Goal: Communication & Community: Answer question/provide support

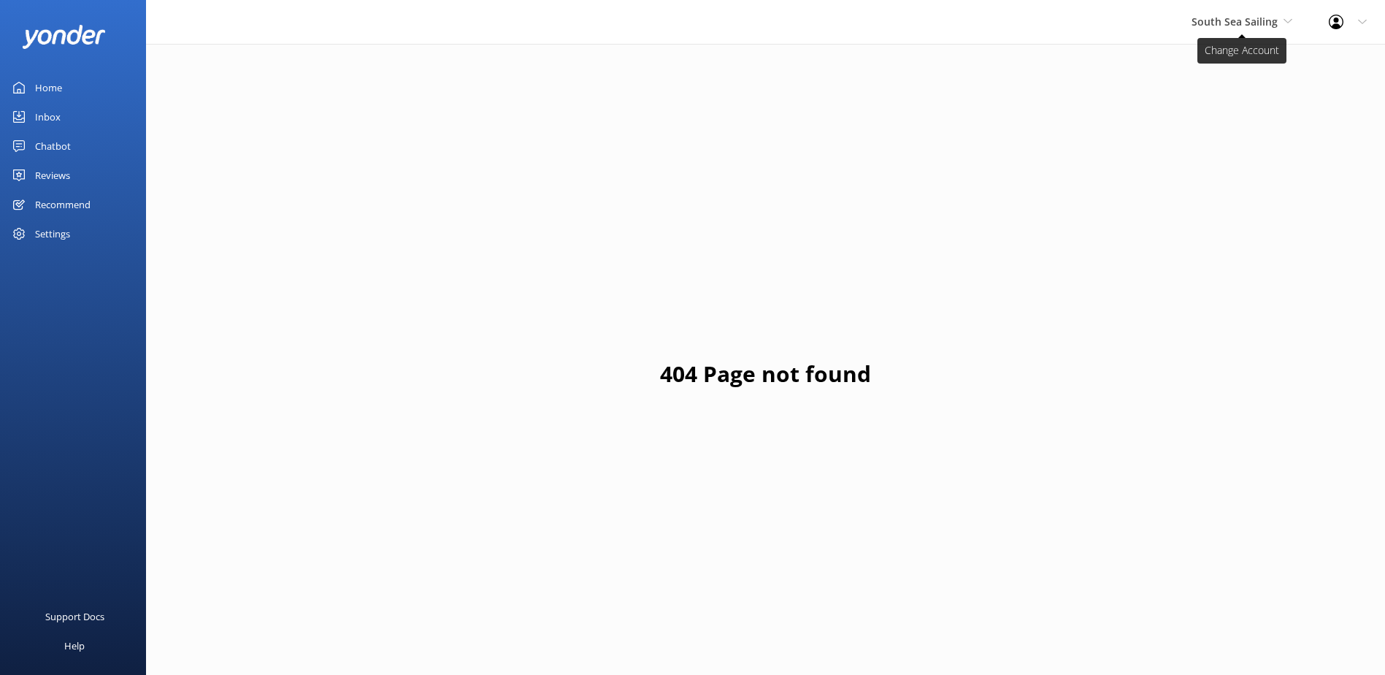
click at [1244, 23] on span "South Sea Sailing" at bounding box center [1234, 22] width 86 height 14
click at [1232, 16] on span "South Sea Sailing" at bounding box center [1234, 22] width 86 height 14
click at [1238, 11] on div "South Sea Sailing South Sea Sailing South Sea Cruises Malamala Beach Club Aweso…" at bounding box center [1241, 22] width 137 height 44
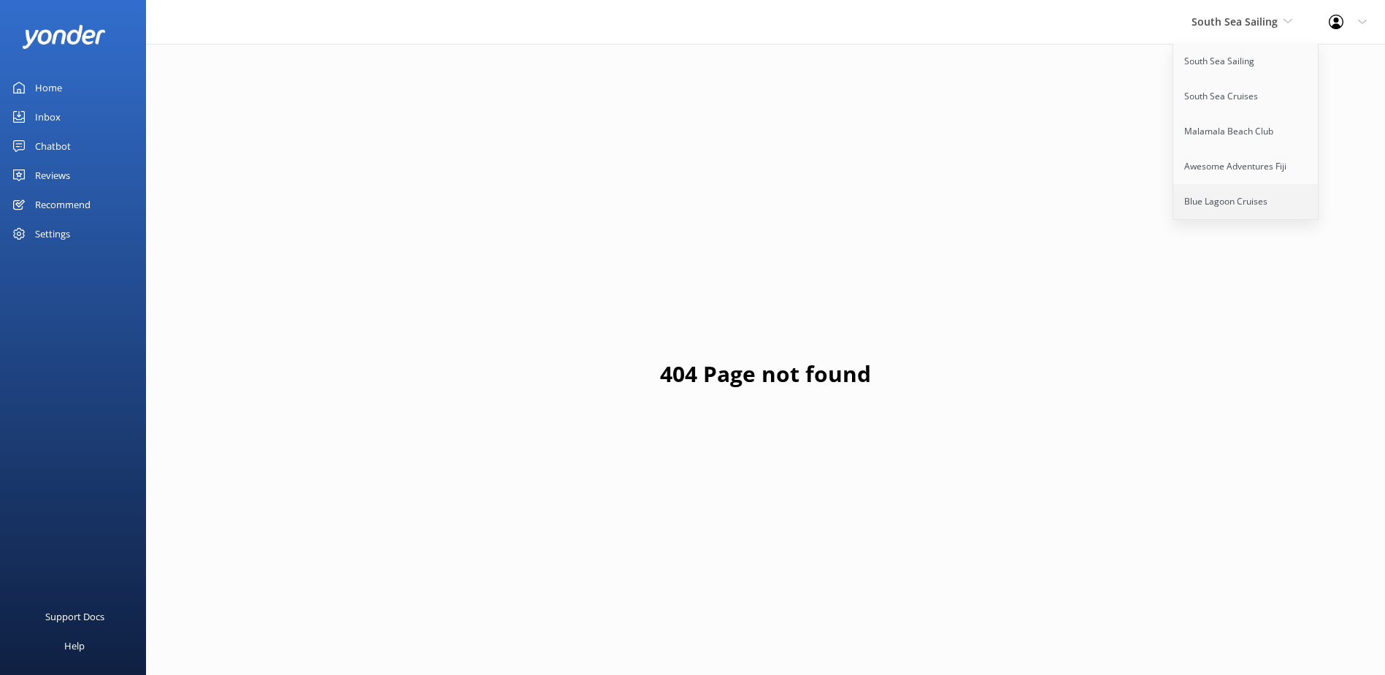
click at [1242, 213] on link "Blue Lagoon Cruises" at bounding box center [1246, 201] width 146 height 35
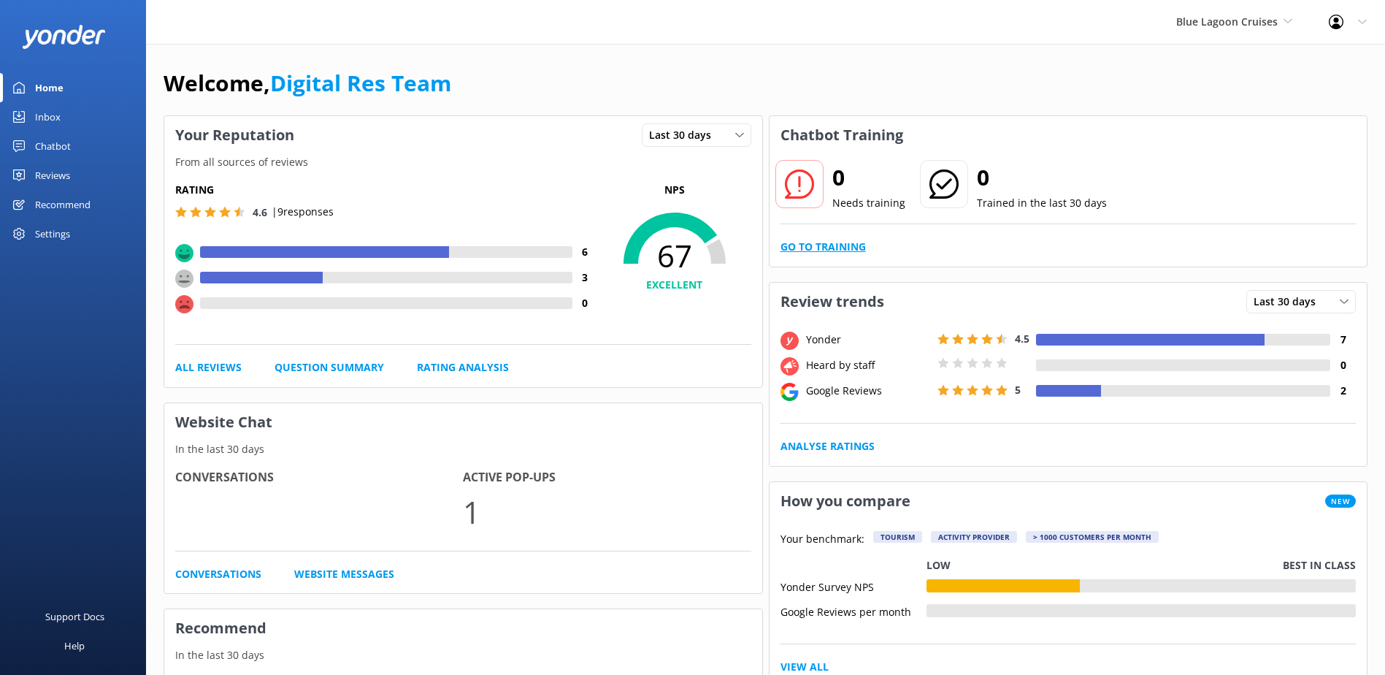
click at [835, 241] on link "Go to Training" at bounding box center [822, 247] width 85 height 16
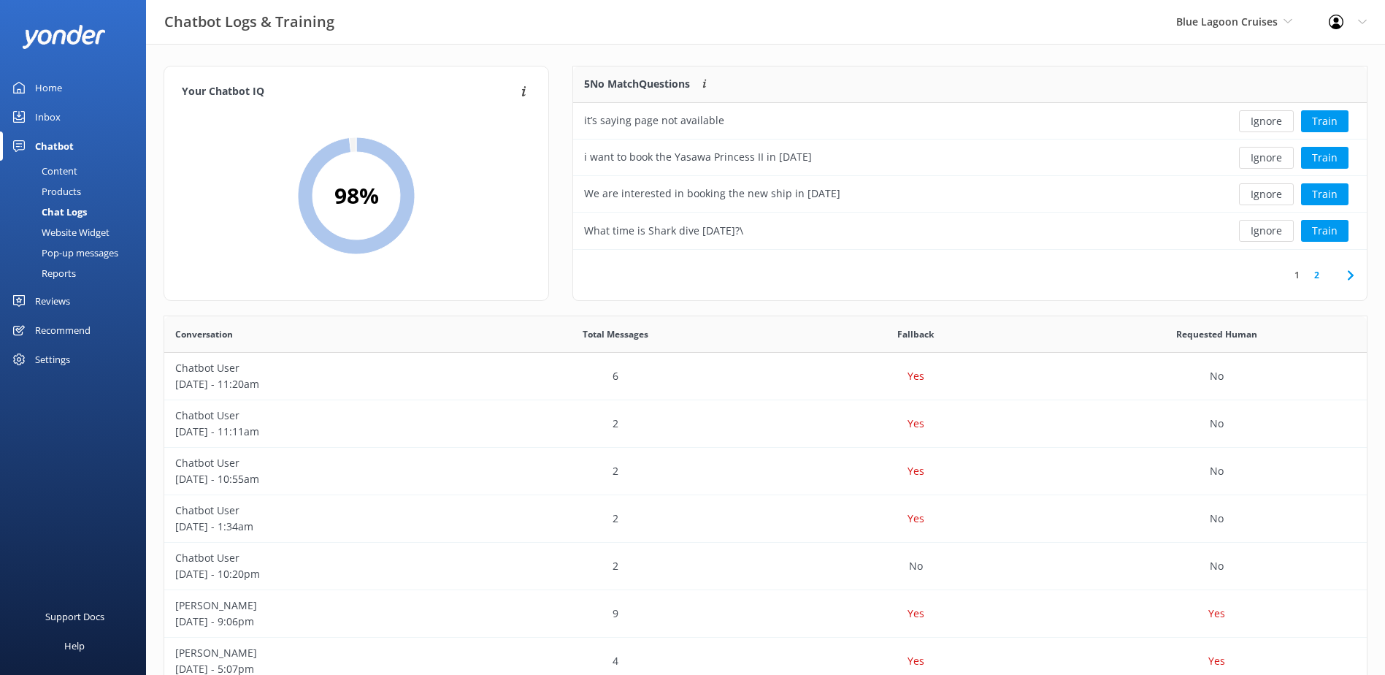
scroll to position [172, 782]
click at [1276, 121] on button "Ignore" at bounding box center [1266, 121] width 55 height 22
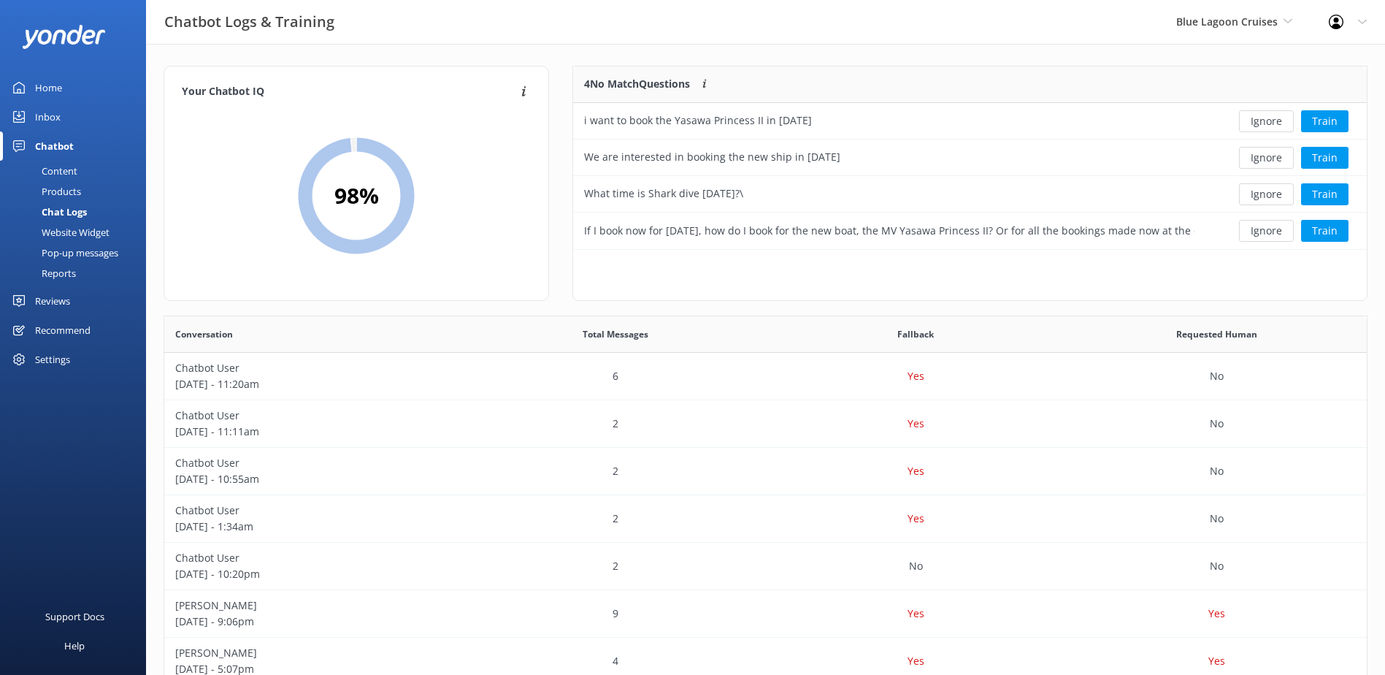
click at [1276, 121] on button "Ignore" at bounding box center [1266, 121] width 55 height 22
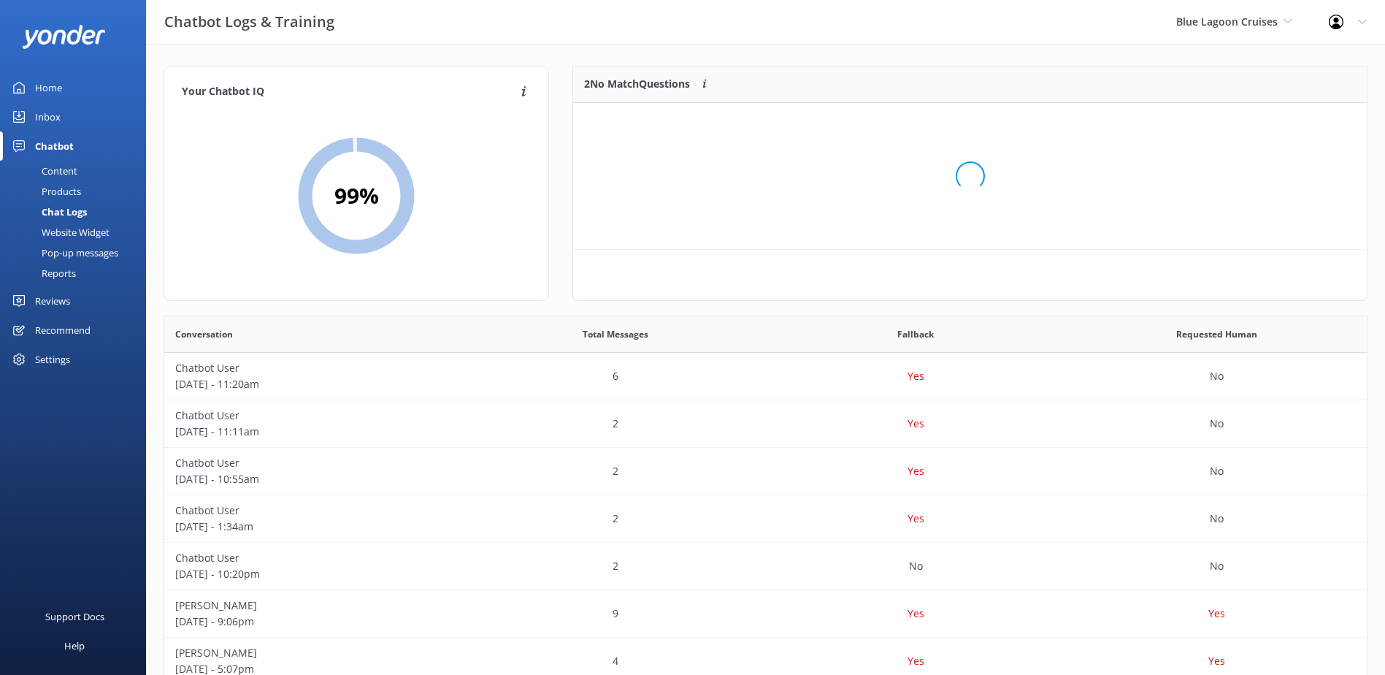
scroll to position [99, 782]
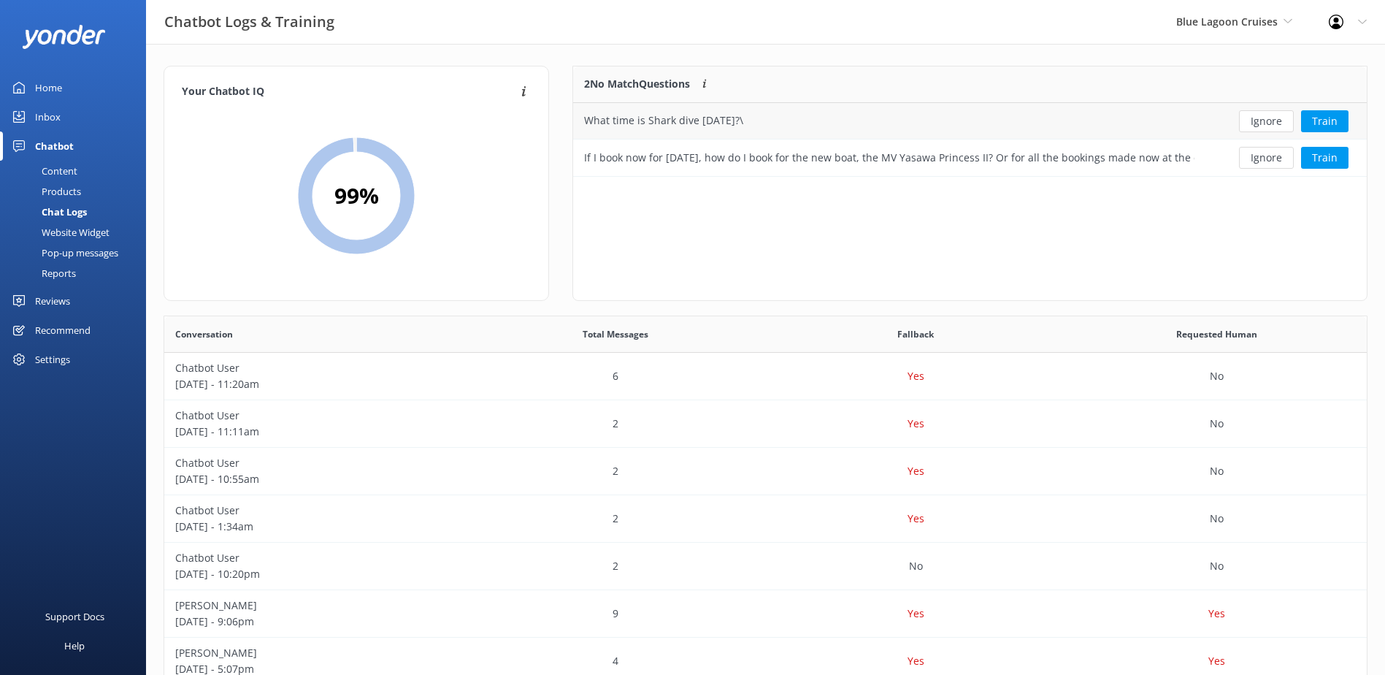
click at [1276, 120] on button "Ignore" at bounding box center [1266, 121] width 55 height 22
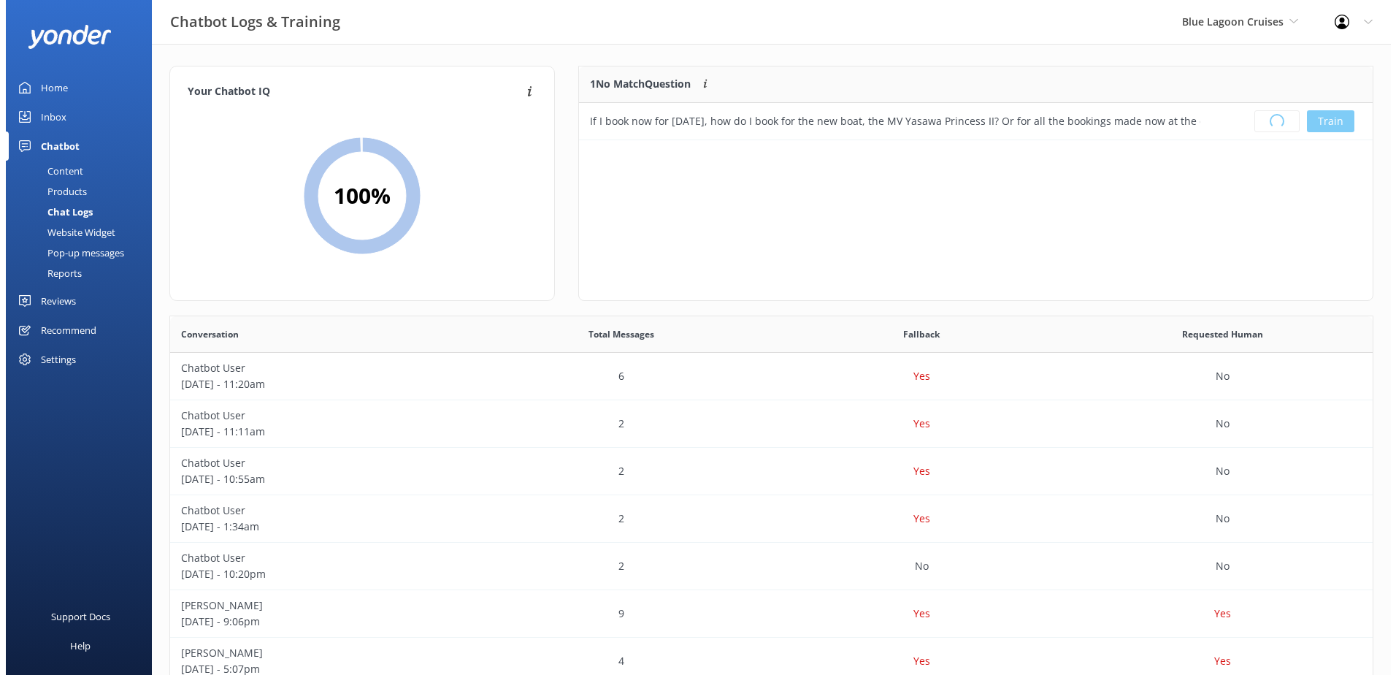
scroll to position [172, 782]
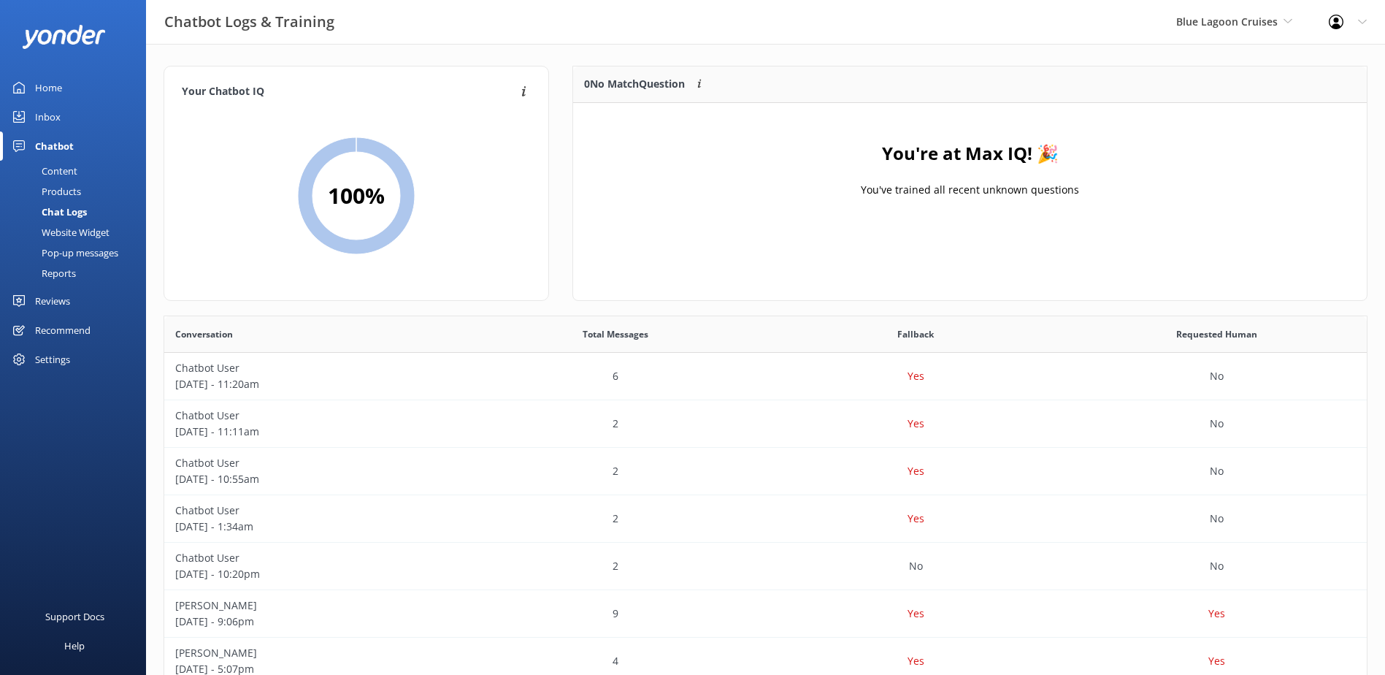
click at [70, 123] on link "Inbox" at bounding box center [73, 116] width 146 height 29
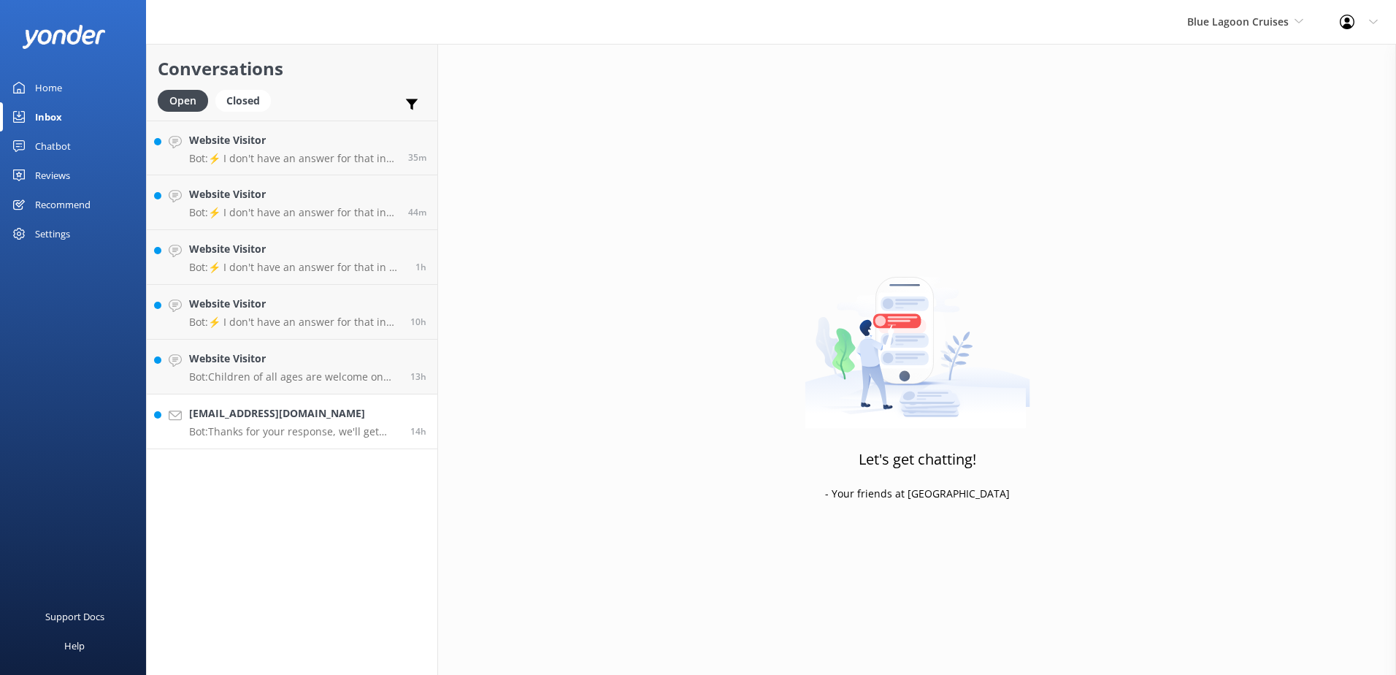
click at [293, 434] on p "Bot: Thanks for your response, we'll get back to you as soon as we can during o…" at bounding box center [294, 431] width 210 height 13
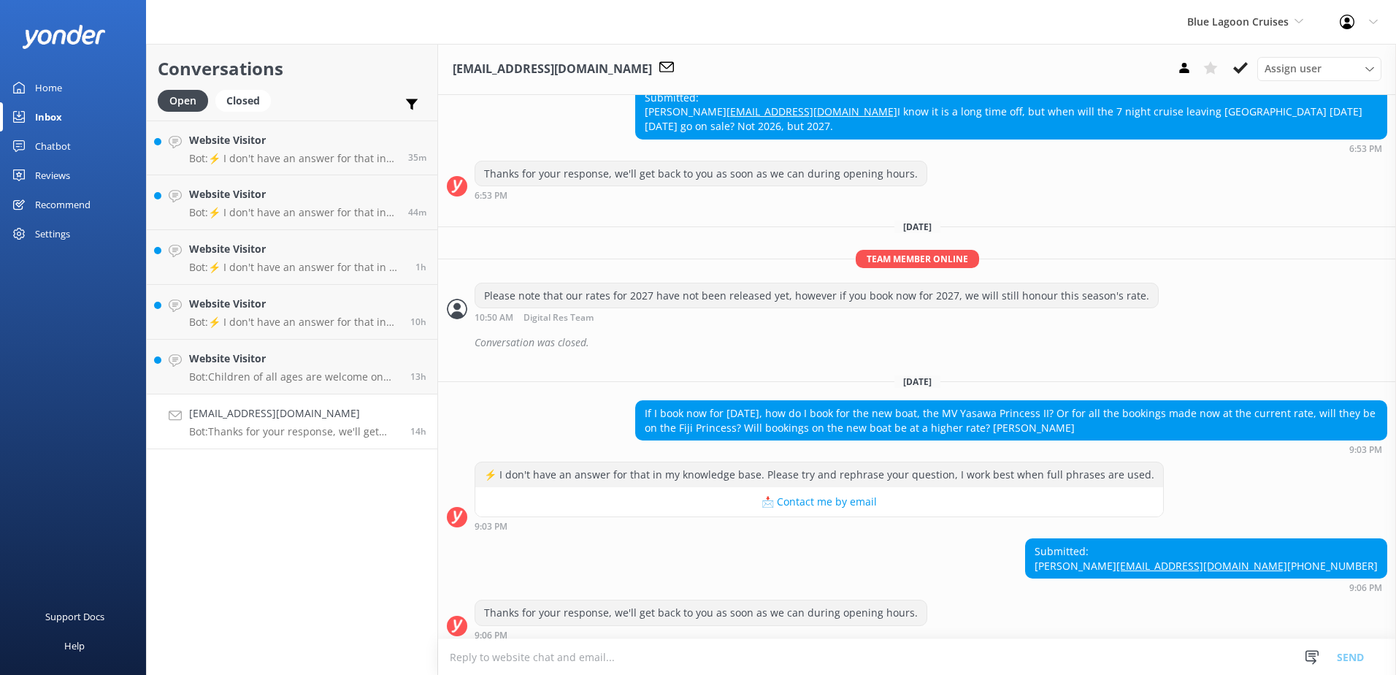
scroll to position [318, 0]
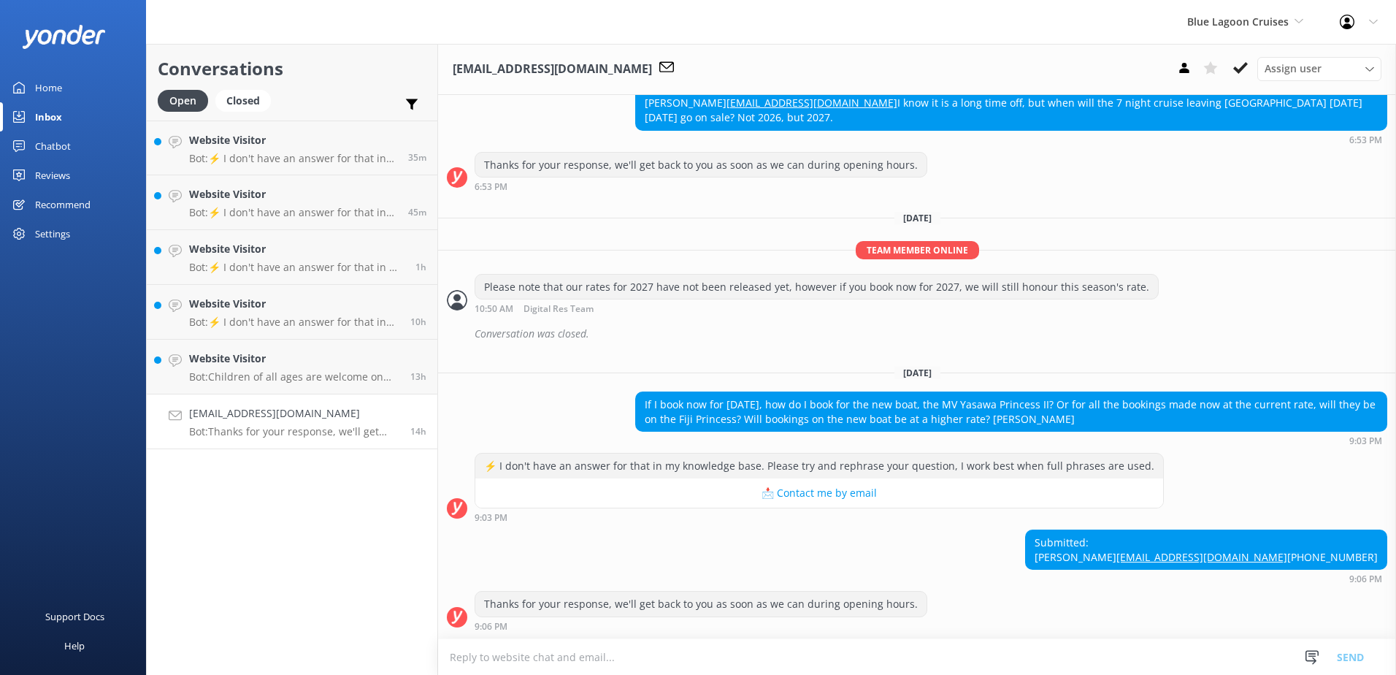
click at [859, 657] on textarea at bounding box center [917, 657] width 958 height 36
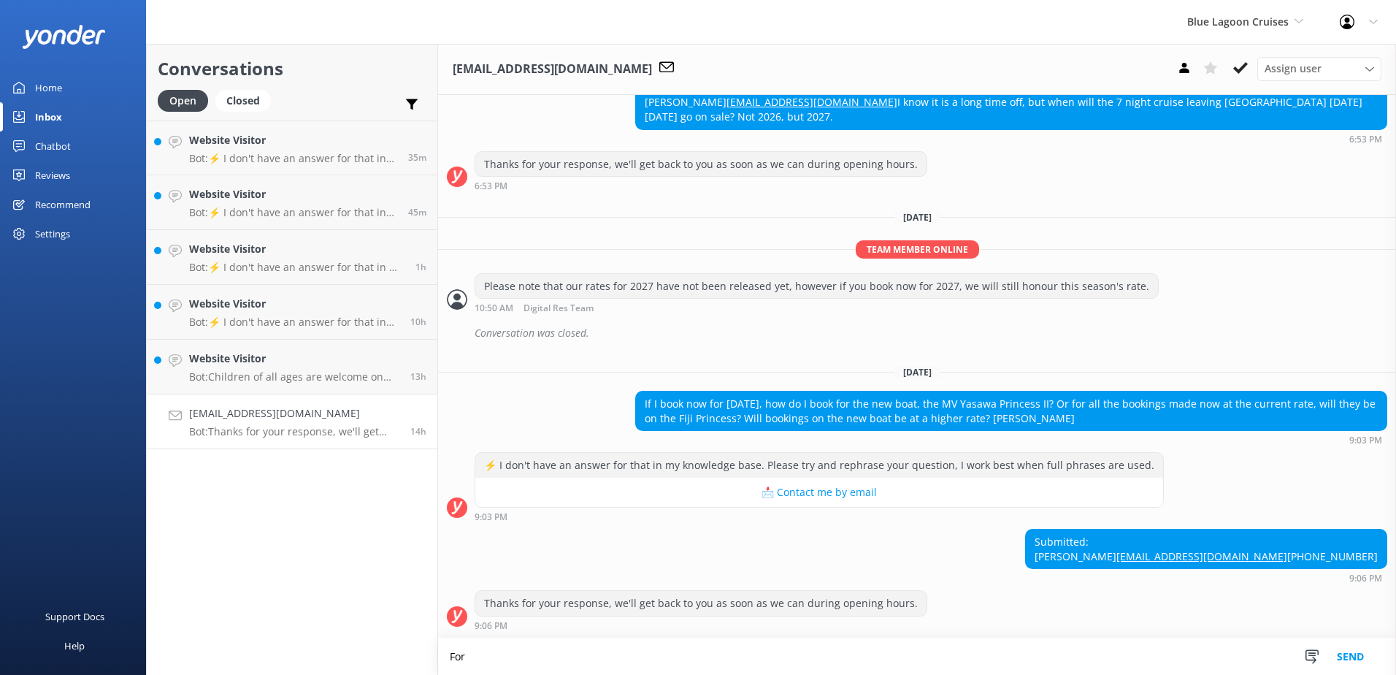
scroll to position [318, 0]
type textarea "For"
click at [263, 373] on p "Bot: Children of all ages are welcome on our family cruises, which are availabl…" at bounding box center [294, 376] width 210 height 13
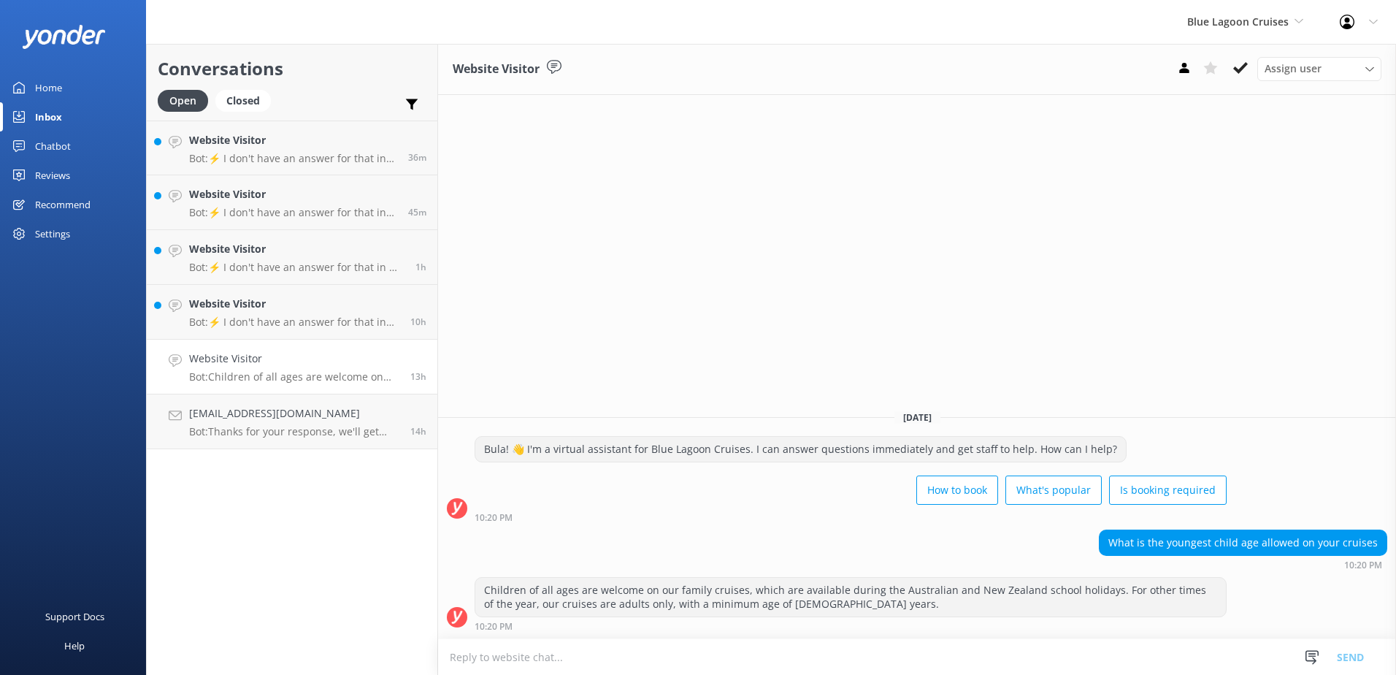
click at [672, 654] on textarea at bounding box center [917, 657] width 958 height 36
type textarea "p"
type textarea "Please refer to our family departures dates when children will be able to come …"
click at [1351, 654] on button "Send" at bounding box center [1350, 656] width 55 height 37
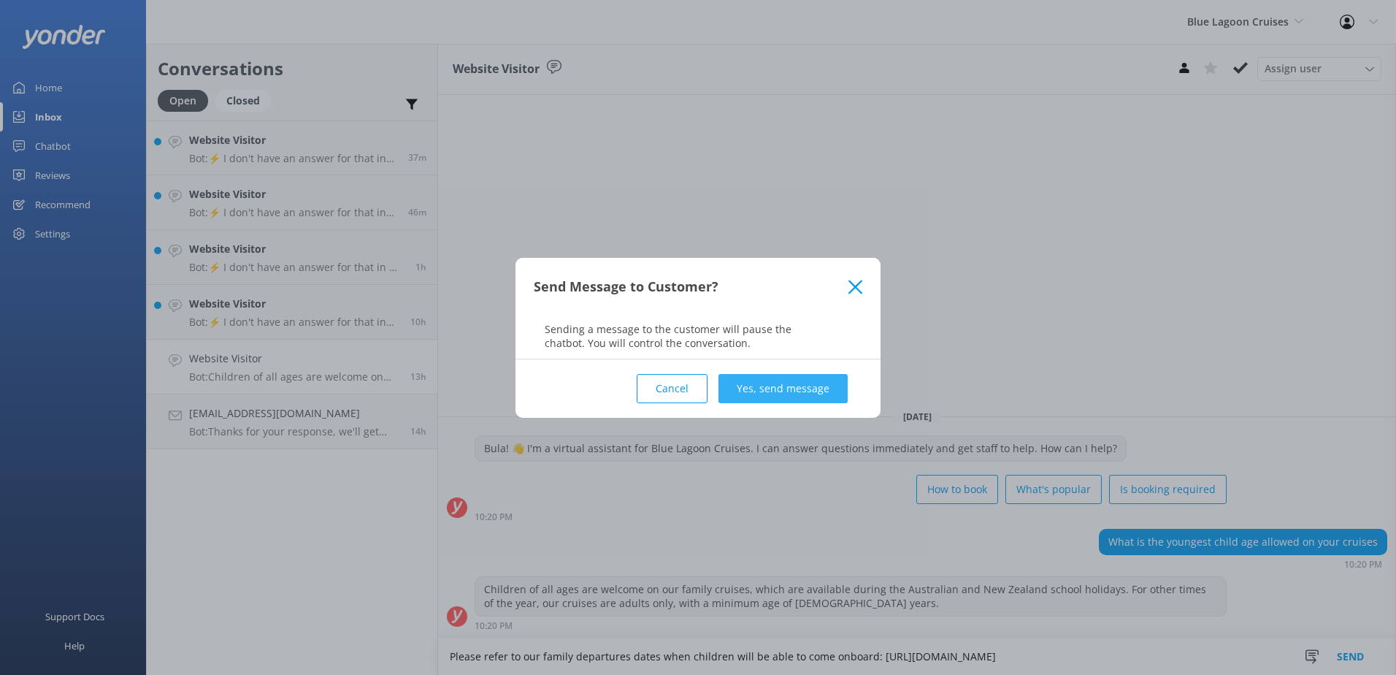
click at [811, 383] on button "Yes, send message" at bounding box center [782, 388] width 129 height 29
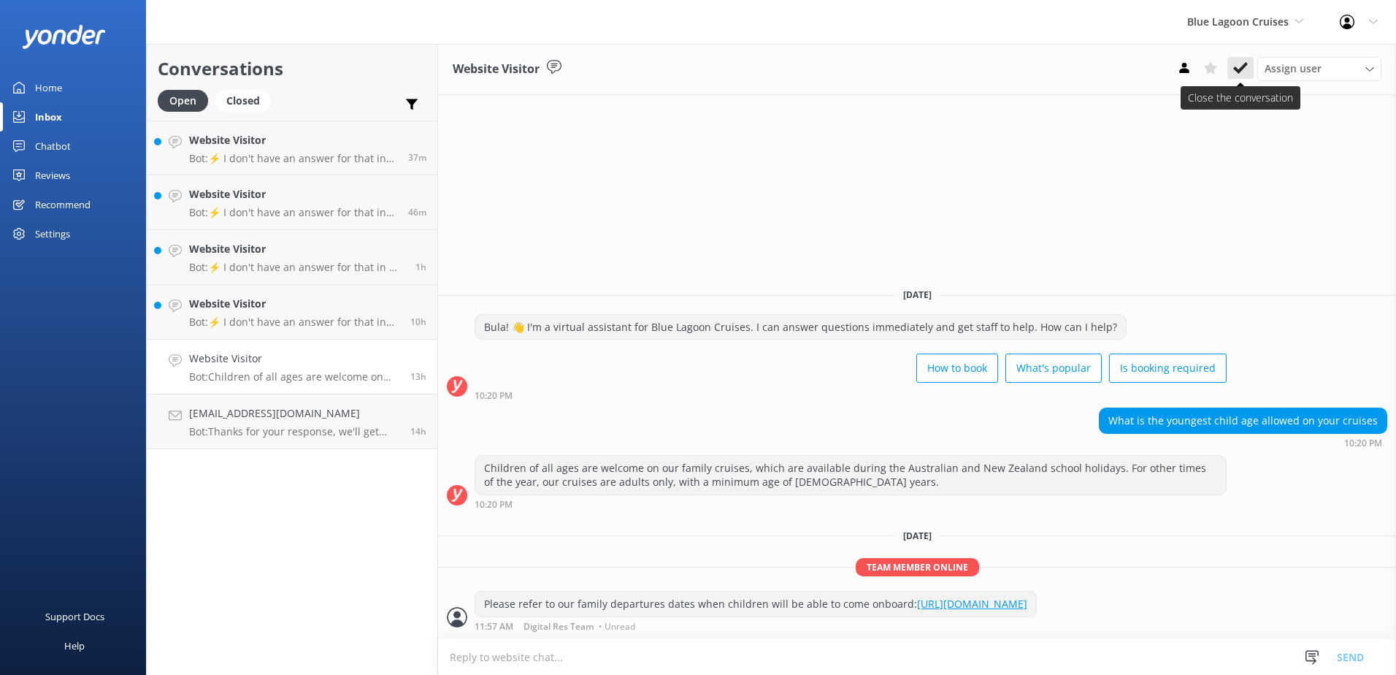
click at [1237, 67] on icon at bounding box center [1240, 68] width 15 height 15
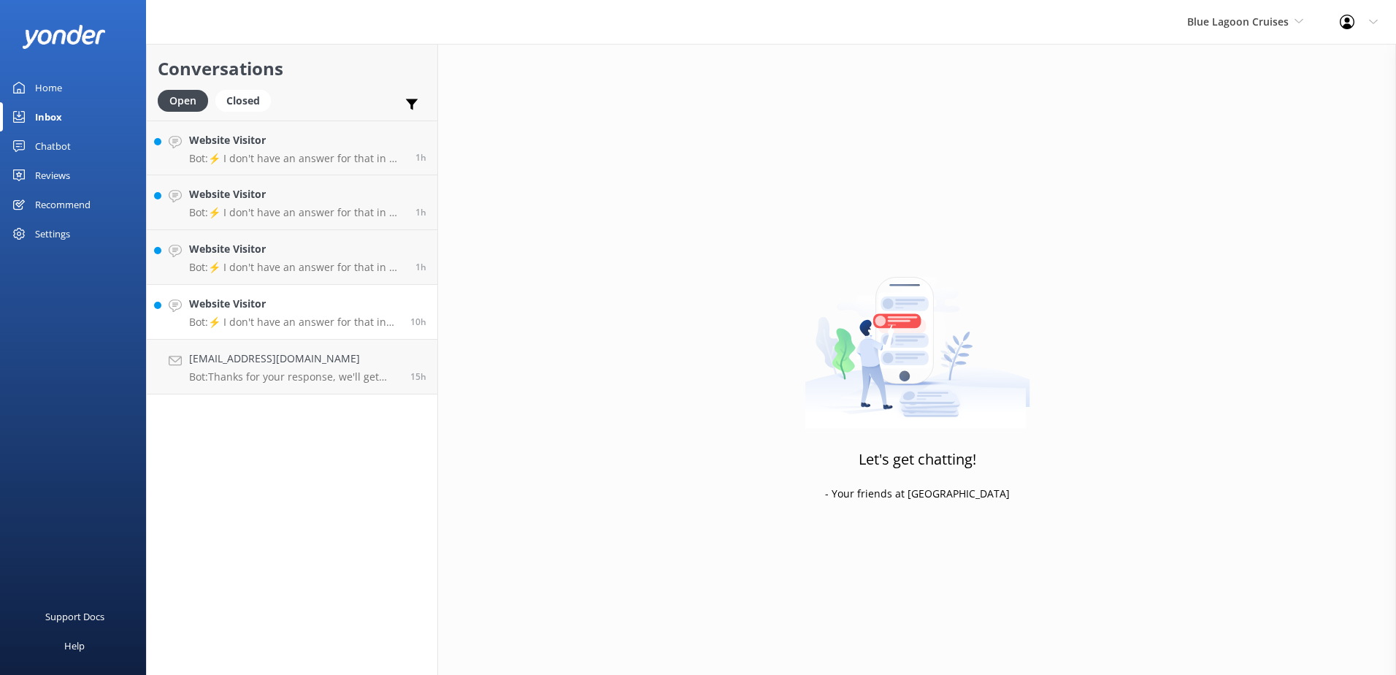
drag, startPoint x: 329, startPoint y: 337, endPoint x: 329, endPoint y: 329, distance: 7.3
click at [329, 337] on link "Website Visitor Bot: ⚡ I don't have an answer for that in my knowledge base. Pl…" at bounding box center [292, 312] width 291 height 55
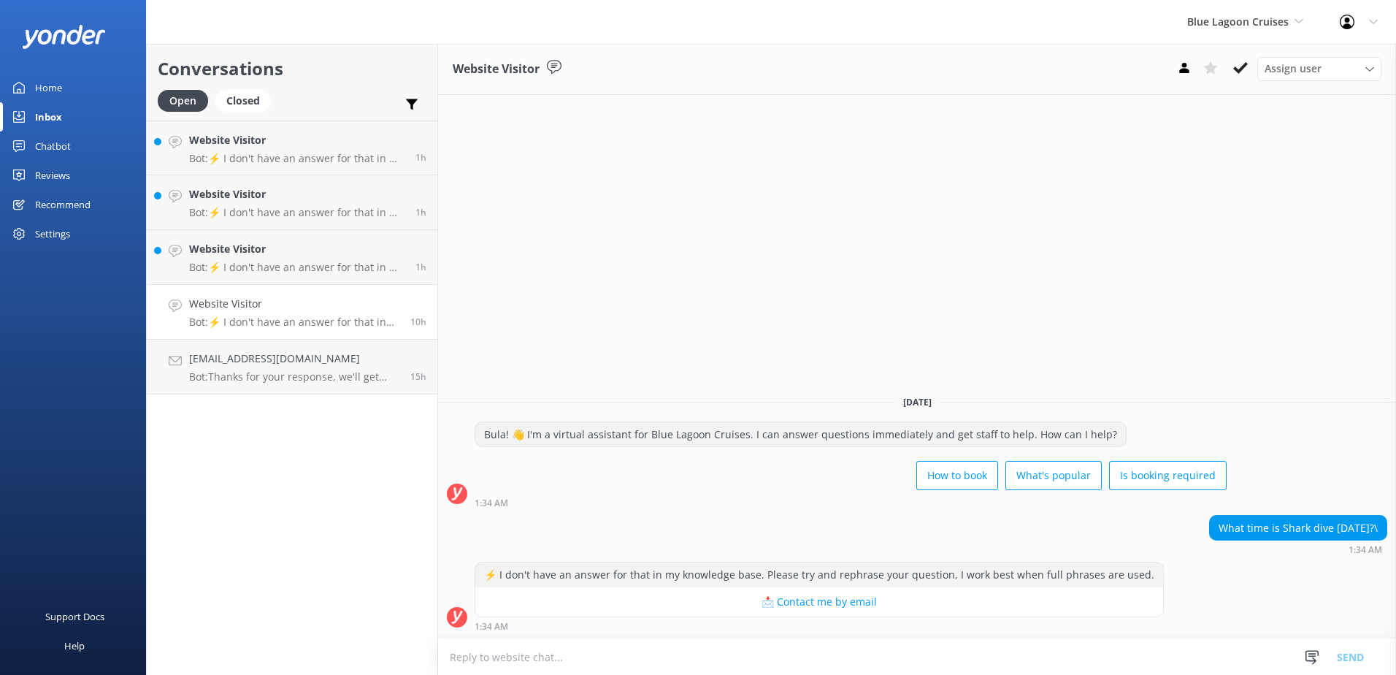
click at [338, 325] on p "Bot: ⚡ I don't have an answer for that in my knowledge base. Please try and rep…" at bounding box center [294, 321] width 210 height 13
click at [329, 238] on link "Website Visitor Bot: ⚡ I don't have an answer for that in my knowledge base. Pl…" at bounding box center [292, 257] width 291 height 55
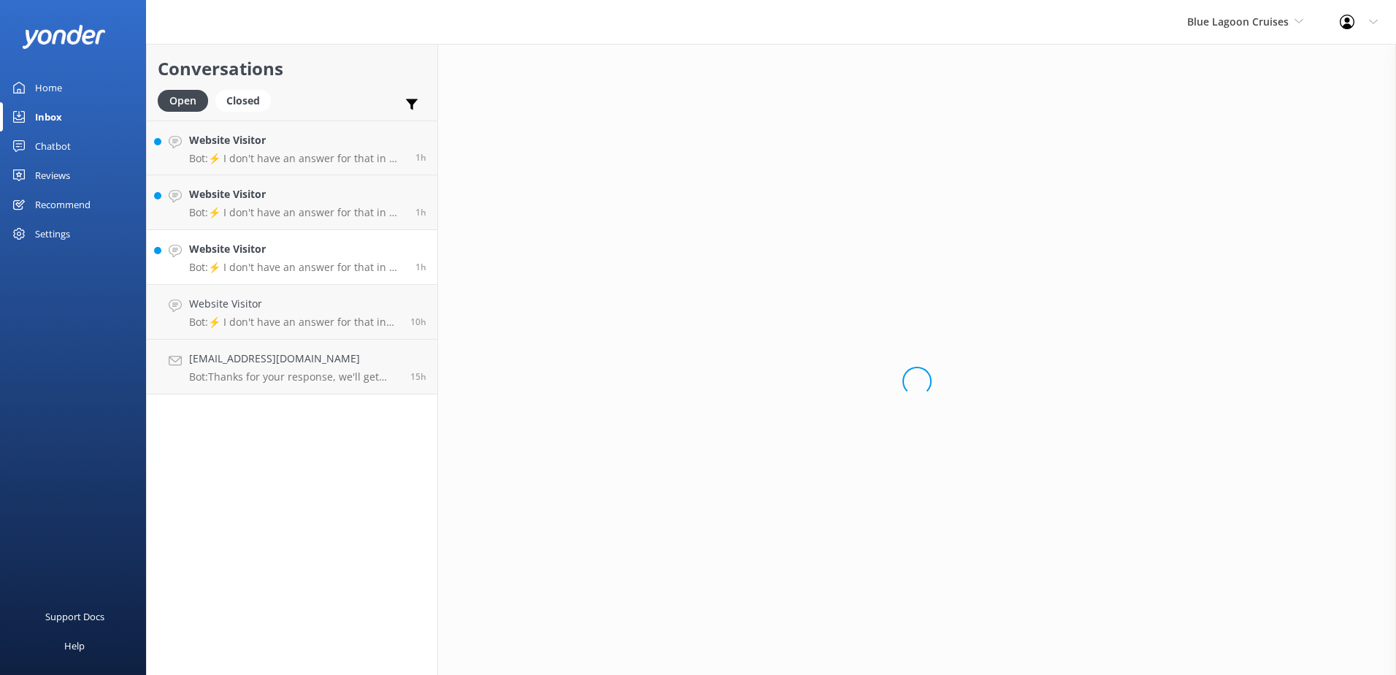
click at [319, 261] on p "Bot: ⚡ I don't have an answer for that in my knowledge base. Please try and rep…" at bounding box center [296, 267] width 215 height 13
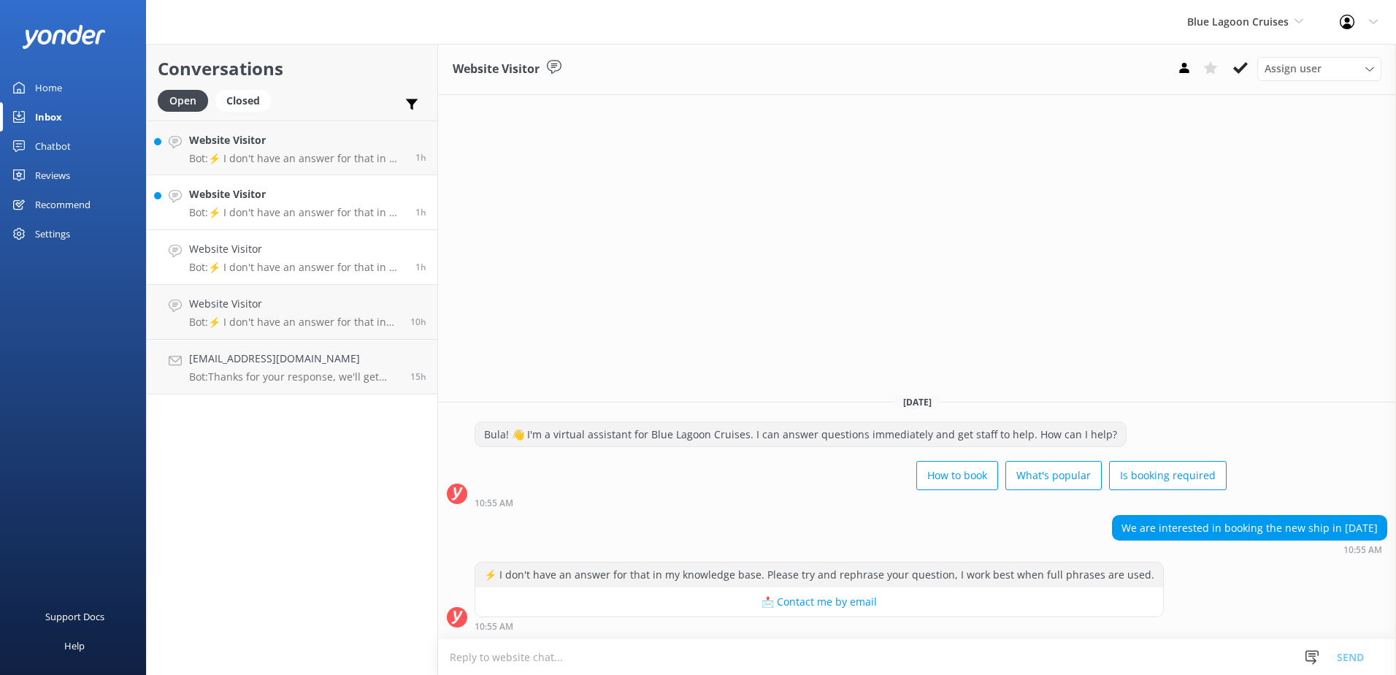
click at [347, 185] on link "Website Visitor Bot: ⚡ I don't have an answer for that in my knowledge base. Pl…" at bounding box center [292, 202] width 291 height 55
click at [273, 153] on p "Bot: ⚡ I don't have an answer for that in my knowledge base. Please try and rep…" at bounding box center [296, 158] width 215 height 13
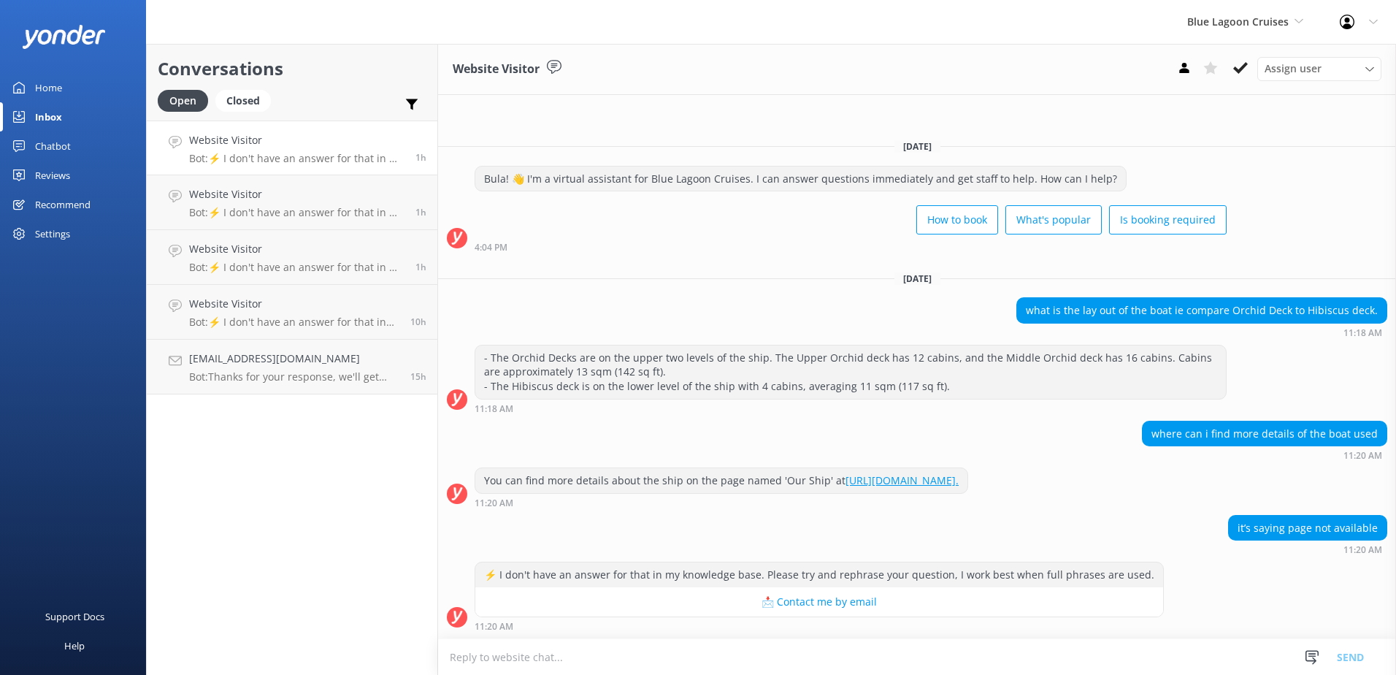
click at [903, 479] on link "https://www.bluelagooncruises.com/about/our-ship." at bounding box center [901, 480] width 113 height 14
drag, startPoint x: 1088, startPoint y: 484, endPoint x: 484, endPoint y: 479, distance: 603.7
click at [484, 479] on div "You can find more details about the ship on the page named 'Our Ship' at https:…" at bounding box center [721, 480] width 492 height 25
copy div "You can find more details about the ship on the page named 'Our Ship' at https:…"
click at [580, 653] on textarea at bounding box center [917, 657] width 958 height 36
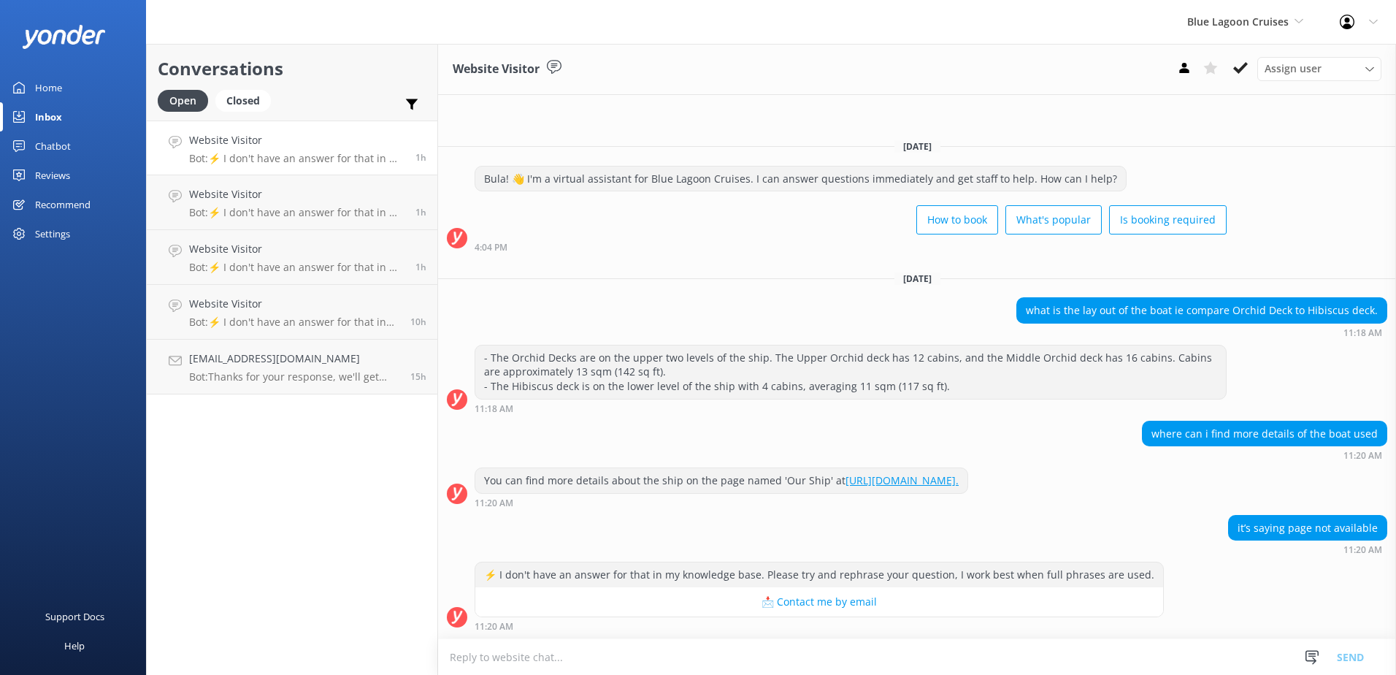
paste textarea "You can find more details about the ship on the page named 'Our Ship' at https:…"
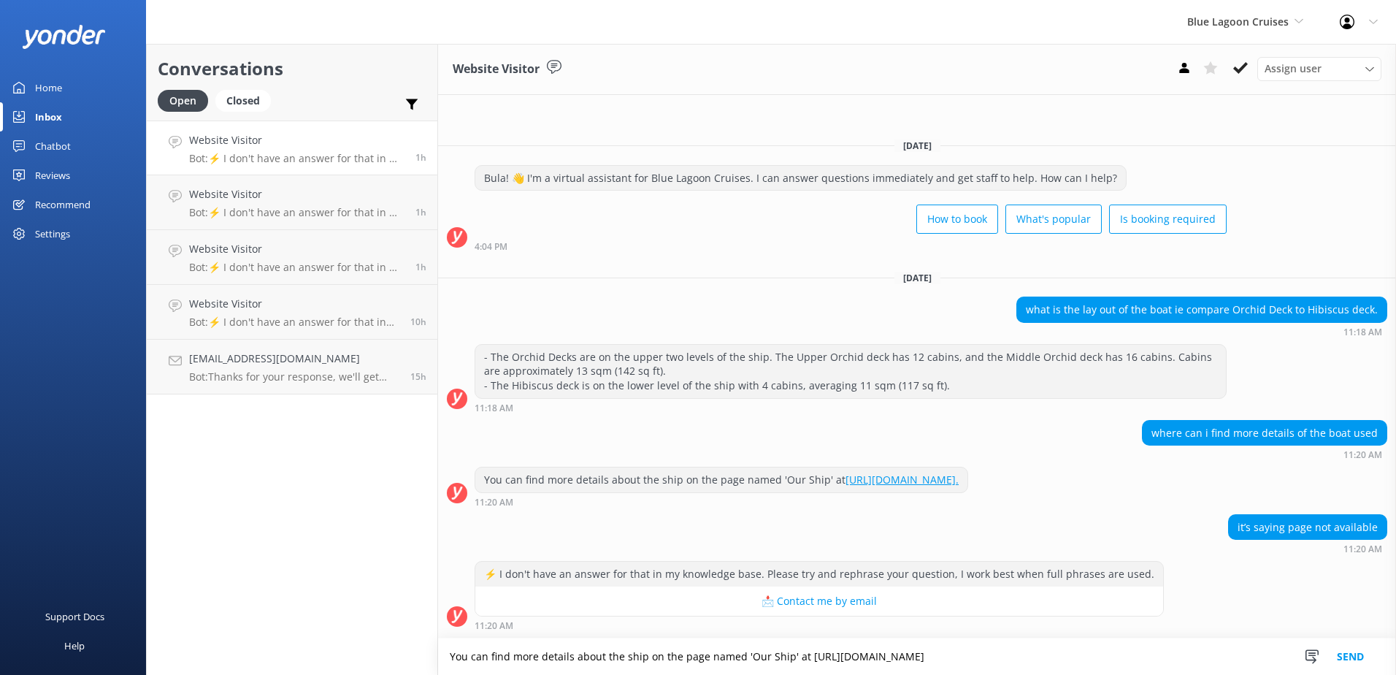
type textarea "You can find more details about the ship on the page named 'Our Ship' at https:…"
click at [1359, 658] on button "Send" at bounding box center [1350, 656] width 55 height 37
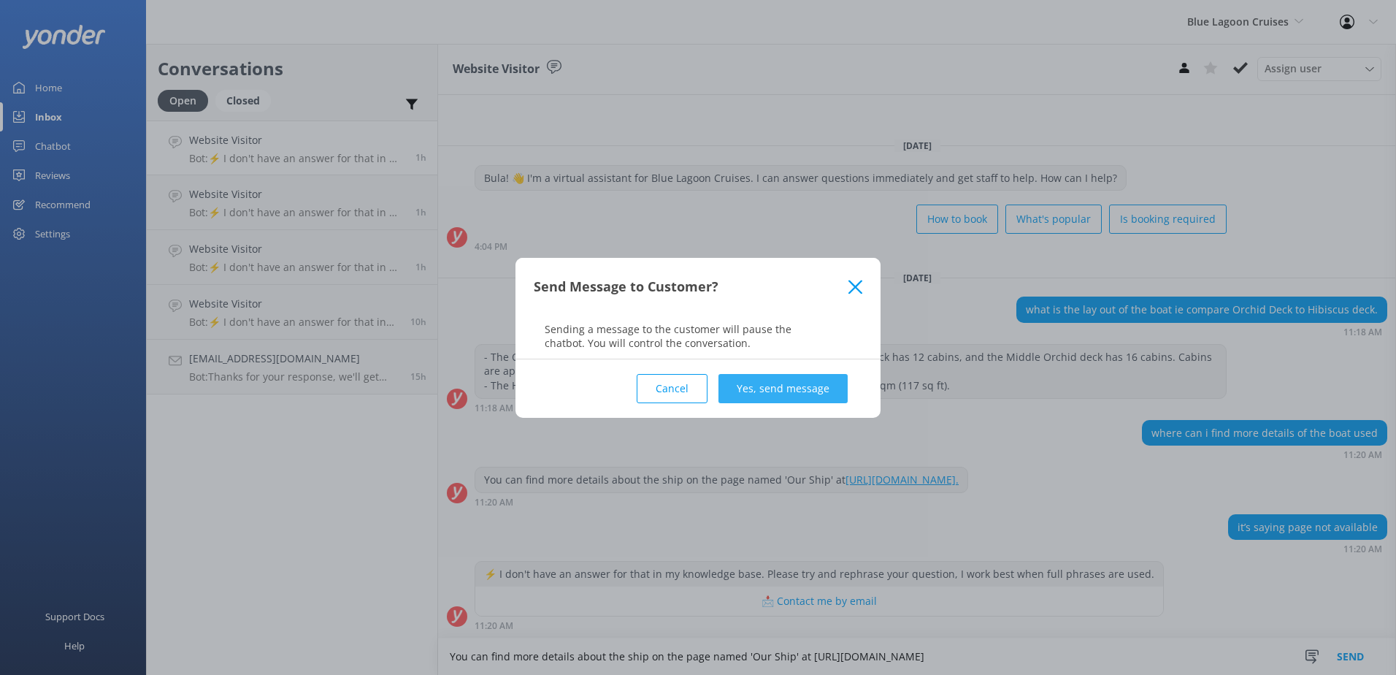
click at [802, 385] on button "Yes, send message" at bounding box center [782, 388] width 129 height 29
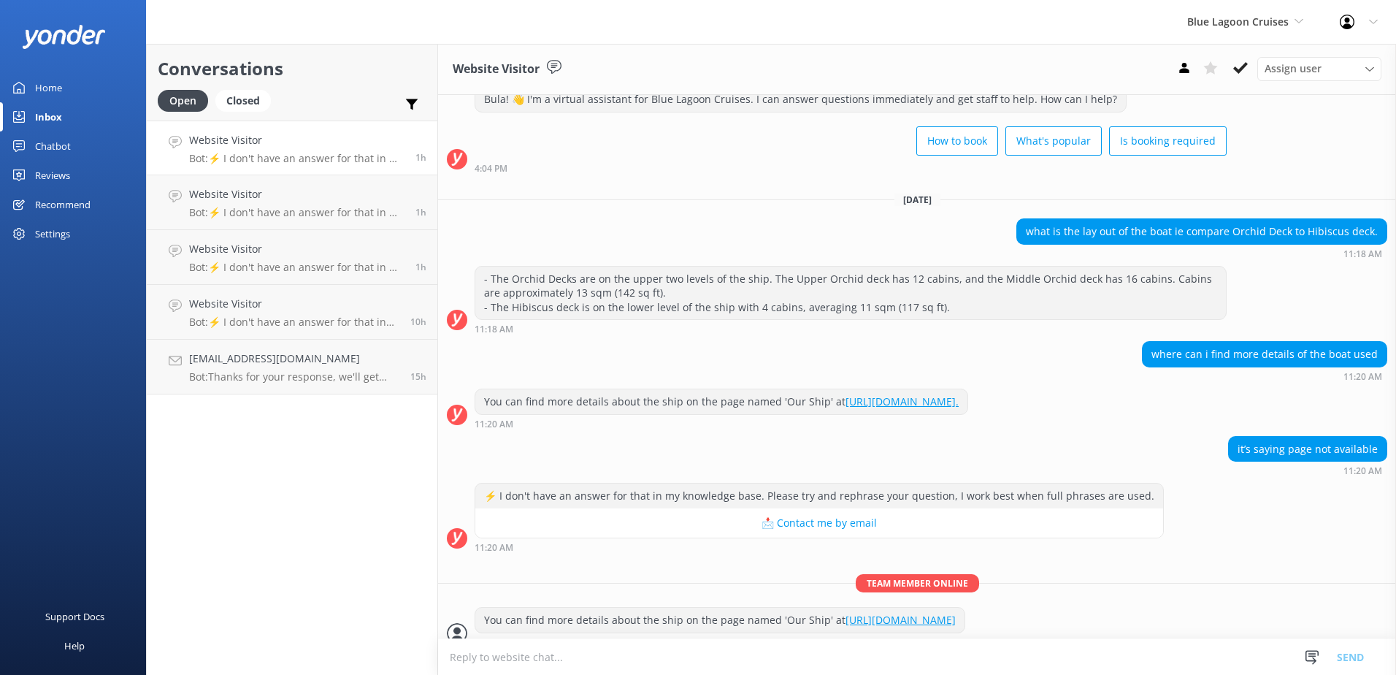
scroll to position [63, 0]
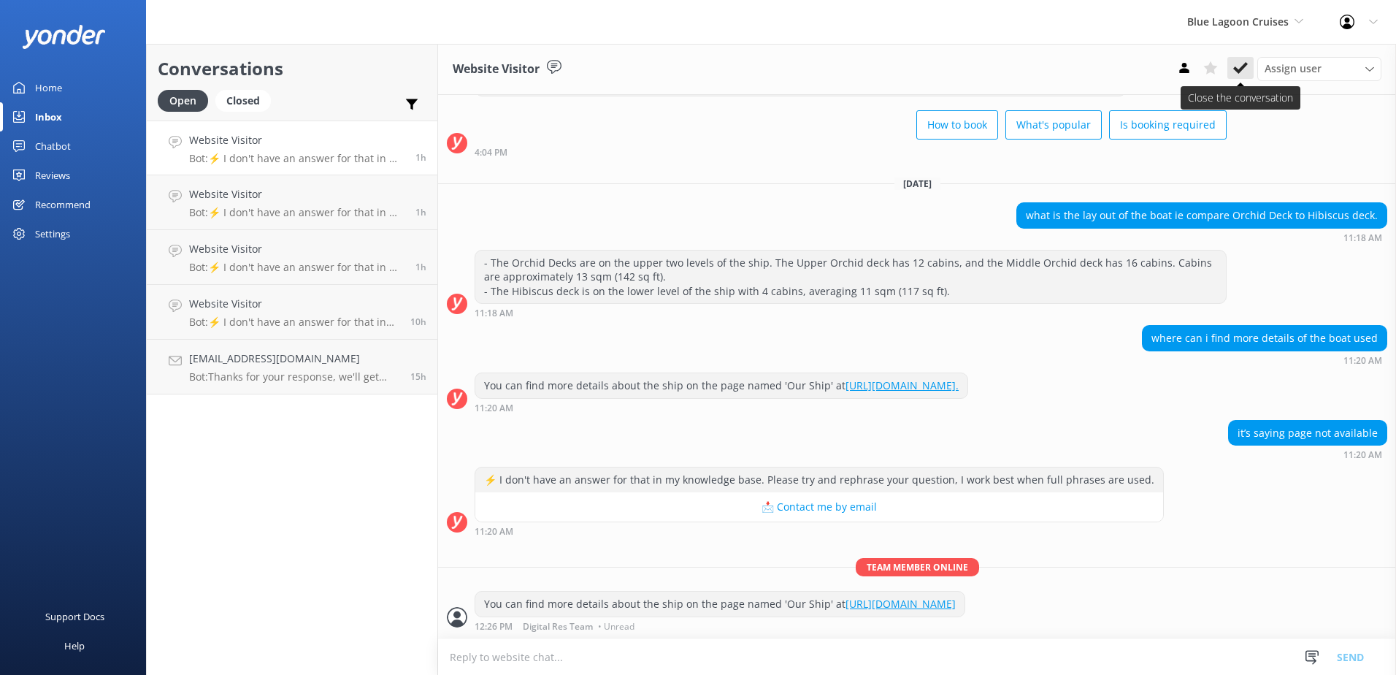
click at [1248, 70] on button at bounding box center [1240, 68] width 26 height 22
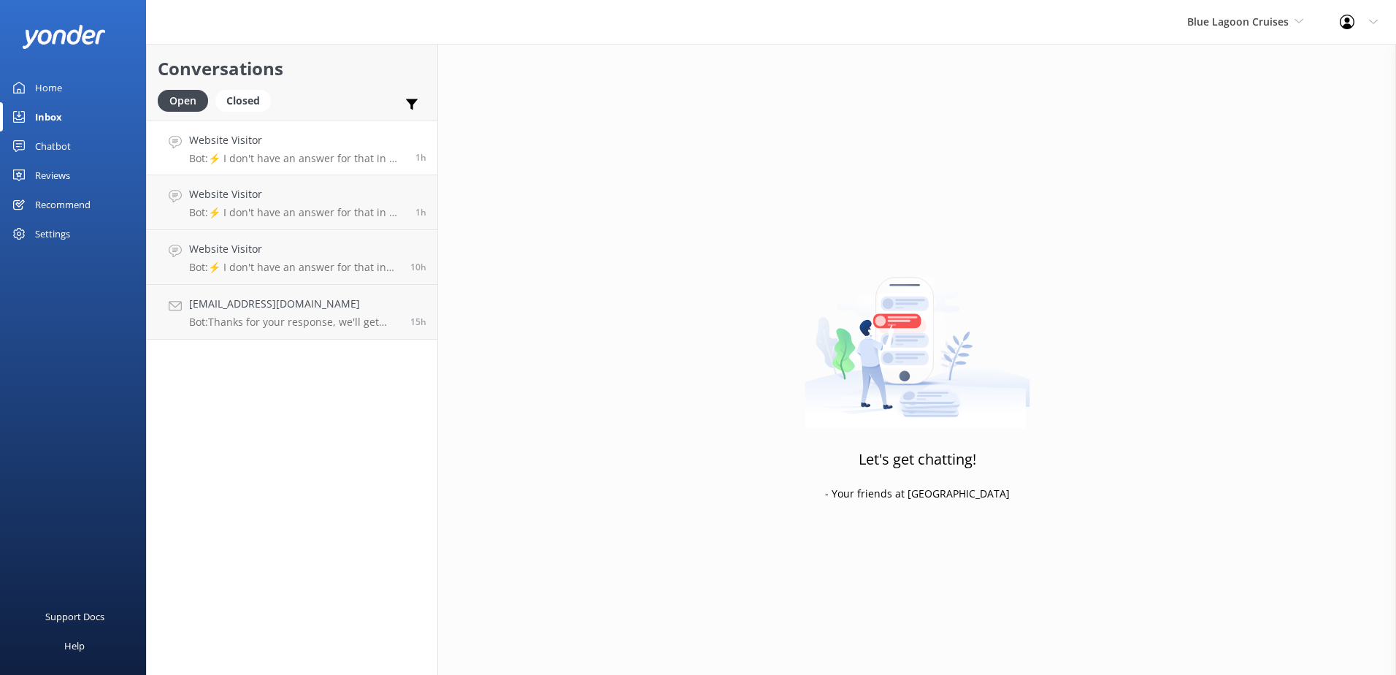
click at [274, 160] on p "Bot: ⚡ I don't have an answer for that in my knowledge base. Please try and rep…" at bounding box center [296, 158] width 215 height 13
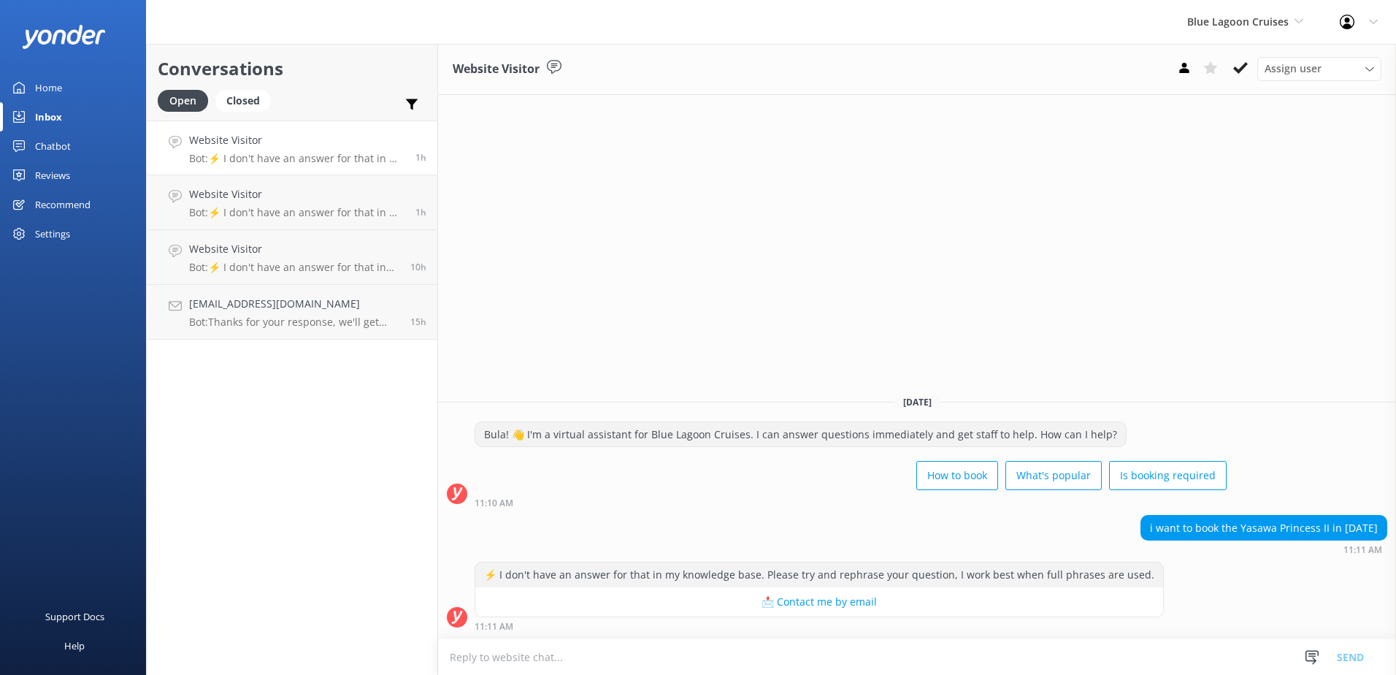
click at [585, 650] on textarea at bounding box center [917, 657] width 958 height 36
type textarea "p"
click at [634, 664] on textarea at bounding box center [917, 657] width 958 height 36
type textarea "p"
paste textarea "cruisecentre@bluelagooncruises.com"
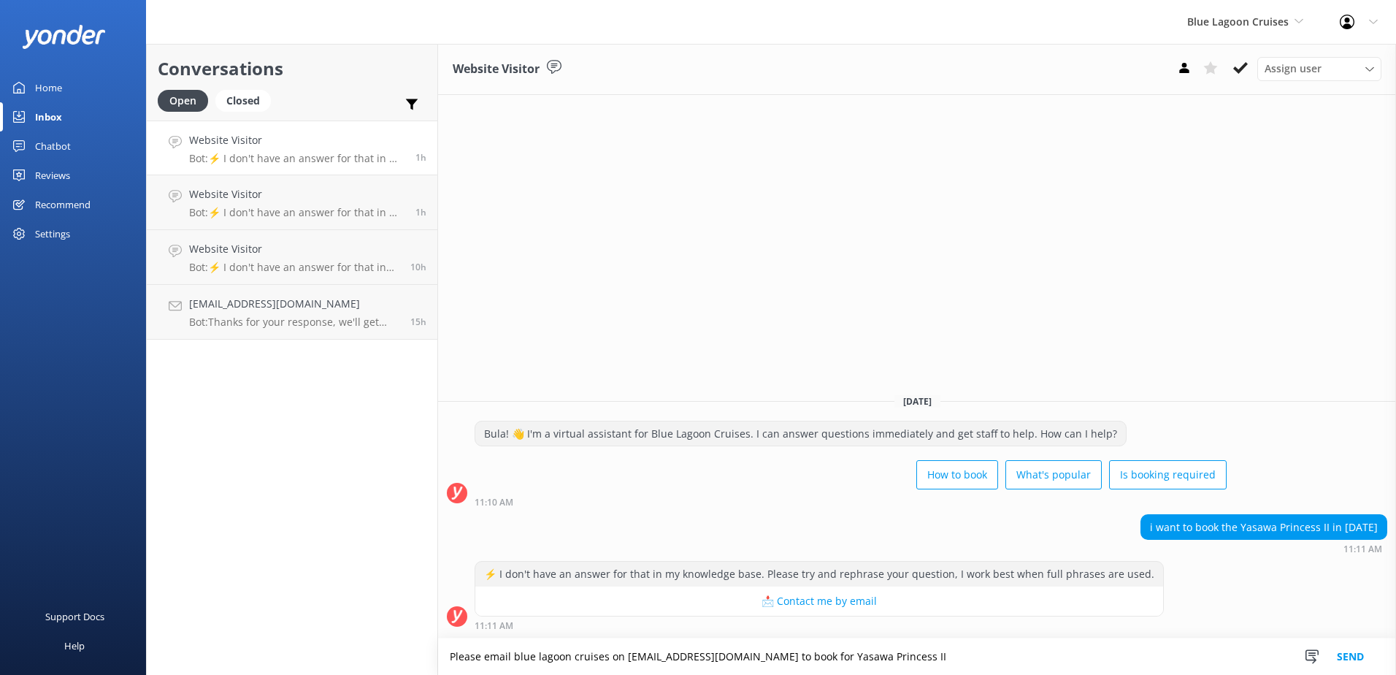
click at [1077, 657] on textarea "Please email blue lagoon cruises on cruisecentre@bluelagooncruises.com to book …" at bounding box center [917, 656] width 958 height 37
type textarea "Please email blue lagoon cruises on cruisecentre@bluelagooncruises.com to book …"
click at [1354, 650] on button "Send" at bounding box center [1350, 656] width 55 height 37
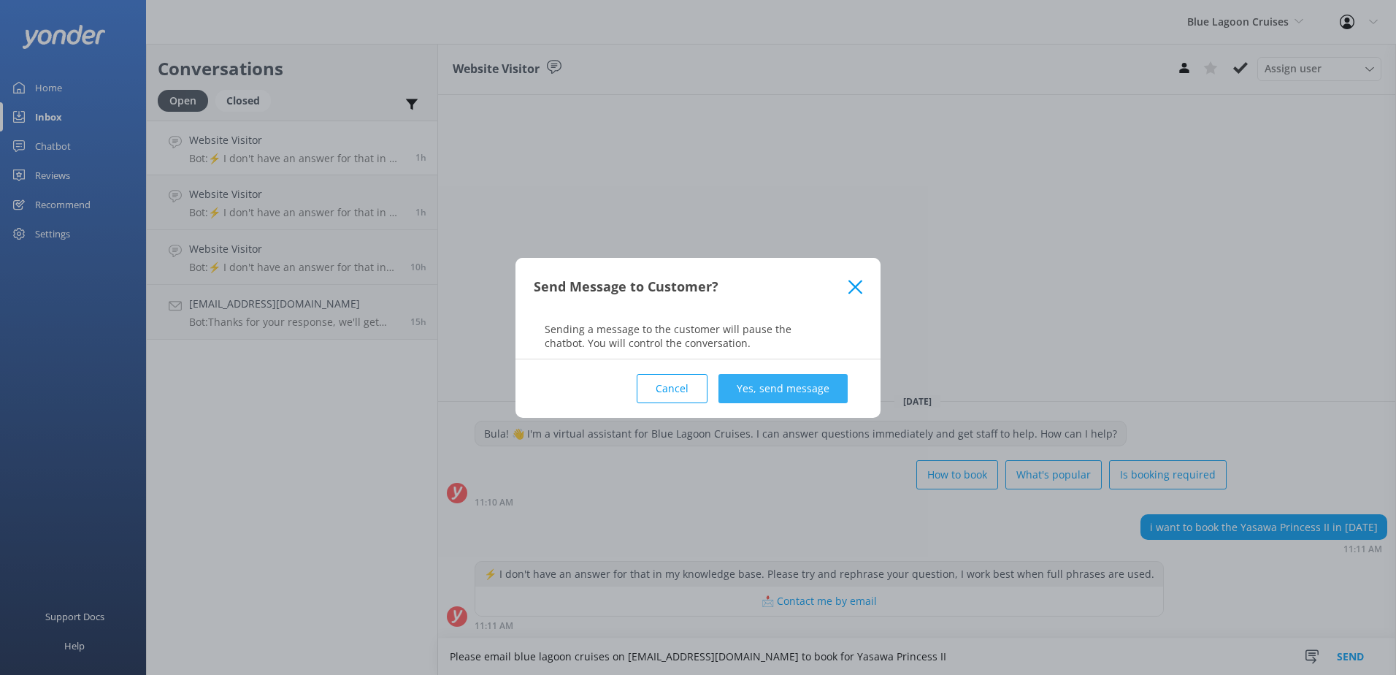
click at [822, 384] on button "Yes, send message" at bounding box center [782, 388] width 129 height 29
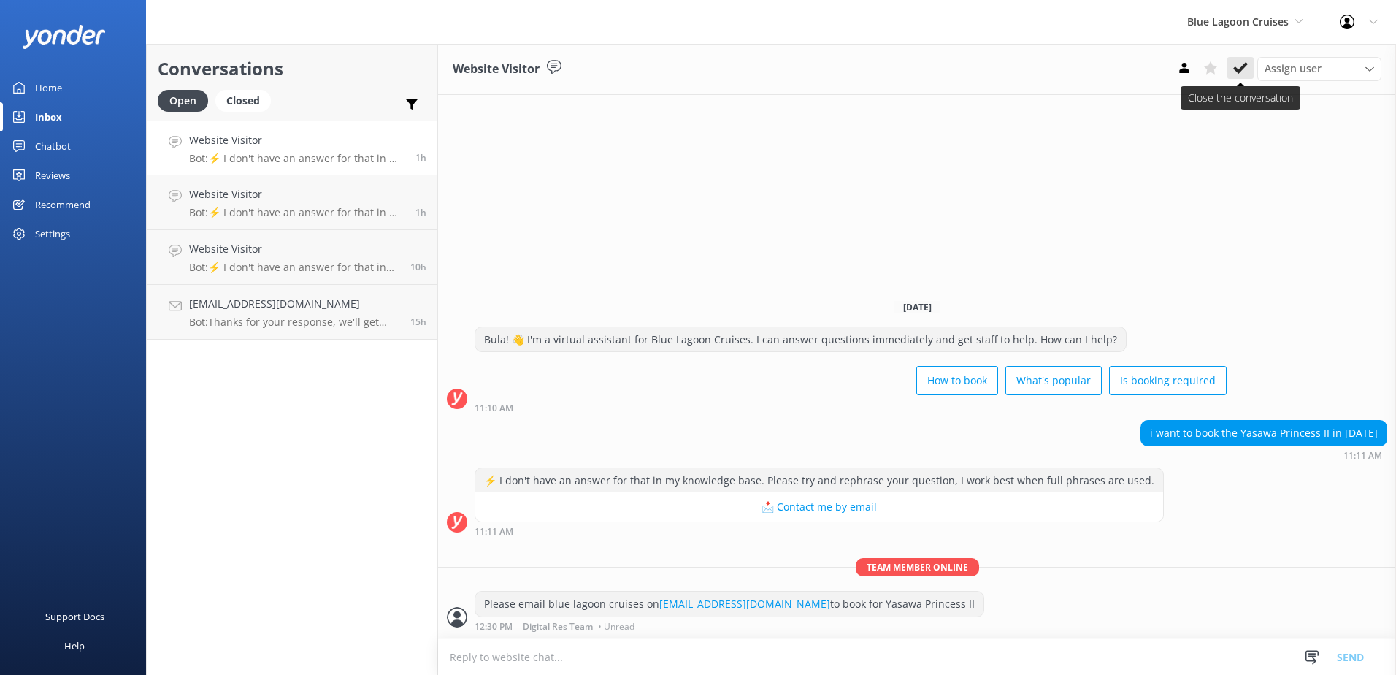
click at [1245, 73] on icon at bounding box center [1240, 68] width 15 height 15
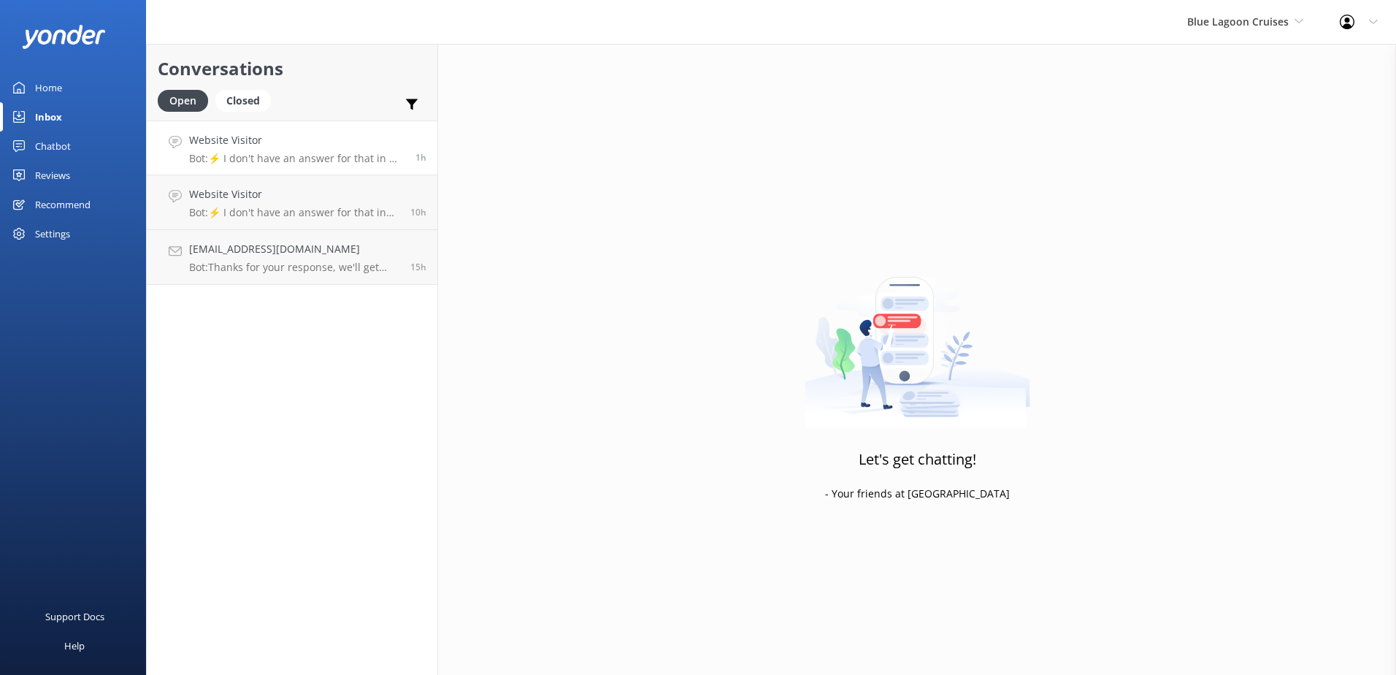
click at [320, 155] on p "Bot: ⚡ I don't have an answer for that in my knowledge base. Please try and rep…" at bounding box center [296, 158] width 215 height 13
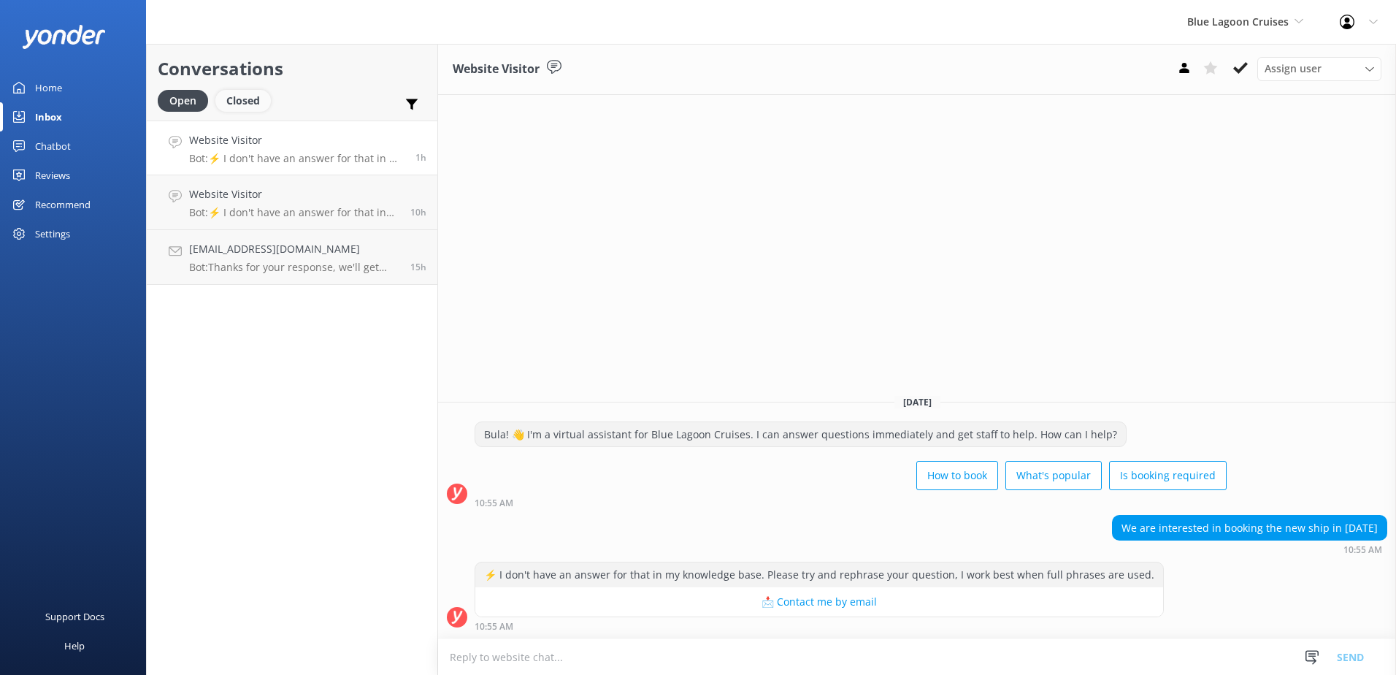
click at [248, 101] on div "Closed" at bounding box center [242, 101] width 55 height 22
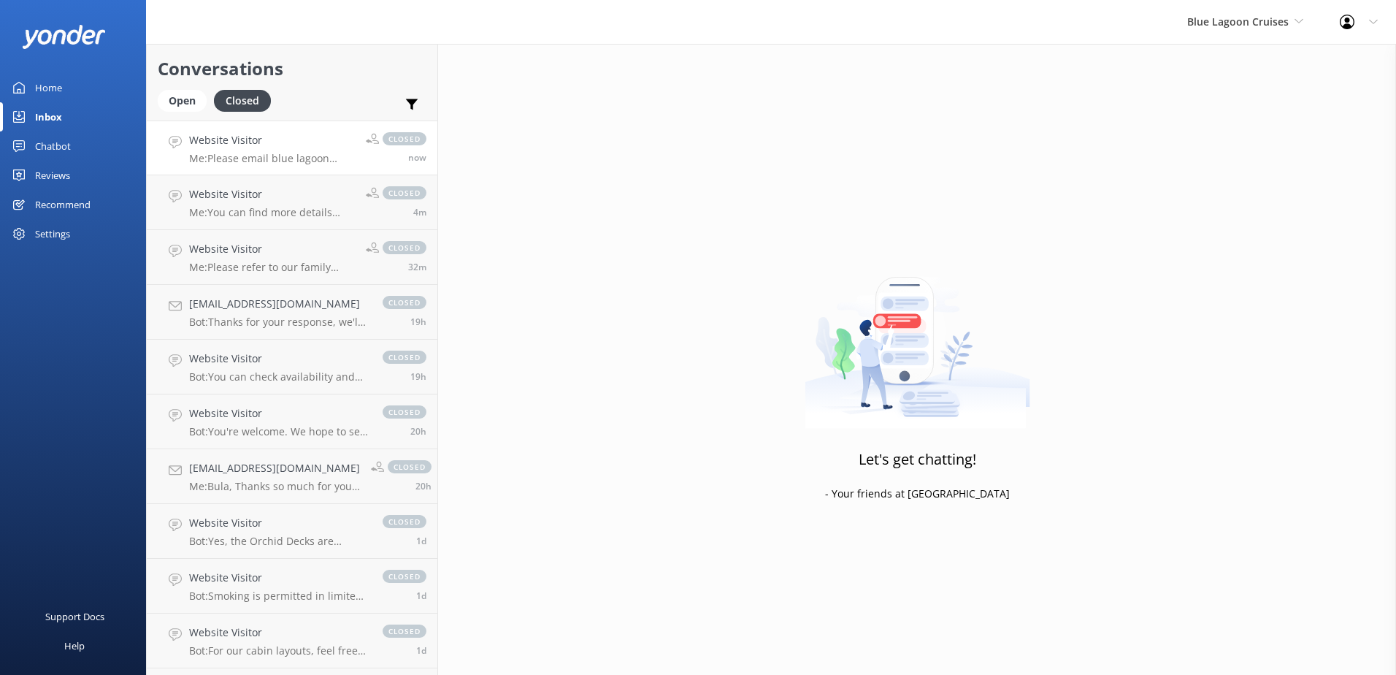
click at [283, 157] on p "Me: Please email blue lagoon cruises on cruisecentre@bluelagooncruises.com to b…" at bounding box center [272, 158] width 166 height 13
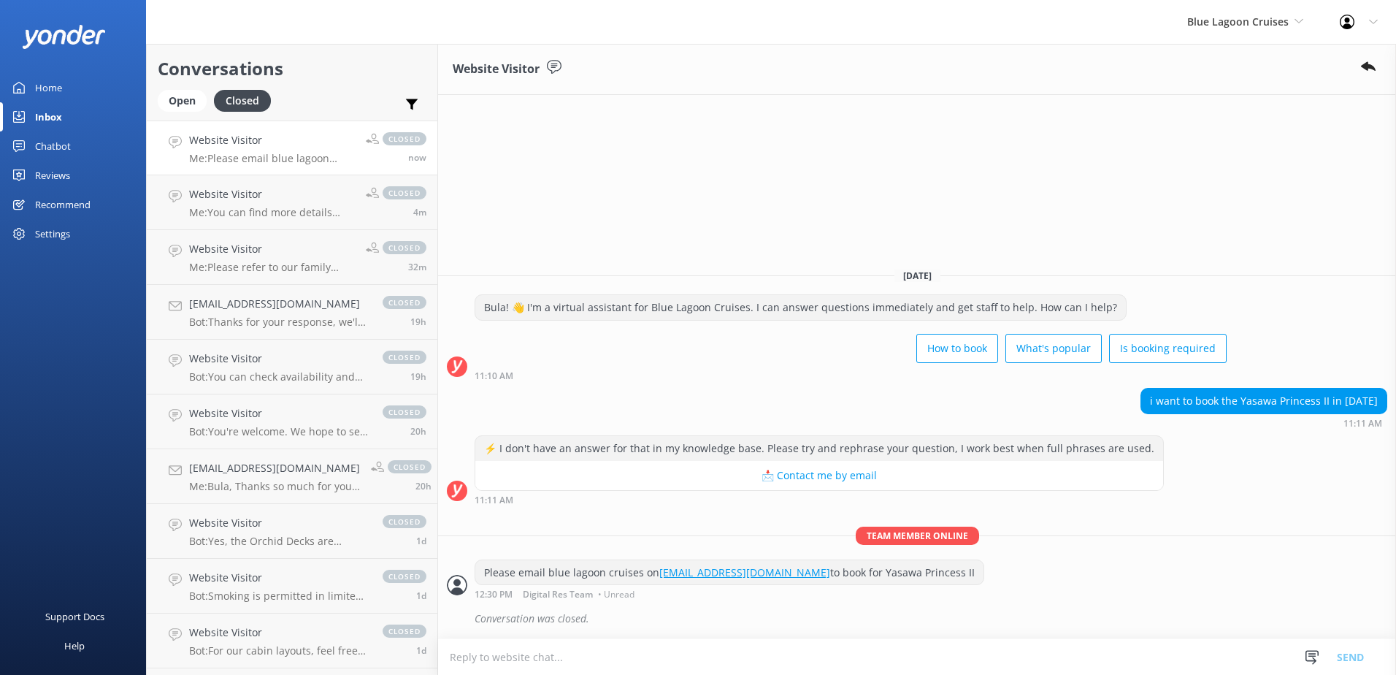
drag, startPoint x: 983, startPoint y: 571, endPoint x: 480, endPoint y: 566, distance: 503.0
click at [480, 566] on div "Please email blue lagoon cruises on cruisecentre@bluelagooncruises.com to book …" at bounding box center [729, 572] width 508 height 25
copy div "Please email blue lagoon cruises on cruisecentre@bluelagooncruises.com to book …"
click at [196, 96] on div "Open" at bounding box center [182, 101] width 49 height 22
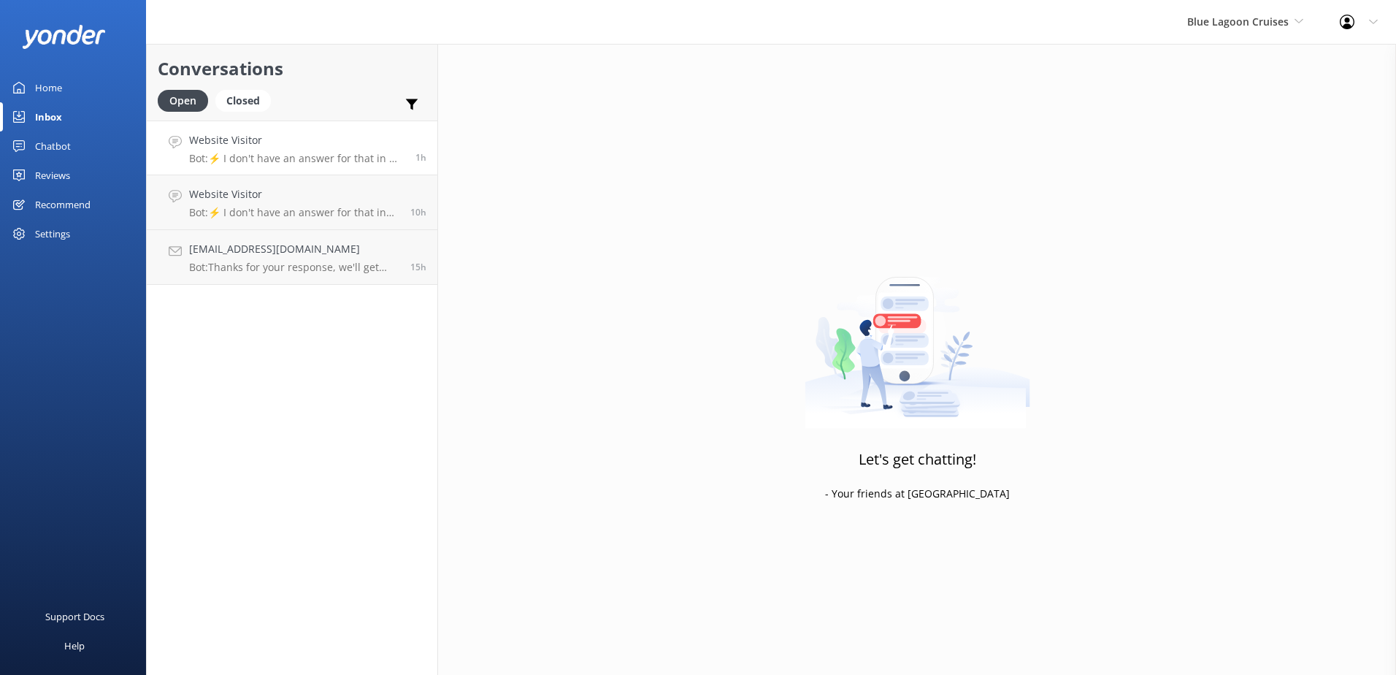
click at [307, 152] on p "Bot: ⚡ I don't have an answer for that in my knowledge base. Please try and rep…" at bounding box center [296, 158] width 215 height 13
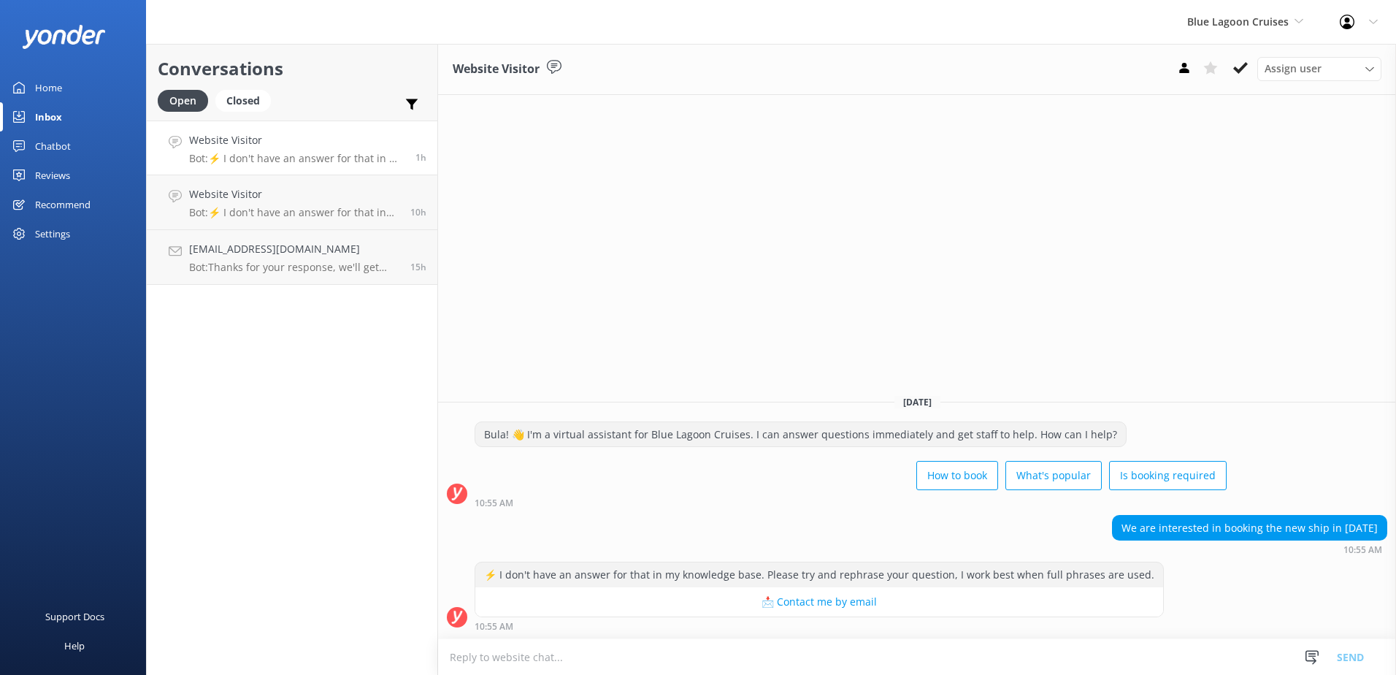
click at [784, 653] on textarea at bounding box center [917, 657] width 958 height 36
type textarea "Please email blue lagoon cruises on cruisecentre@bluelagooncruises.com to book …"
click at [1368, 654] on button "Send" at bounding box center [1350, 656] width 55 height 37
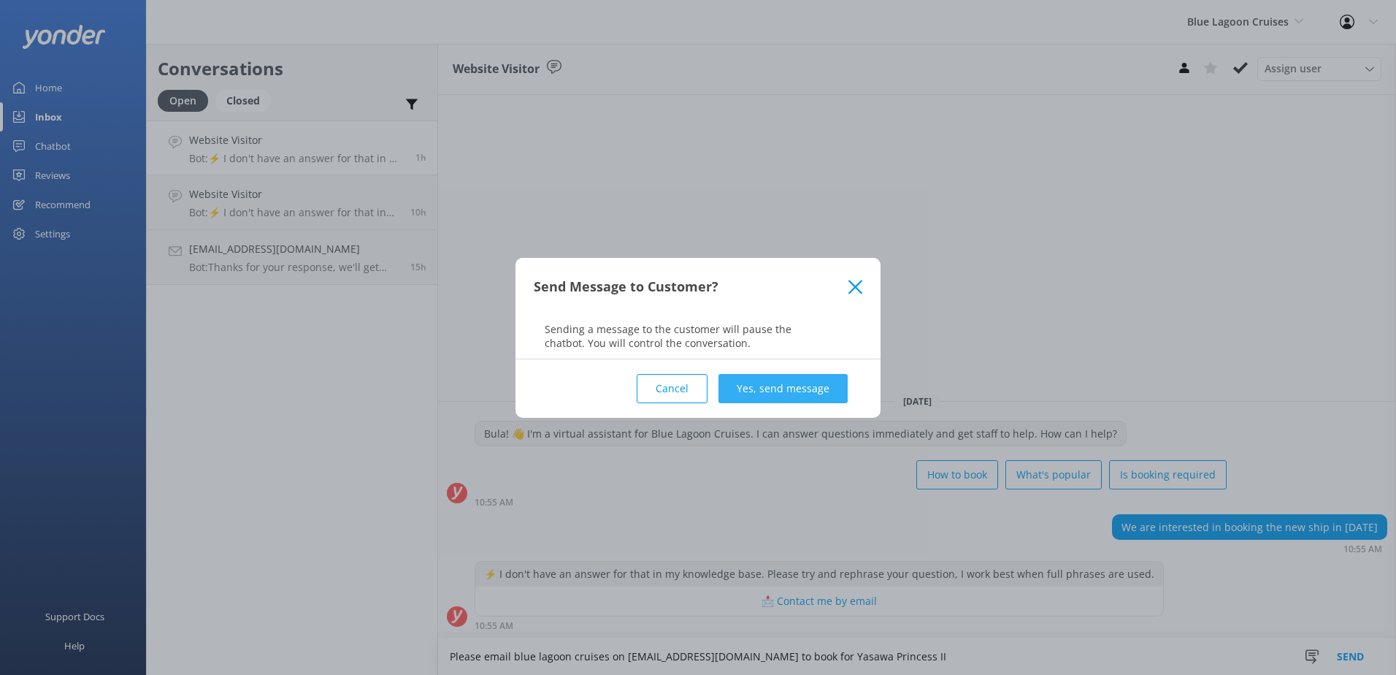
click at [775, 378] on button "Yes, send message" at bounding box center [782, 388] width 129 height 29
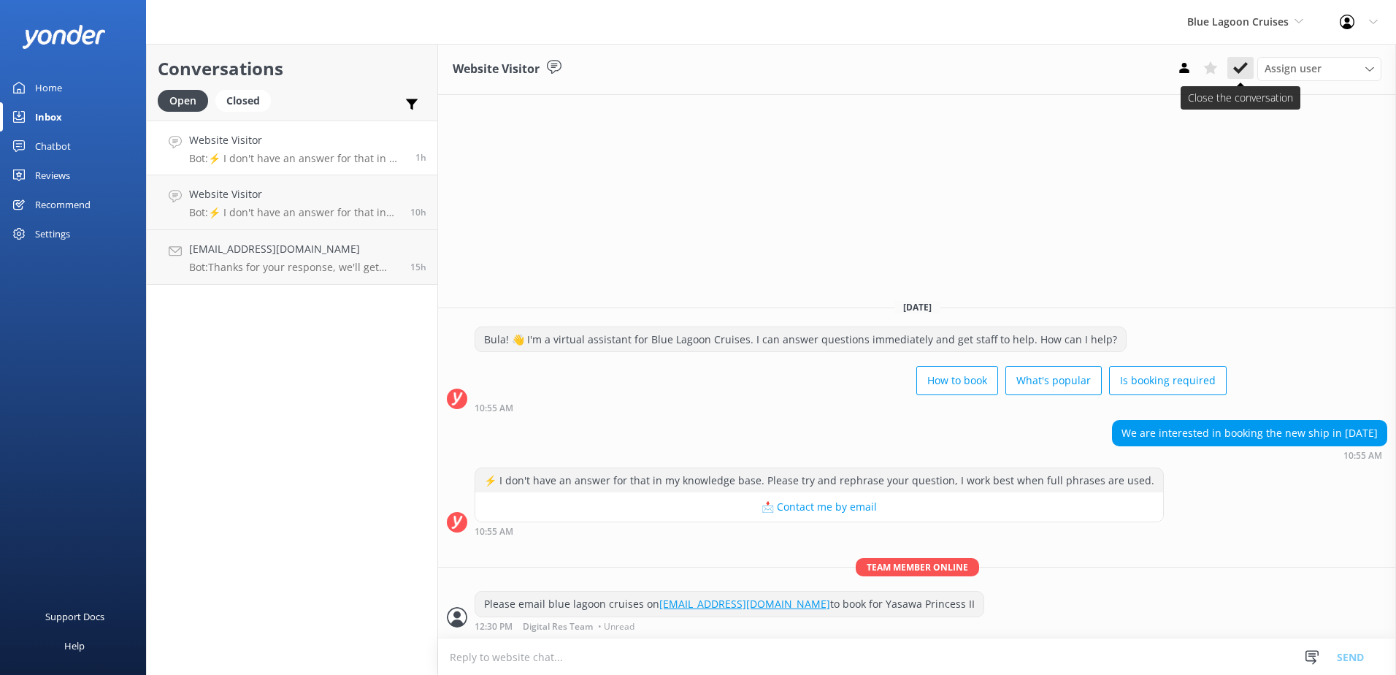
click at [1249, 77] on button at bounding box center [1240, 68] width 26 height 22
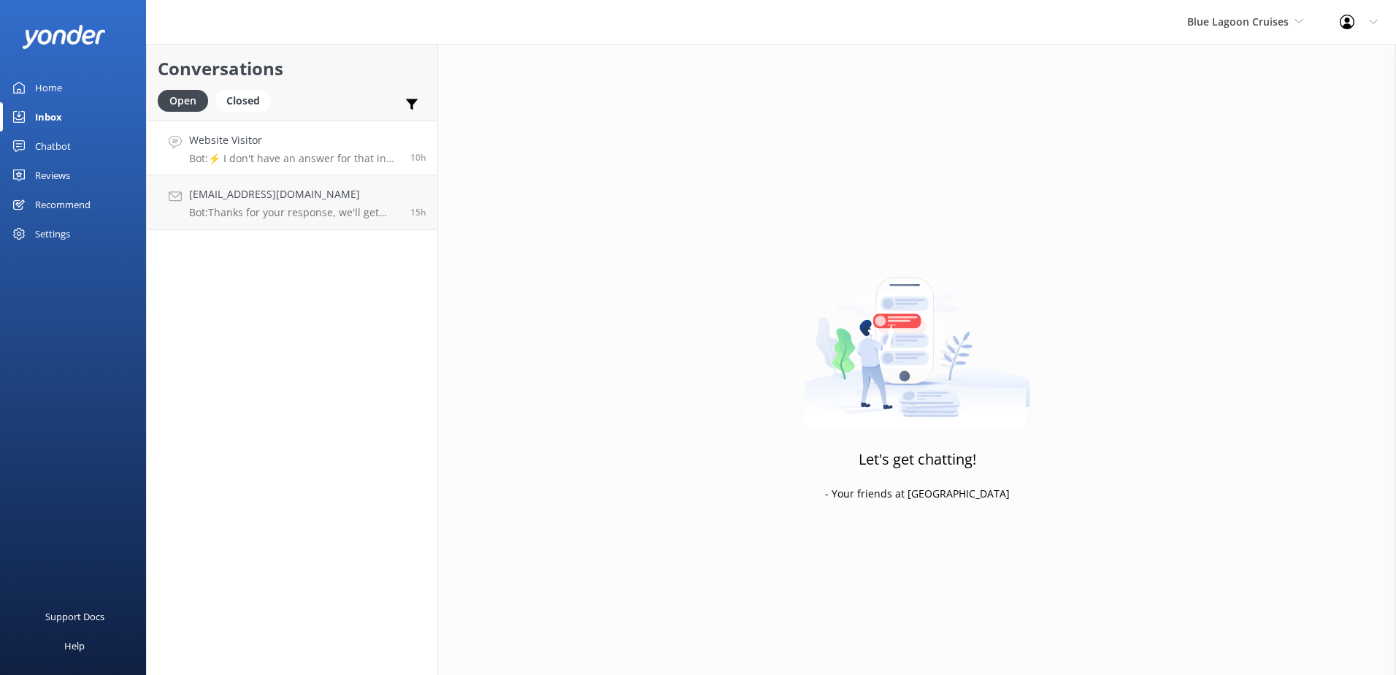
click at [333, 171] on link "Website Visitor Bot: ⚡ I don't have an answer for that in my knowledge base. Pl…" at bounding box center [292, 147] width 291 height 55
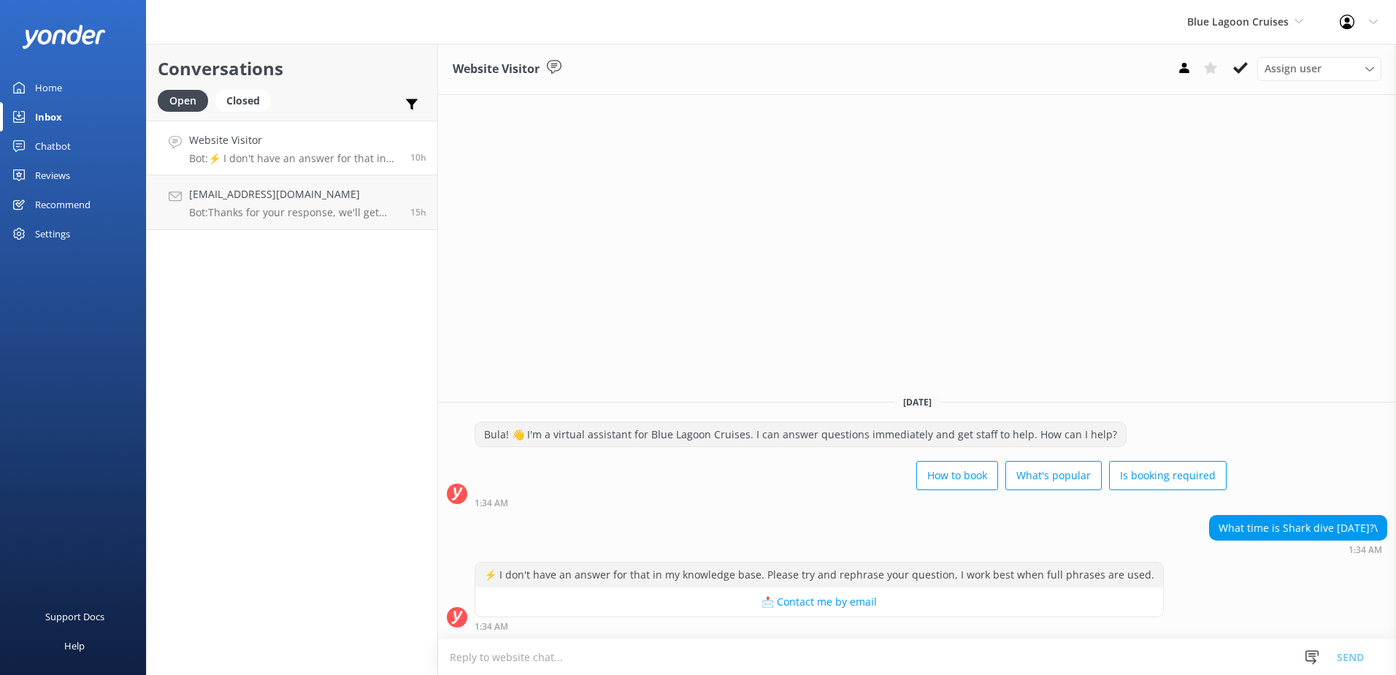
click at [350, 149] on div "Website Visitor Bot: ⚡ I don't have an answer for that in my knowledge base. Pl…" at bounding box center [294, 147] width 210 height 31
click at [291, 202] on h4 "brianwatts99@gmail.com" at bounding box center [294, 194] width 210 height 16
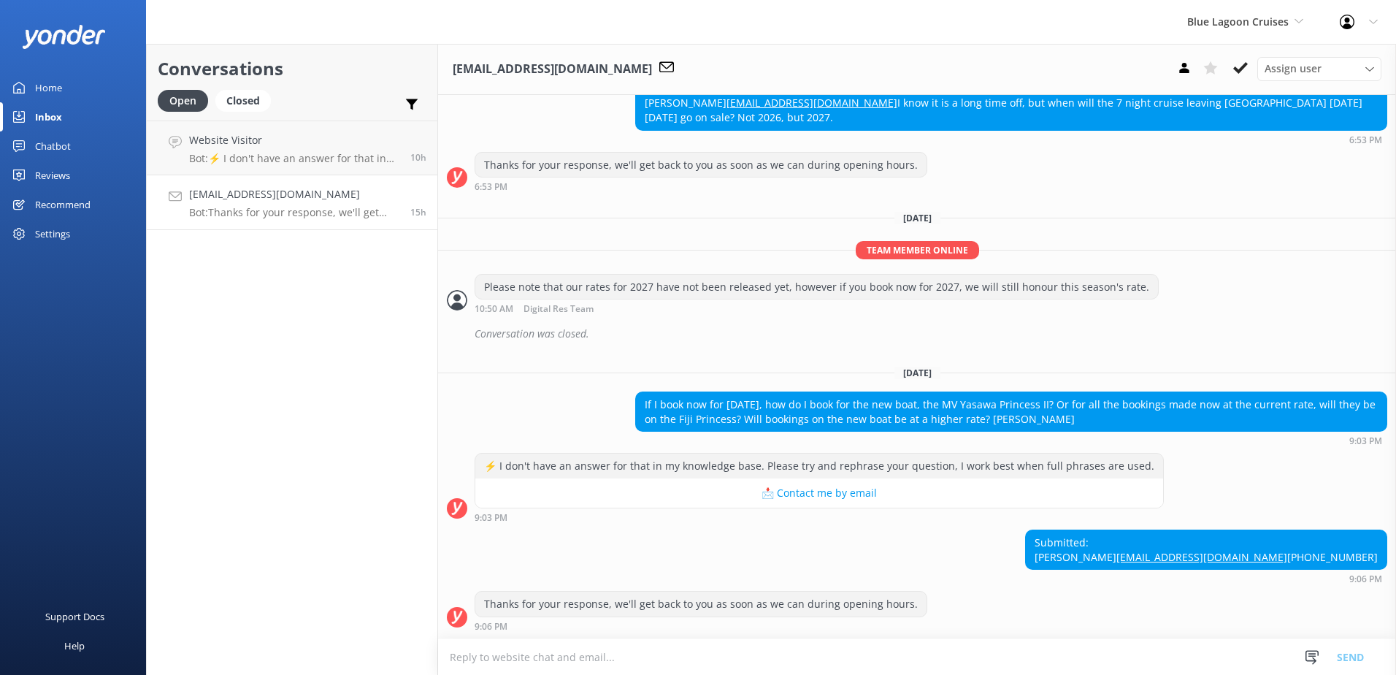
scroll to position [318, 0]
click at [982, 664] on textarea at bounding box center [917, 657] width 958 height 36
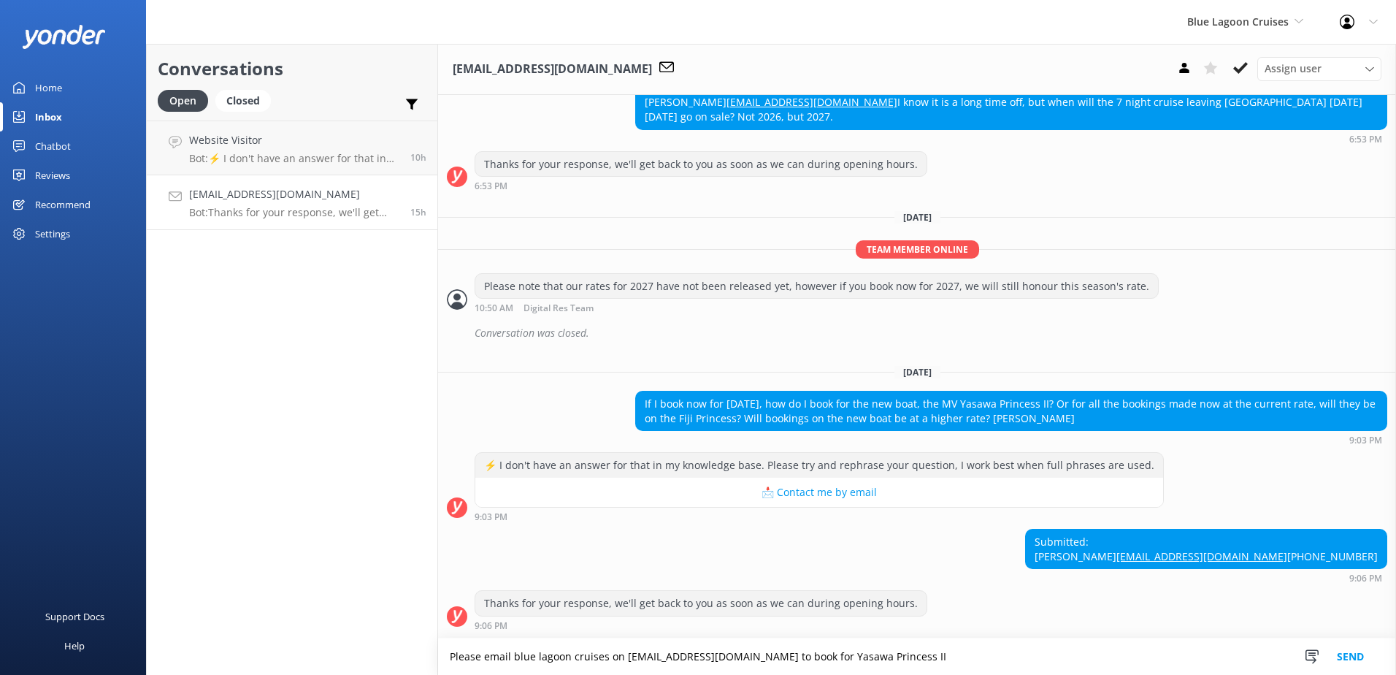
scroll to position [318, 0]
click at [997, 664] on textarea "Please email blue lagoon cruises on cruisecentre@bluelagooncruises.com to book …" at bounding box center [917, 656] width 958 height 37
type textarea "Please email blue lagoon cruises on cruisecentre@bluelagooncruises.com to book …"
click at [1365, 653] on button "Send" at bounding box center [1350, 656] width 55 height 37
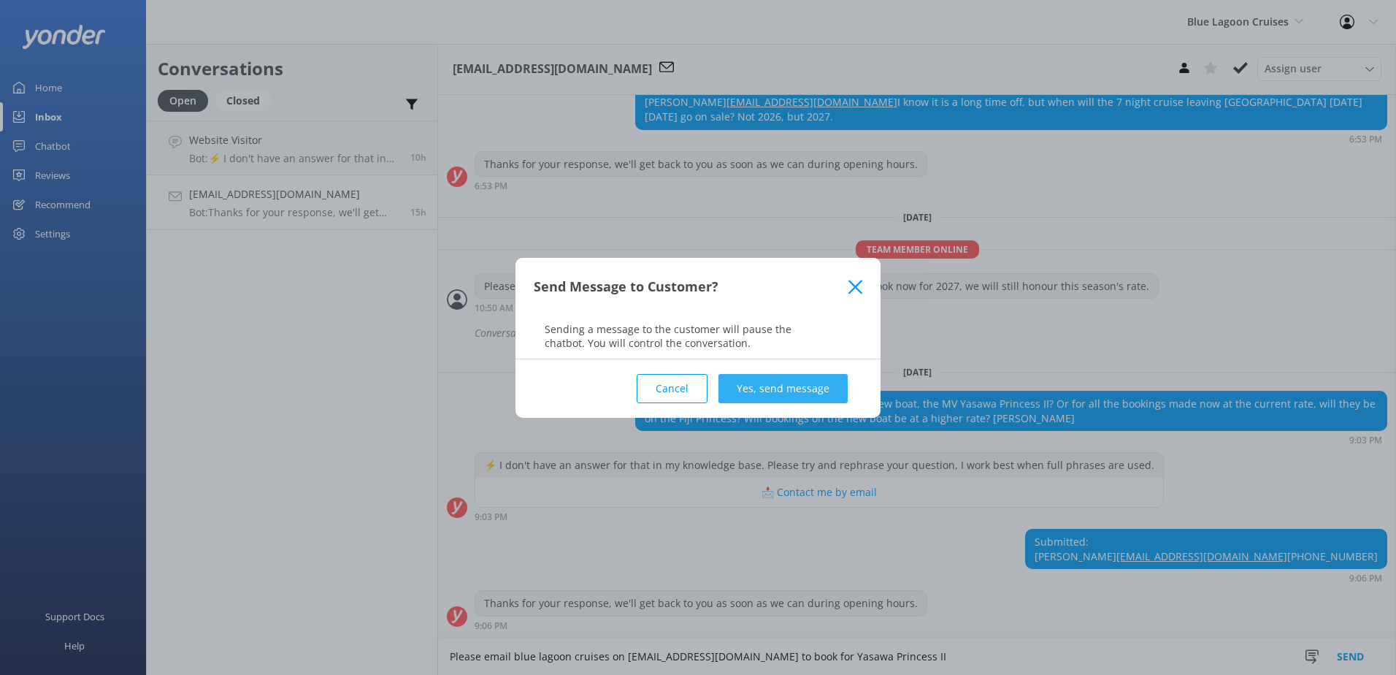
click at [821, 390] on button "Yes, send message" at bounding box center [782, 388] width 129 height 29
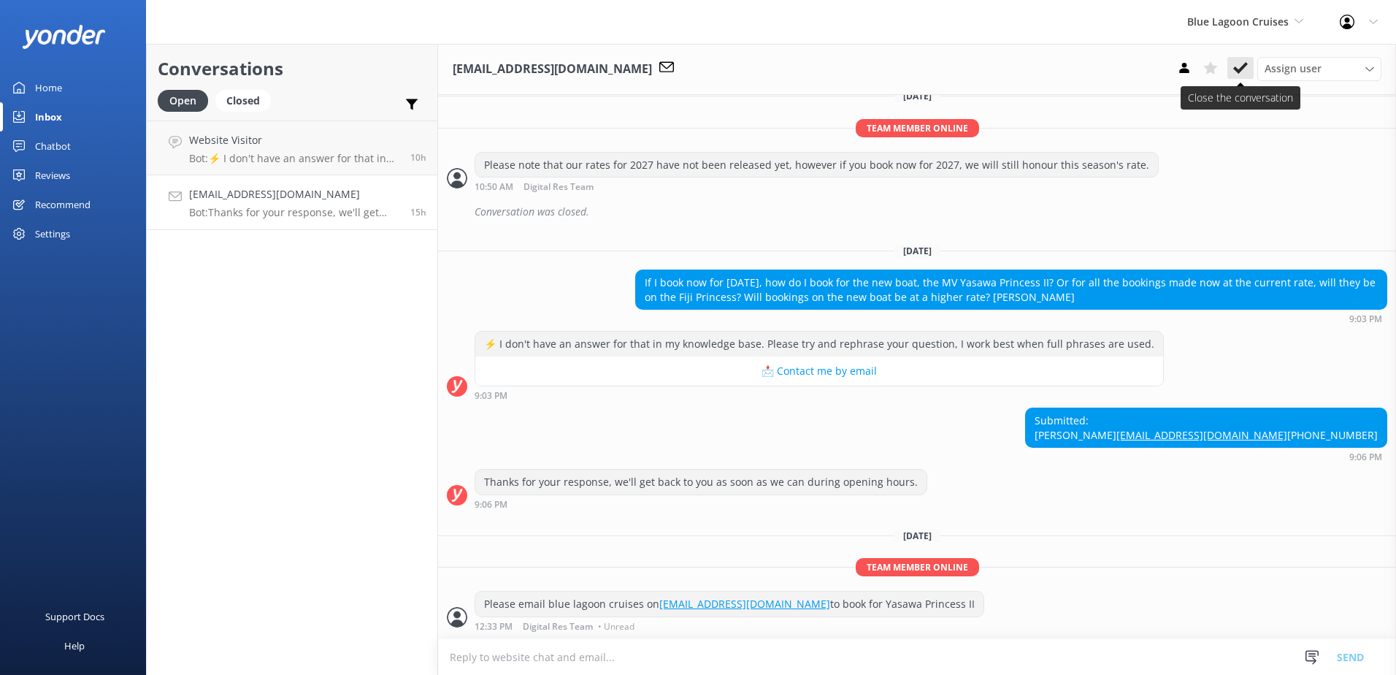
scroll to position [439, 0]
click at [1238, 74] on icon at bounding box center [1240, 68] width 15 height 15
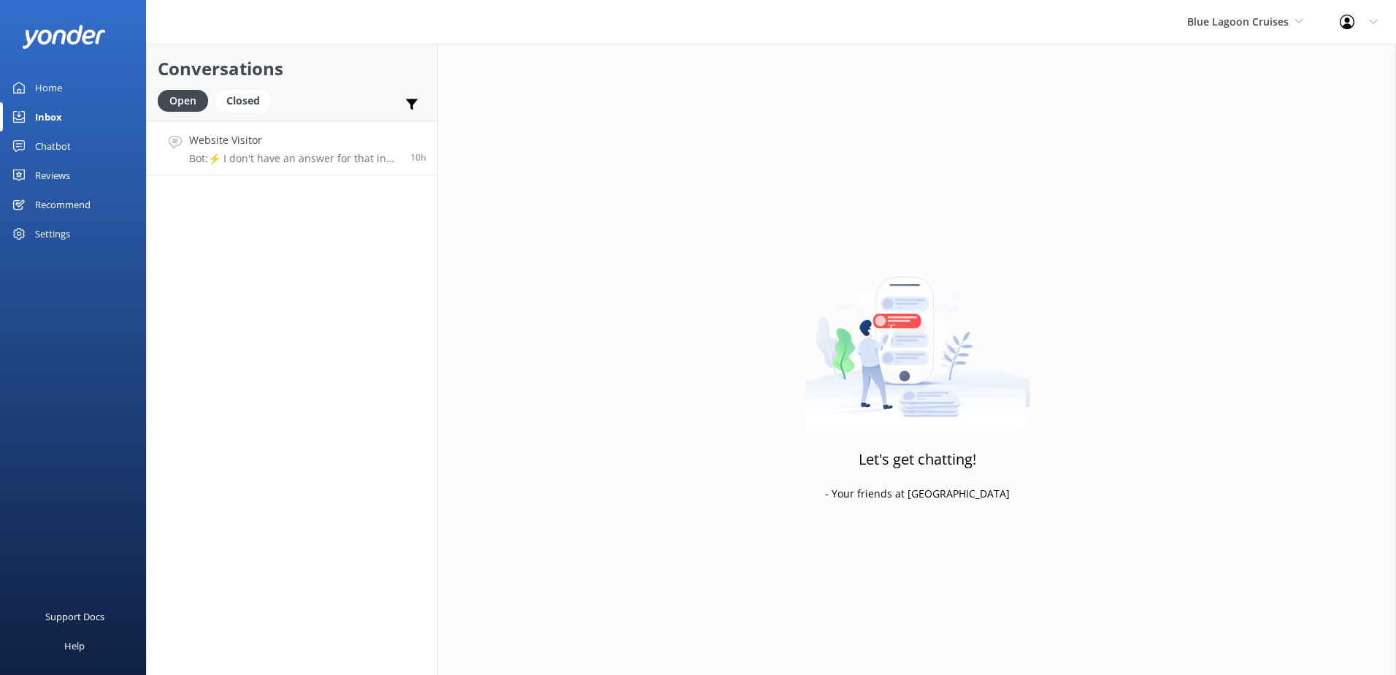
click at [345, 158] on p "Bot: ⚡ I don't have an answer for that in my knowledge base. Please try and rep…" at bounding box center [294, 158] width 210 height 13
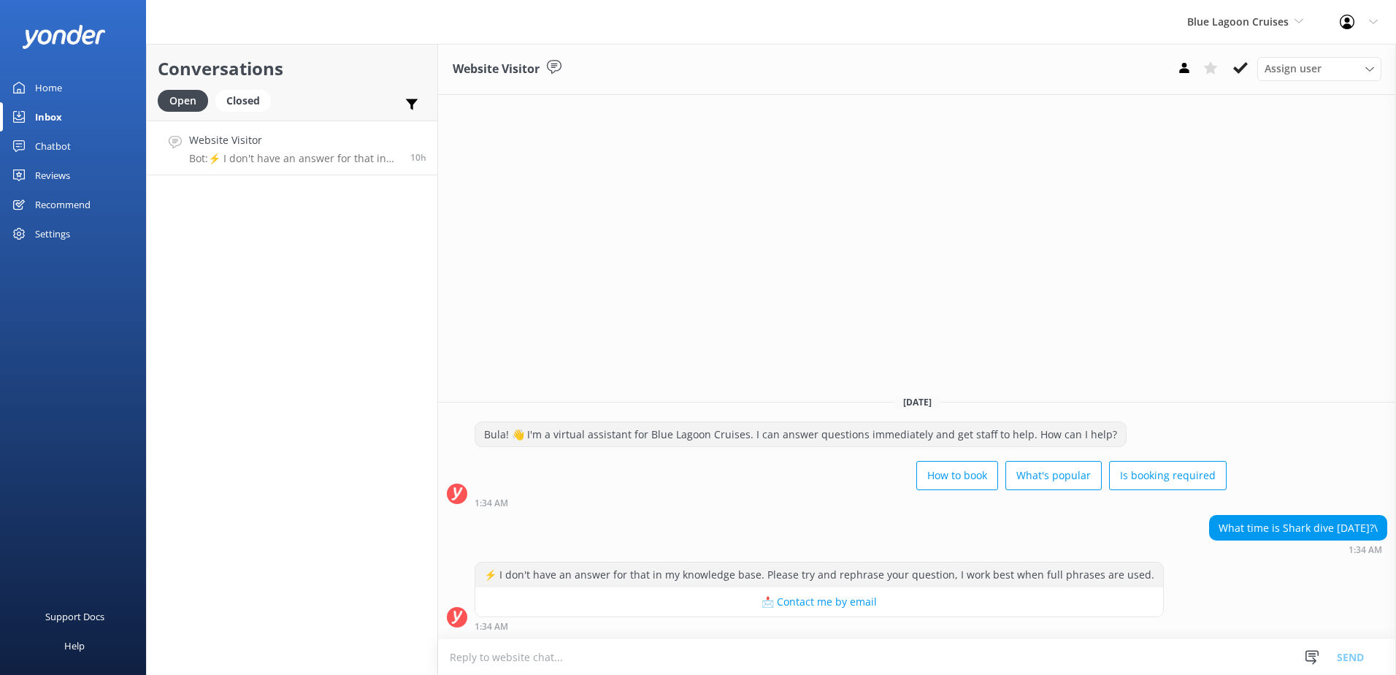
click at [1251, 10] on div "Blue Lagoon Cruises South Sea Sailing South Sea Cruises Malamala Beach Club Awe…" at bounding box center [1245, 22] width 153 height 44
click at [1226, 164] on link "Awesome Adventures Fiji" at bounding box center [1242, 166] width 146 height 35
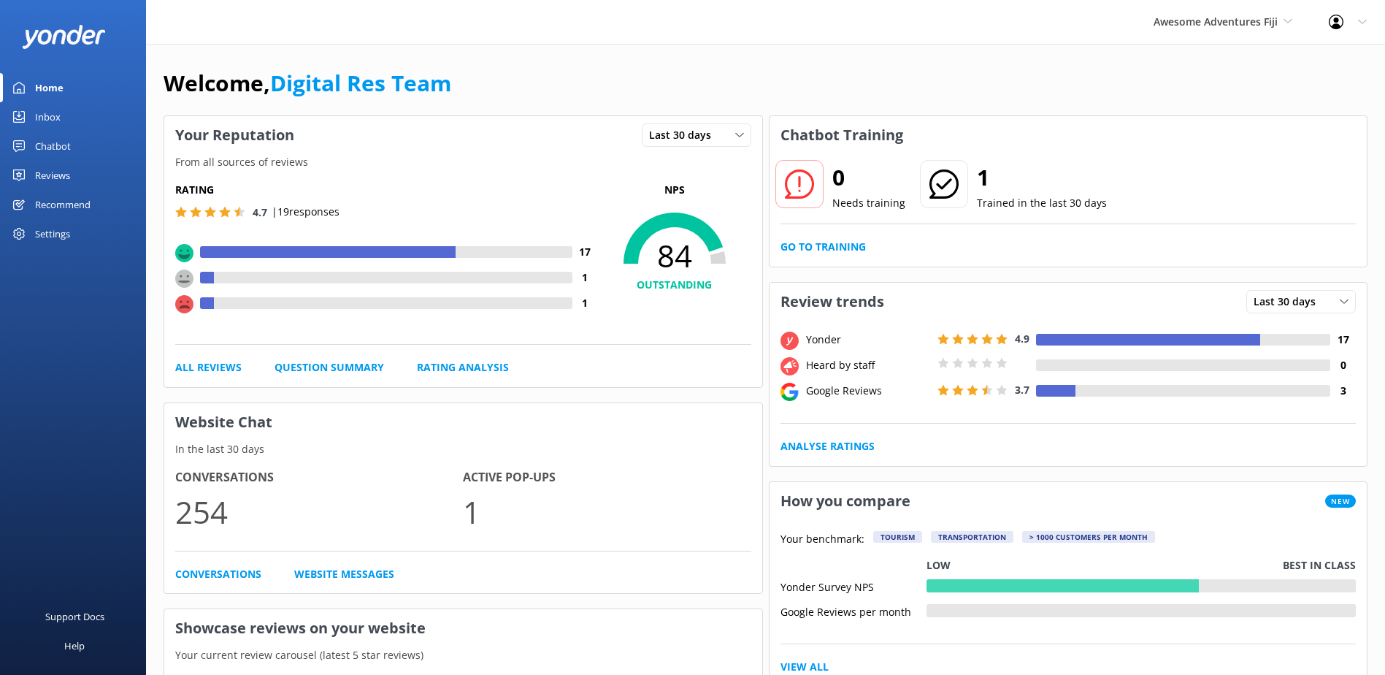
click at [69, 116] on link "Inbox" at bounding box center [73, 116] width 146 height 29
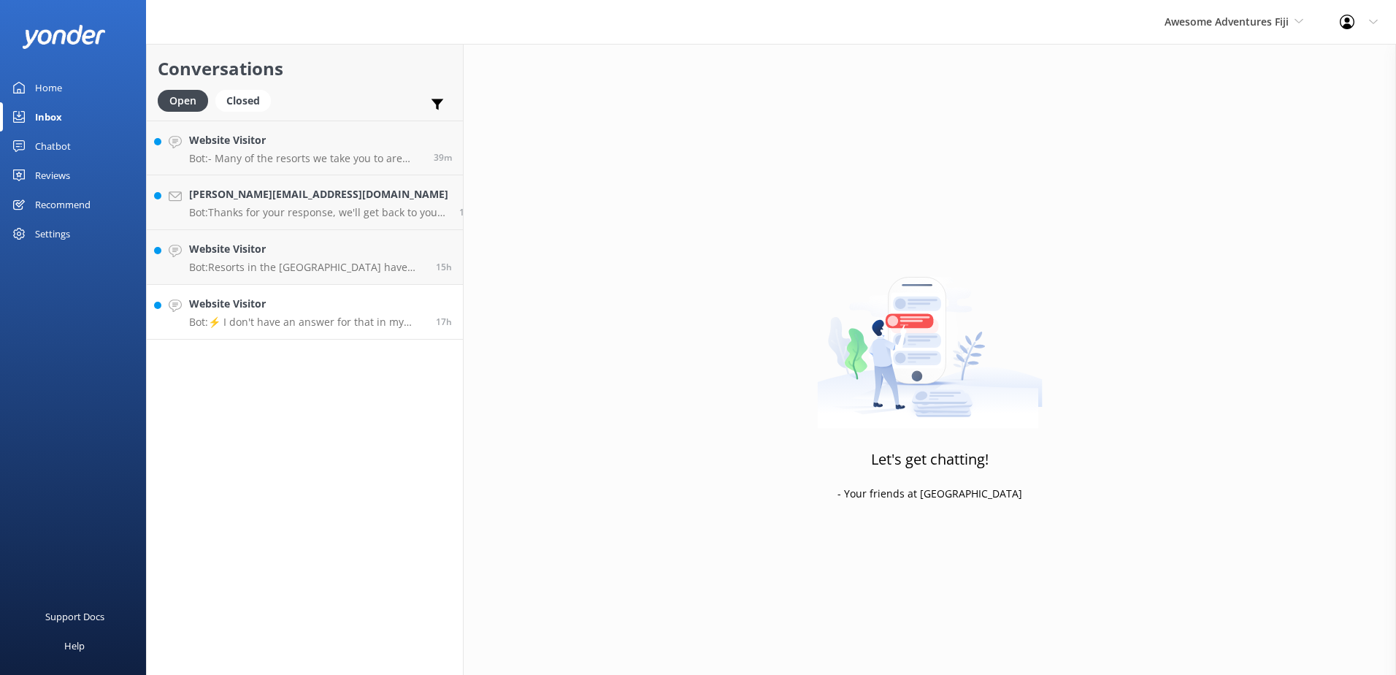
click at [309, 326] on p "Bot: ⚡ I don't have an answer for that in my knowledge base. Please try and rep…" at bounding box center [307, 321] width 236 height 13
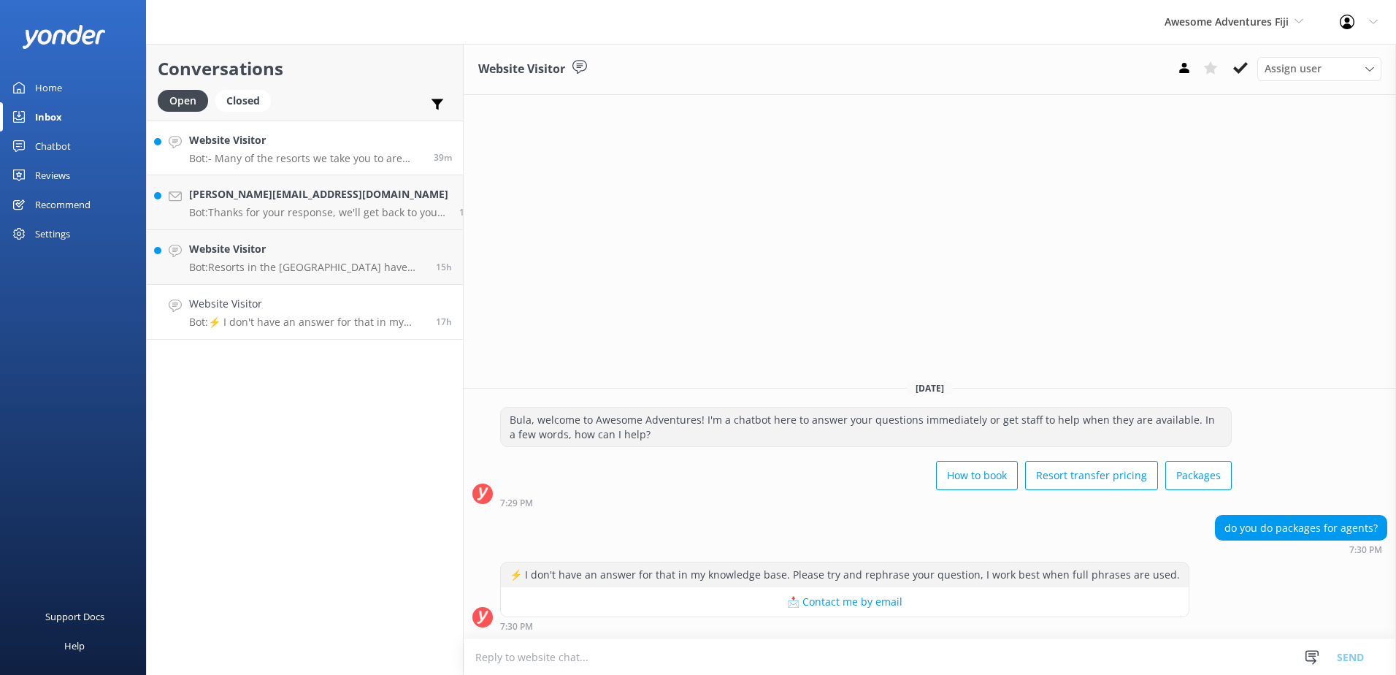
click at [291, 137] on h4 "Website Visitor" at bounding box center [306, 140] width 234 height 16
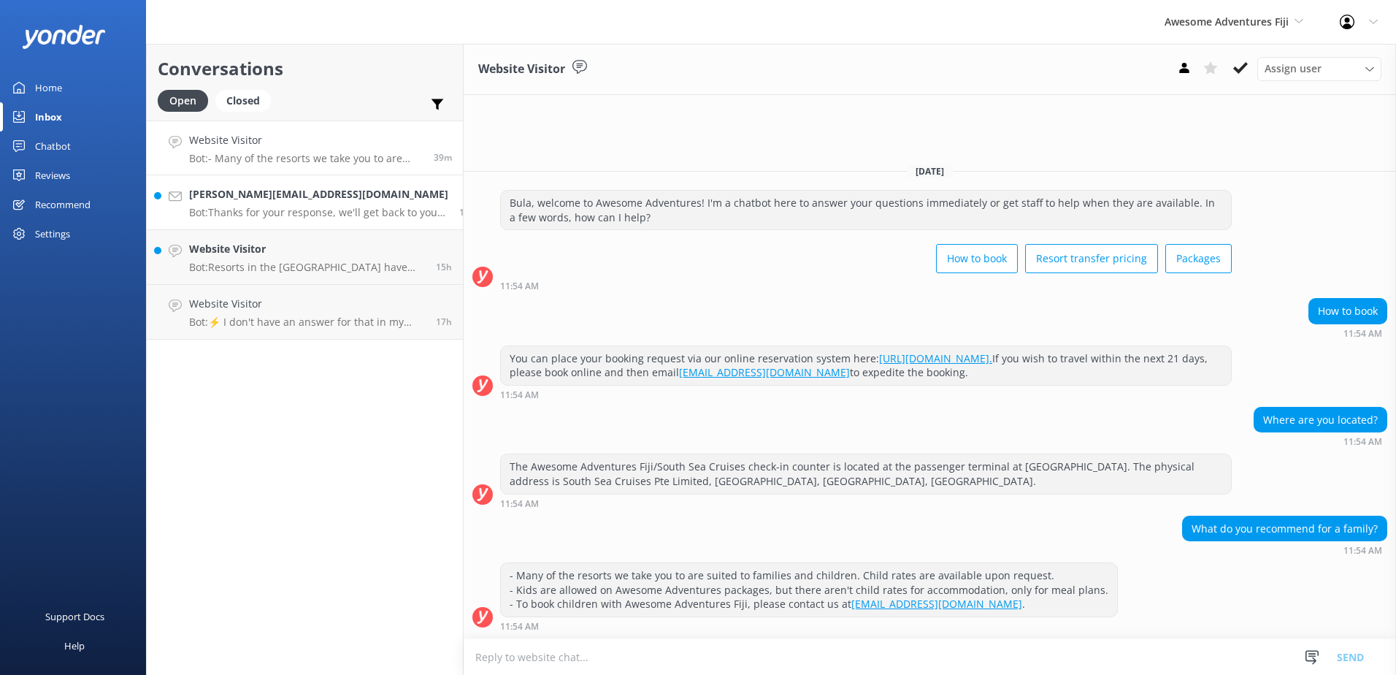
click at [269, 203] on div "gus.izard26@gmail.com Bot: Thanks for your response, we'll get back to you as s…" at bounding box center [318, 202] width 259 height 32
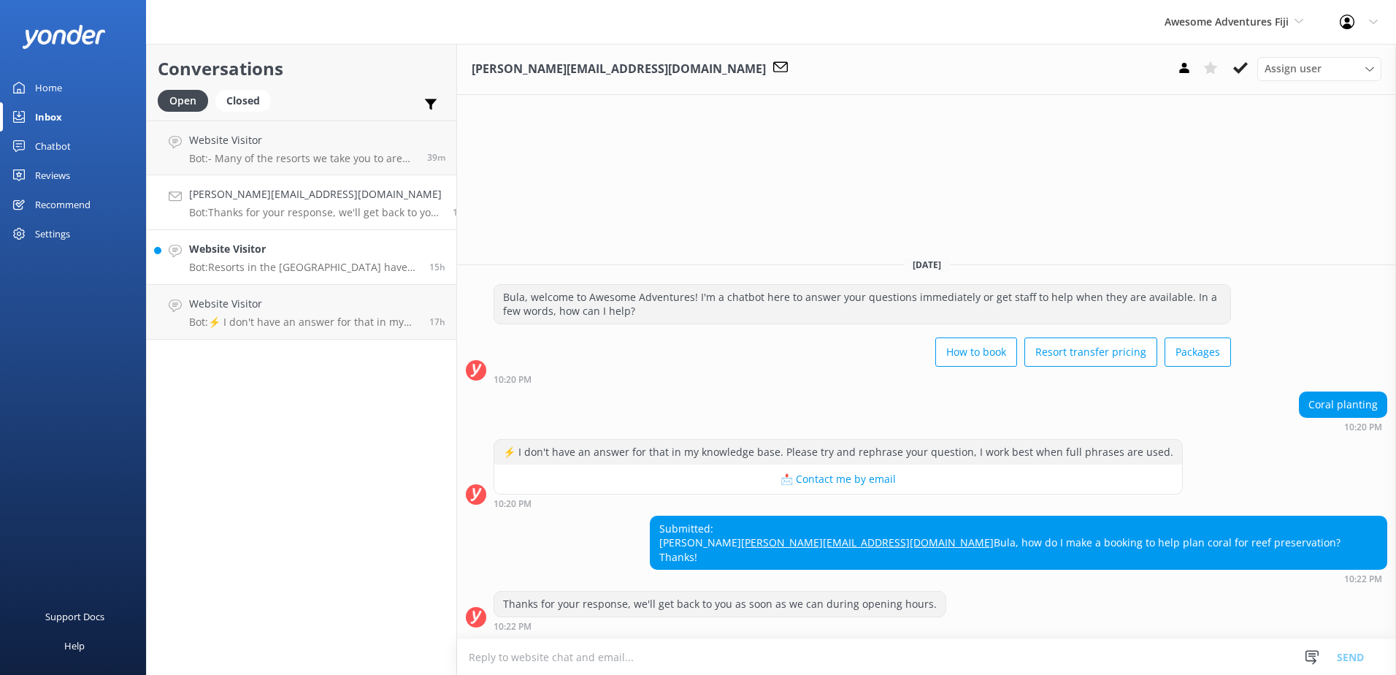
click at [277, 263] on p "Bot: Resorts in the Yasawa Islands have limited bed availability, so it's sugge…" at bounding box center [303, 267] width 229 height 13
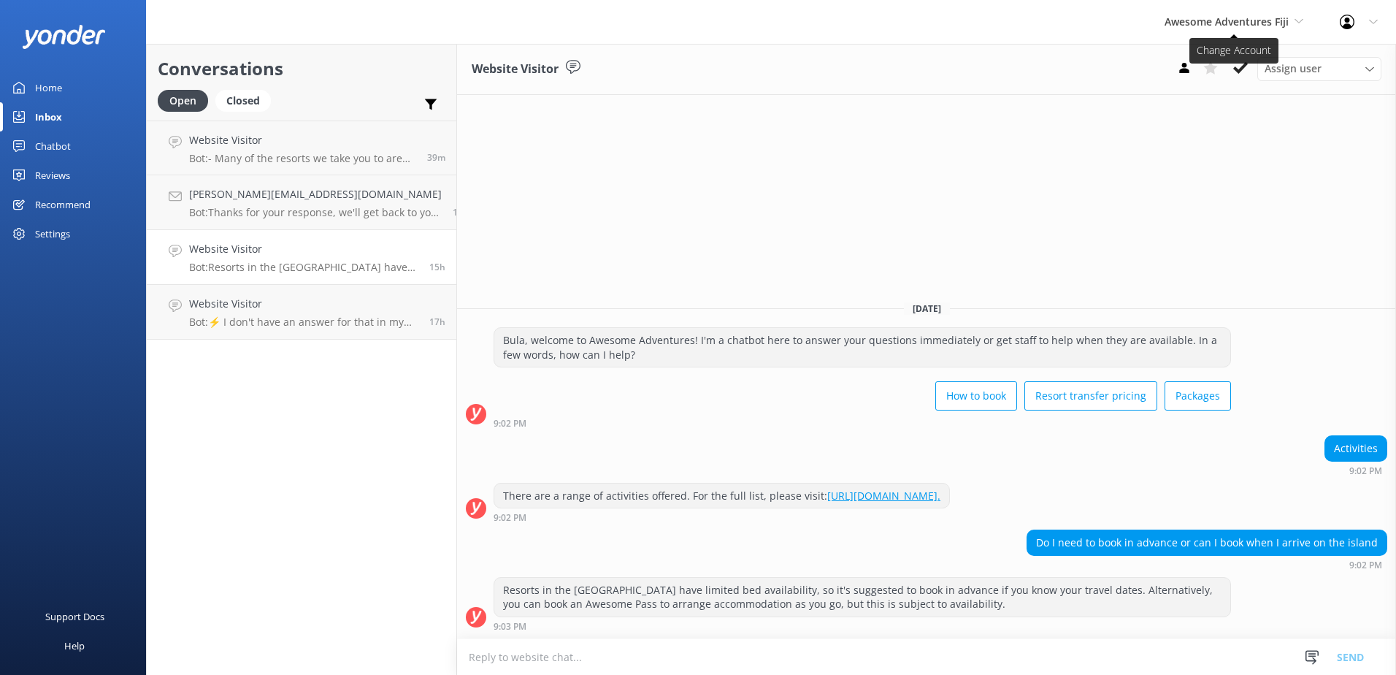
click at [1278, 26] on span "Awesome Adventures Fiji" at bounding box center [1226, 22] width 124 height 14
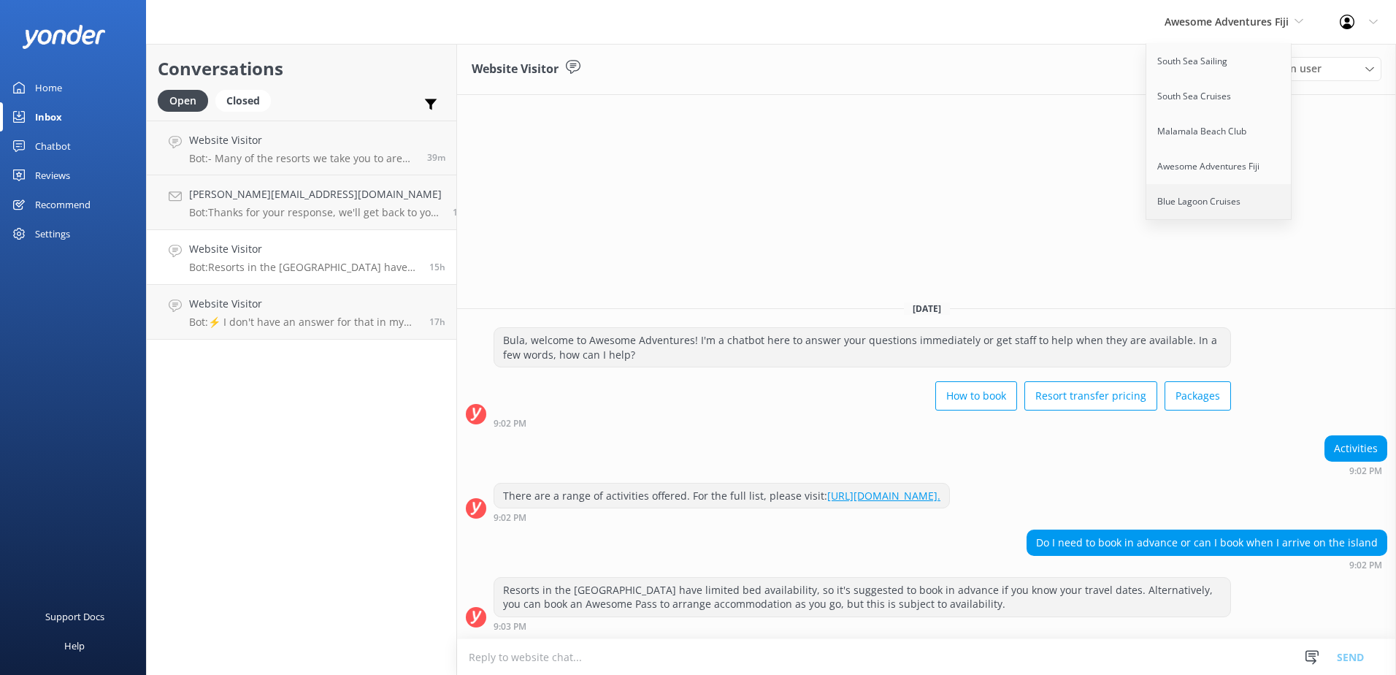
click at [1215, 211] on link "Blue Lagoon Cruises" at bounding box center [1219, 201] width 146 height 35
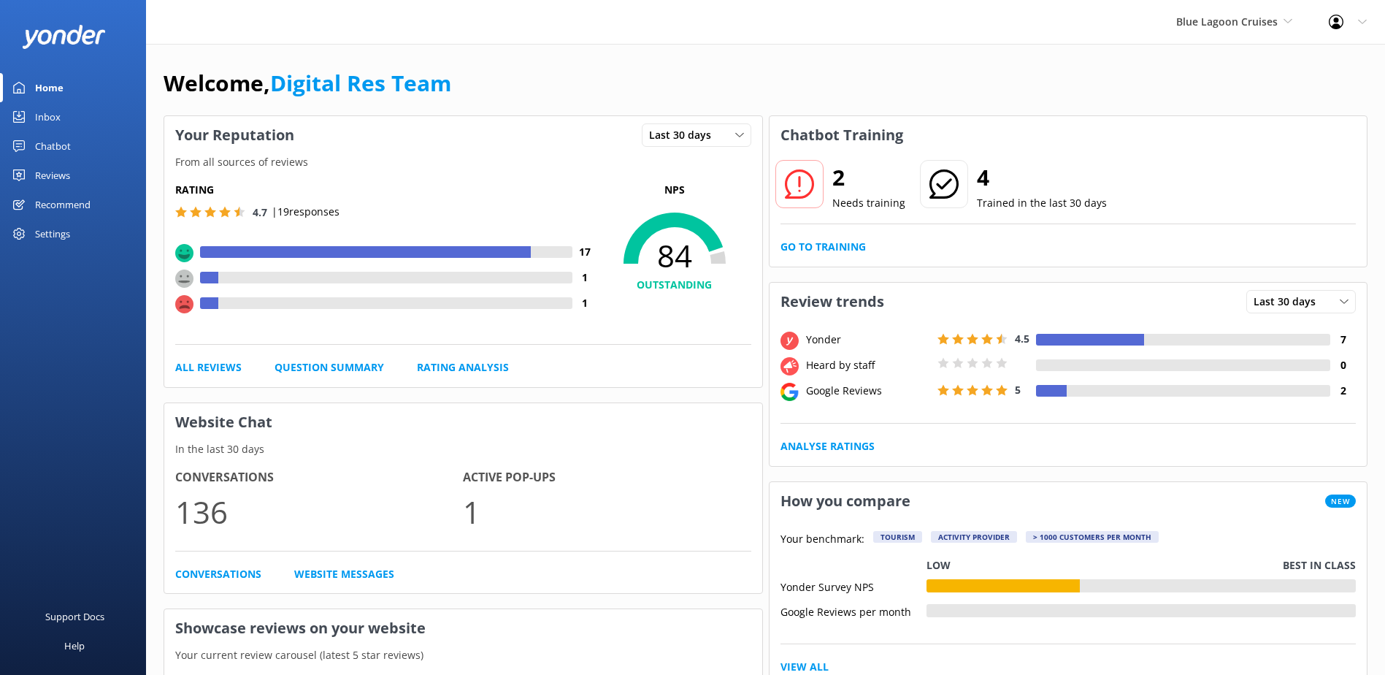
click at [47, 116] on div "Inbox" at bounding box center [48, 116] width 26 height 29
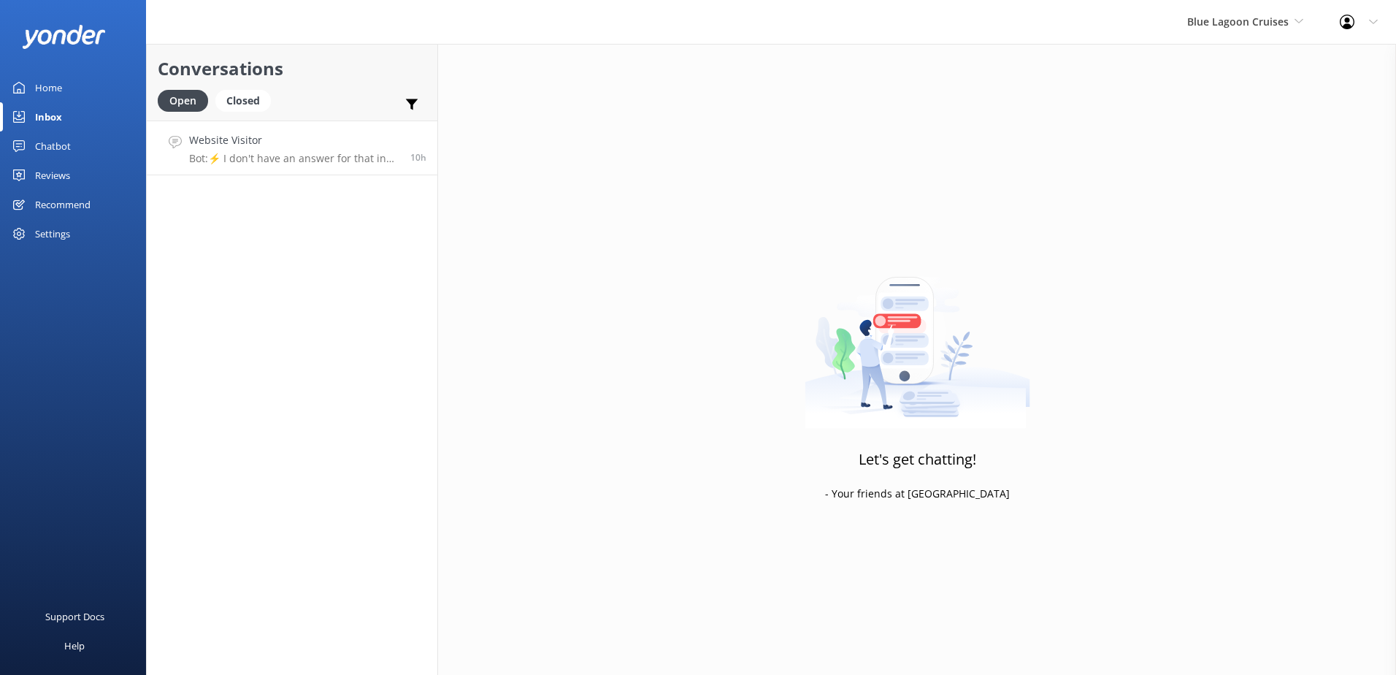
click at [277, 145] on h4 "Website Visitor" at bounding box center [294, 140] width 210 height 16
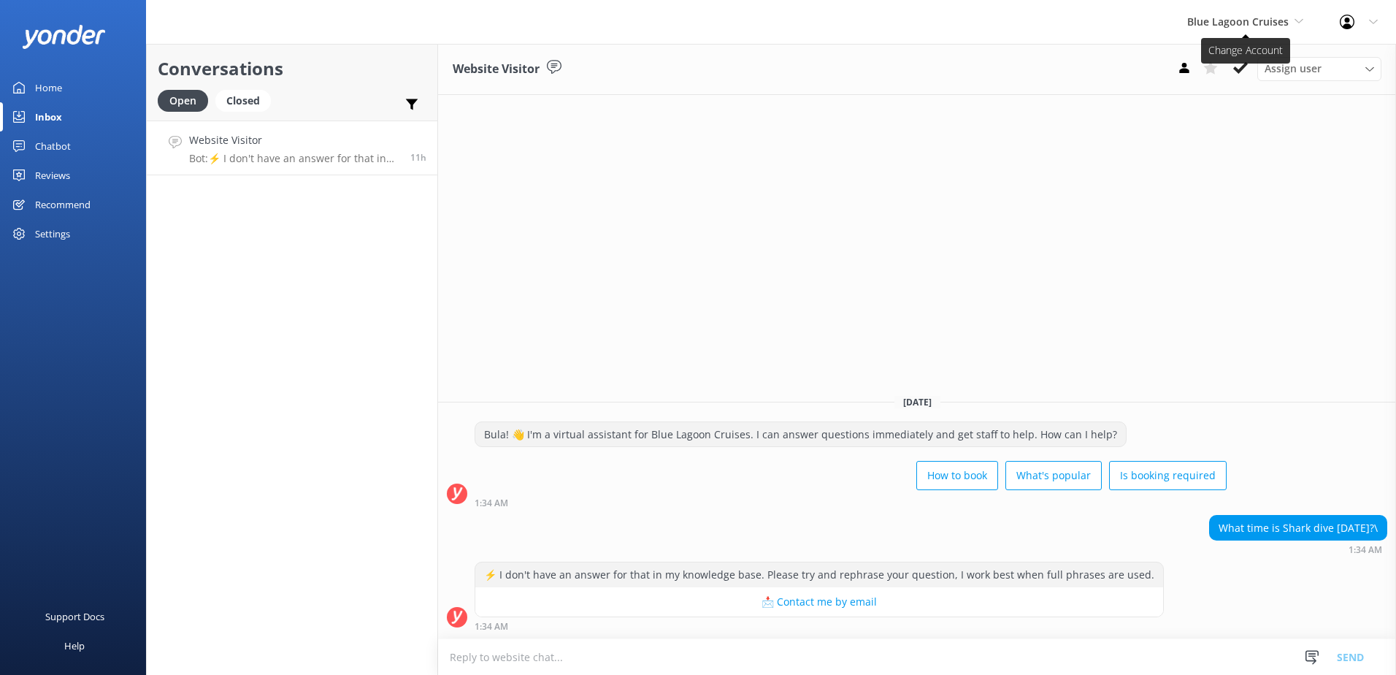
click at [1248, 21] on span "Blue Lagoon Cruises" at bounding box center [1237, 22] width 101 height 14
click at [1222, 153] on link "Awesome Adventures Fiji" at bounding box center [1242, 166] width 146 height 35
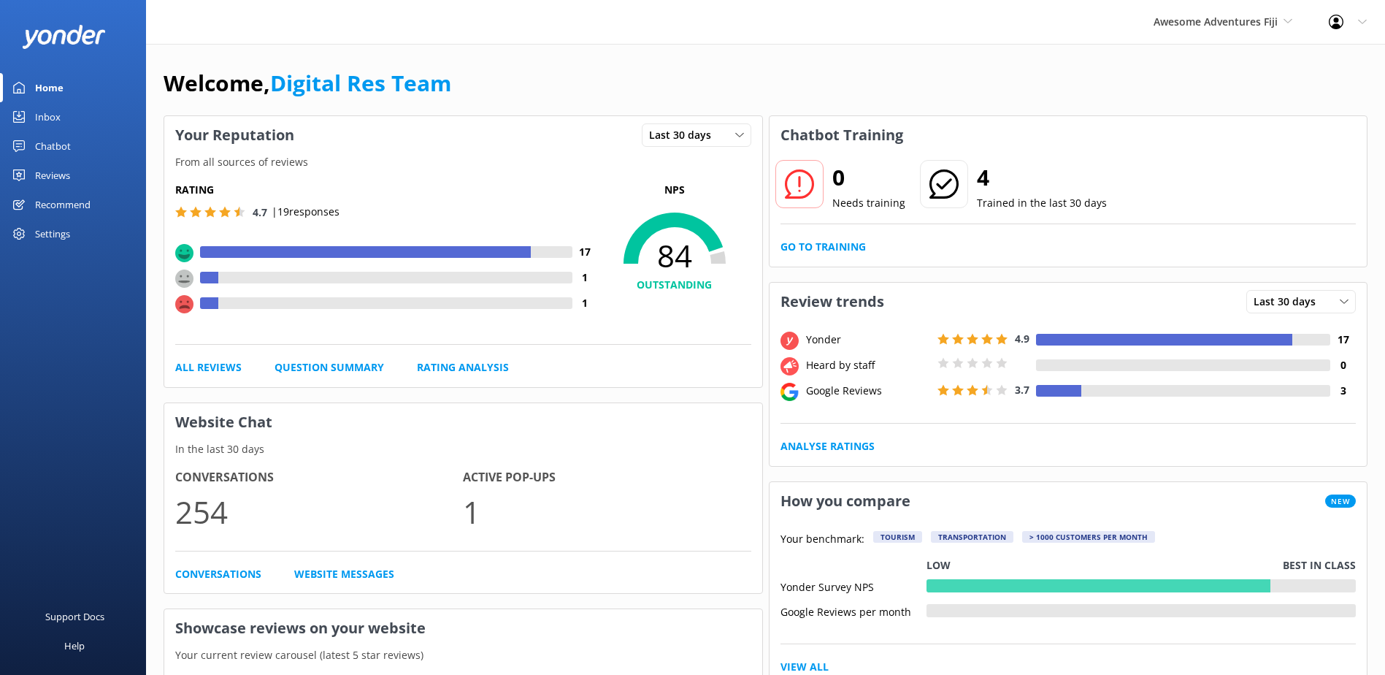
click at [82, 118] on link "Inbox" at bounding box center [73, 116] width 146 height 29
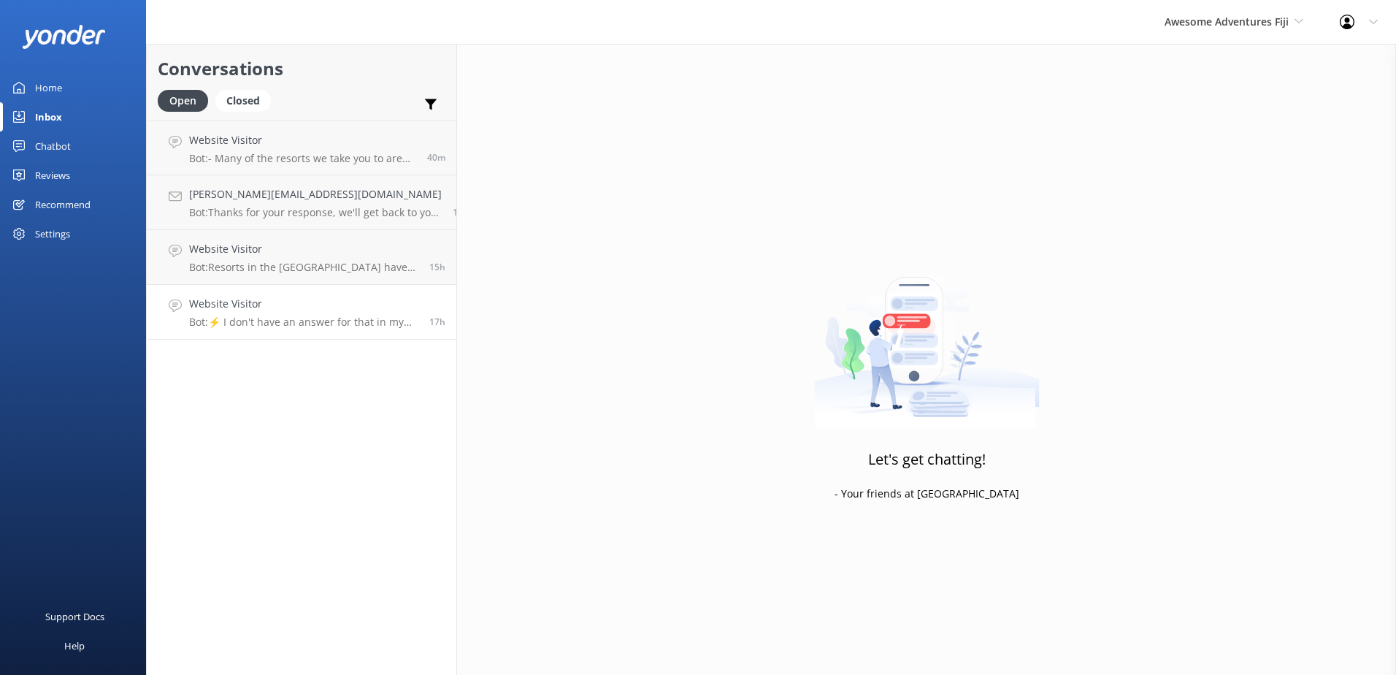
click at [309, 337] on link "Website Visitor Bot: ⚡ I don't have an answer for that in my knowledge base. Pl…" at bounding box center [302, 312] width 310 height 55
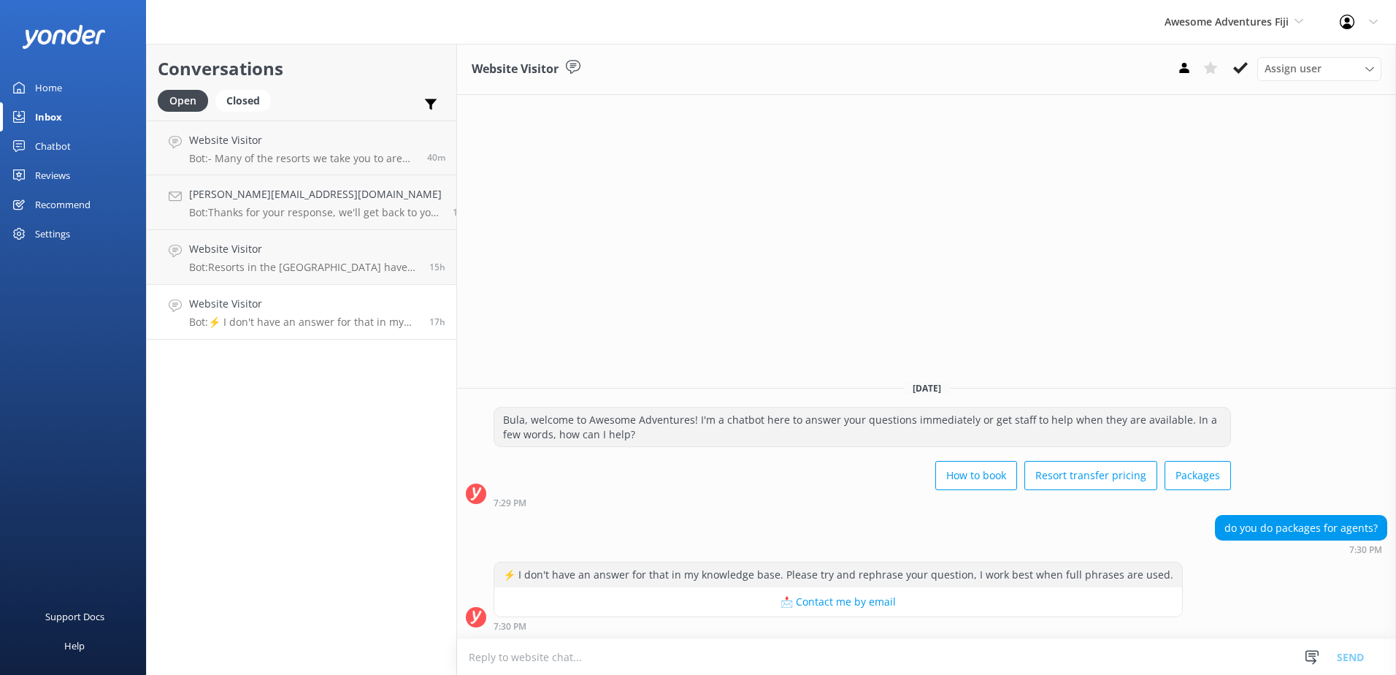
click at [917, 648] on textarea at bounding box center [926, 657] width 939 height 36
click at [918, 648] on textarea at bounding box center [926, 657] width 939 height 36
type textarea "w"
type textarea "We will book normal packages and advise"
click at [661, 649] on textarea at bounding box center [926, 657] width 939 height 36
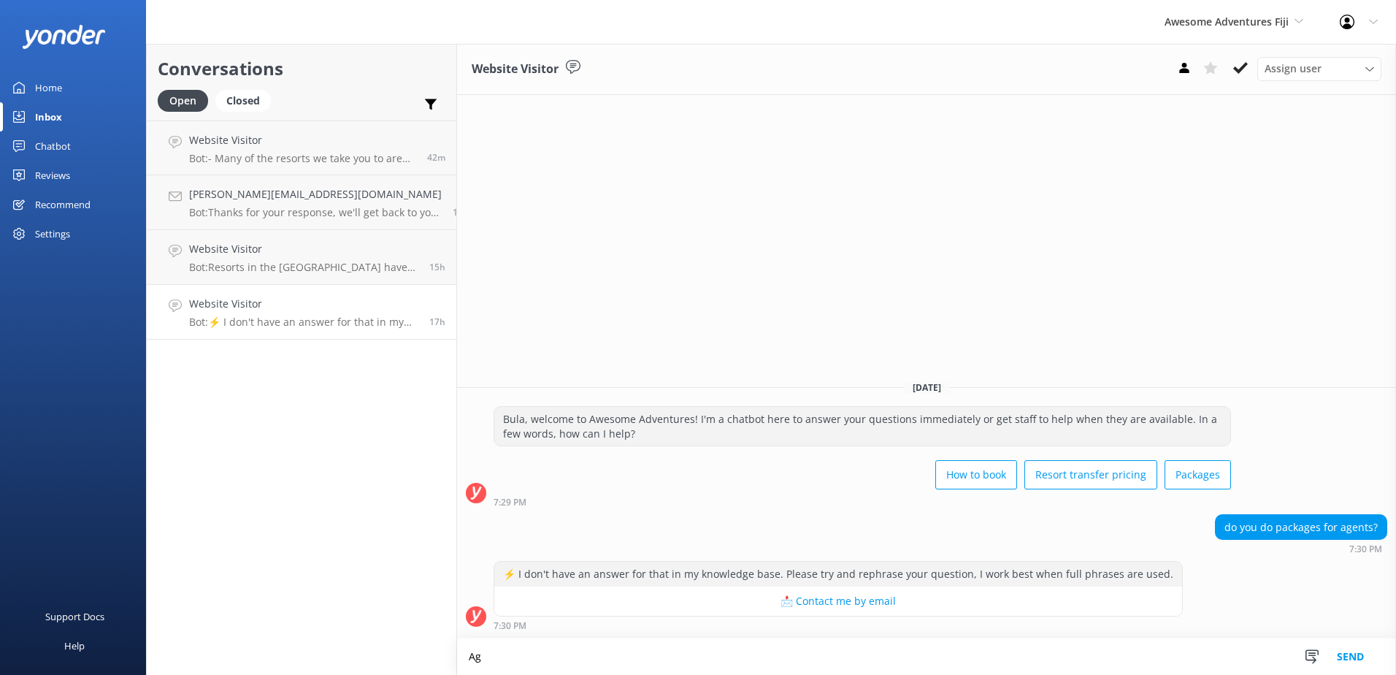
type textarea "A"
click at [875, 656] on textarea "There are no packages for Agents however we can book normal packages" at bounding box center [926, 656] width 939 height 37
drag, startPoint x: 1003, startPoint y: 659, endPoint x: 258, endPoint y: 617, distance: 746.5
click at [258, 617] on div "Conversations Open Closed Important Assigned to me Unassigned Website Visitor B…" at bounding box center [771, 359] width 1250 height 631
paste textarea "specific packages available for agents at the moment; however, we can book stan…"
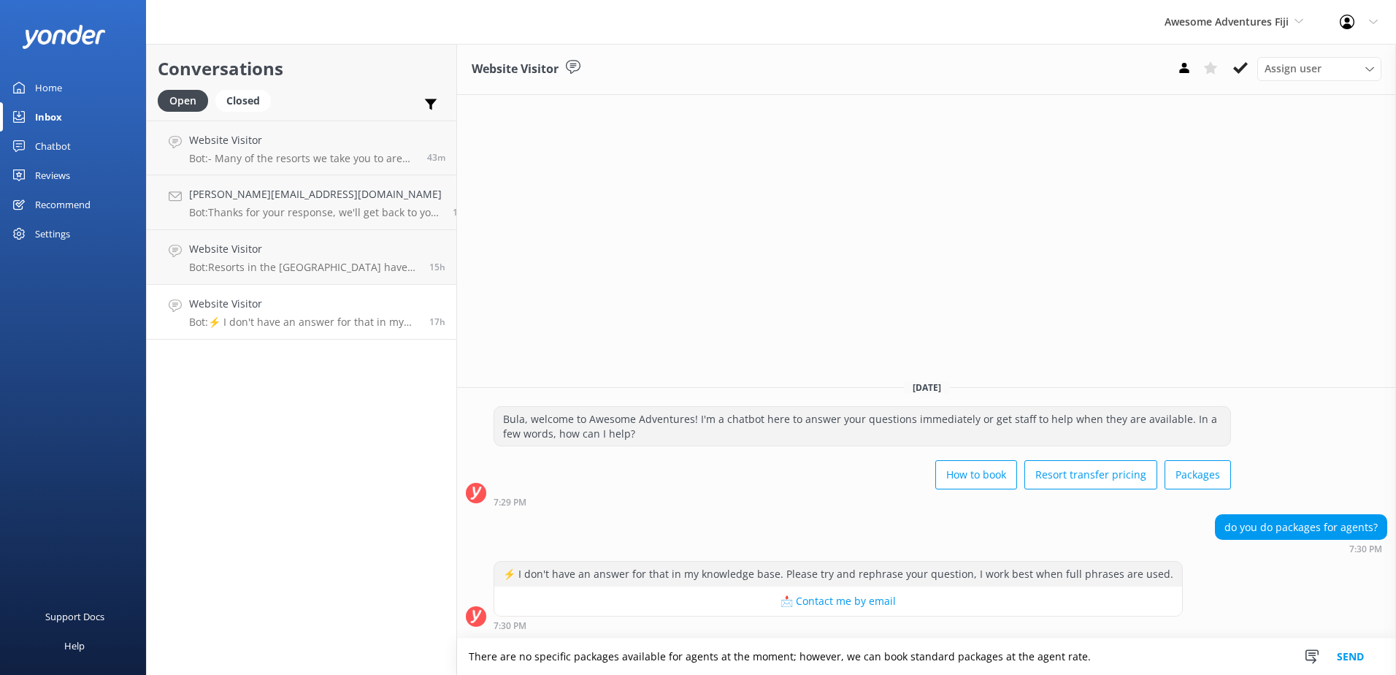
drag, startPoint x: 1069, startPoint y: 658, endPoint x: 971, endPoint y: 654, distance: 97.9
click at [971, 654] on textarea "There are no specific packages available for agents at the moment; however, we …" at bounding box center [926, 656] width 939 height 37
type textarea "There are no specific packages available for agents at the moment; however, we …"
click at [1365, 649] on button "Send" at bounding box center [1350, 656] width 55 height 37
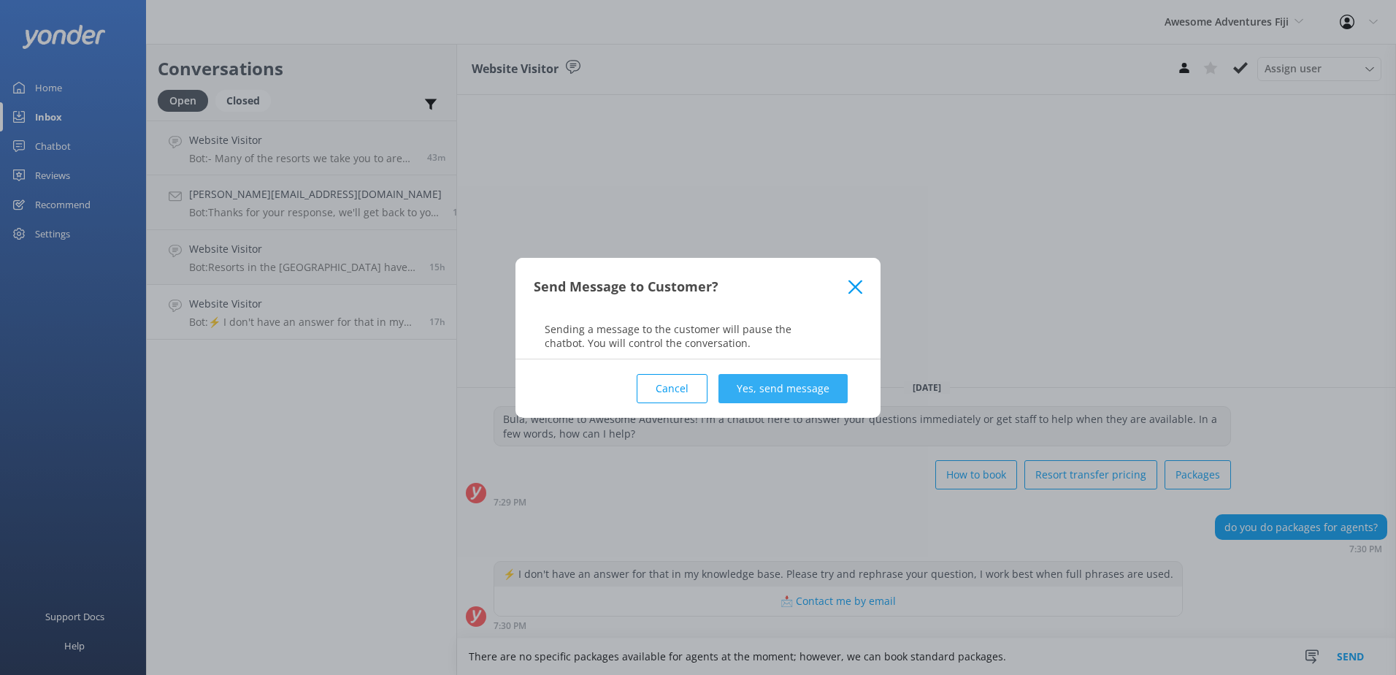
click at [809, 398] on button "Yes, send message" at bounding box center [782, 388] width 129 height 29
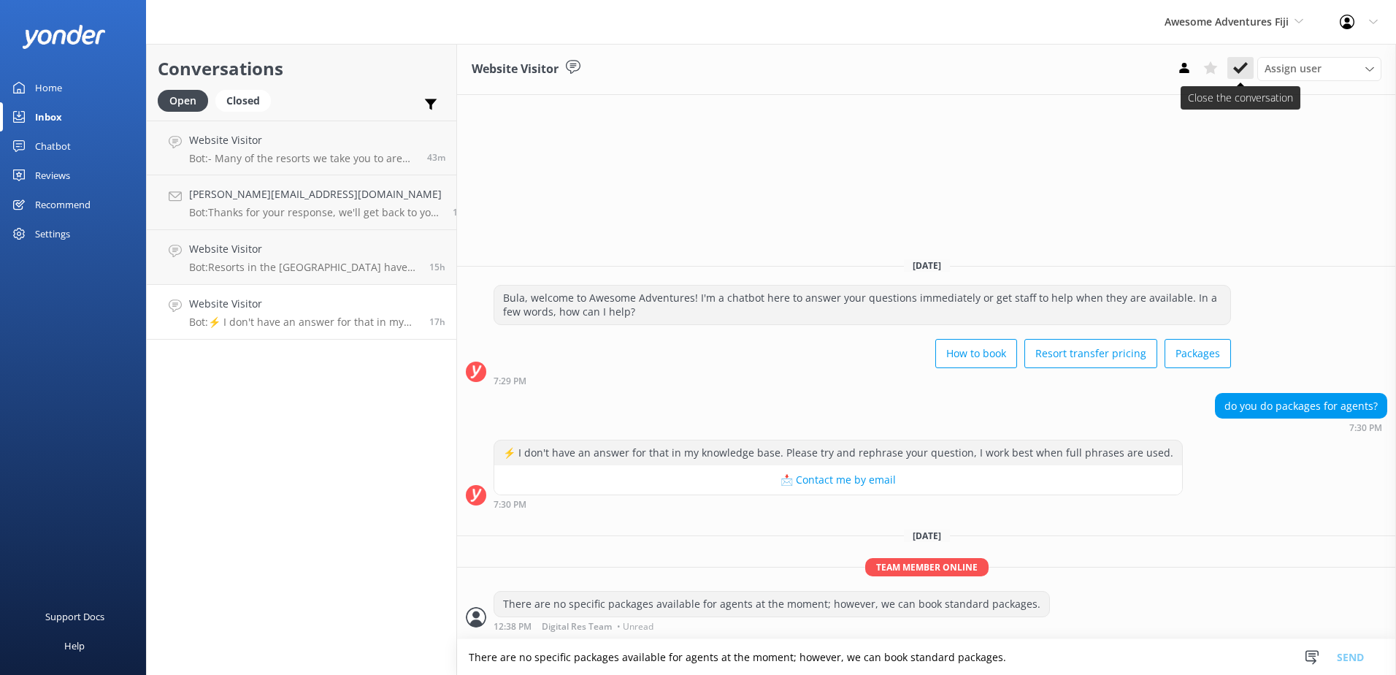
click at [1250, 60] on button at bounding box center [1240, 68] width 26 height 22
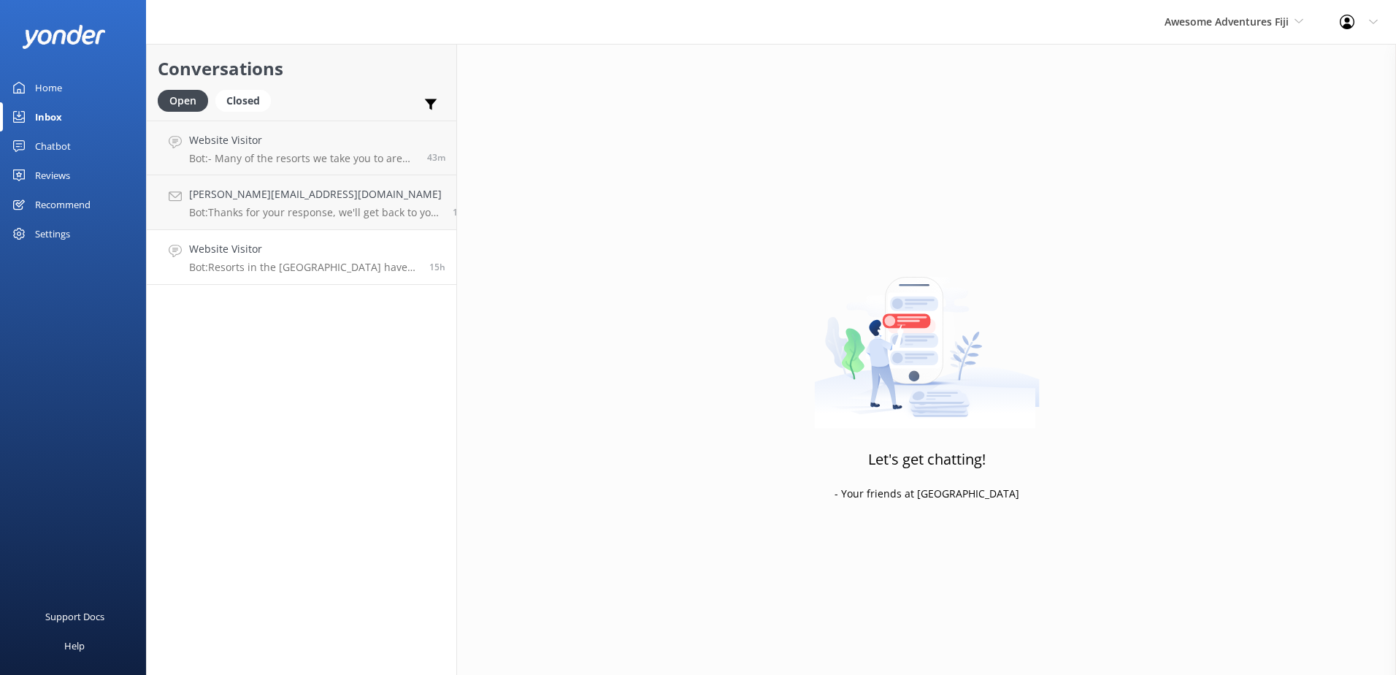
click at [263, 253] on h4 "Website Visitor" at bounding box center [303, 249] width 229 height 16
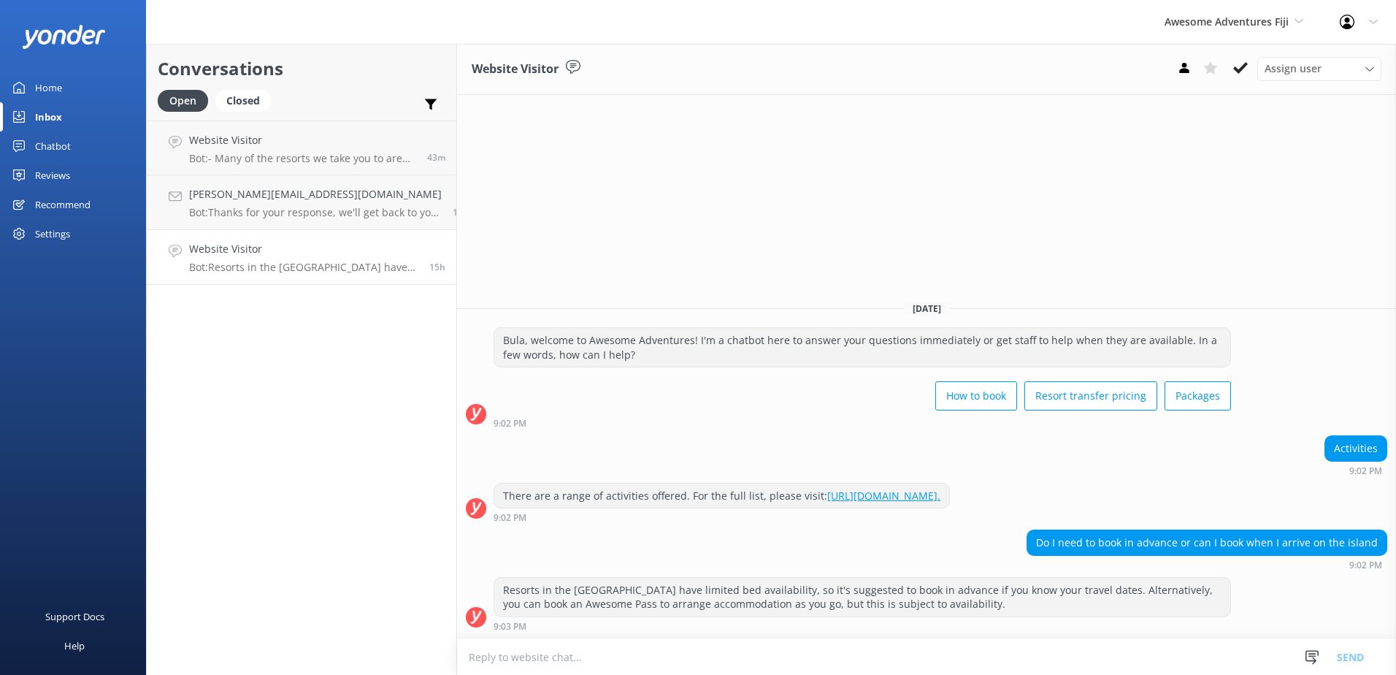
click at [1240, 68] on icon at bounding box center [1240, 68] width 15 height 15
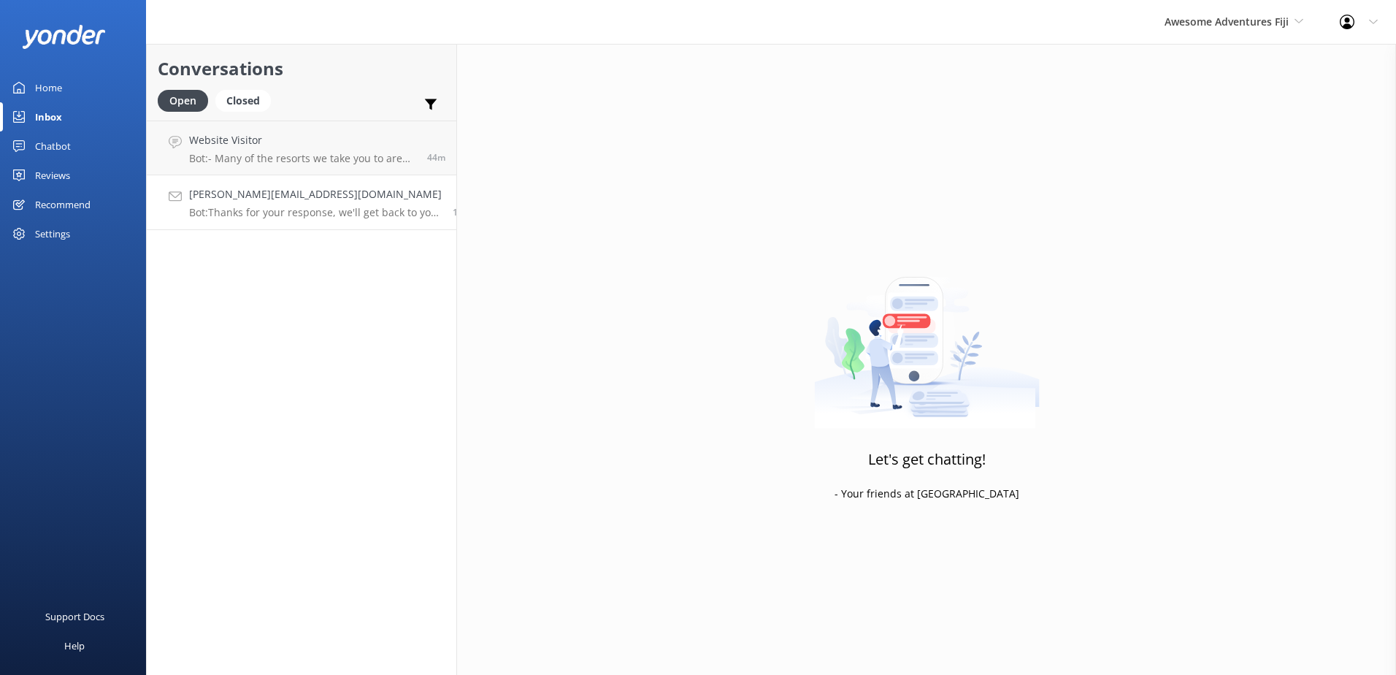
click at [279, 200] on h4 "[PERSON_NAME][EMAIL_ADDRESS][DOMAIN_NAME]" at bounding box center [315, 194] width 253 height 16
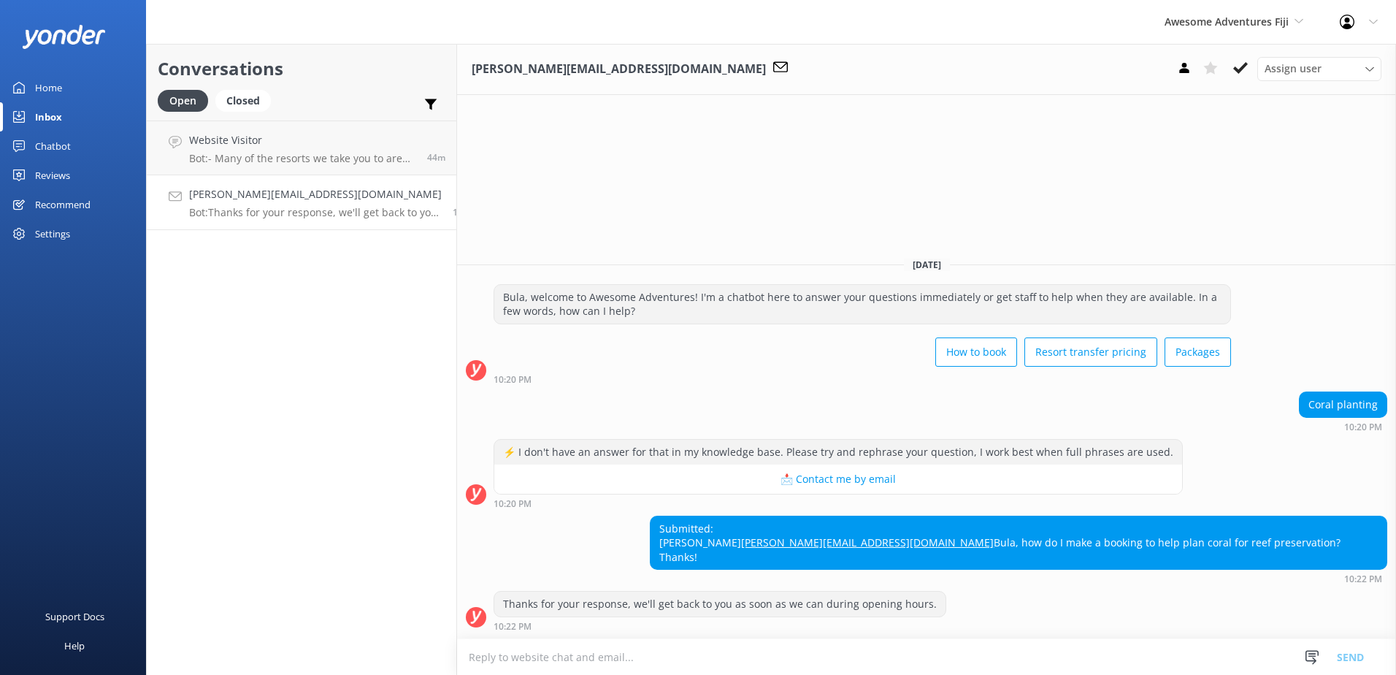
click at [739, 651] on textarea at bounding box center [926, 657] width 939 height 36
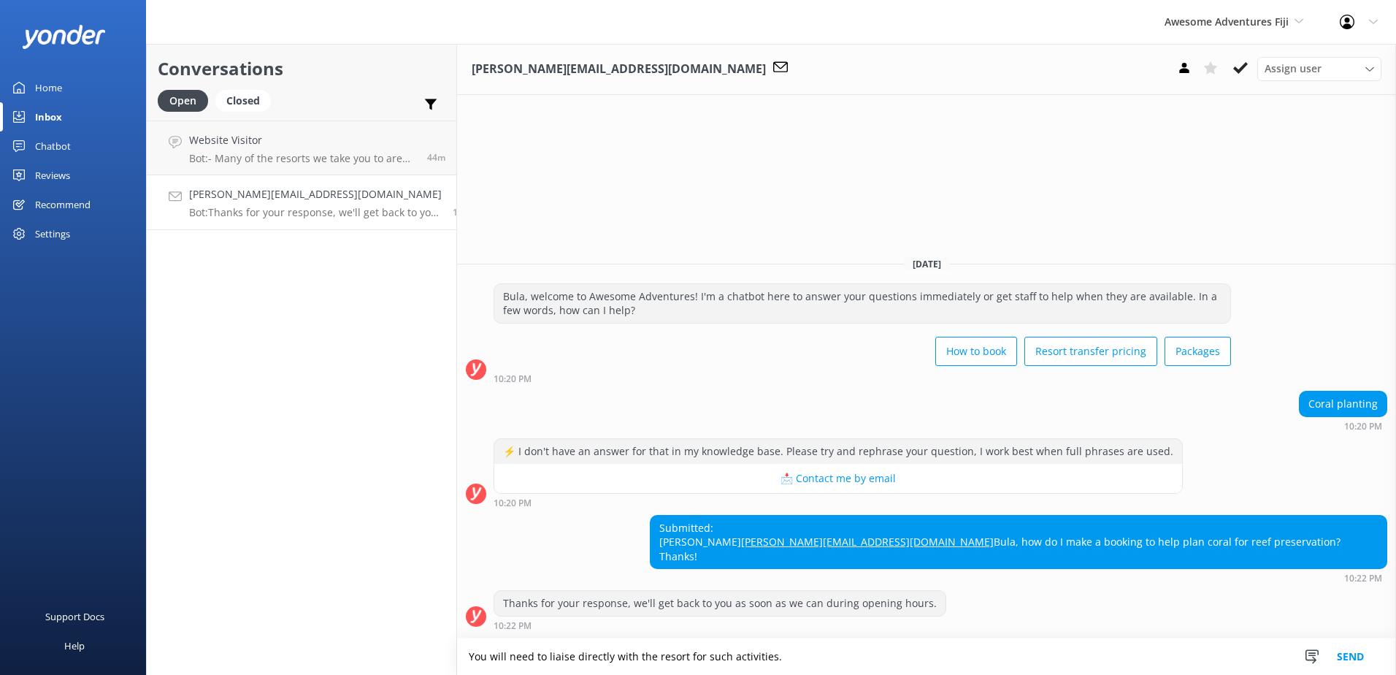
click at [792, 658] on textarea "You will need to liaise directly with the resort for such activities." at bounding box center [926, 656] width 939 height 37
type textarea "You will need to liaise directly with the resort for such activities."
click at [1339, 649] on button "Send" at bounding box center [1350, 656] width 55 height 37
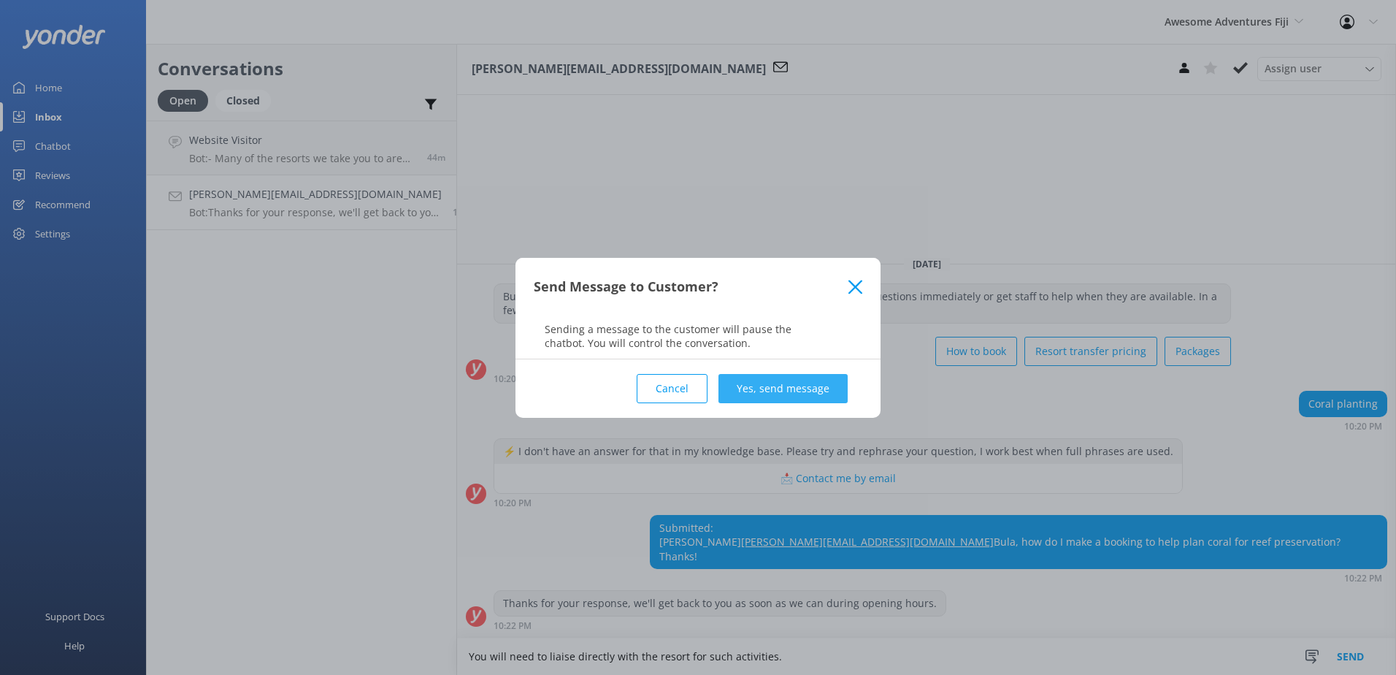
click at [819, 395] on button "Yes, send message" at bounding box center [782, 388] width 129 height 29
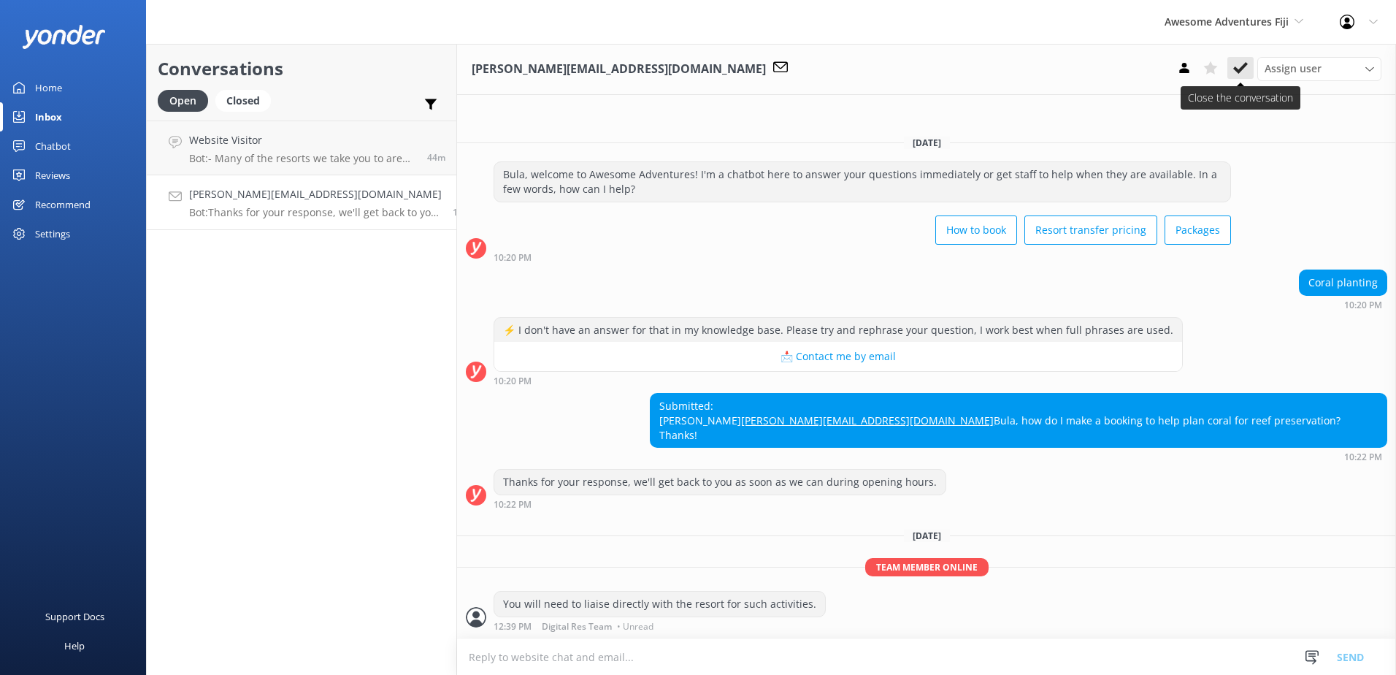
click at [1247, 66] on icon at bounding box center [1240, 68] width 15 height 15
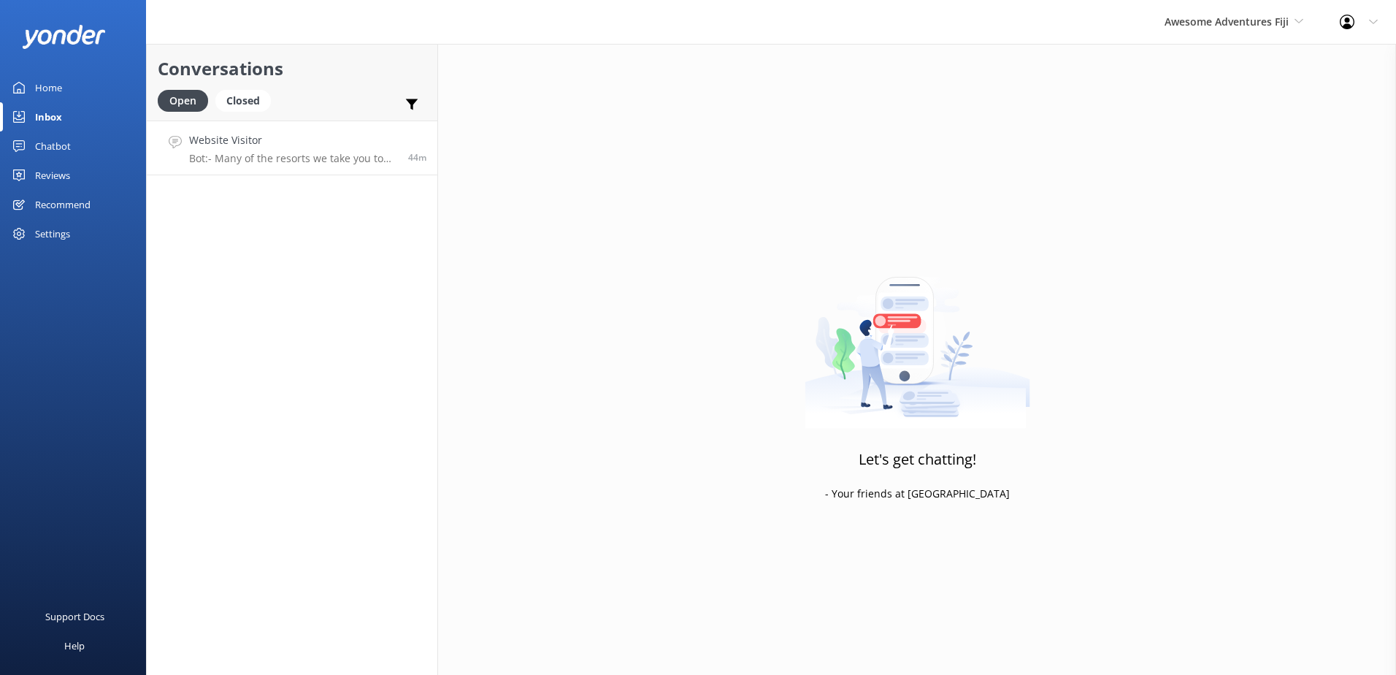
click at [367, 139] on h4 "Website Visitor" at bounding box center [293, 140] width 208 height 16
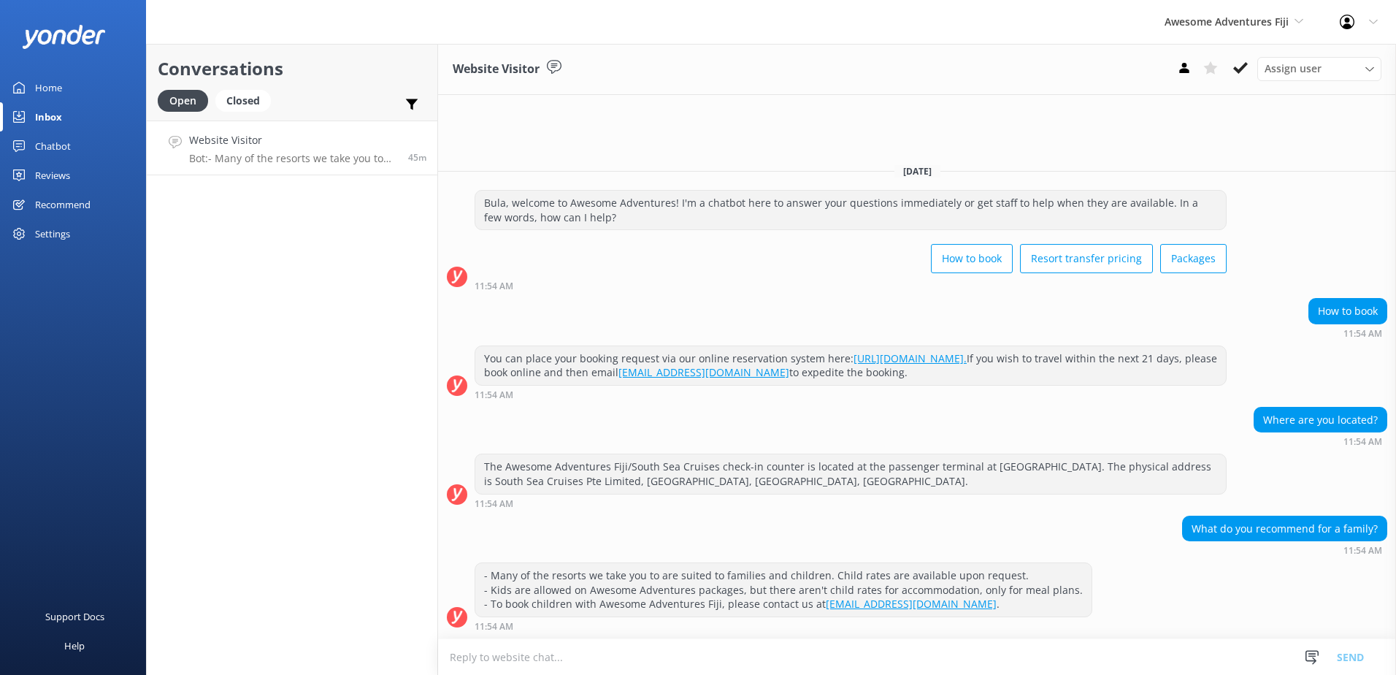
click at [583, 655] on textarea at bounding box center [917, 657] width 958 height 36
paste textarea "https://www.awesomefiji.com/island-stays/island-stay-packages/"
type textarea "For families, we can offer island stay packages, for more information here: htt…"
click at [1361, 652] on button "Send" at bounding box center [1350, 656] width 55 height 37
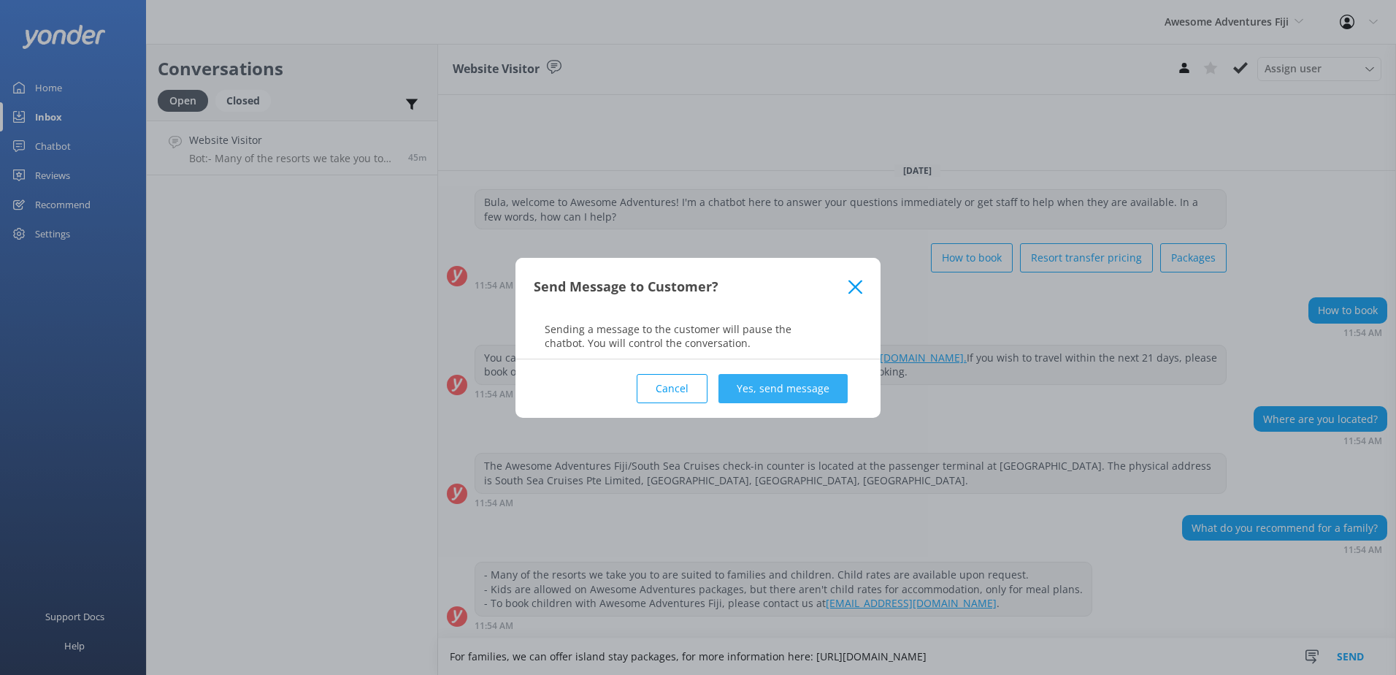
click at [788, 386] on button "Yes, send message" at bounding box center [782, 388] width 129 height 29
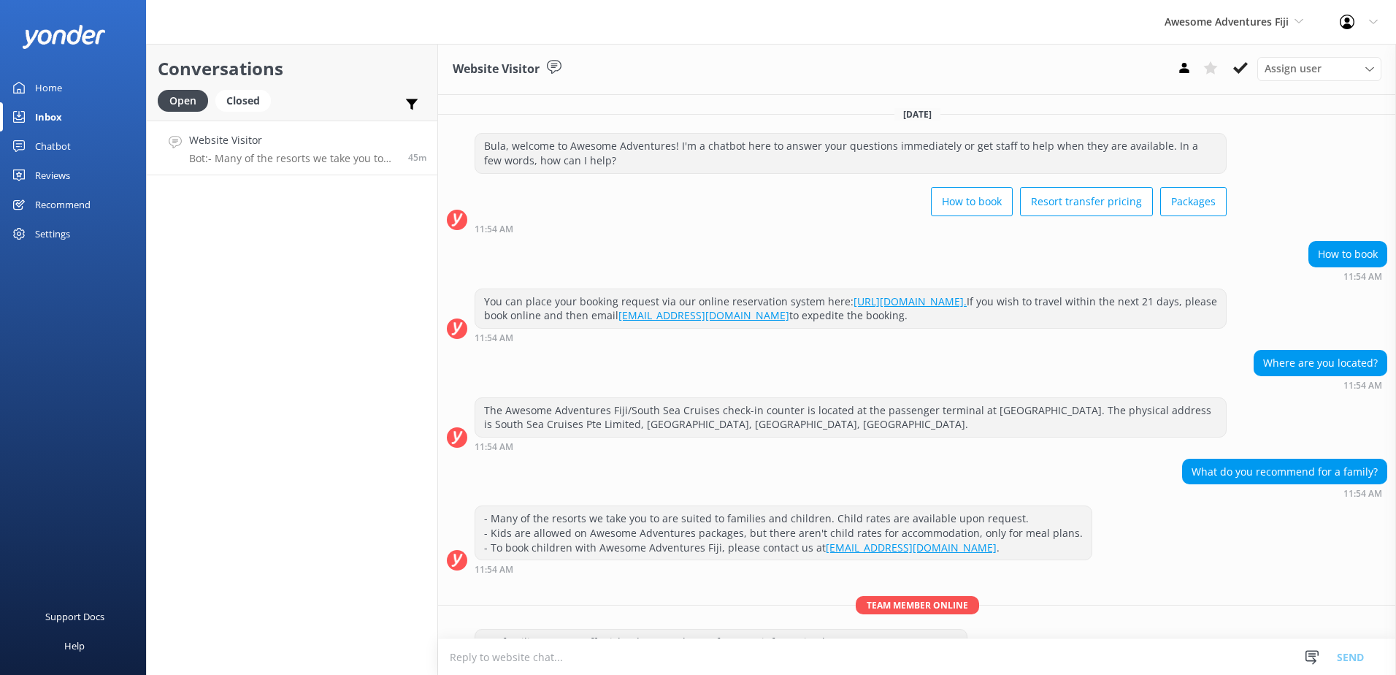
scroll to position [38, 0]
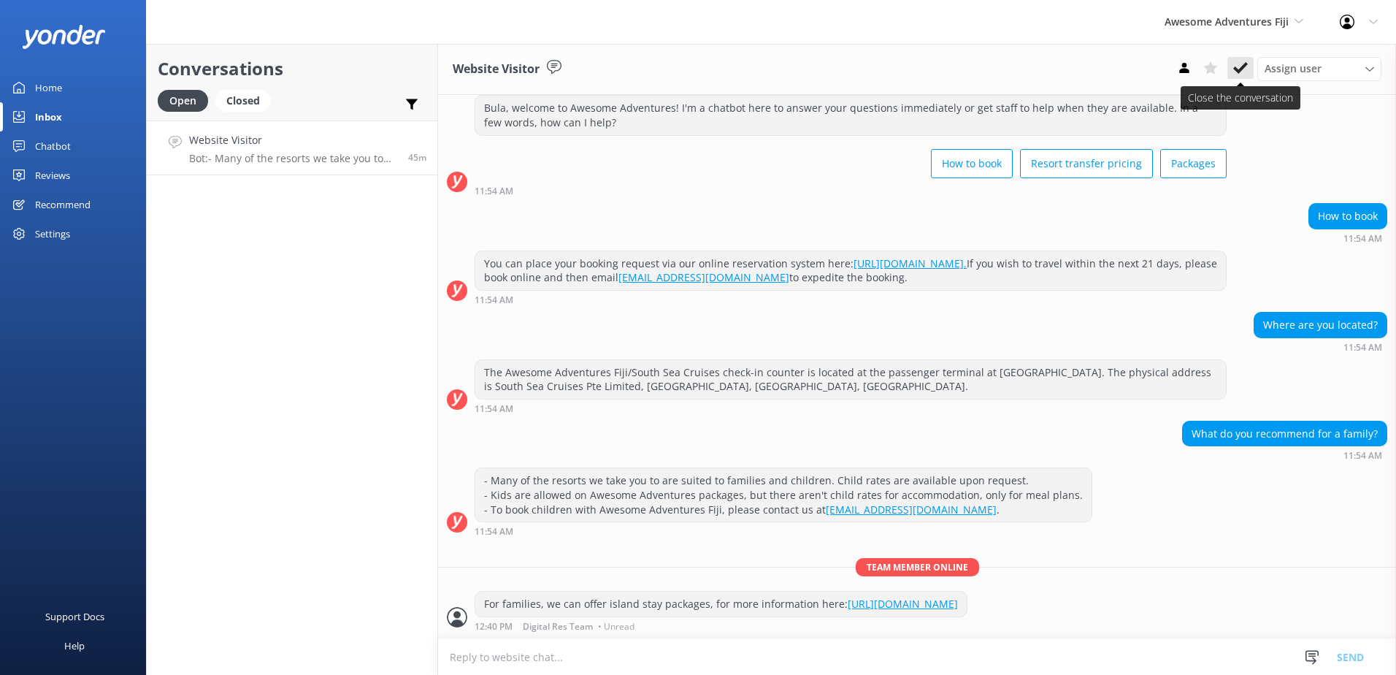
click at [1240, 64] on icon at bounding box center [1240, 68] width 15 height 15
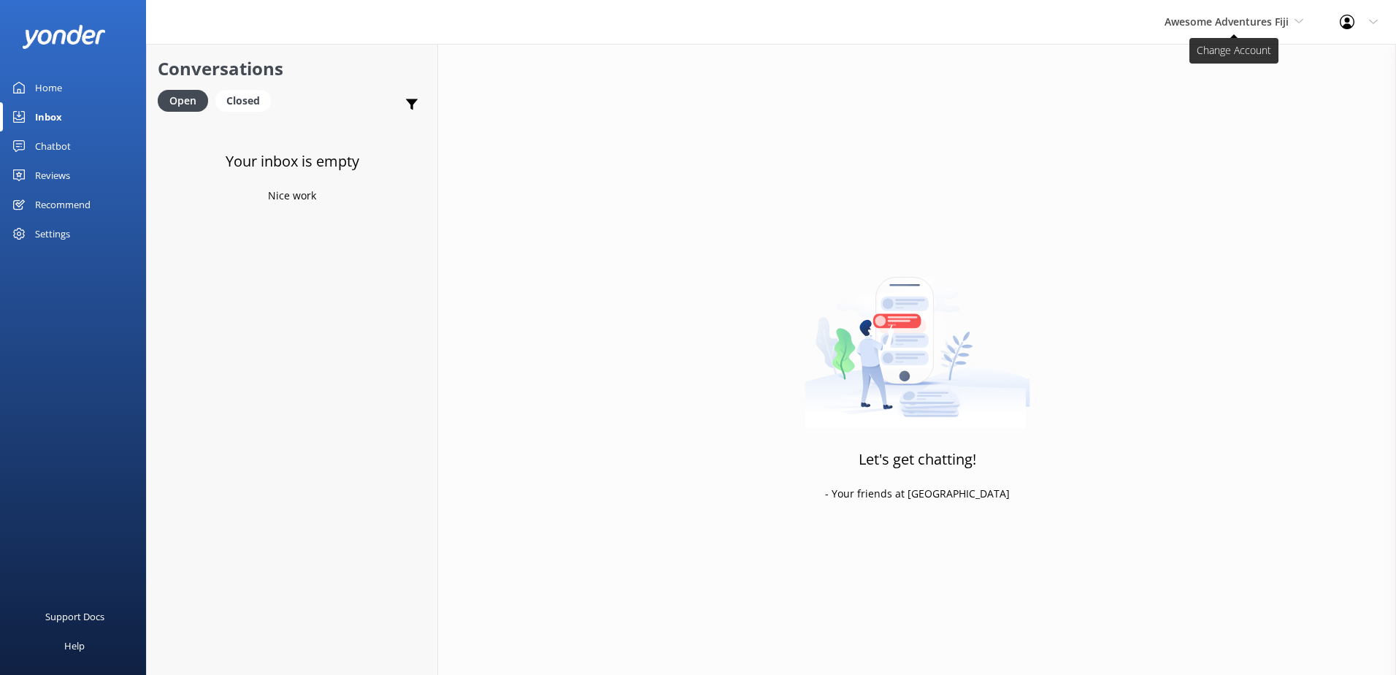
click at [1242, 28] on span "Awesome Adventures Fiji" at bounding box center [1233, 22] width 139 height 16
drag, startPoint x: 1242, startPoint y: 28, endPoint x: 1210, endPoint y: 137, distance: 113.4
click at [1210, 137] on link "Malamala Beach Club" at bounding box center [1219, 131] width 146 height 35
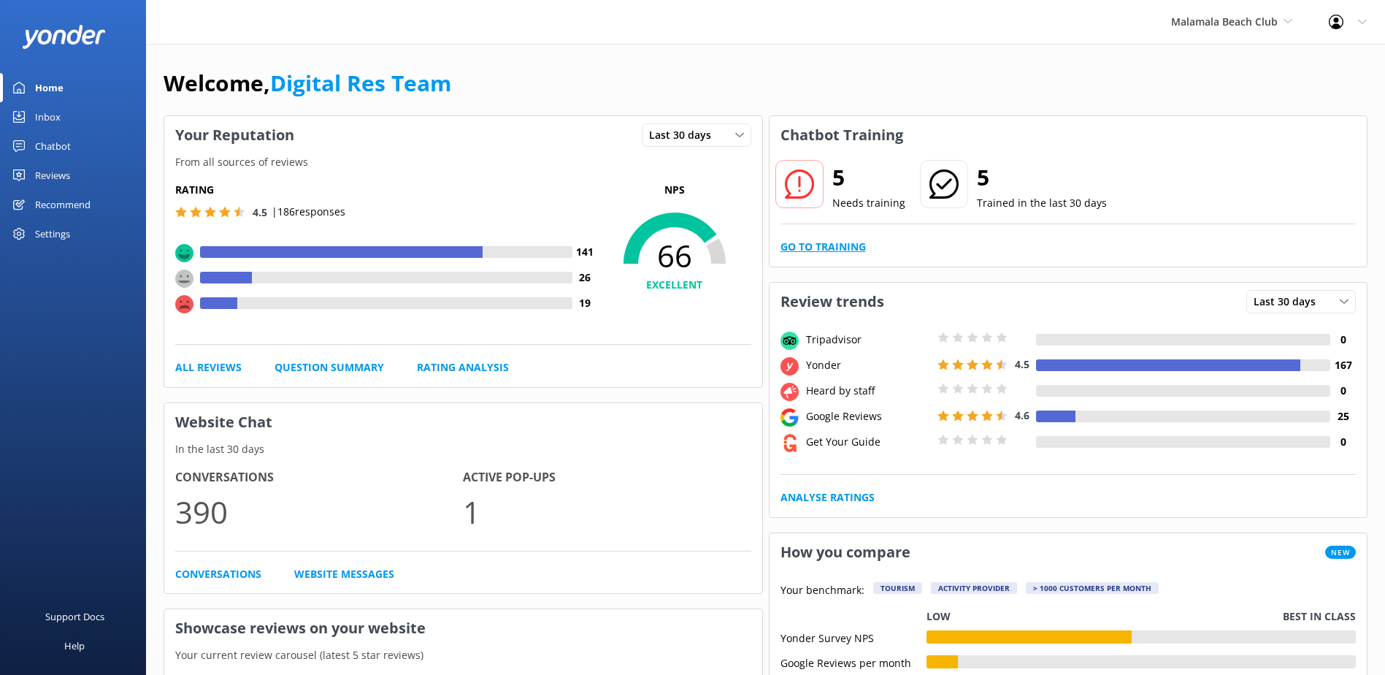
click at [823, 242] on link "Go to Training" at bounding box center [822, 247] width 85 height 16
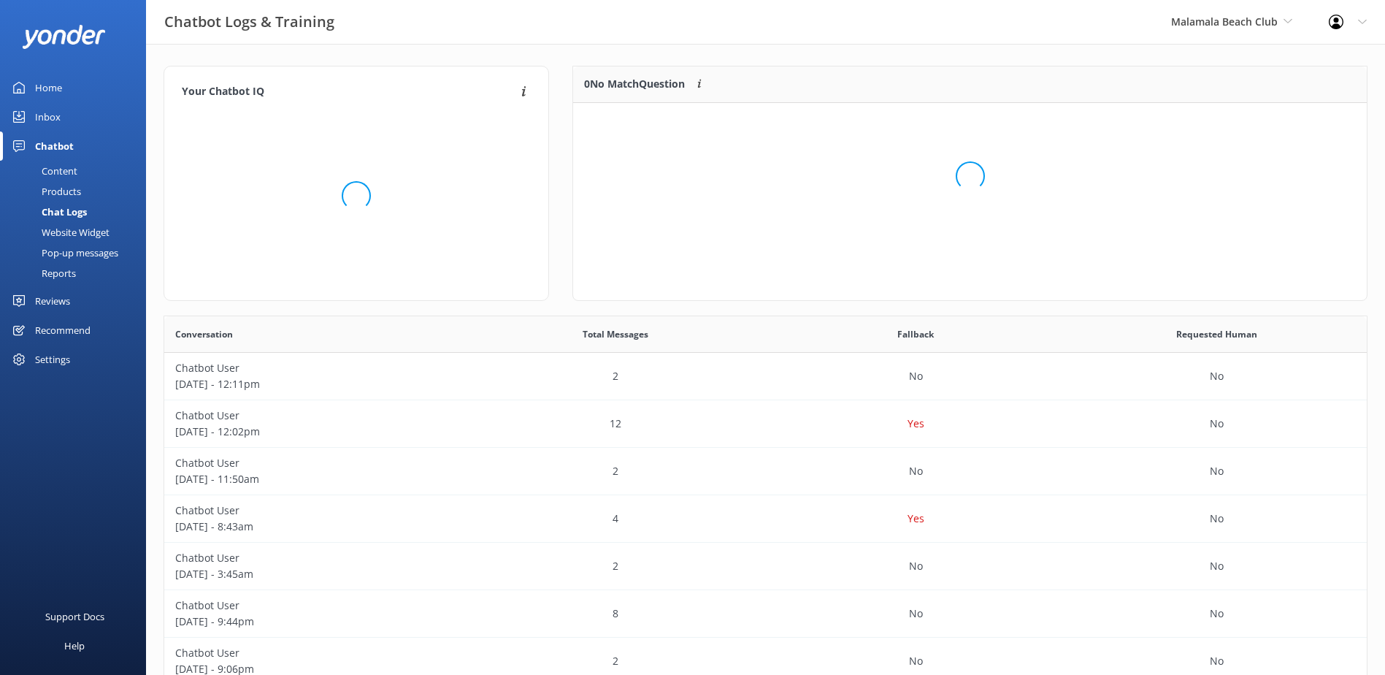
scroll to position [12, 12]
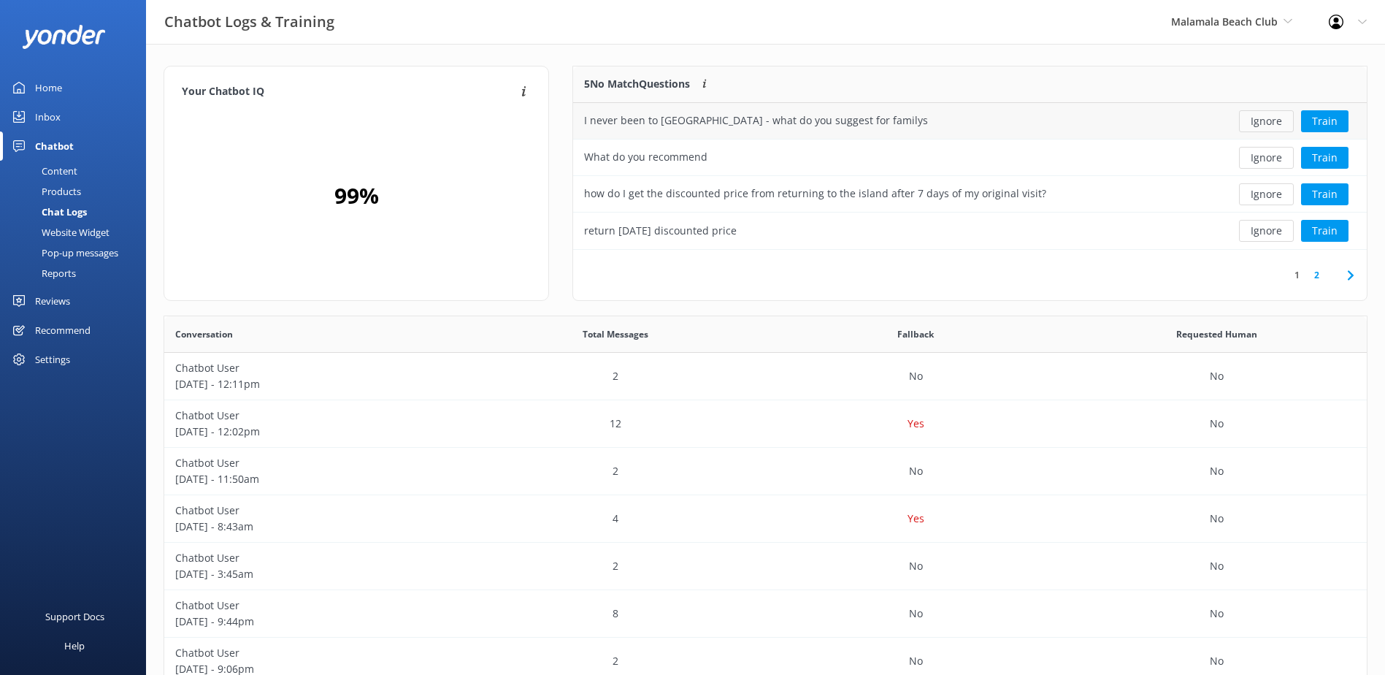
click at [1264, 126] on button "Ignore" at bounding box center [1266, 121] width 55 height 22
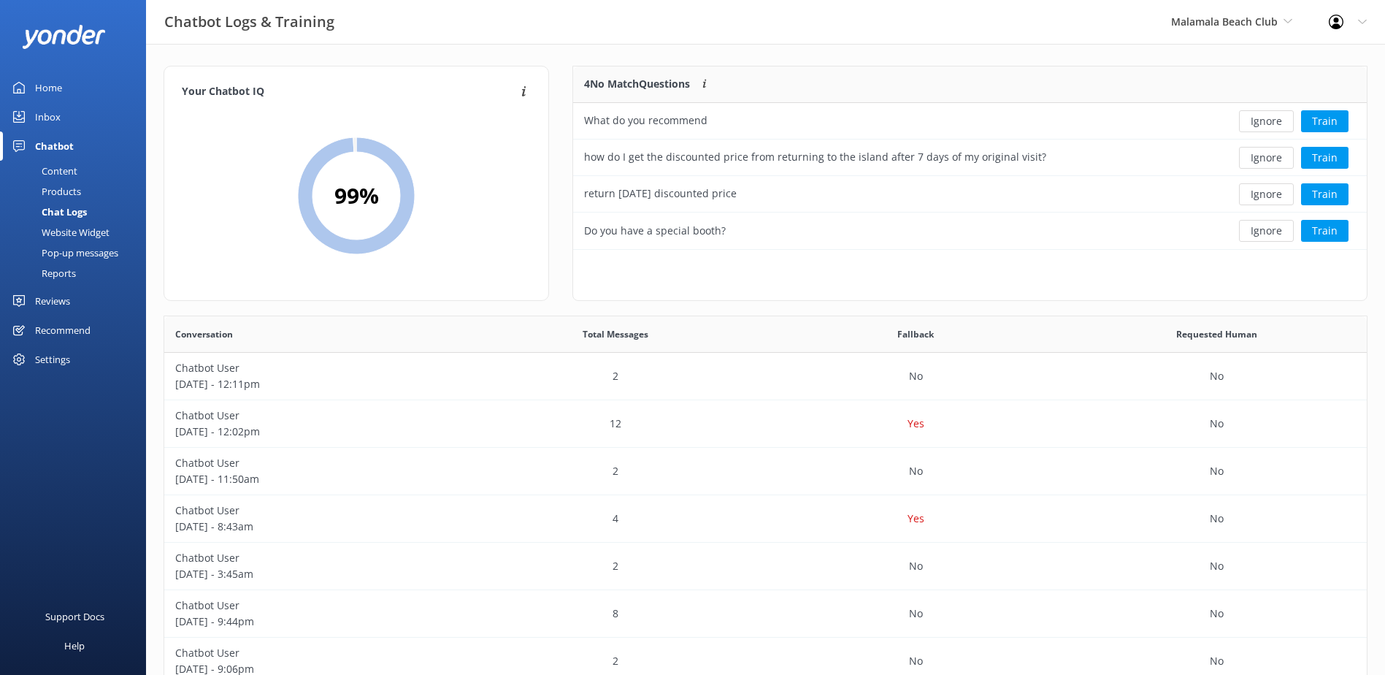
click at [1264, 126] on button "Ignore" at bounding box center [1266, 121] width 55 height 22
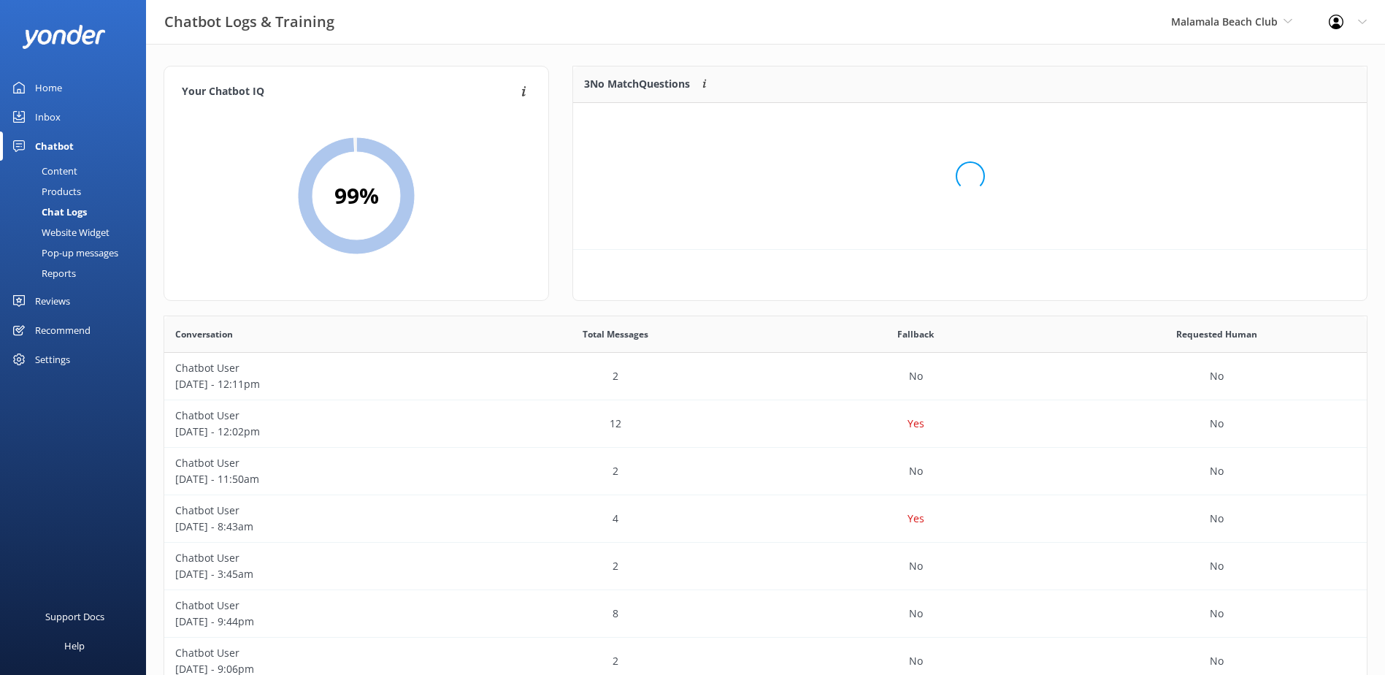
scroll to position [136, 782]
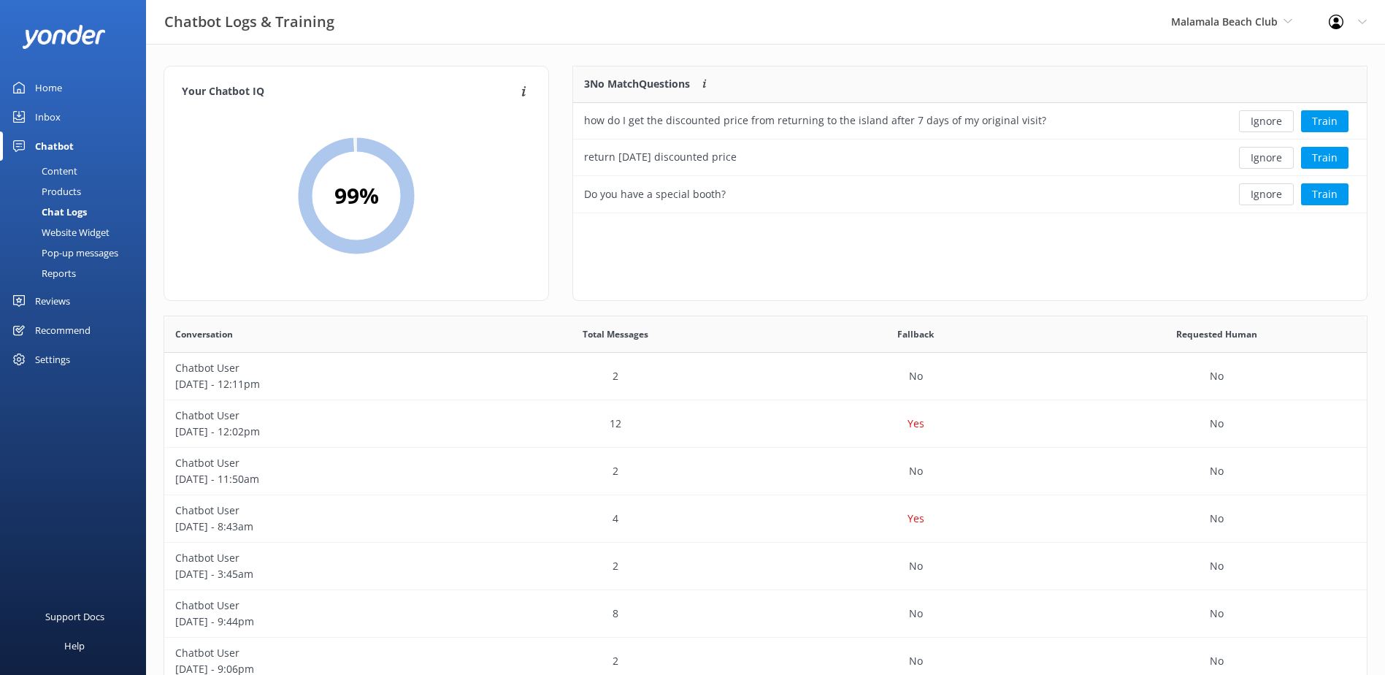
click at [1264, 126] on button "Ignore" at bounding box center [1266, 121] width 55 height 22
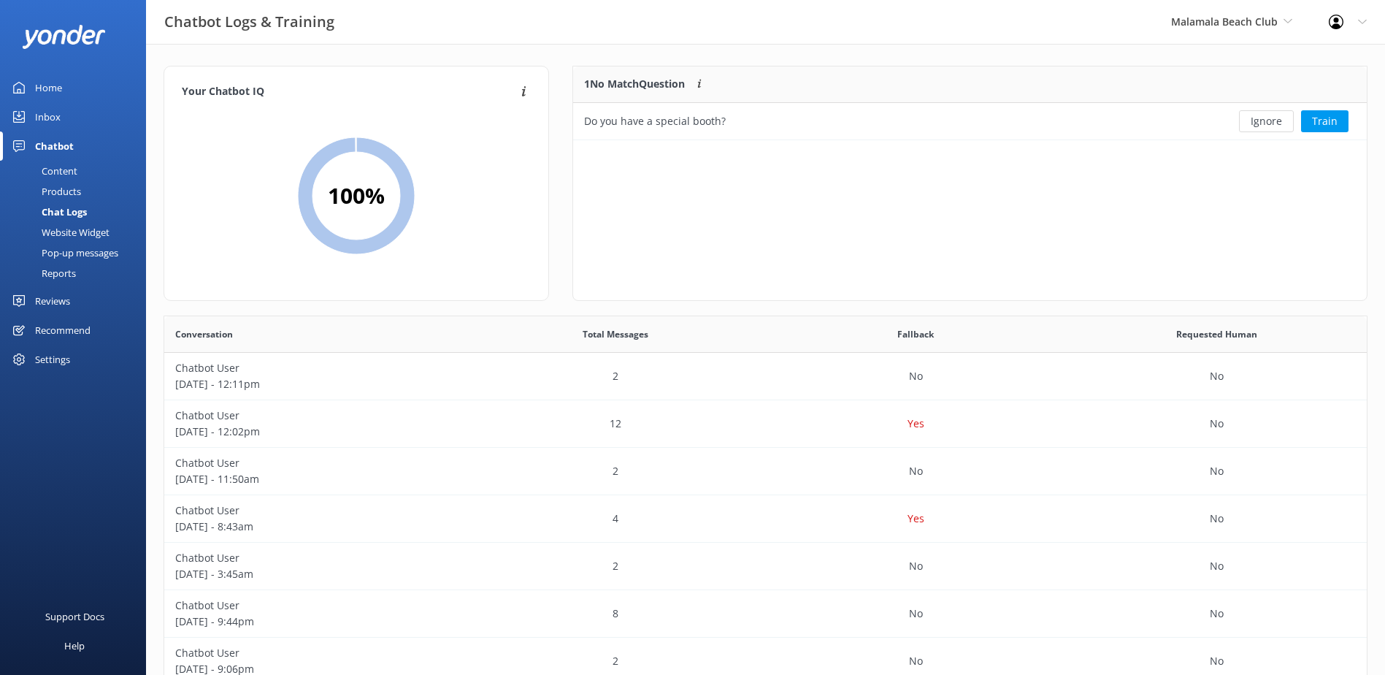
scroll to position [63, 782]
click at [1264, 126] on button "Ignore" at bounding box center [1266, 121] width 55 height 22
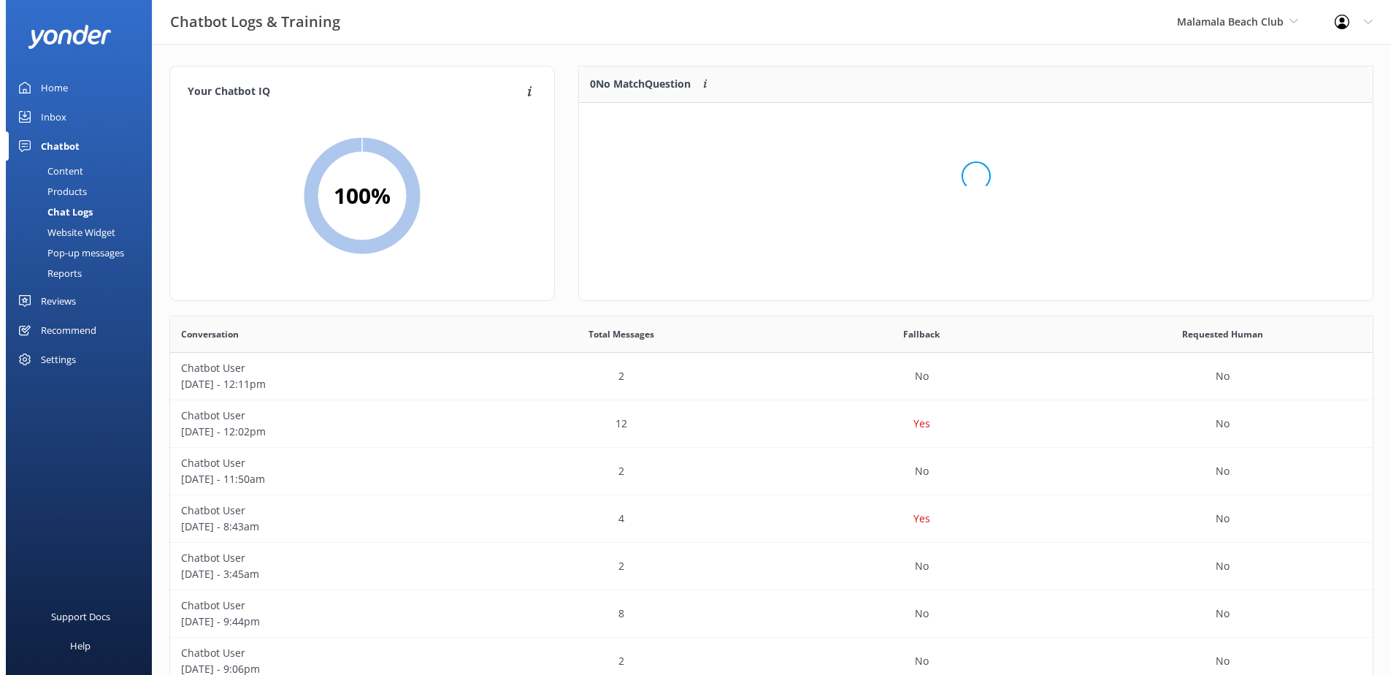
scroll to position [172, 782]
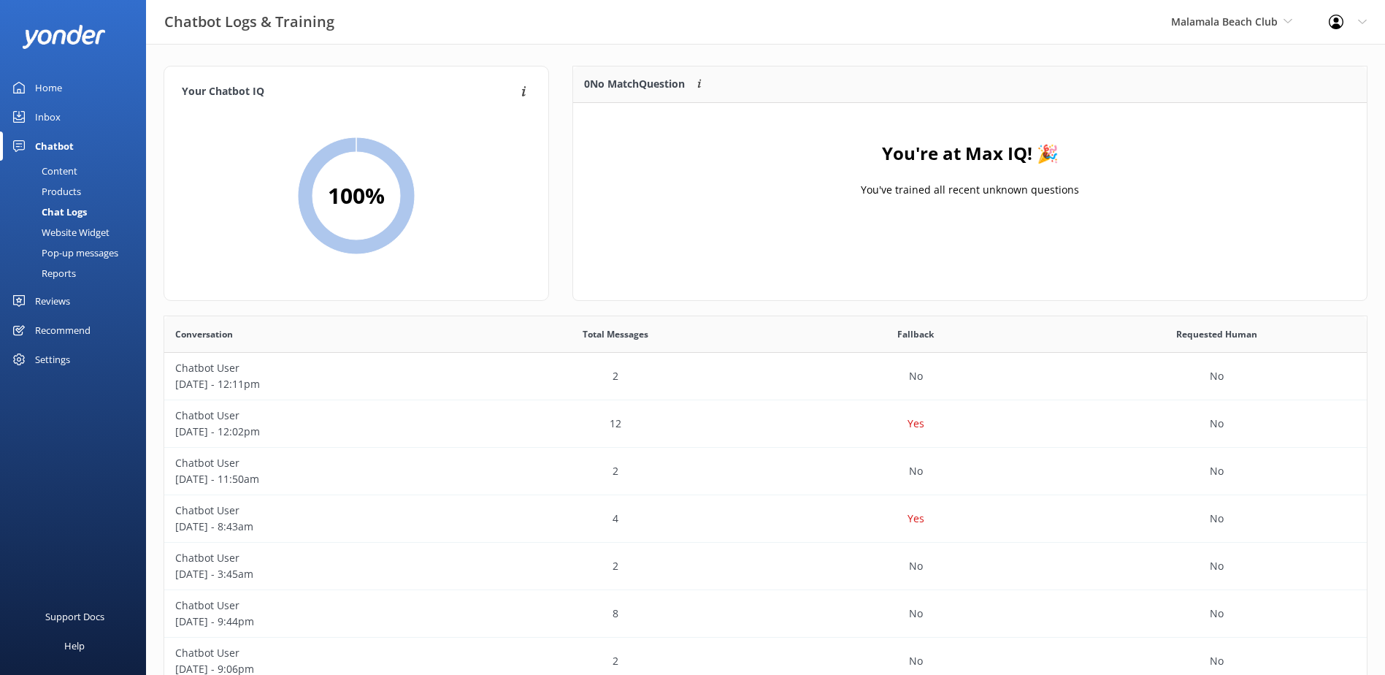
click at [74, 115] on link "Inbox" at bounding box center [73, 116] width 146 height 29
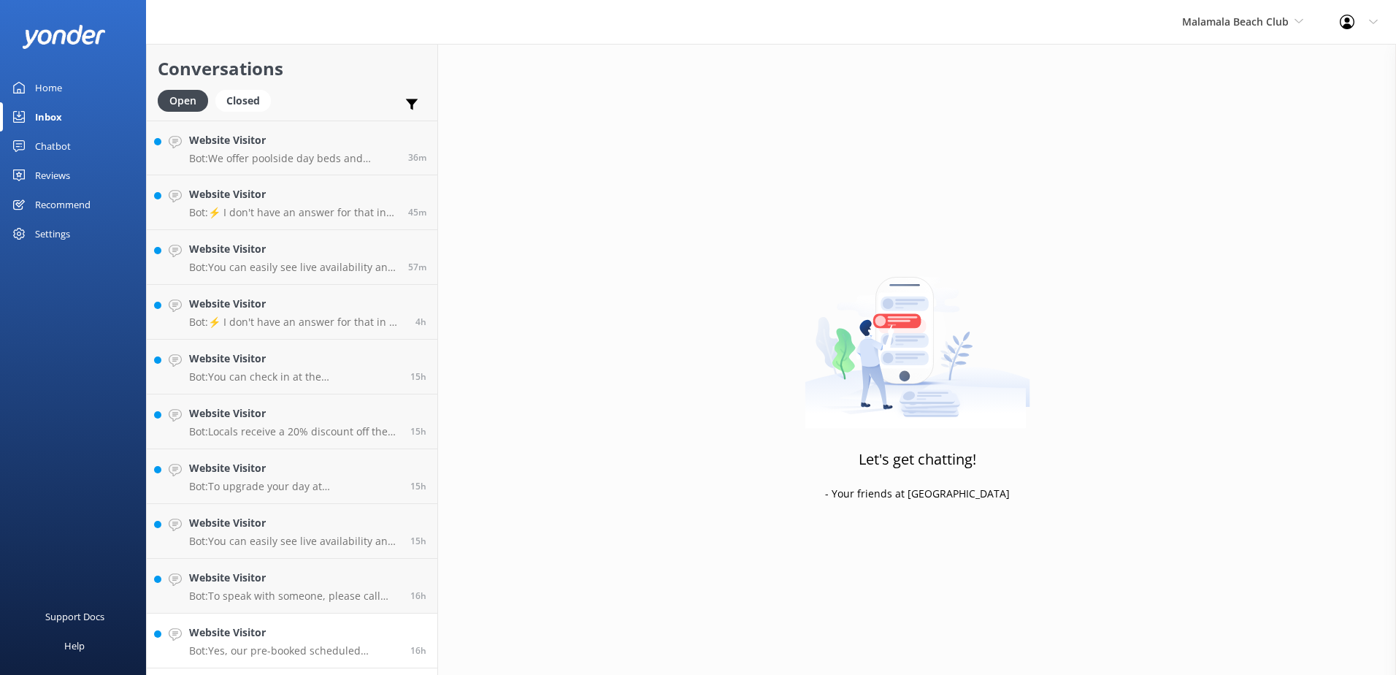
click at [337, 648] on p "Bot: Yes, our pre-booked scheduled courtesy coach services Double Tree Resort b…" at bounding box center [294, 650] width 210 height 13
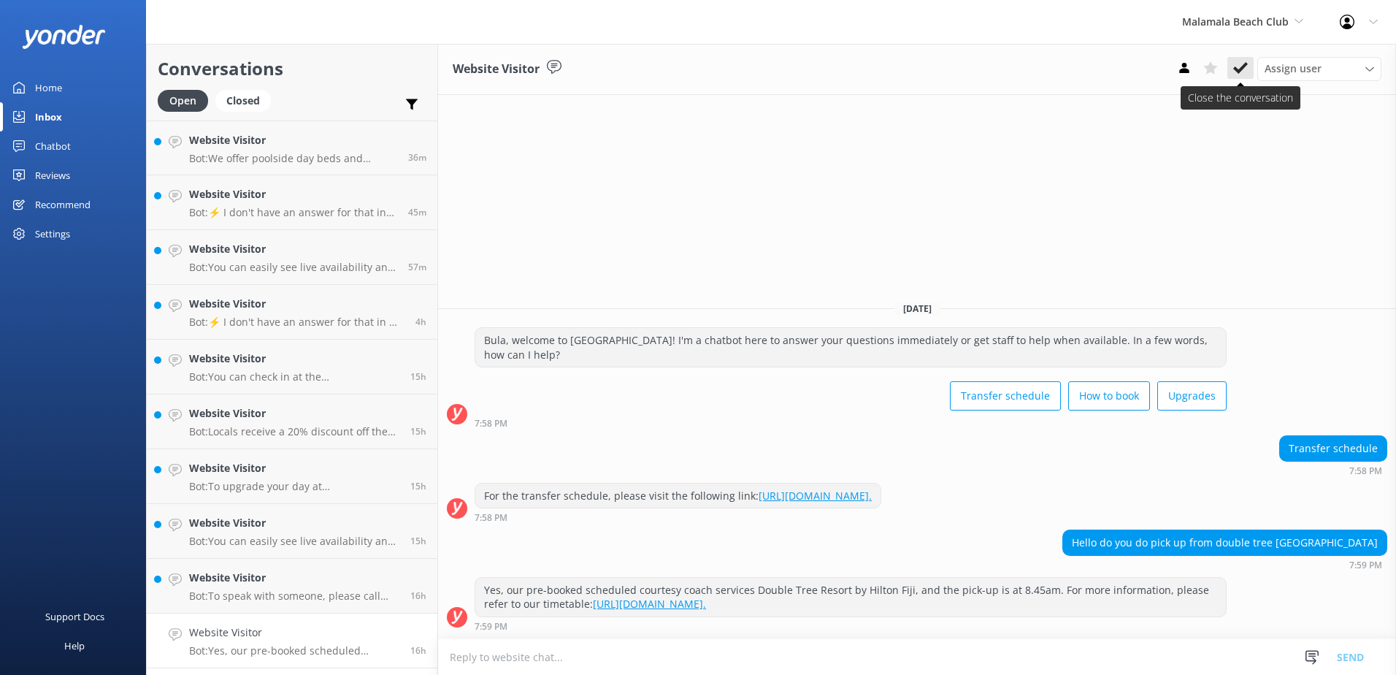
click at [1250, 69] on button at bounding box center [1240, 68] width 26 height 22
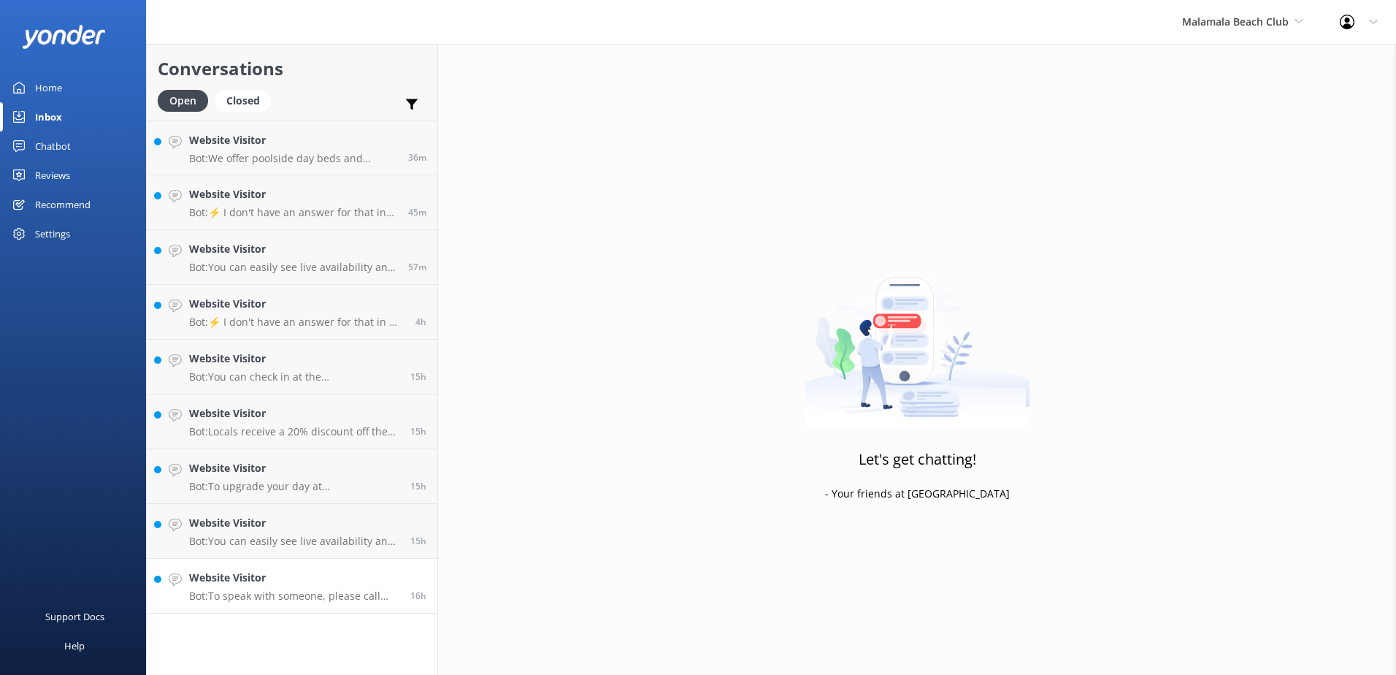
click at [323, 606] on link "Website Visitor Bot: To speak with someone, please call +679 9995512 or email r…" at bounding box center [292, 585] width 291 height 55
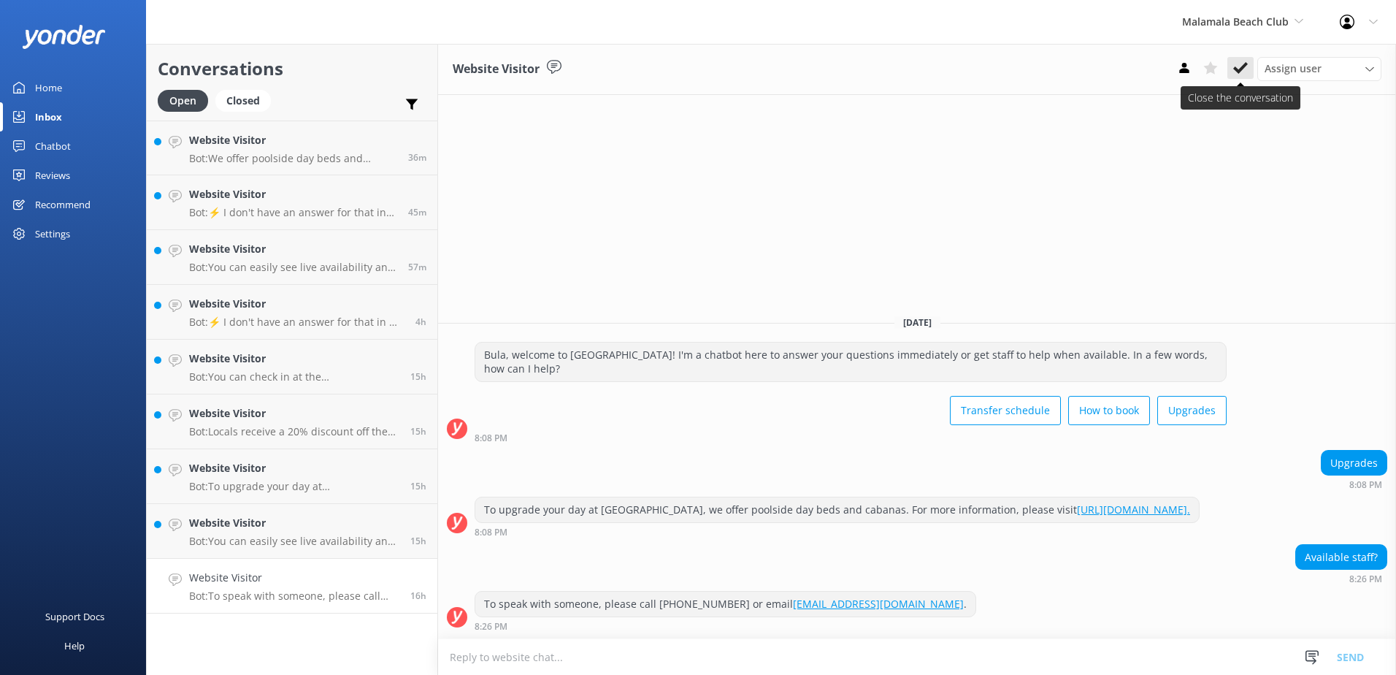
click at [1246, 67] on icon at bounding box center [1240, 68] width 15 height 15
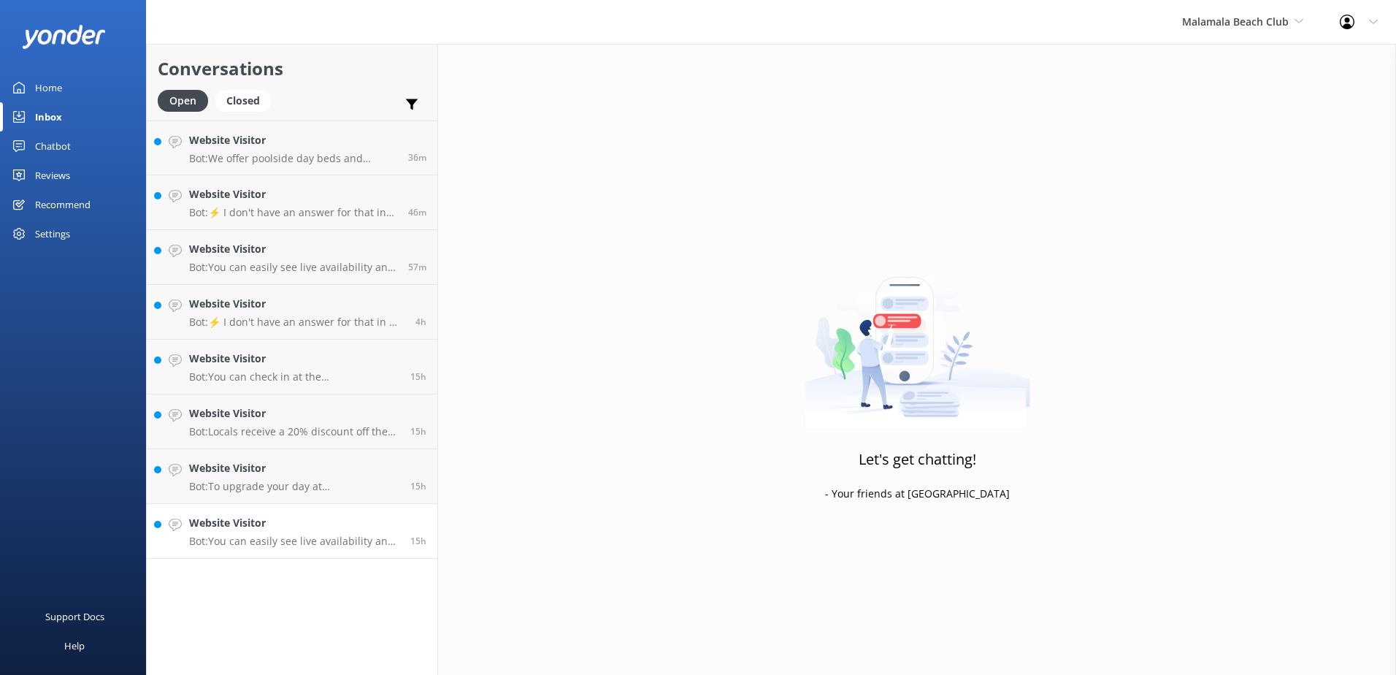
click at [297, 548] on link "Website Visitor Bot: You can easily see live availability and book online at ht…" at bounding box center [292, 531] width 291 height 55
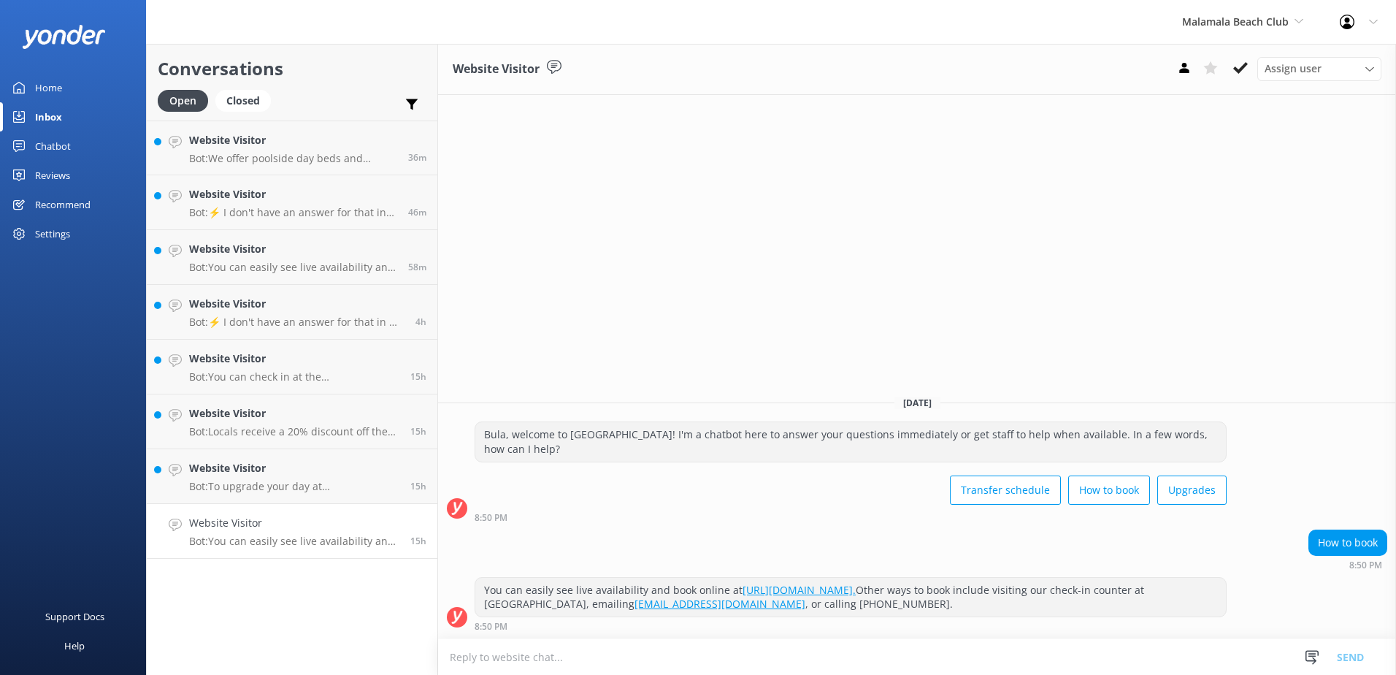
click at [1242, 83] on div "Website Visitor Assign user Sonya Alyssa Digital Res Team Asena Naweilulu Miri …" at bounding box center [917, 69] width 958 height 51
click at [1244, 69] on icon at bounding box center [1240, 68] width 15 height 15
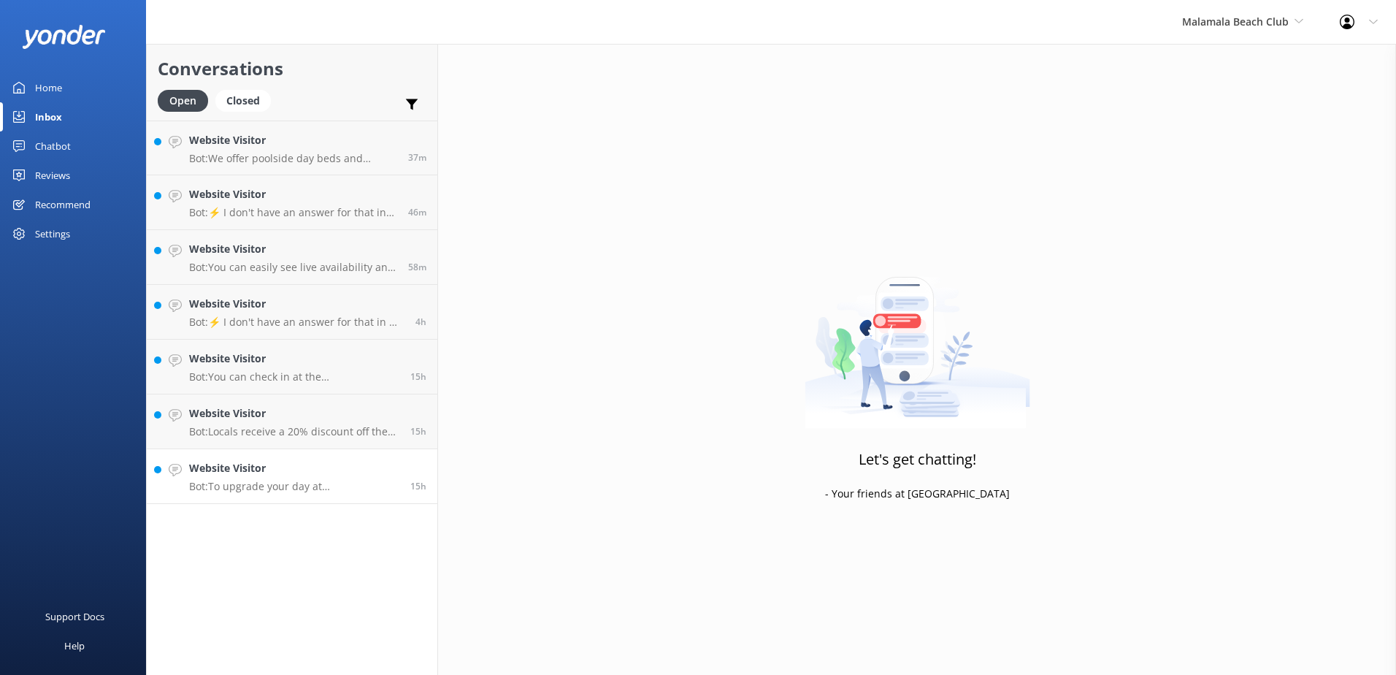
click at [328, 493] on link "Website Visitor Bot: To upgrade your day at Malamala Beach Club, we offer pools…" at bounding box center [292, 476] width 291 height 55
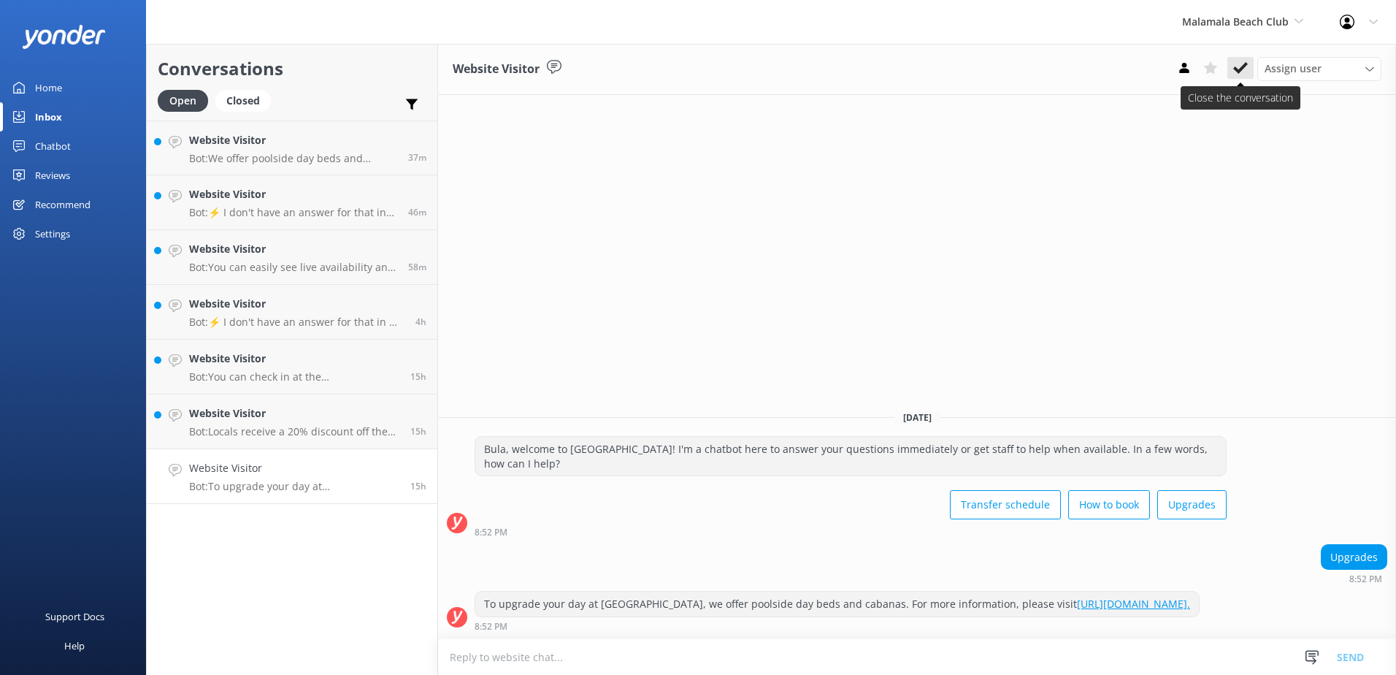
click at [1242, 63] on icon at bounding box center [1240, 68] width 15 height 15
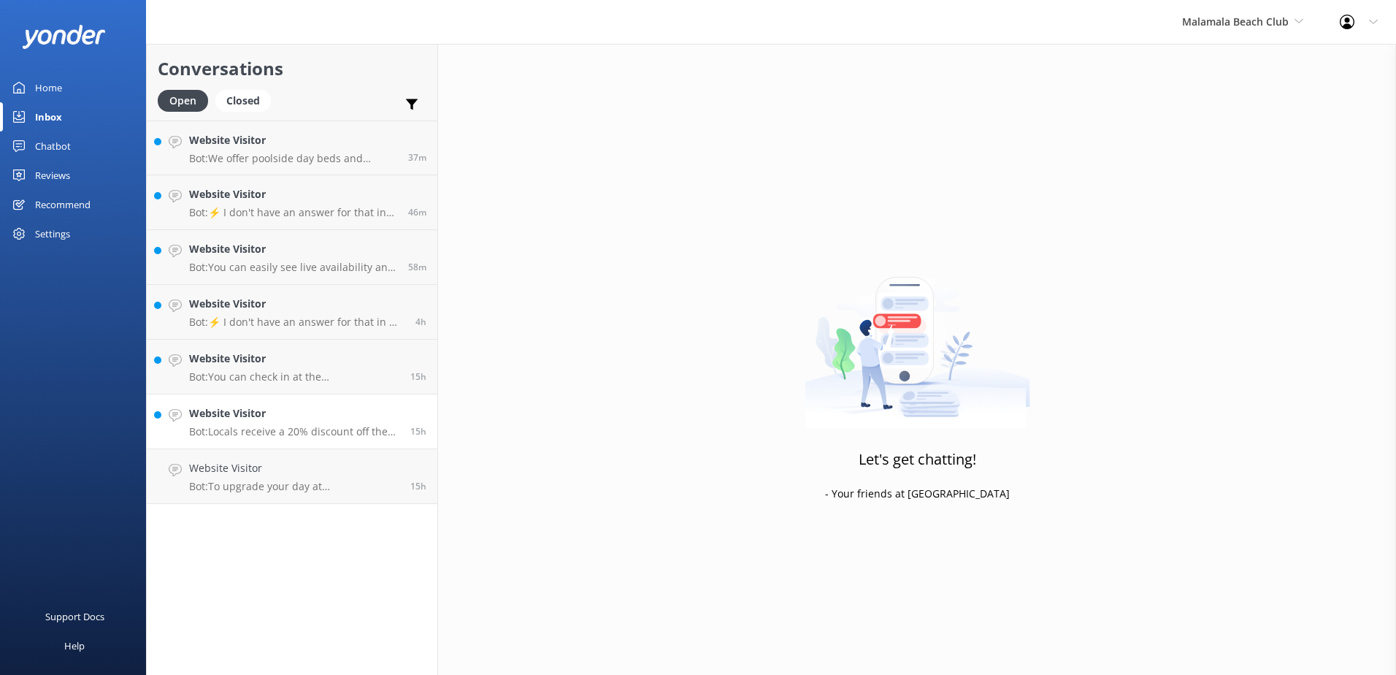
click at [319, 425] on p "Bot: Locals receive a 20% discount off the full day trip prices." at bounding box center [294, 431] width 210 height 13
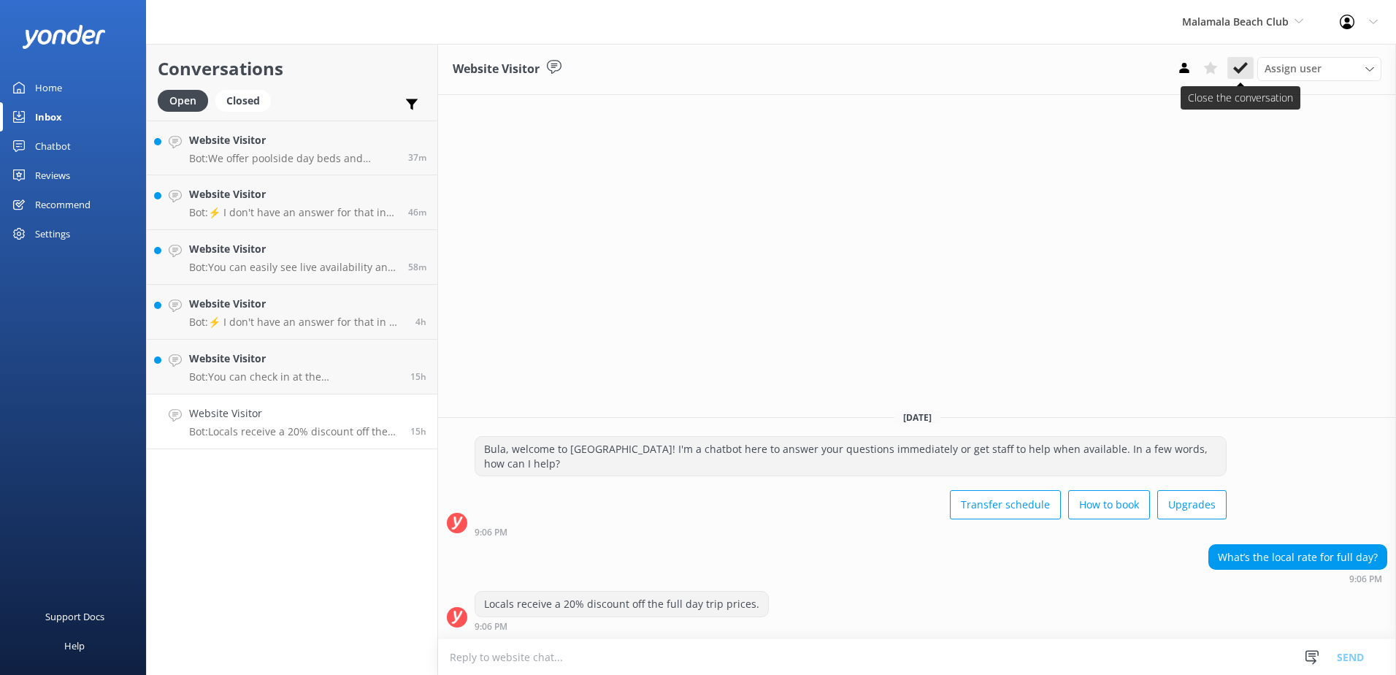
click at [1245, 65] on use at bounding box center [1240, 68] width 15 height 12
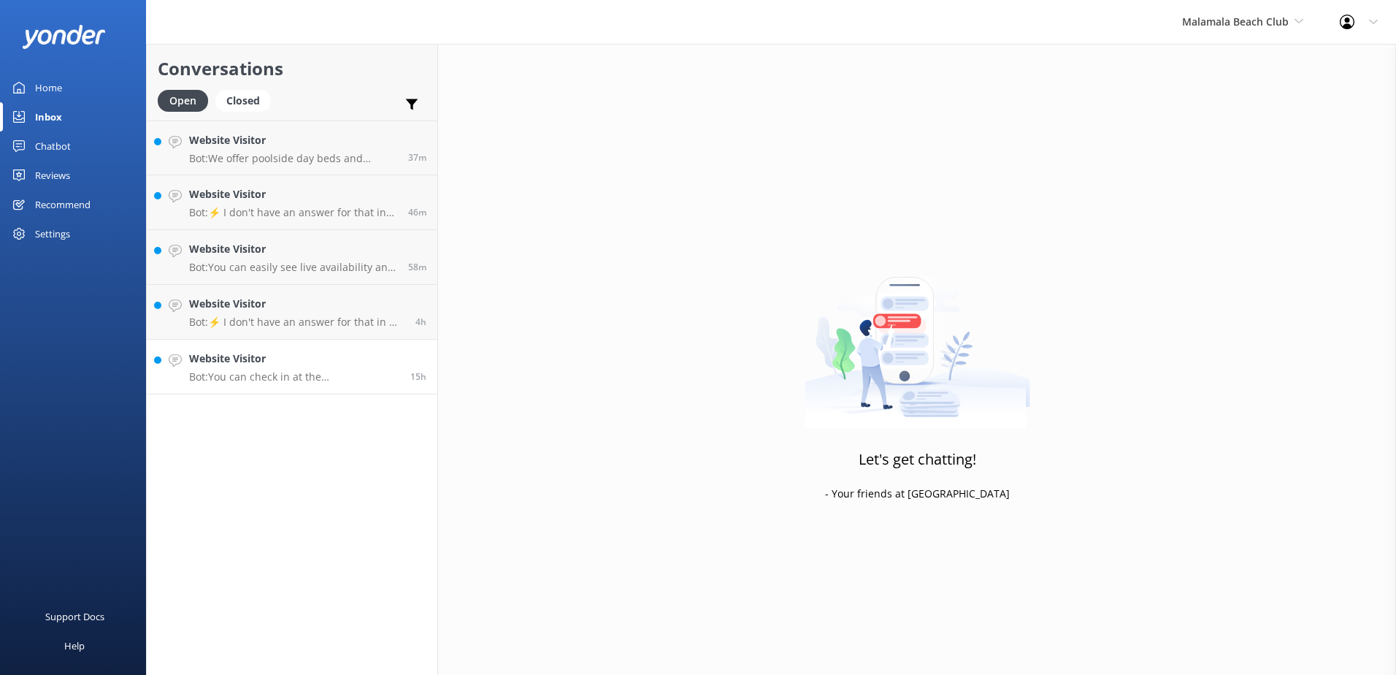
click at [318, 365] on h4 "Website Visitor" at bounding box center [294, 358] width 210 height 16
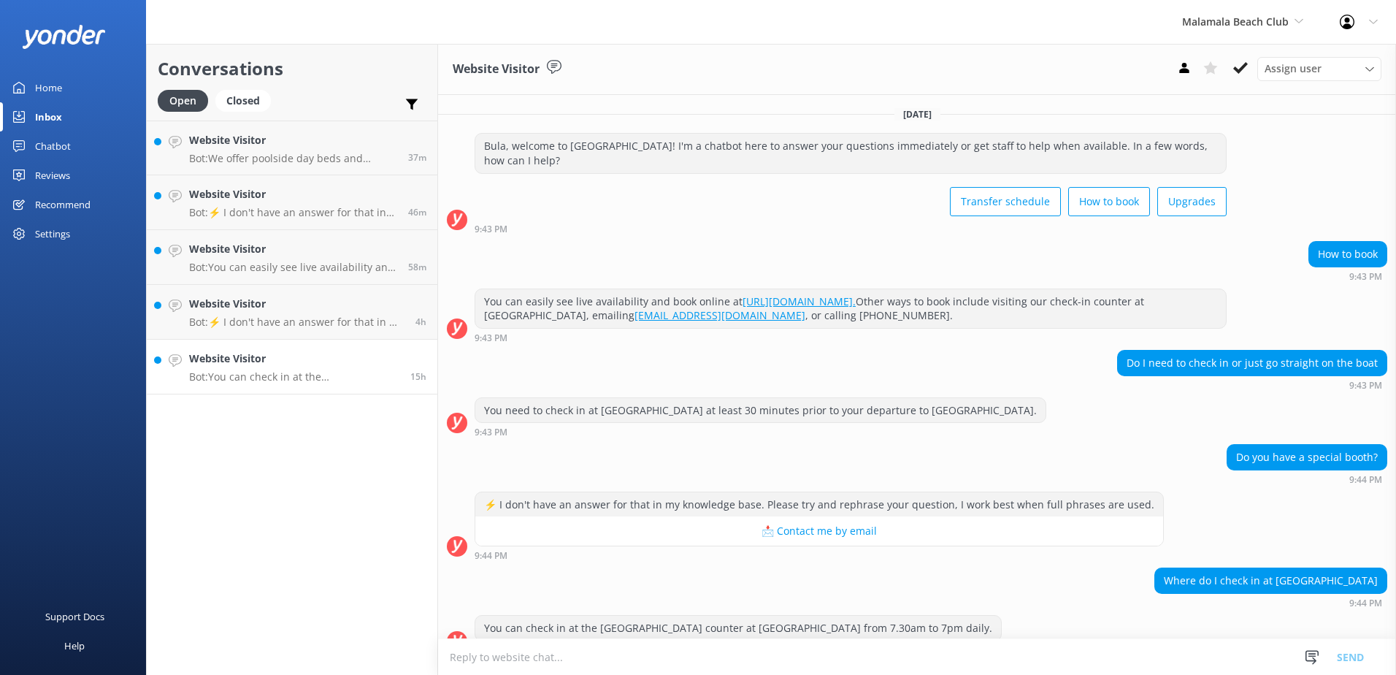
scroll to position [24, 0]
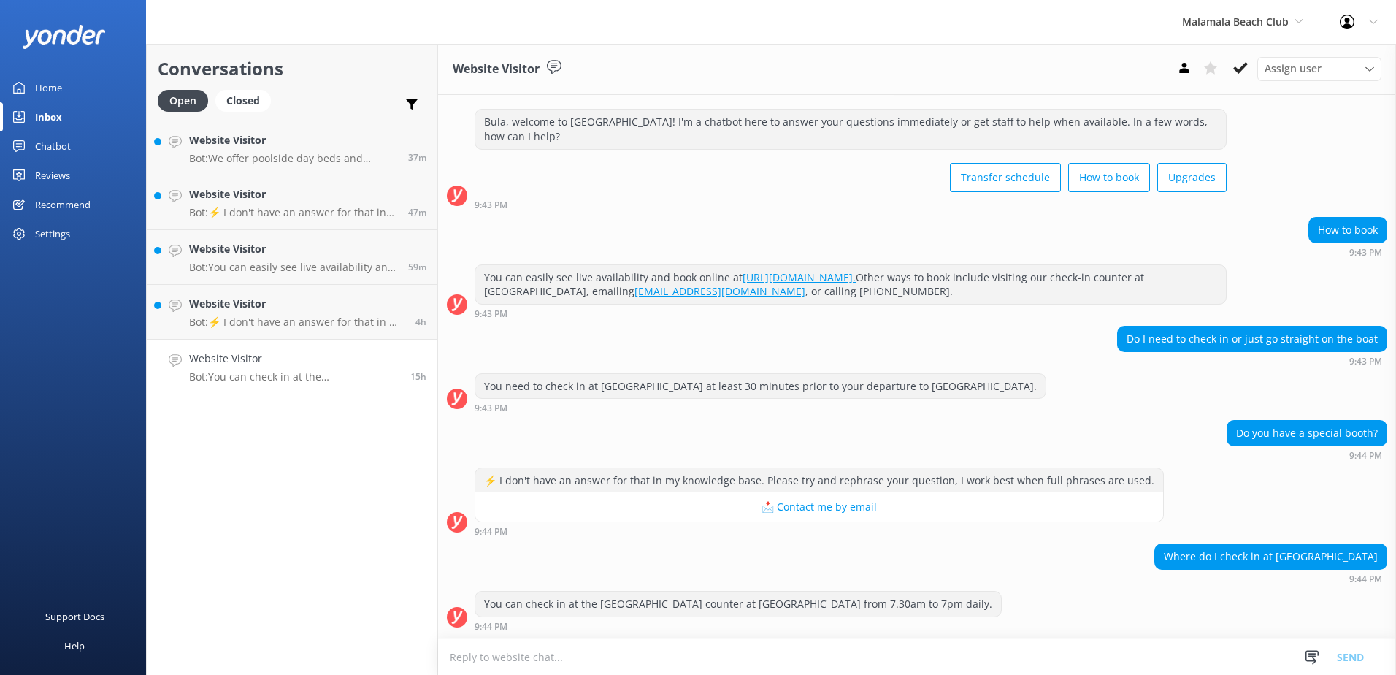
click at [1291, 431] on div "Do you have a special booth?" at bounding box center [1306, 432] width 159 height 25
click at [1298, 318] on div "You can easily see live availability and book online at https://secure.malamala…" at bounding box center [917, 291] width 958 height 54
click at [877, 650] on textarea at bounding box center [917, 657] width 958 height 36
paste textarea "please ensure that you are at the South Sea Cruises check-in counter, located a…"
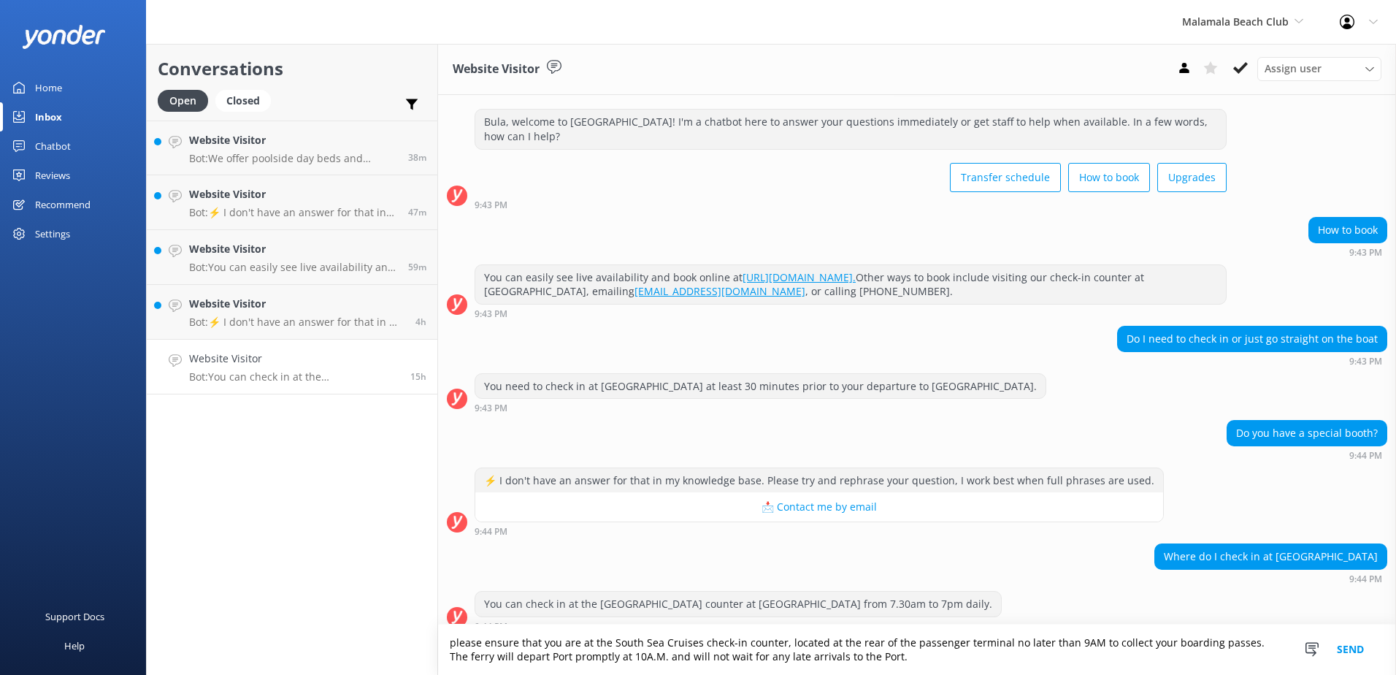
drag, startPoint x: 602, startPoint y: 639, endPoint x: 591, endPoint y: 634, distance: 12.7
click at [566, 634] on textarea "please ensure that you are at the South Sea Cruises check-in counter, located a…" at bounding box center [917, 649] width 958 height 50
drag, startPoint x: 605, startPoint y: 641, endPoint x: 440, endPoint y: 640, distance: 165.0
click at [440, 640] on textarea "please ensure that you are at the South Sea Cruises check-in counter, located a…" at bounding box center [917, 649] width 958 height 50
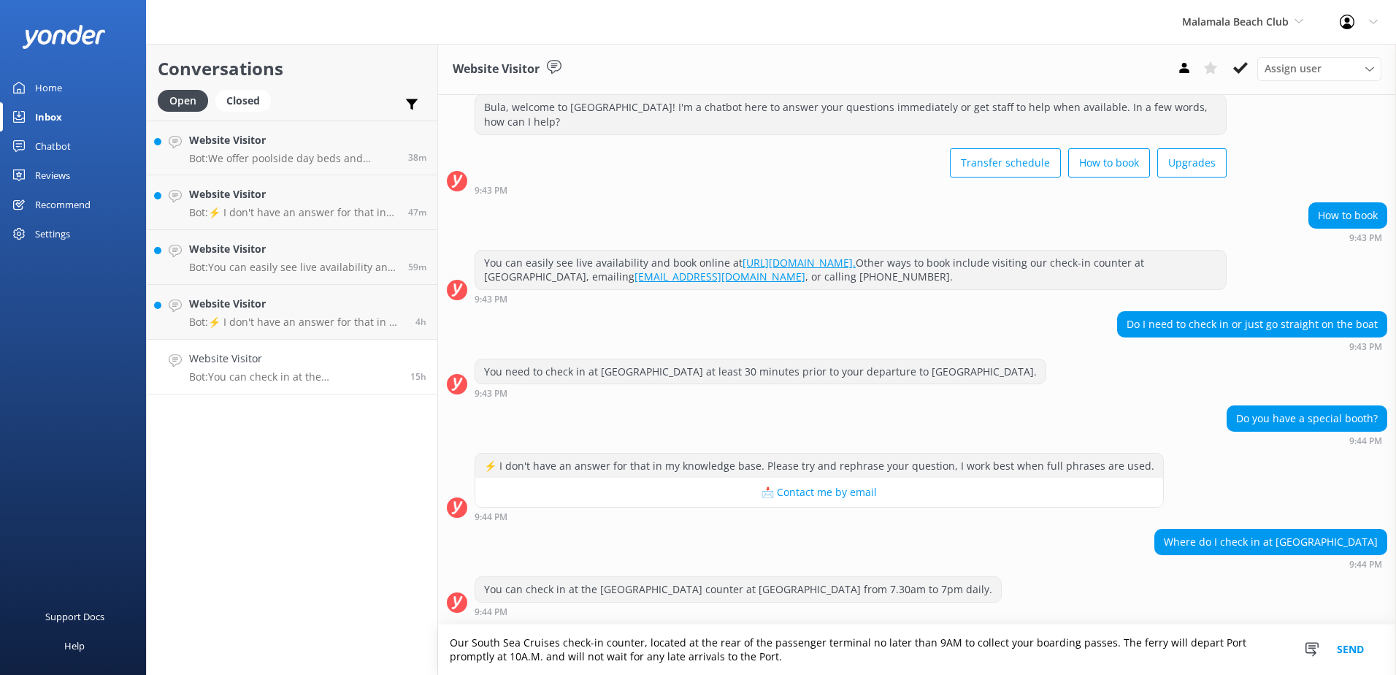
click at [643, 643] on textarea "Our South Sea Cruises check-in counter, located at the rear of the passenger te…" at bounding box center [917, 649] width 958 height 50
click at [865, 645] on textarea "Our South Sea Cruises check-in counter is located at the rear of the passenger …" at bounding box center [917, 649] width 958 height 50
drag, startPoint x: 946, startPoint y: 641, endPoint x: 1039, endPoint y: 665, distance: 95.8
click at [1039, 665] on textarea "Our South Sea Cruises check-in counter is located at the rear of the passenger …" at bounding box center [917, 649] width 958 height 50
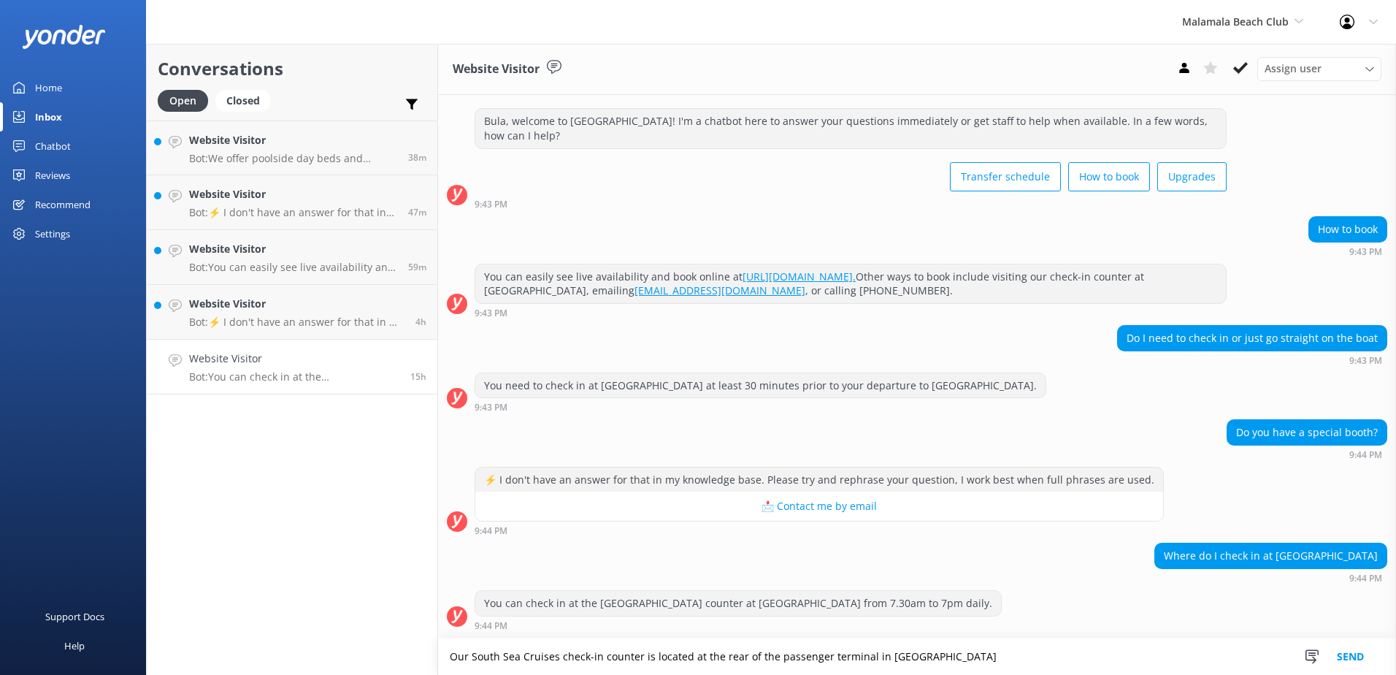
scroll to position [25, 0]
type textarea "Our South Sea Cruises check-in counter is located at the rear of the passenger …"
click at [1359, 658] on button "Send" at bounding box center [1350, 656] width 55 height 37
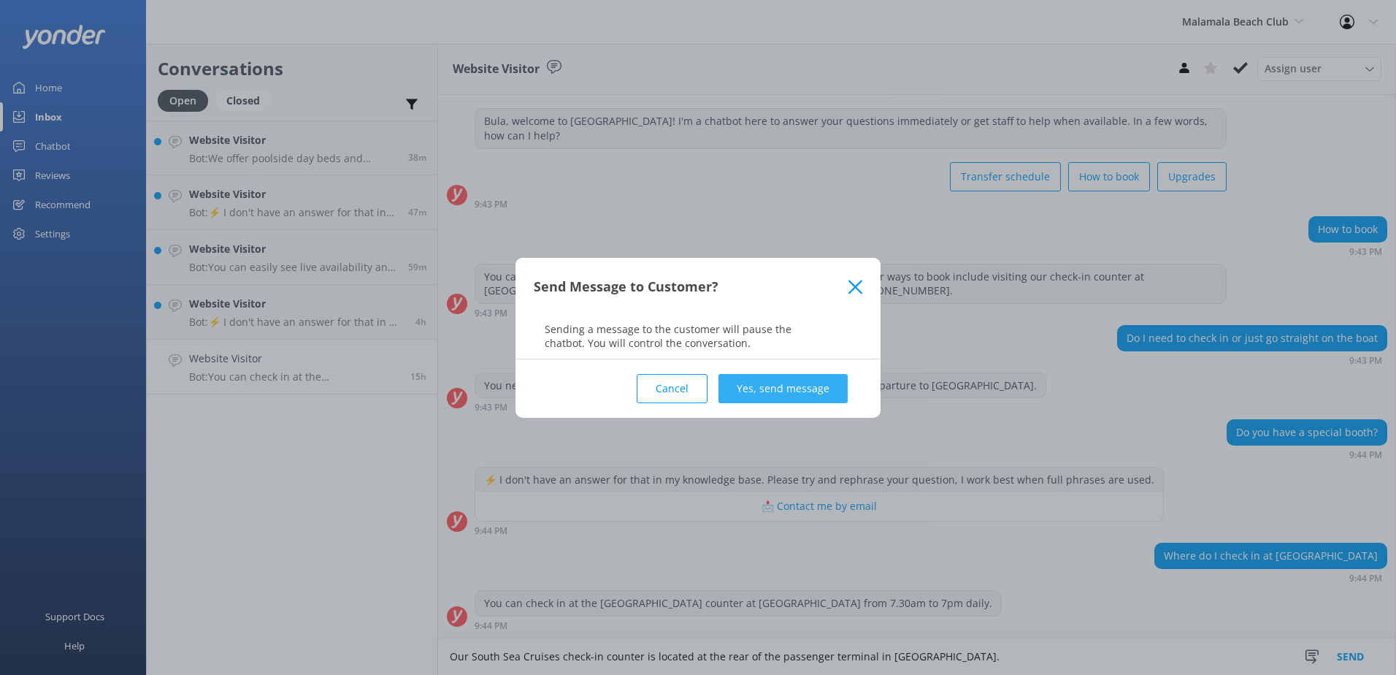
click at [829, 388] on button "Yes, send message" at bounding box center [782, 388] width 129 height 29
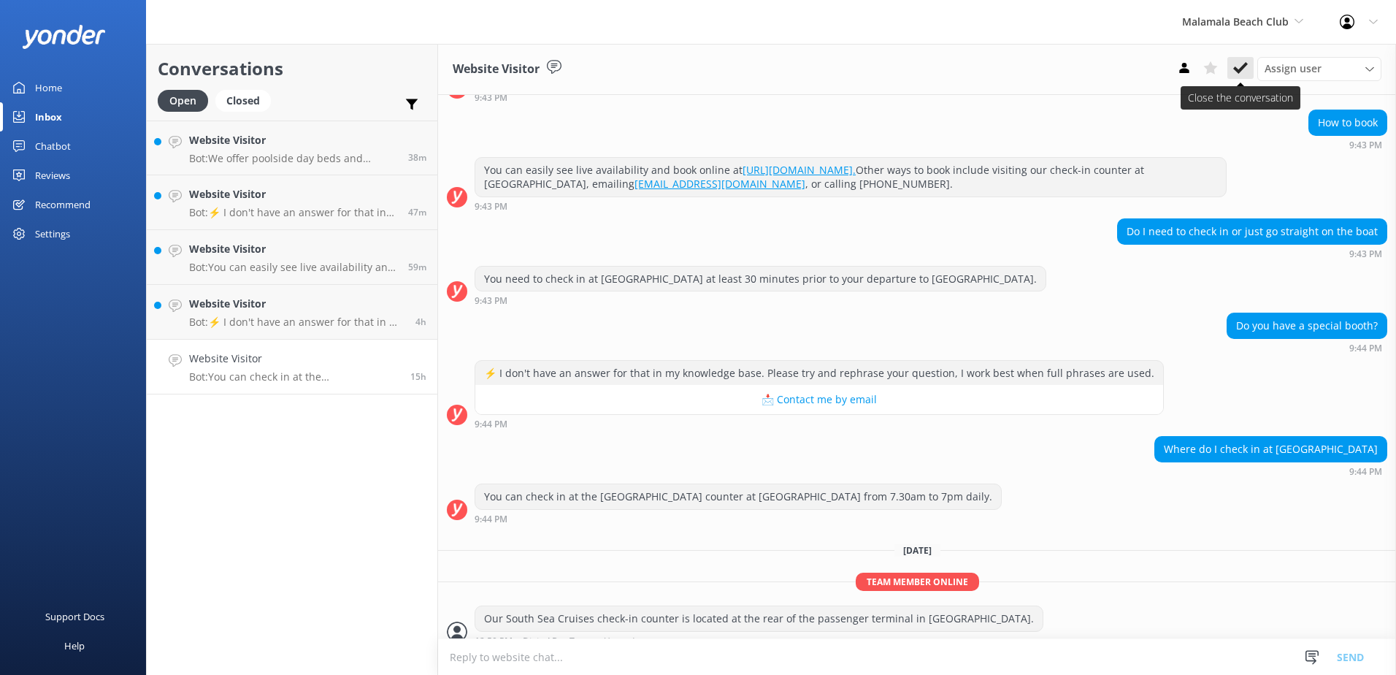
scroll to position [146, 0]
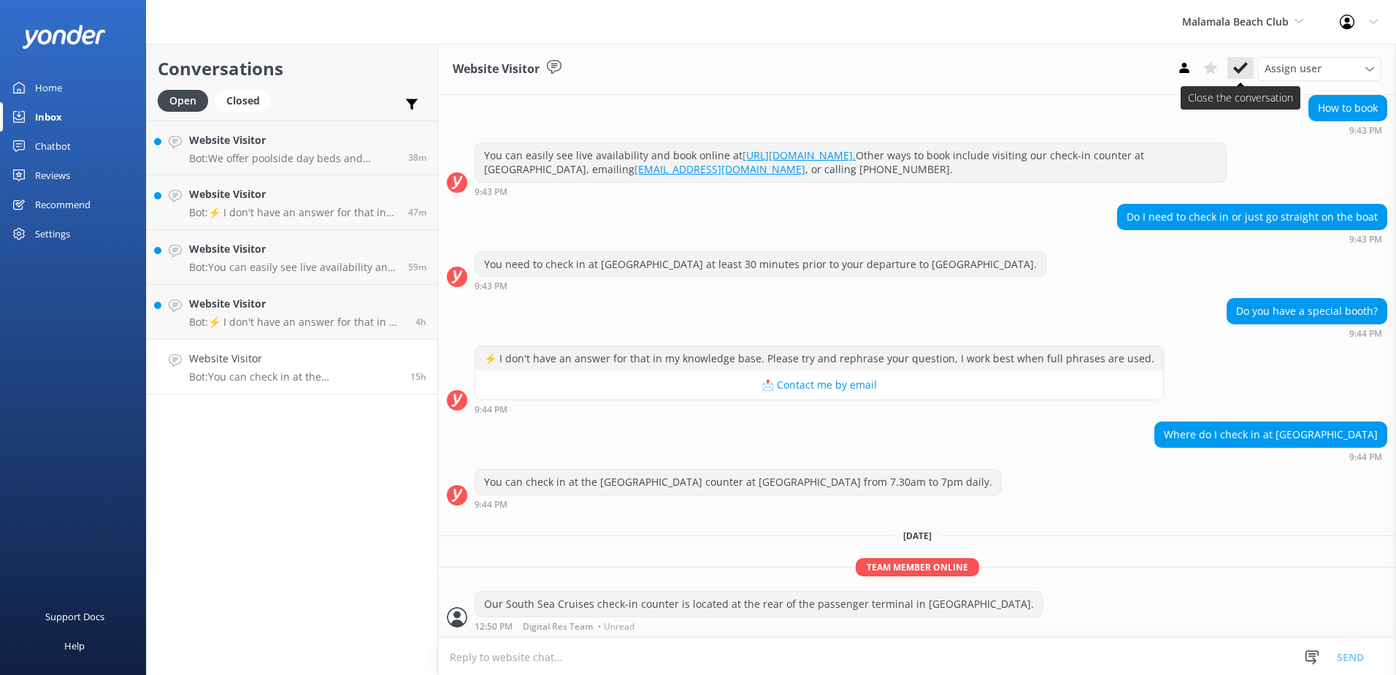
click at [1237, 72] on use at bounding box center [1240, 68] width 15 height 12
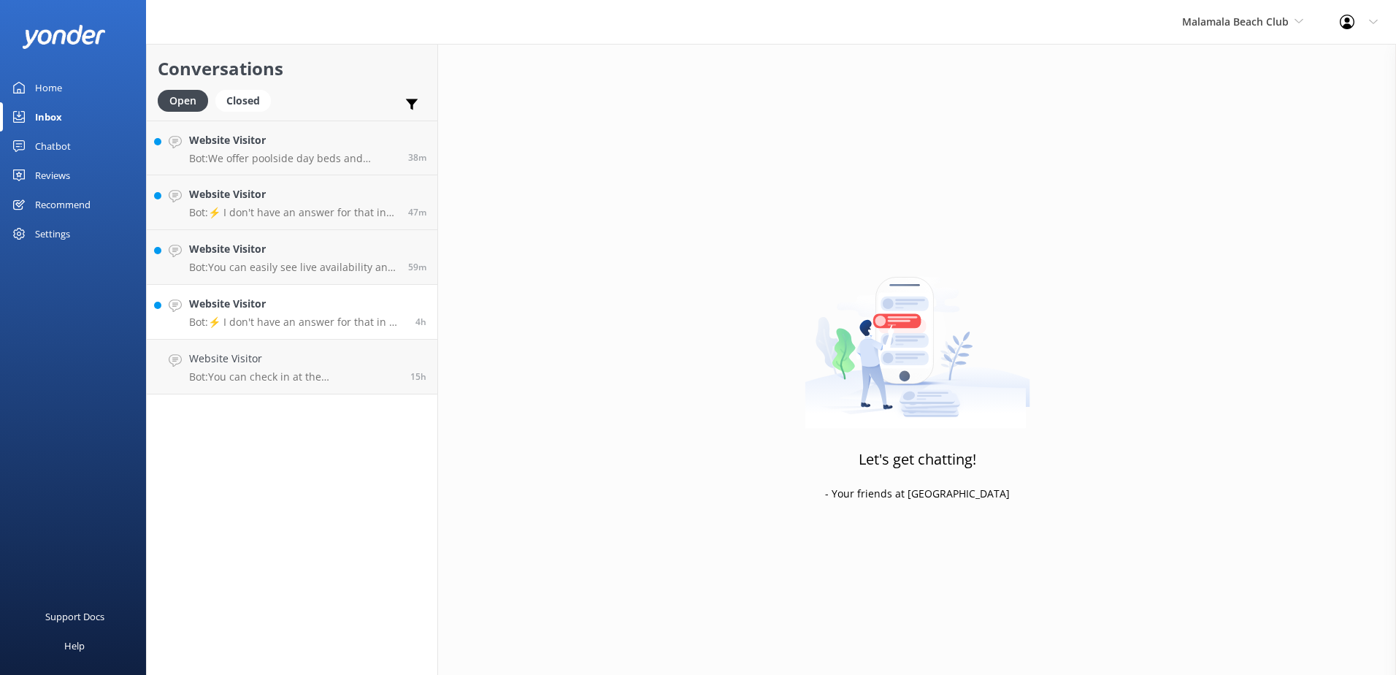
click at [362, 309] on h4 "Website Visitor" at bounding box center [296, 304] width 215 height 16
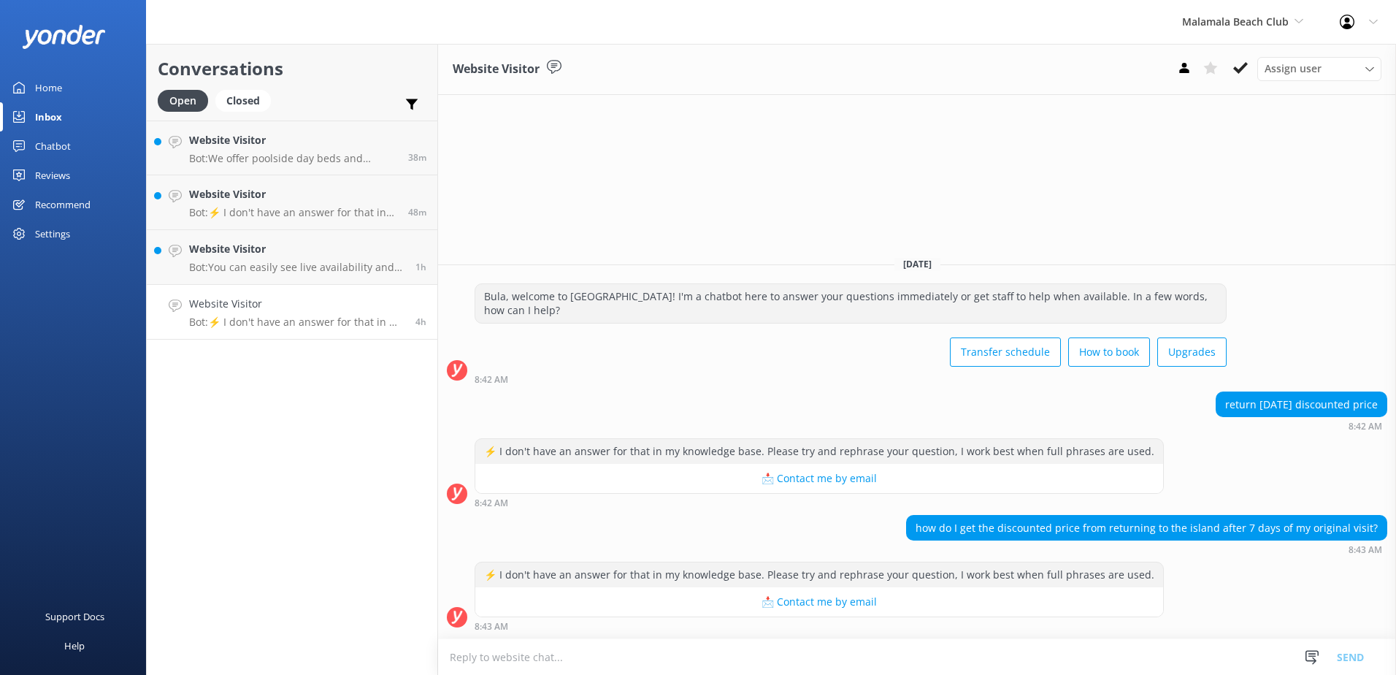
click at [1241, 656] on textarea at bounding box center [917, 657] width 958 height 36
paste textarea "Please contact & liaise directly with our South Sea Cruises Reservations team, …"
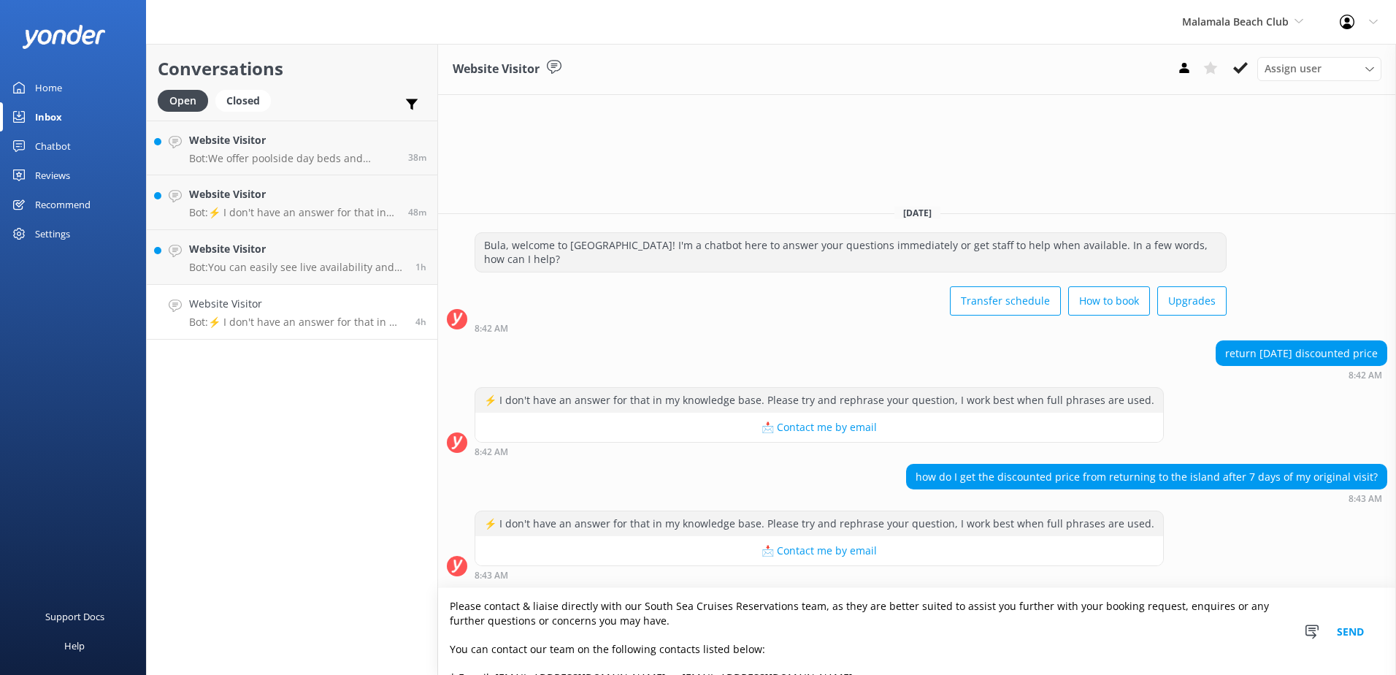
click at [451, 604] on textarea "Please contact & liaise directly with our South Sea Cruises Reservations team, …" at bounding box center [917, 631] width 958 height 87
click at [566, 610] on textarea "To apply return discount please contact & liaise directly with our South Sea Cr…" at bounding box center [917, 631] width 958 height 87
type textarea "To apply return discount, please contact & liaise directly with our South Sea C…"
click at [1351, 631] on button "Send" at bounding box center [1350, 631] width 55 height 87
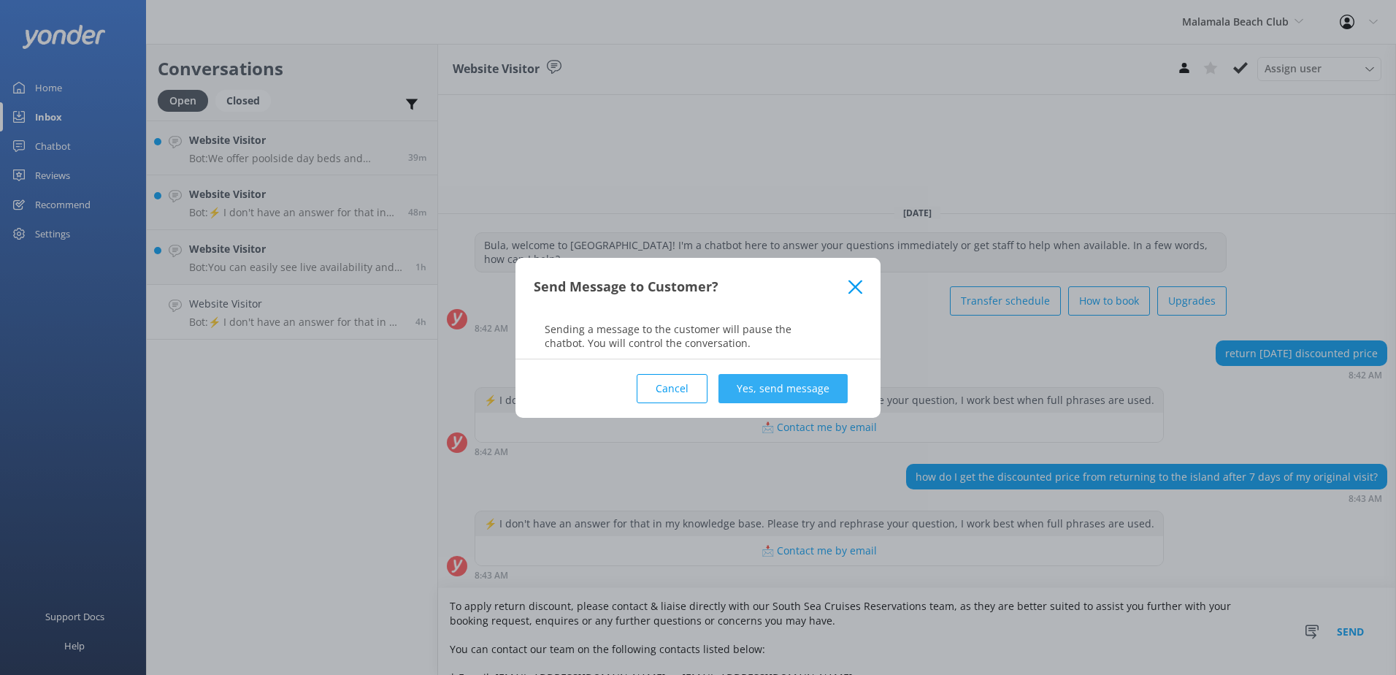
click at [775, 379] on button "Yes, send message" at bounding box center [782, 388] width 129 height 29
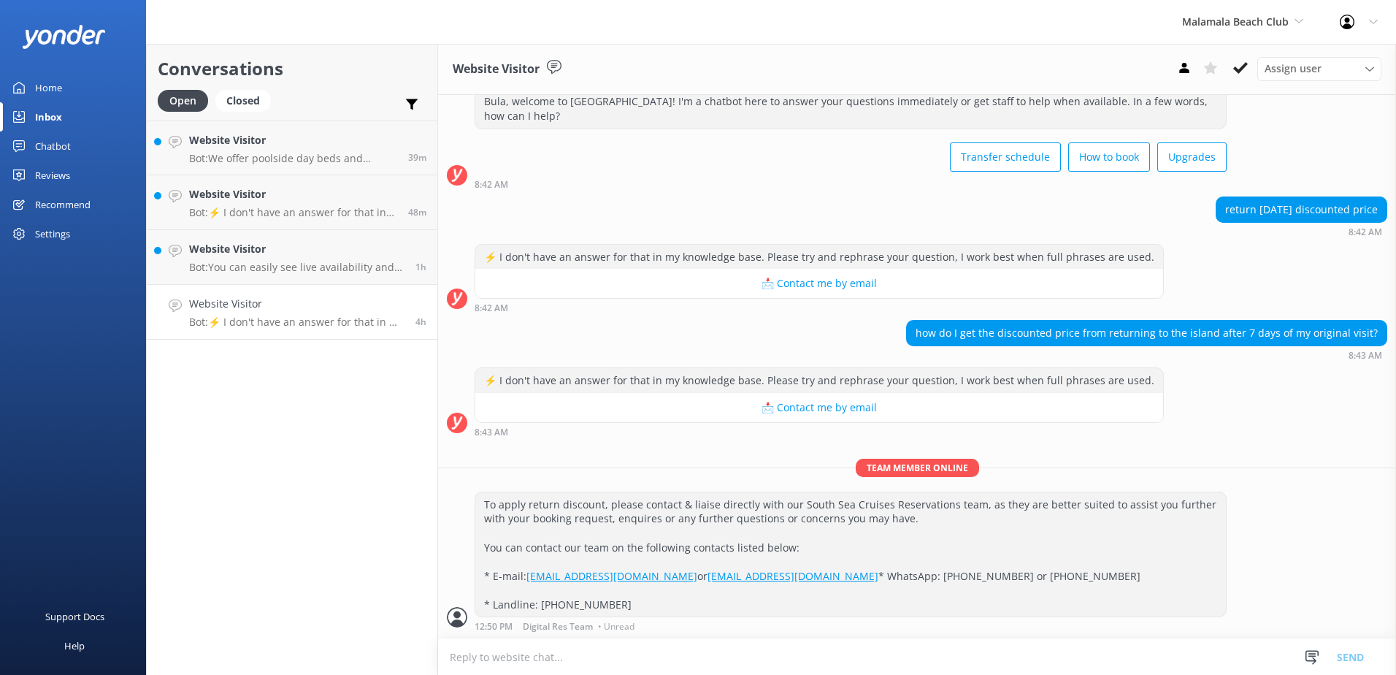
scroll to position [74, 0]
click at [1236, 74] on icon at bounding box center [1240, 68] width 15 height 15
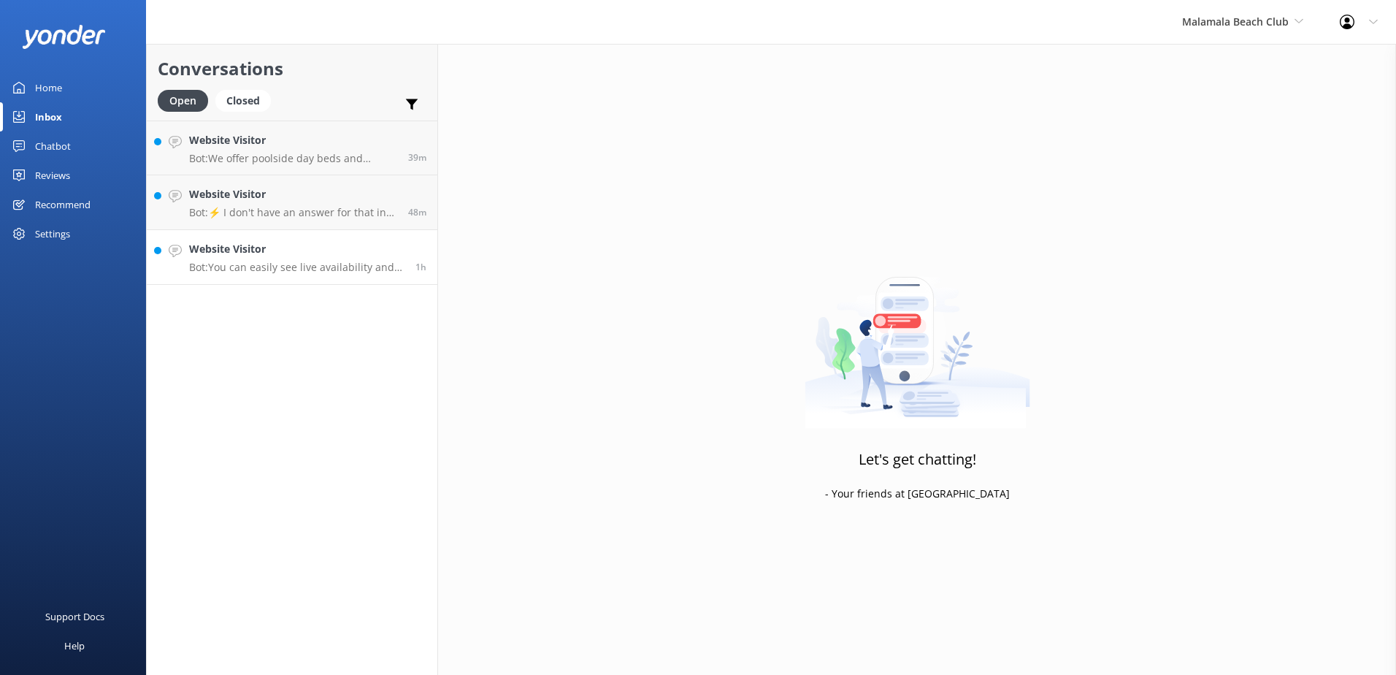
click at [332, 261] on p "Bot: You can easily see live availability and book a cabana online at https://s…" at bounding box center [296, 267] width 215 height 13
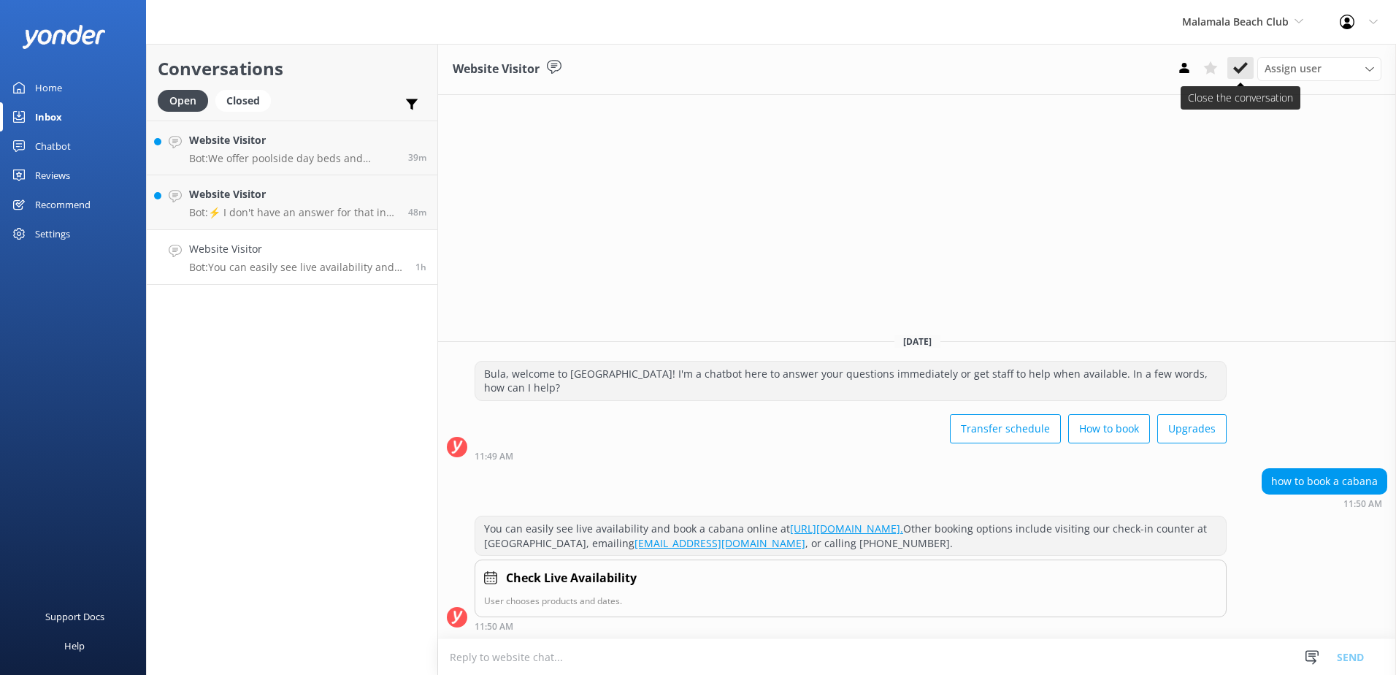
click at [1234, 80] on div "Website Visitor Assign user Sonya Alyssa Digital Res Team Asena Naweilulu Miri …" at bounding box center [917, 69] width 958 height 51
click at [1240, 71] on use at bounding box center [1240, 68] width 15 height 12
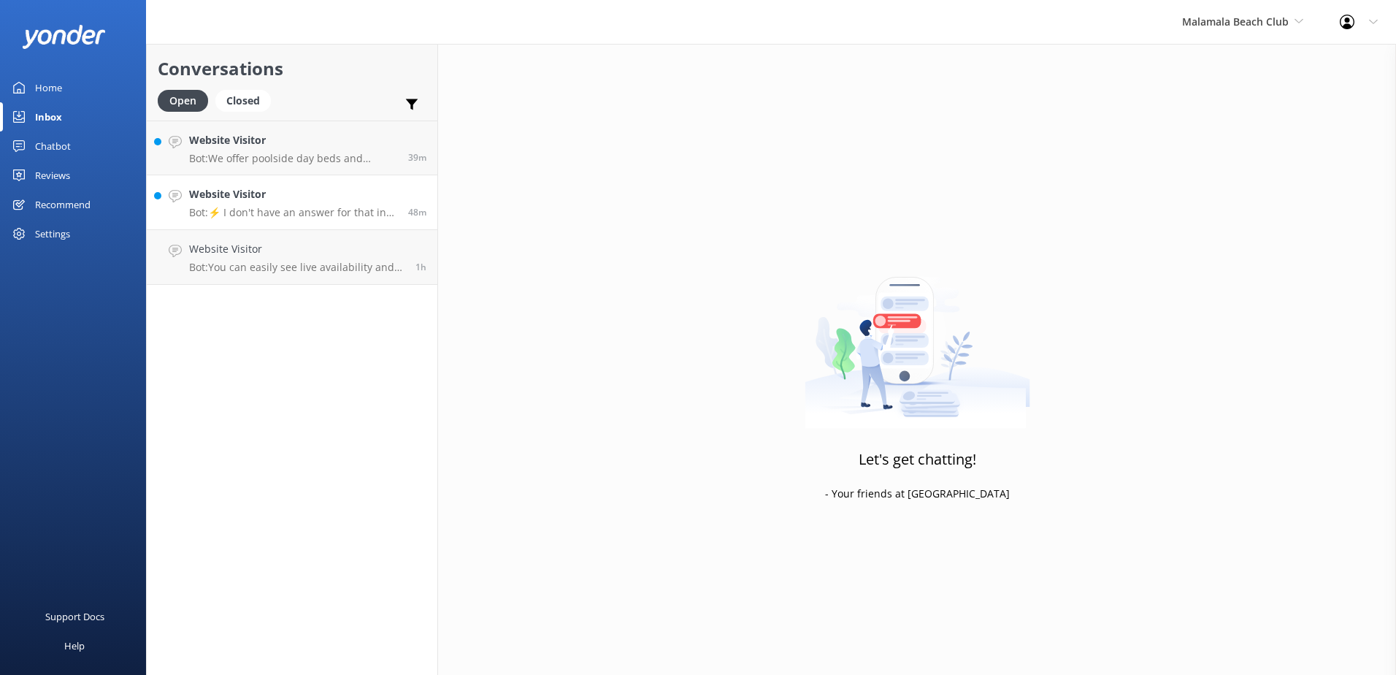
click at [329, 201] on h4 "Website Visitor" at bounding box center [293, 194] width 208 height 16
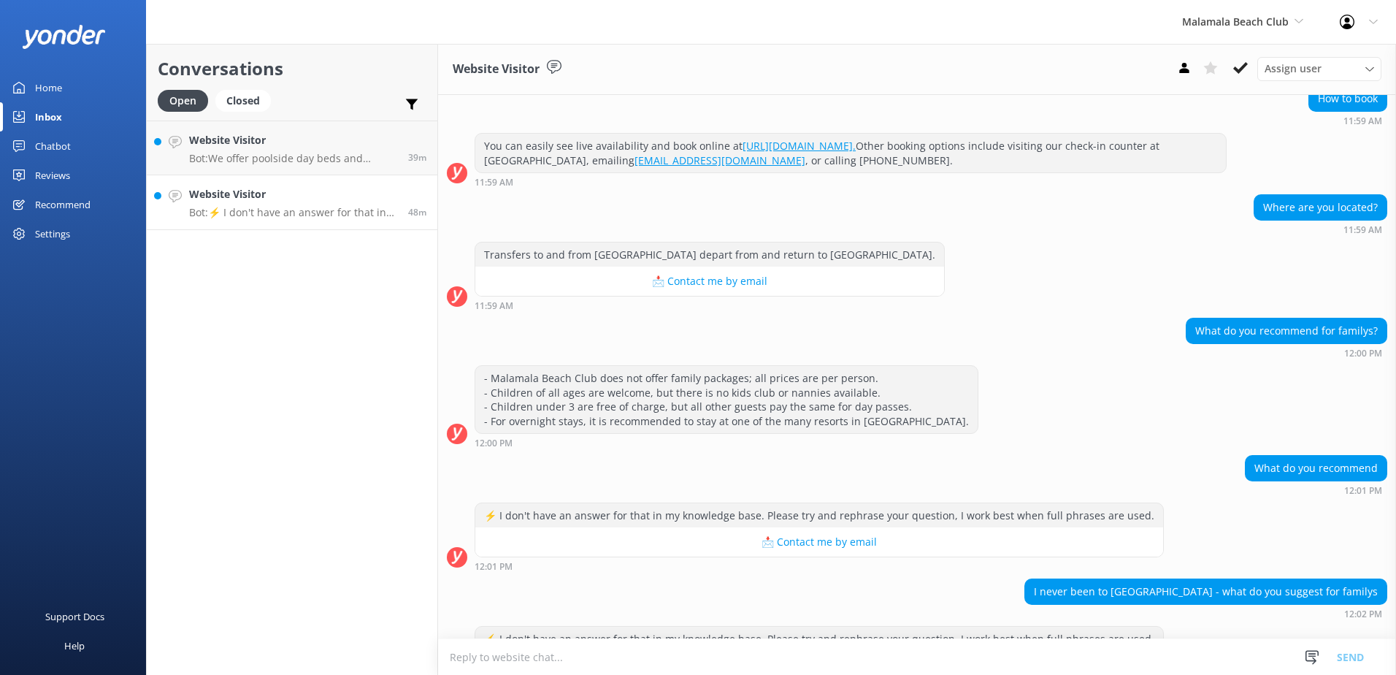
scroll to position [328, 0]
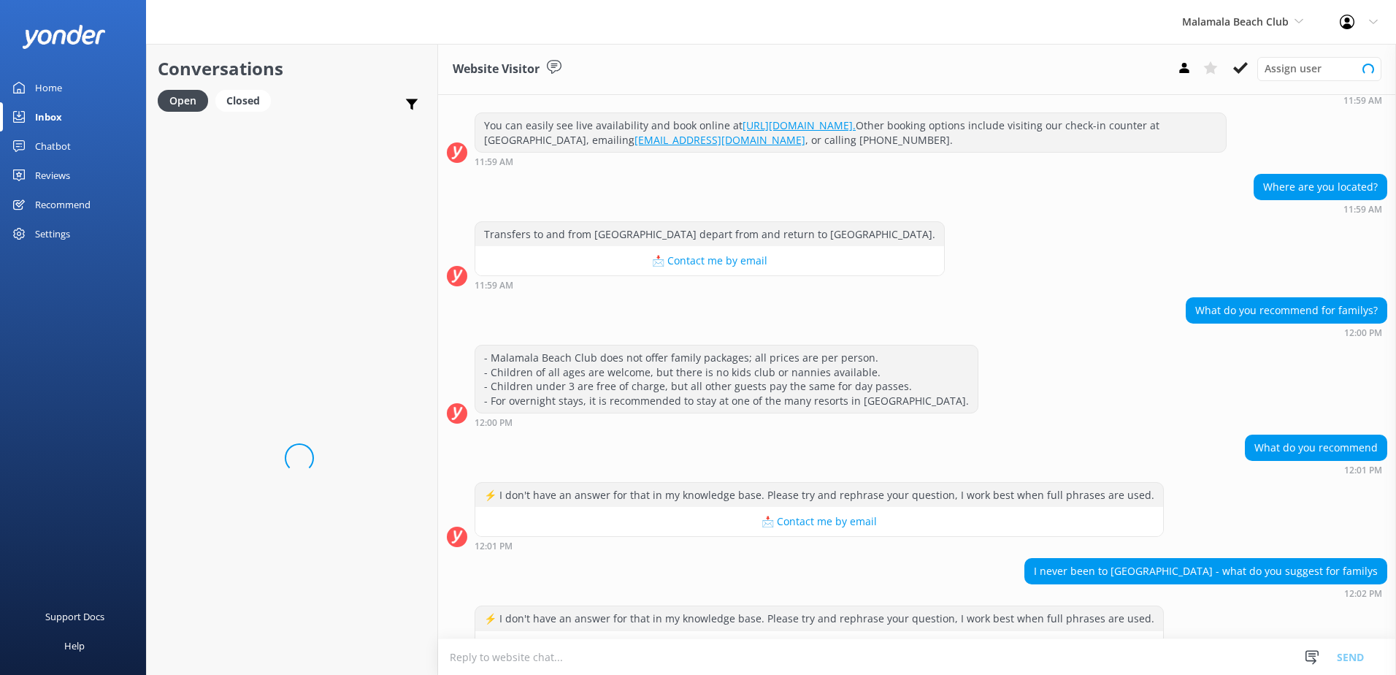
drag, startPoint x: 0, startPoint y: 0, endPoint x: 628, endPoint y: 654, distance: 906.6
click at [628, 654] on textarea at bounding box center [917, 657] width 958 height 36
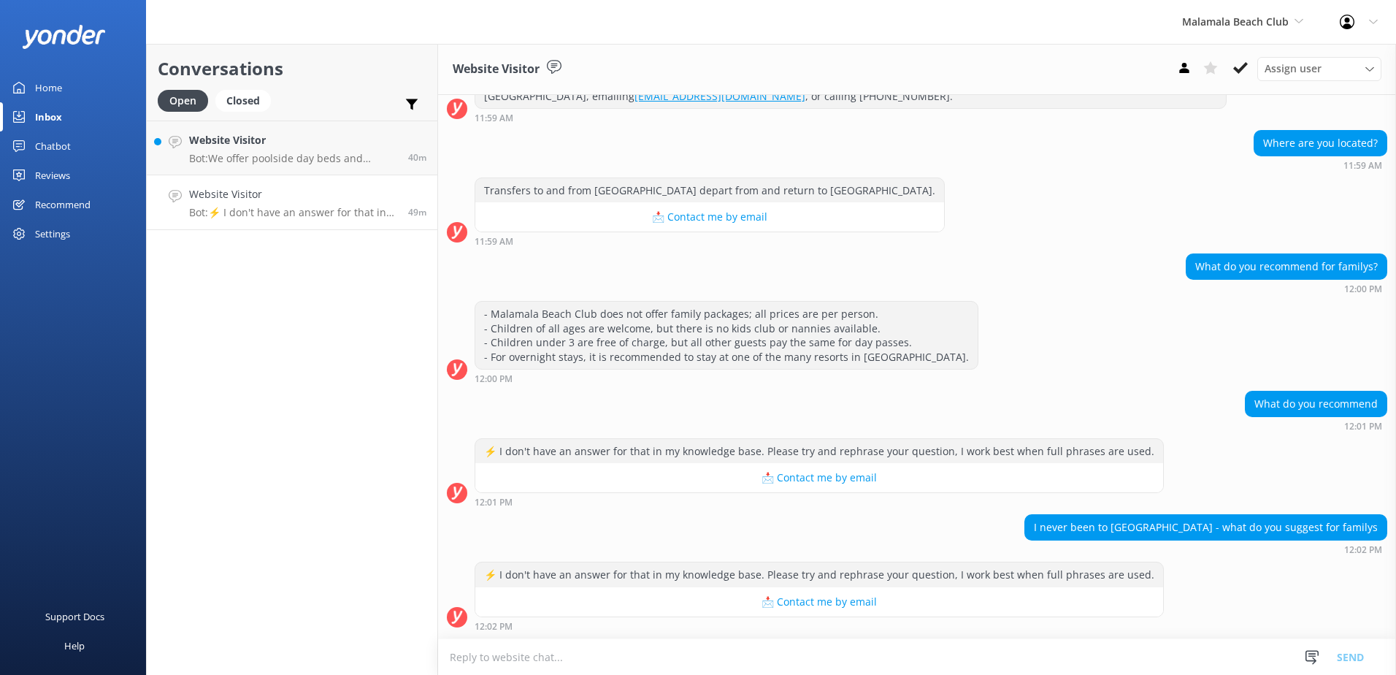
type textarea "D"
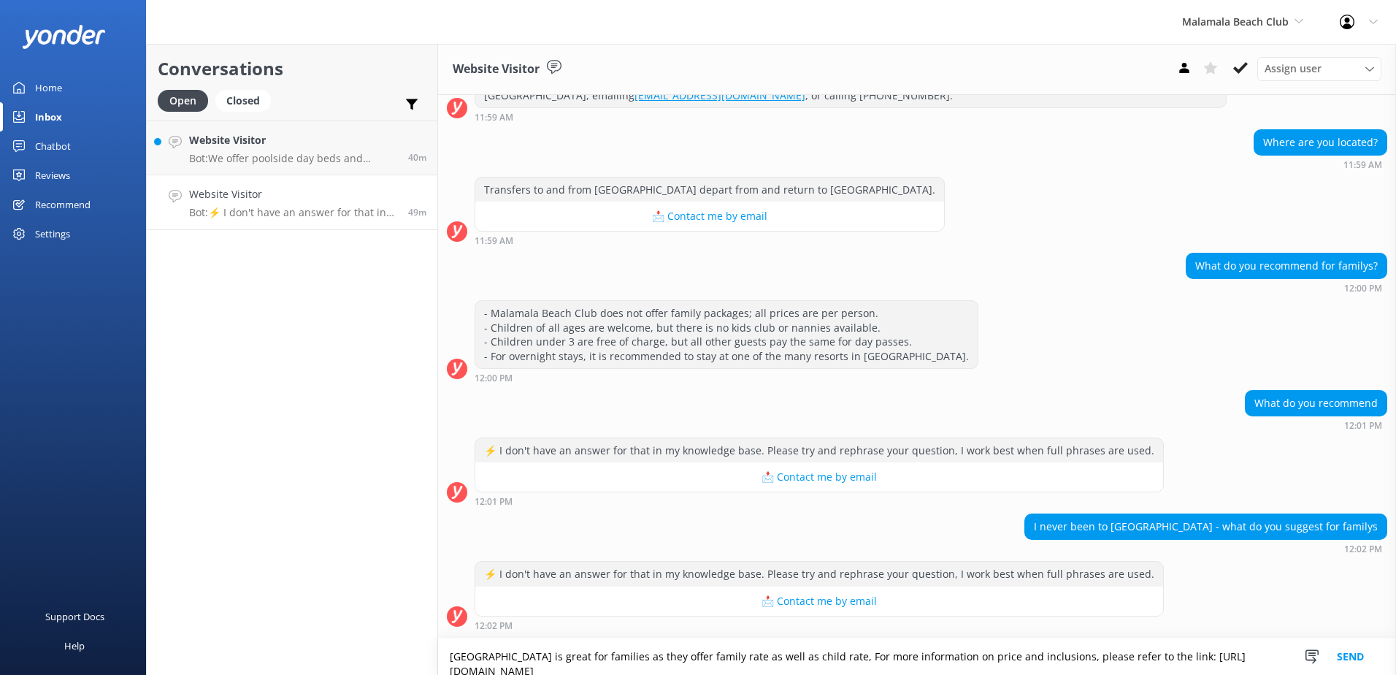
scroll to position [342, 0]
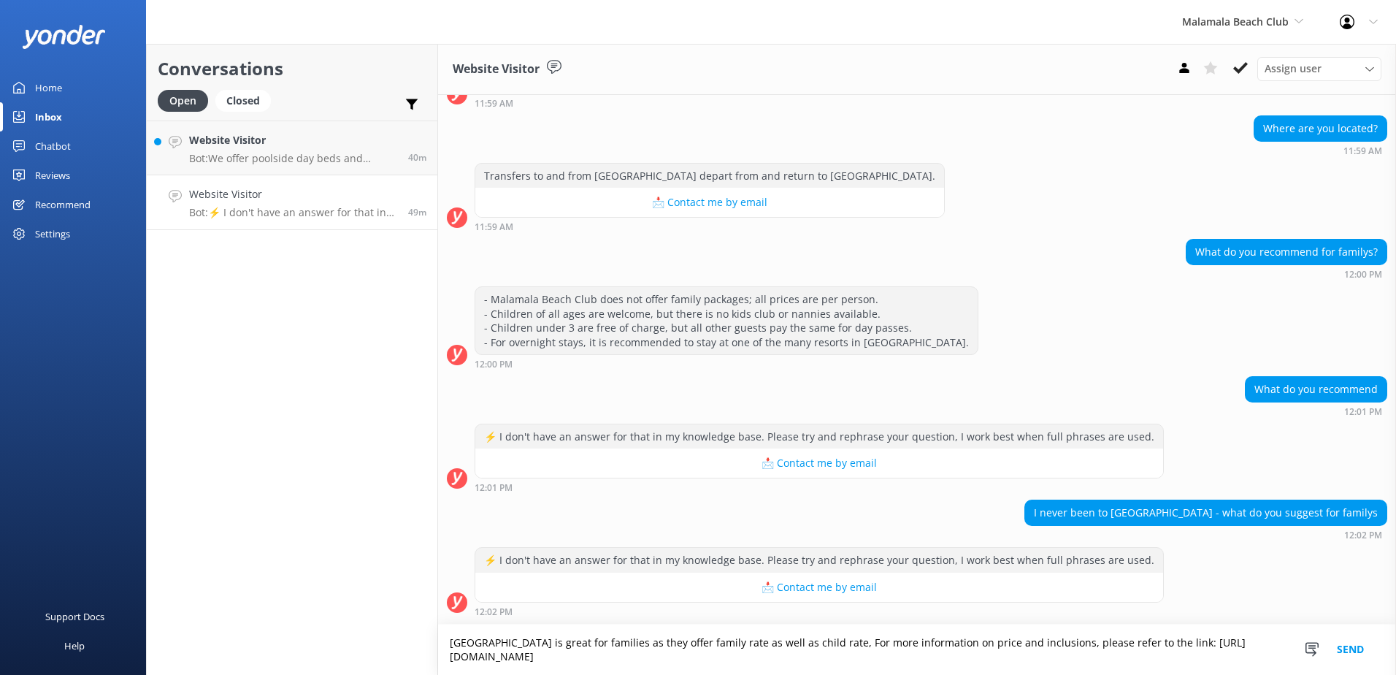
click at [851, 644] on textarea "South Sea Island is great for families as they offer family rate as well as chi…" at bounding box center [917, 649] width 958 height 50
type textarea "South Sea Island is great for families as they offer family rate as well as chi…"
click at [1355, 650] on button "Send" at bounding box center [1350, 649] width 55 height 50
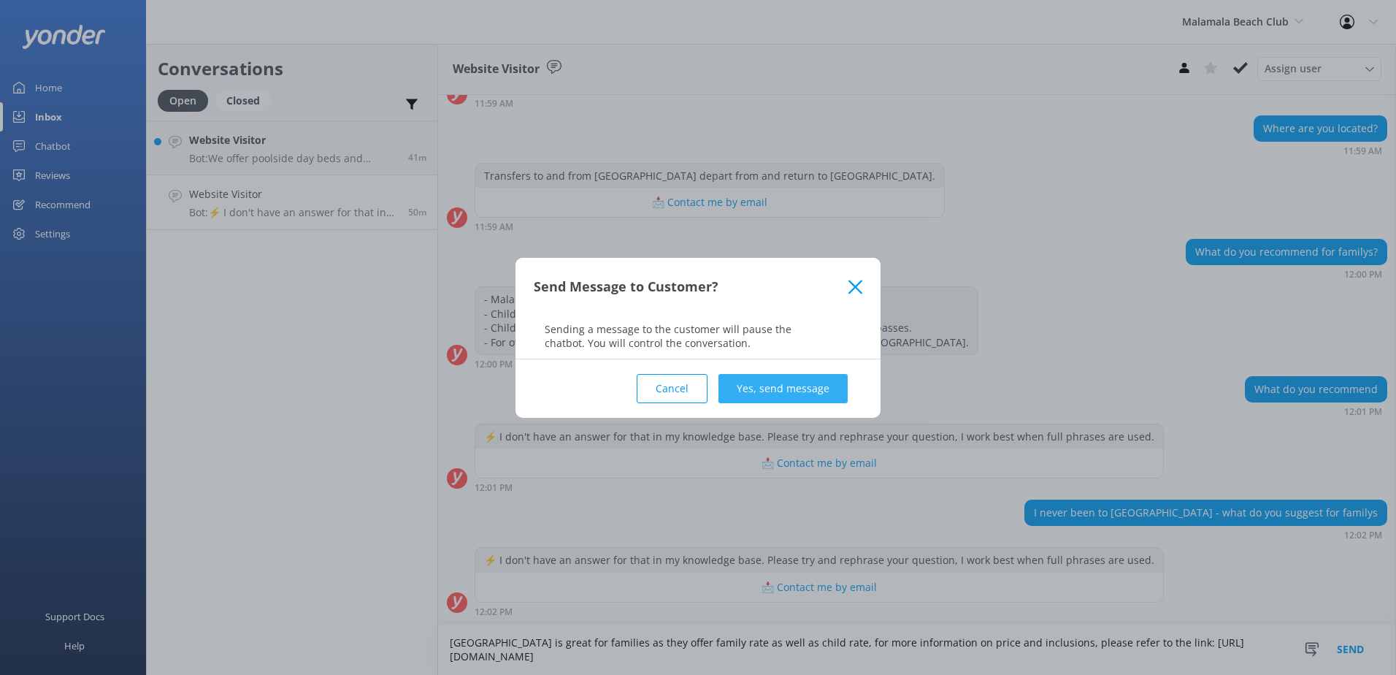
click at [799, 388] on button "Yes, send message" at bounding box center [782, 388] width 129 height 29
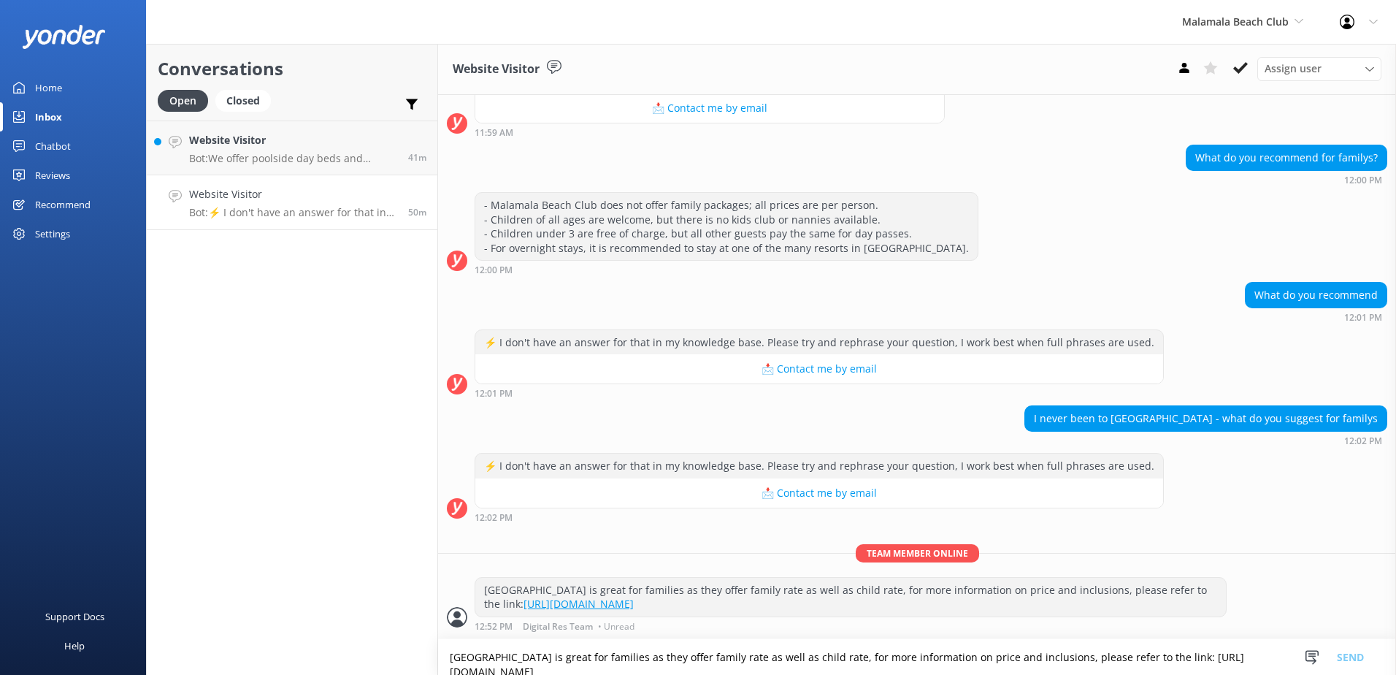
scroll to position [437, 0]
click at [1239, 66] on icon at bounding box center [1240, 68] width 15 height 15
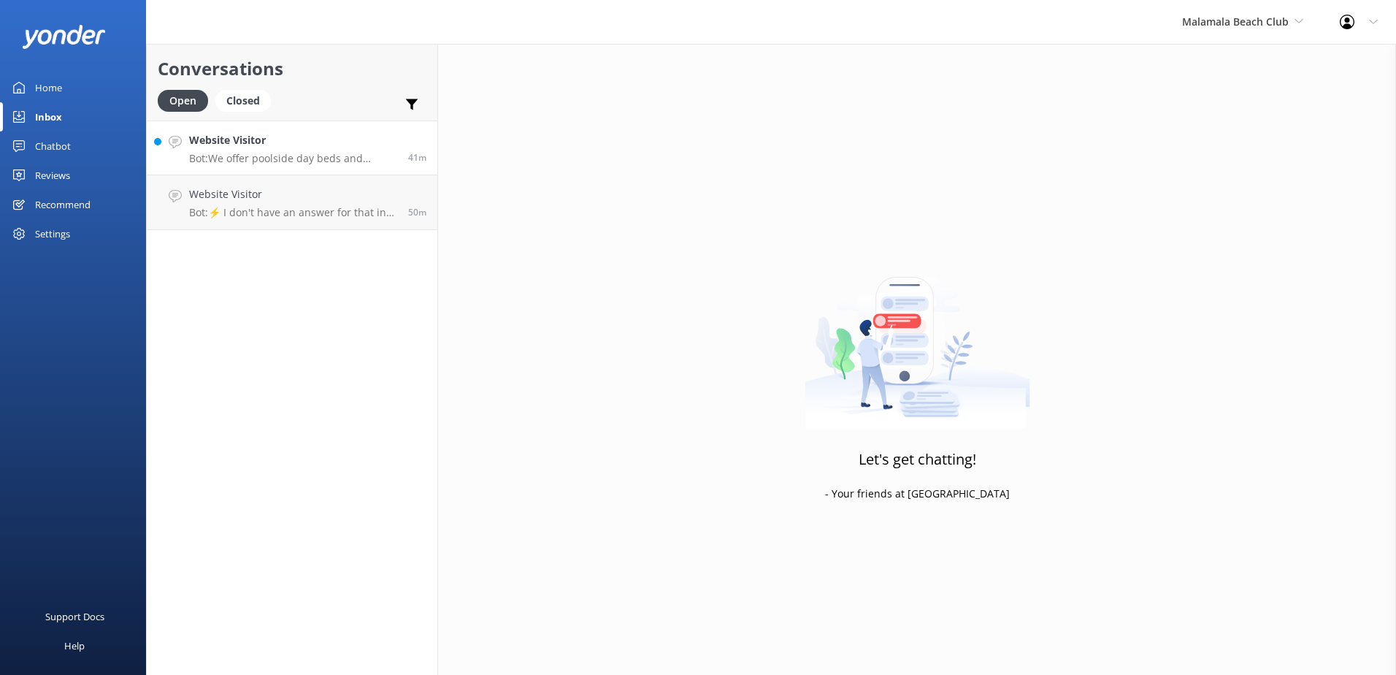
click at [322, 167] on link "Website Visitor Bot: We offer poolside day beds and cabana upgrades. For more i…" at bounding box center [292, 147] width 291 height 55
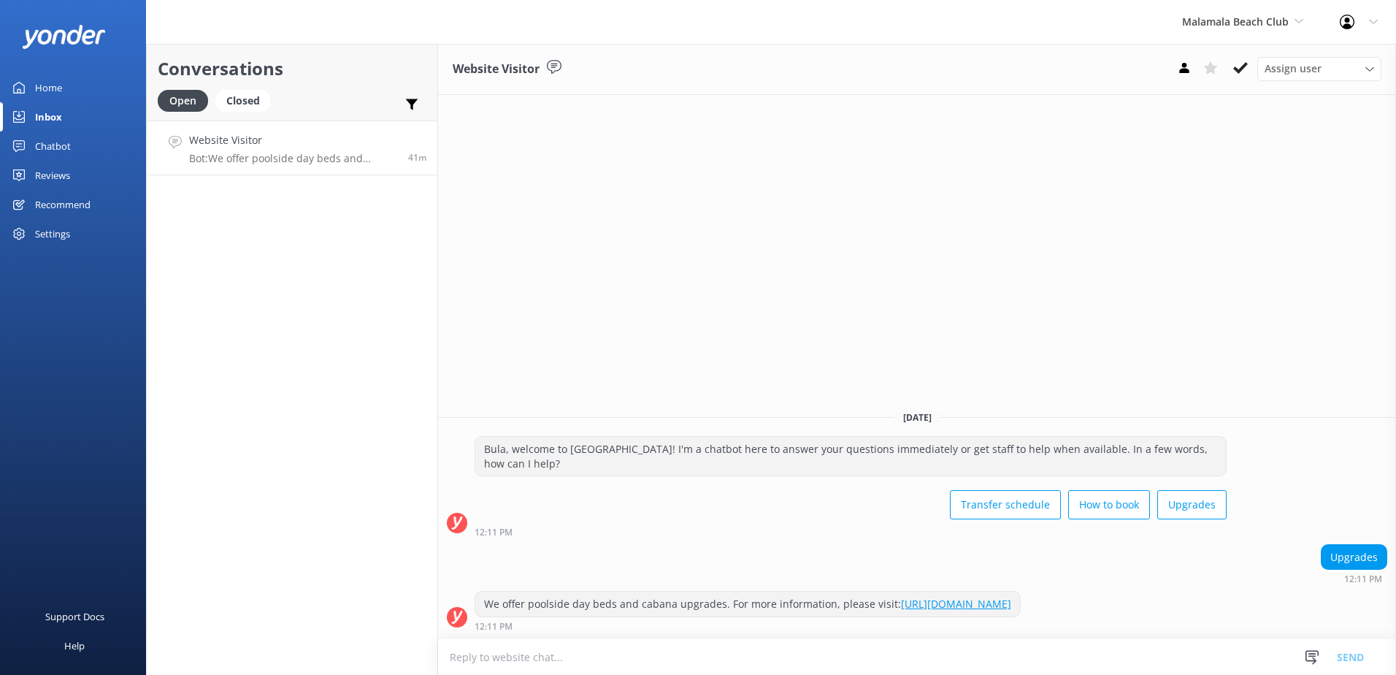
click at [1240, 68] on icon at bounding box center [1240, 68] width 15 height 15
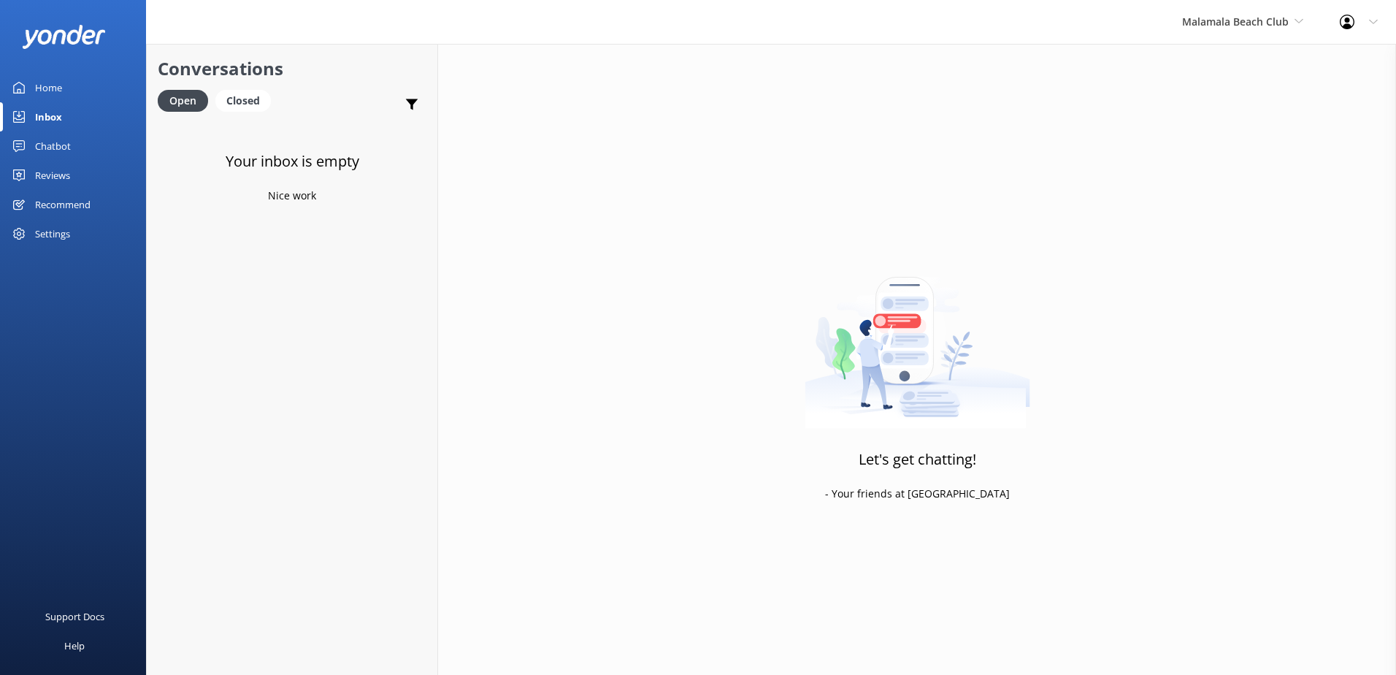
click at [1256, 34] on div "Malamala Beach Club South Sea Sailing South Sea Cruises Malamala Beach Club Awe…" at bounding box center [1243, 22] width 158 height 44
click at [1233, 138] on link "Malamala Beach Club" at bounding box center [1237, 131] width 146 height 35
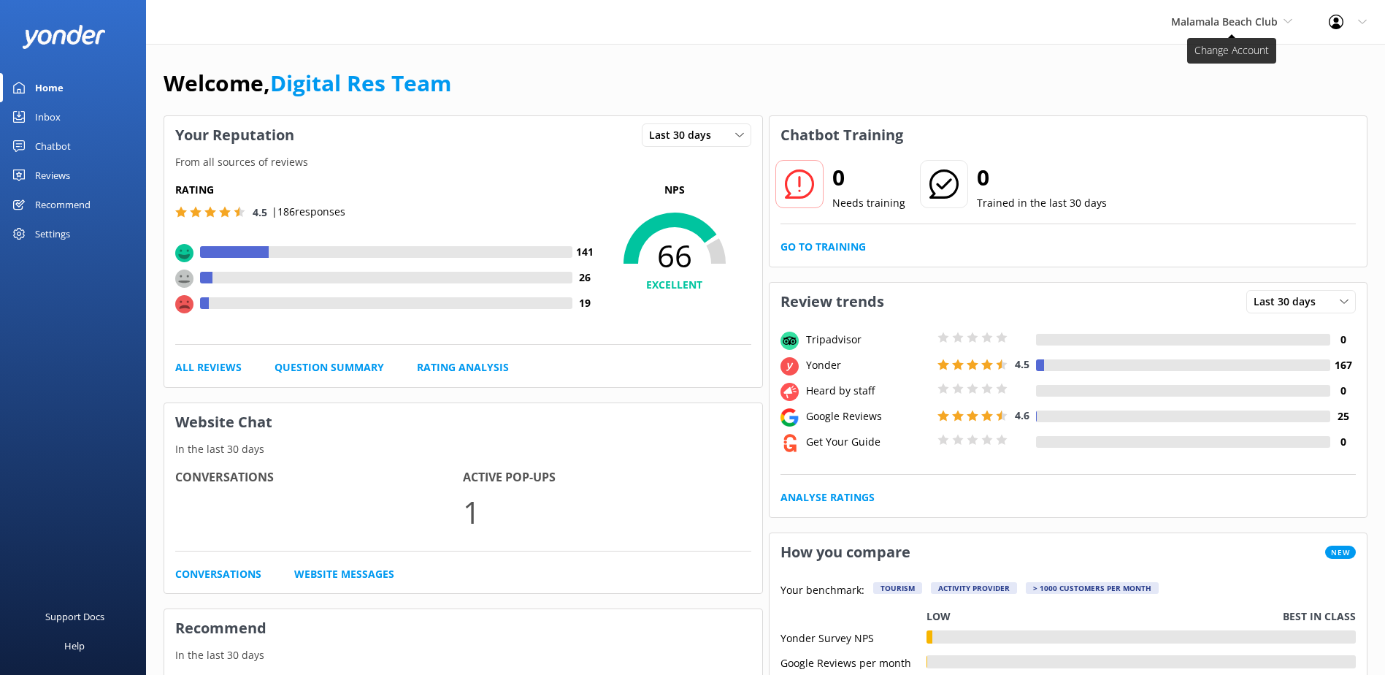
click at [1252, 30] on span "Malamala Beach Club" at bounding box center [1231, 22] width 121 height 16
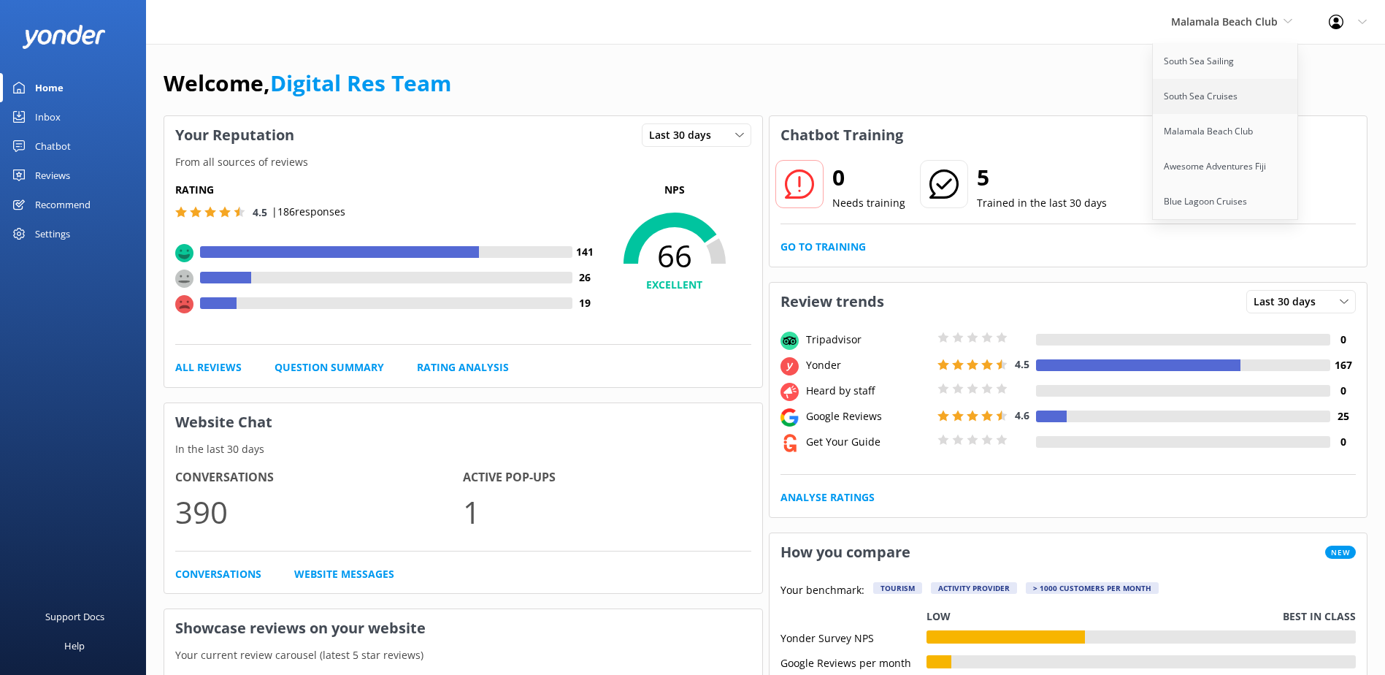
click at [1234, 94] on link "South Sea Cruises" at bounding box center [1226, 96] width 146 height 35
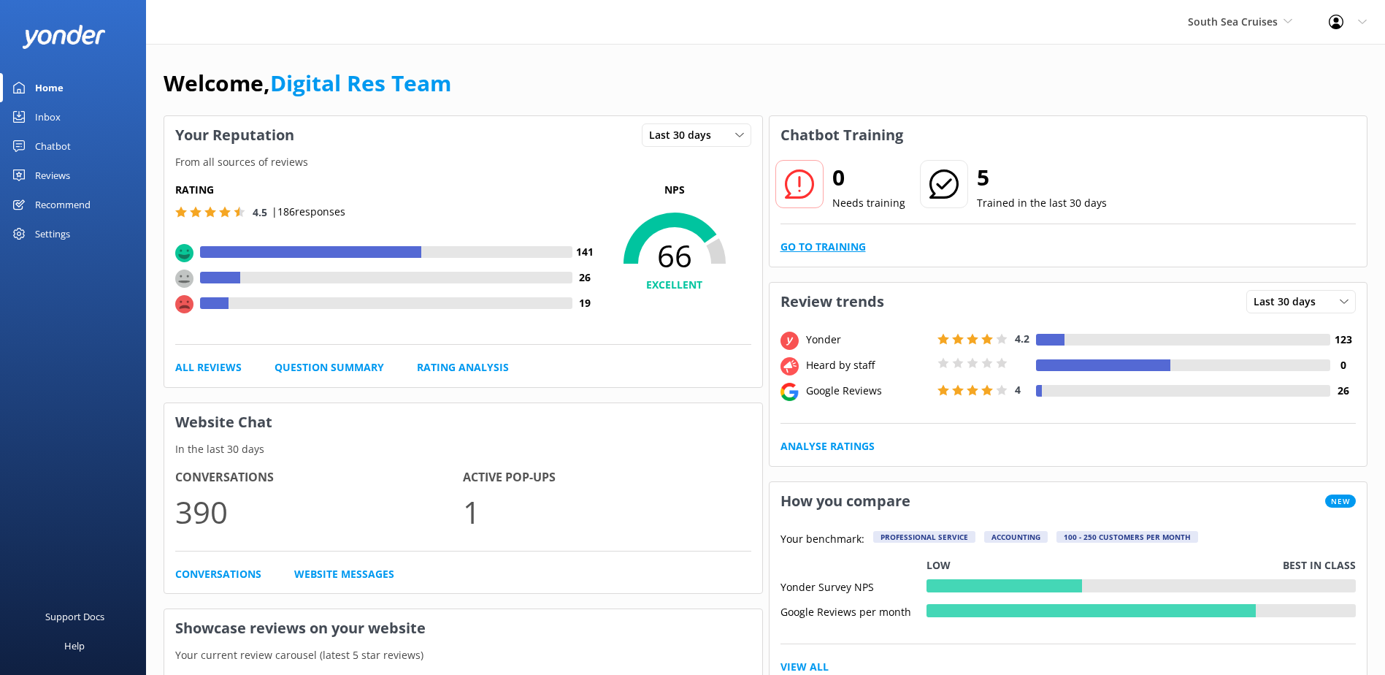
click at [810, 253] on link "Go to Training" at bounding box center [822, 247] width 85 height 16
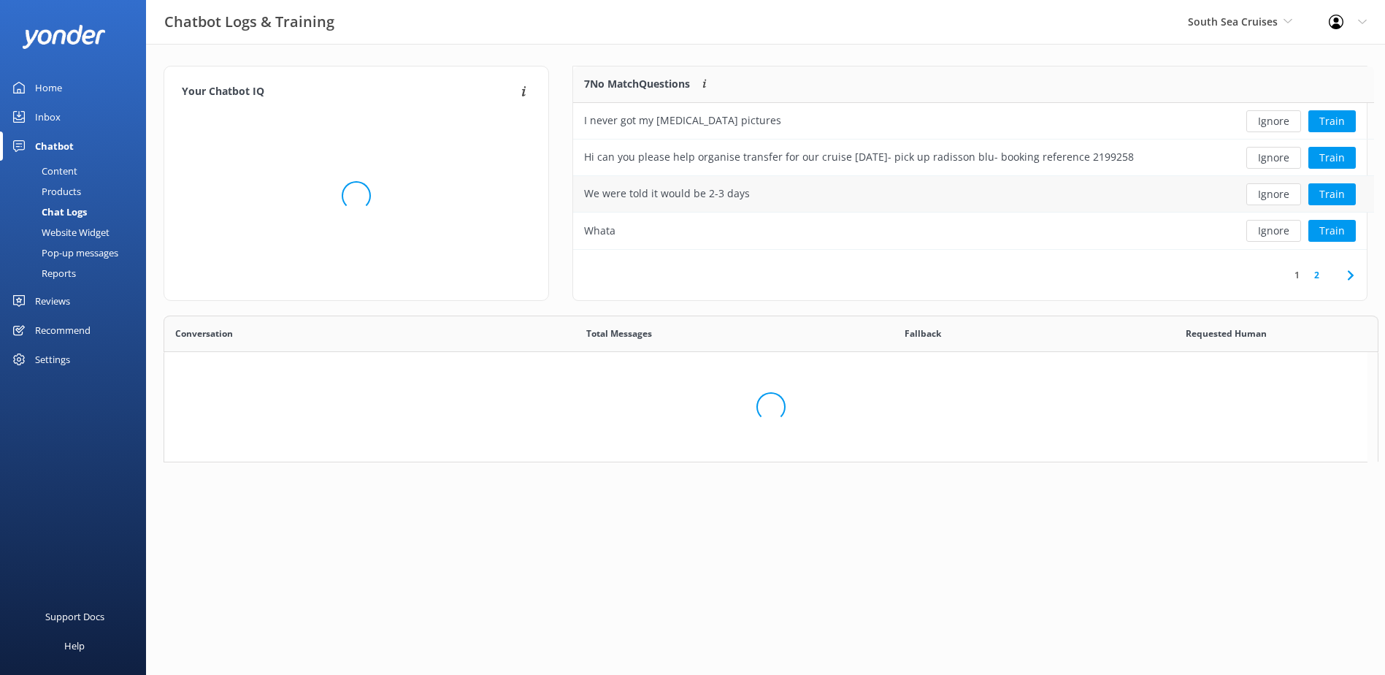
scroll to position [501, 1191]
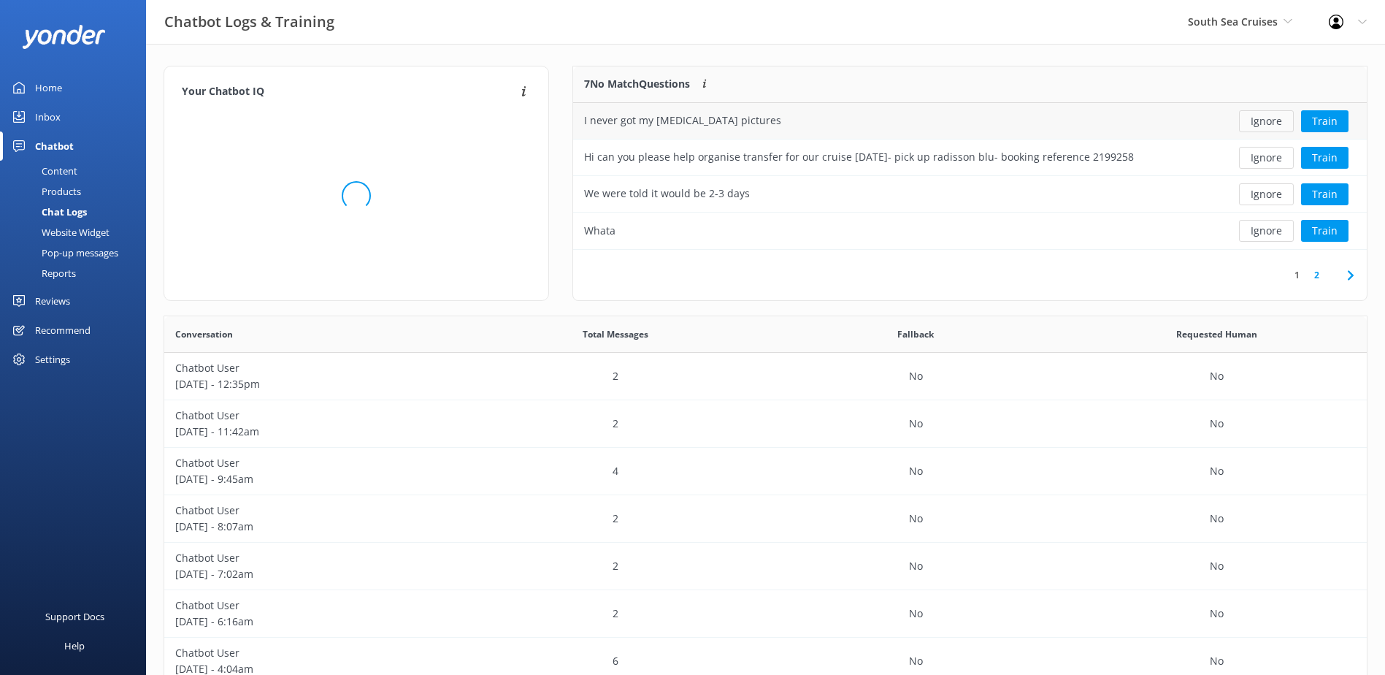
click at [1267, 124] on button "Ignore" at bounding box center [1266, 121] width 55 height 22
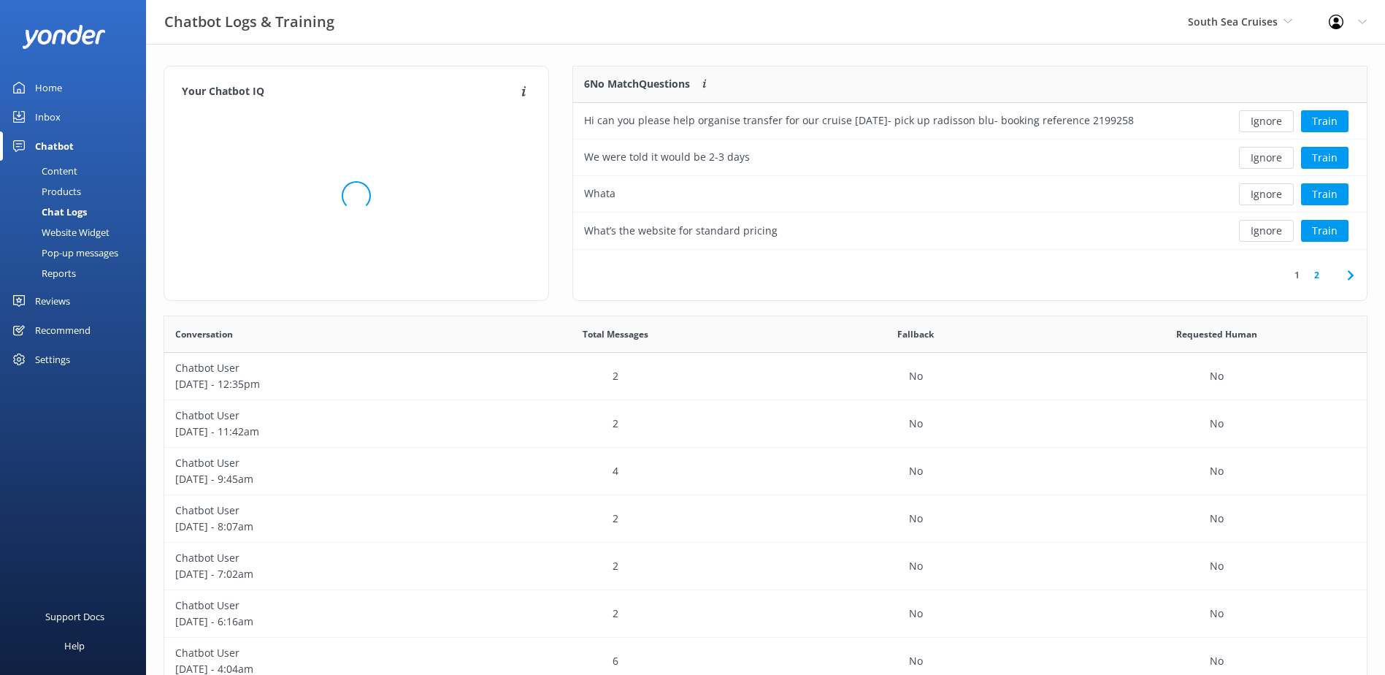
click at [1267, 124] on button "Ignore" at bounding box center [1266, 121] width 55 height 22
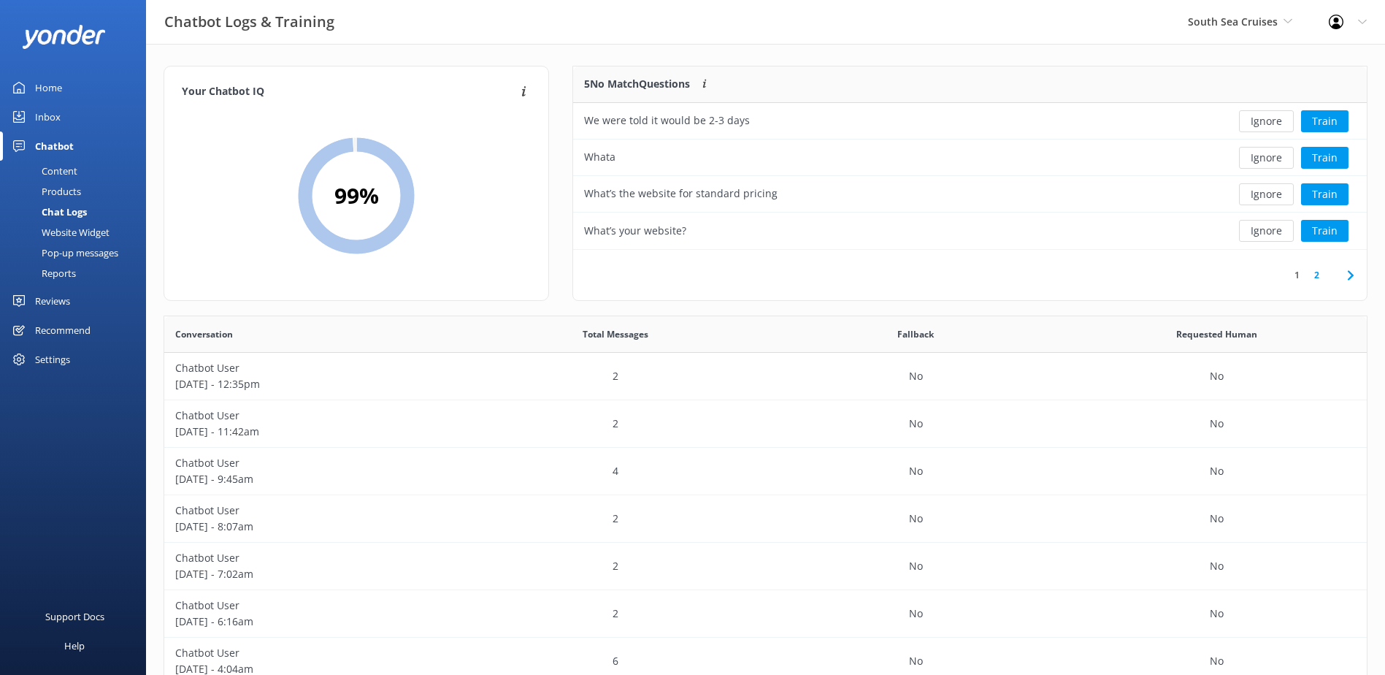
click at [1267, 124] on button "Ignore" at bounding box center [1266, 121] width 55 height 22
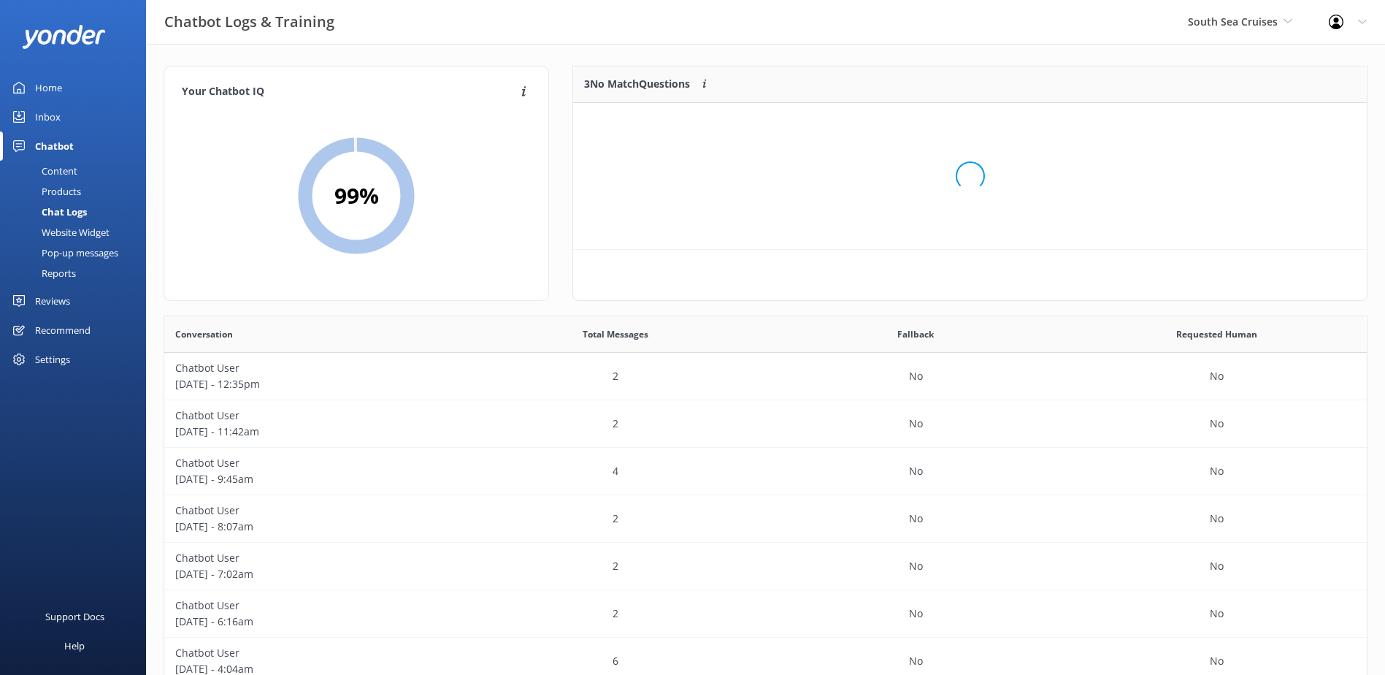
scroll to position [136, 782]
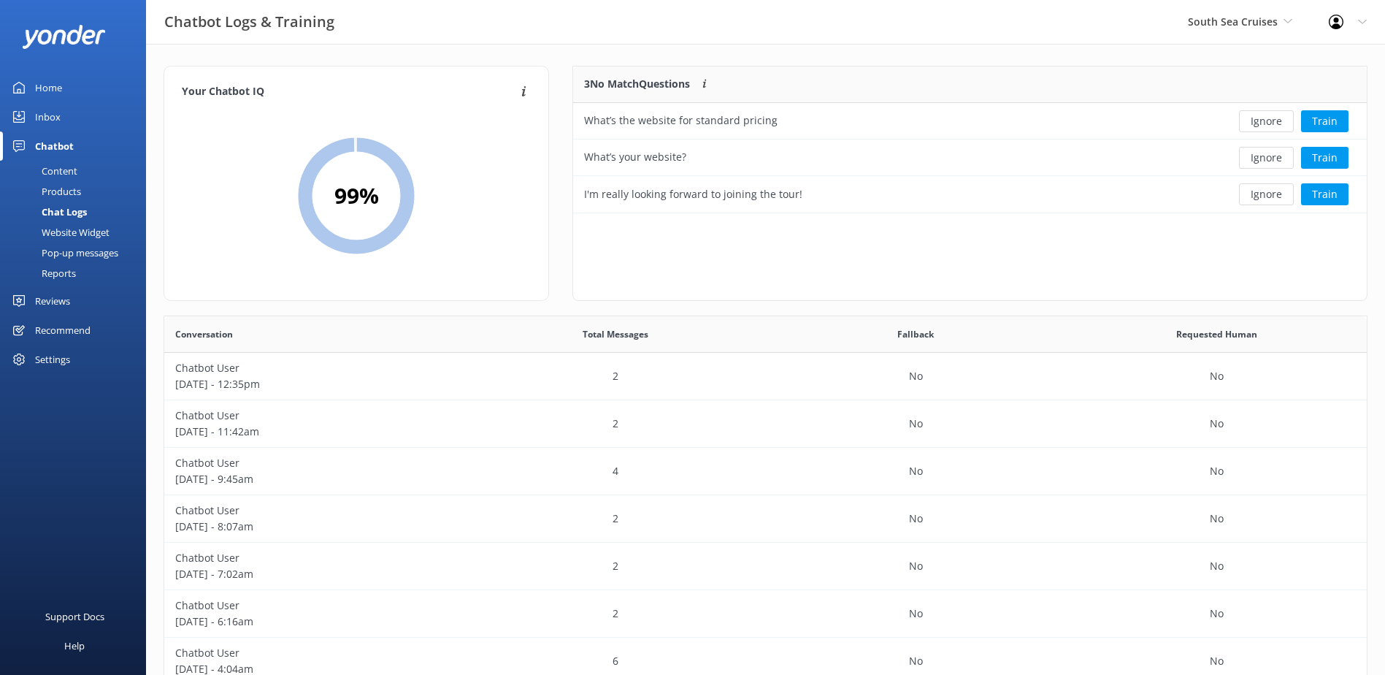
click at [1266, 124] on button "Ignore" at bounding box center [1266, 121] width 55 height 22
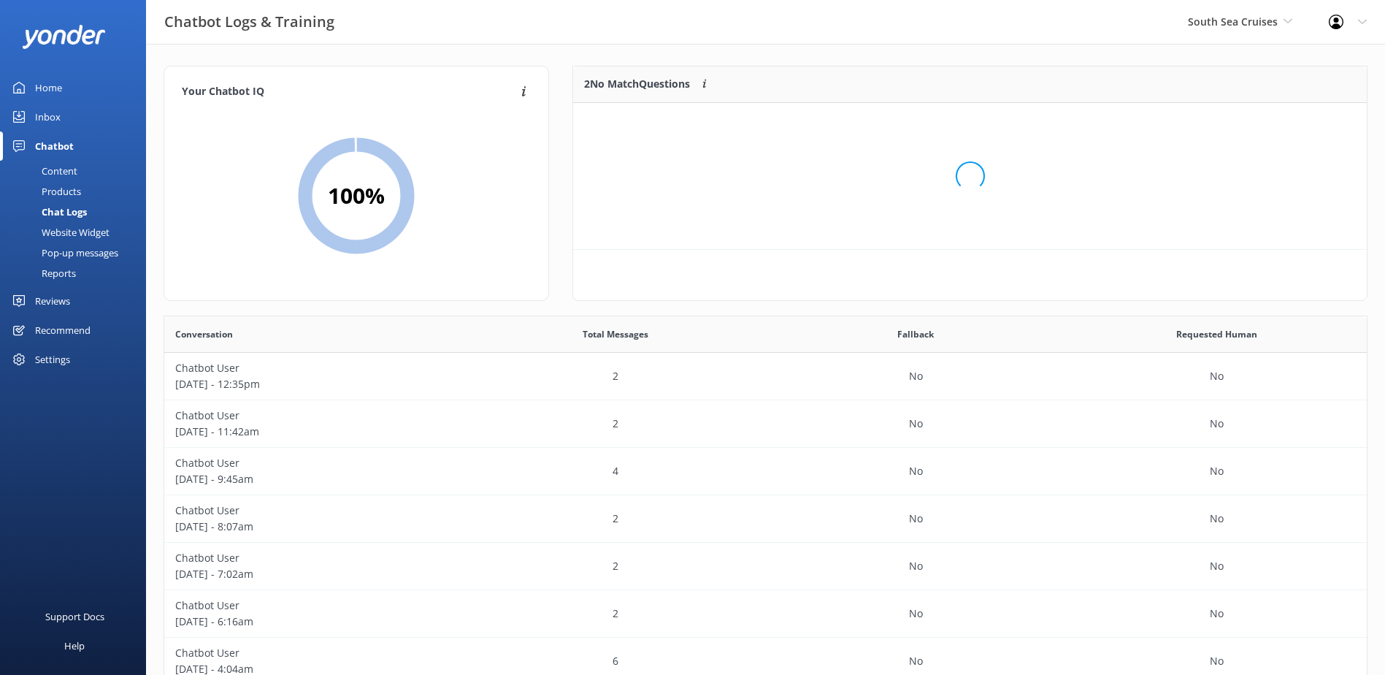
scroll to position [99, 782]
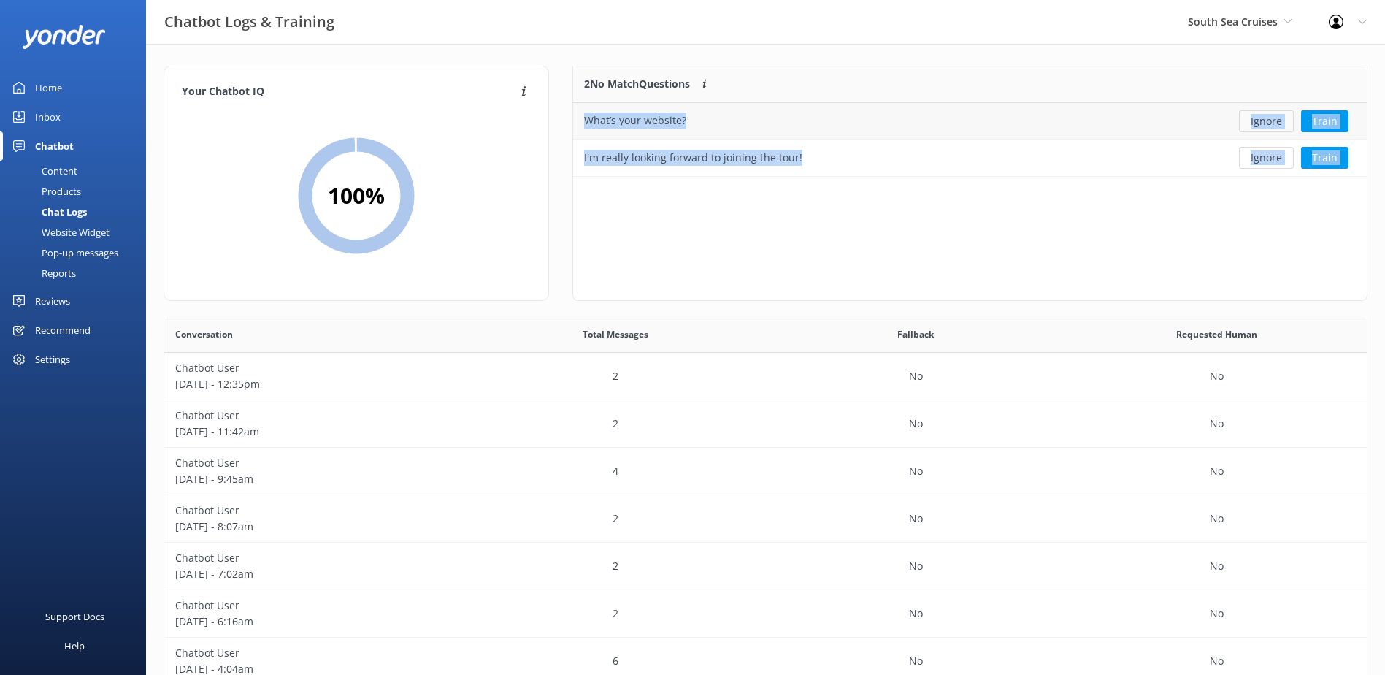
click at [1265, 124] on button "Ignore" at bounding box center [1266, 121] width 55 height 22
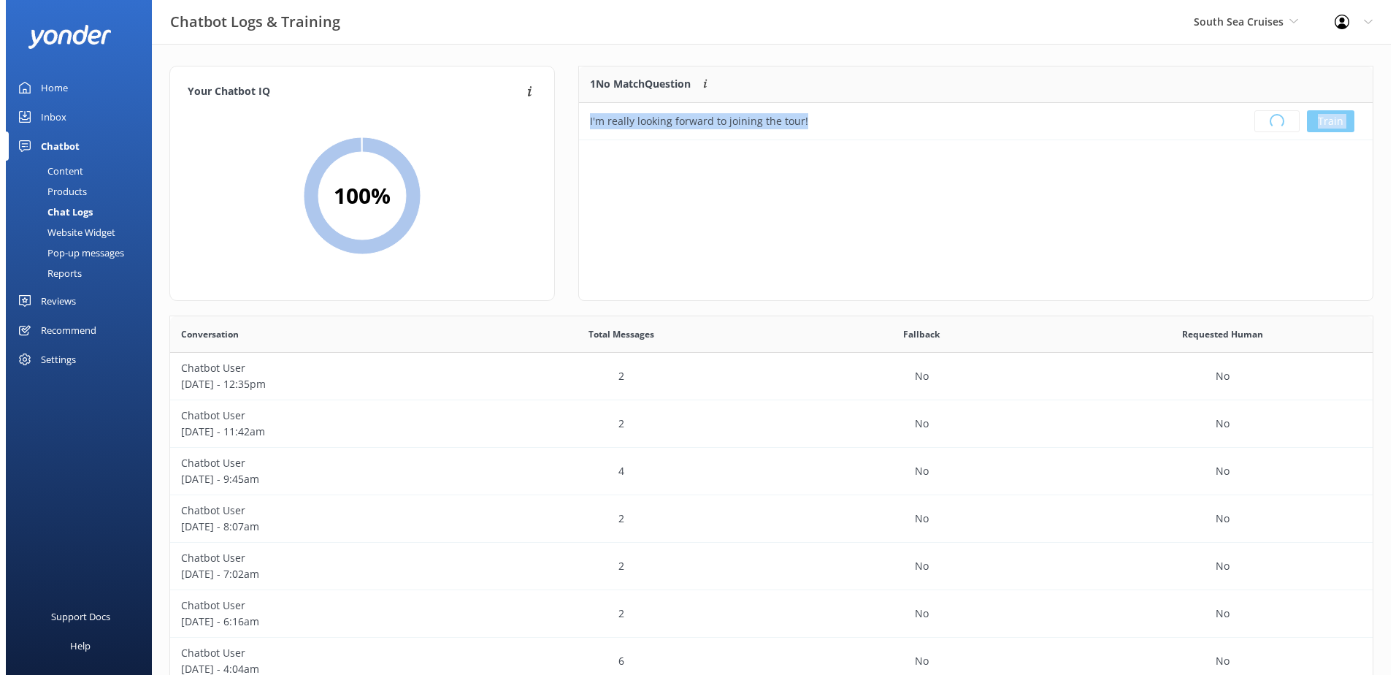
scroll to position [172, 782]
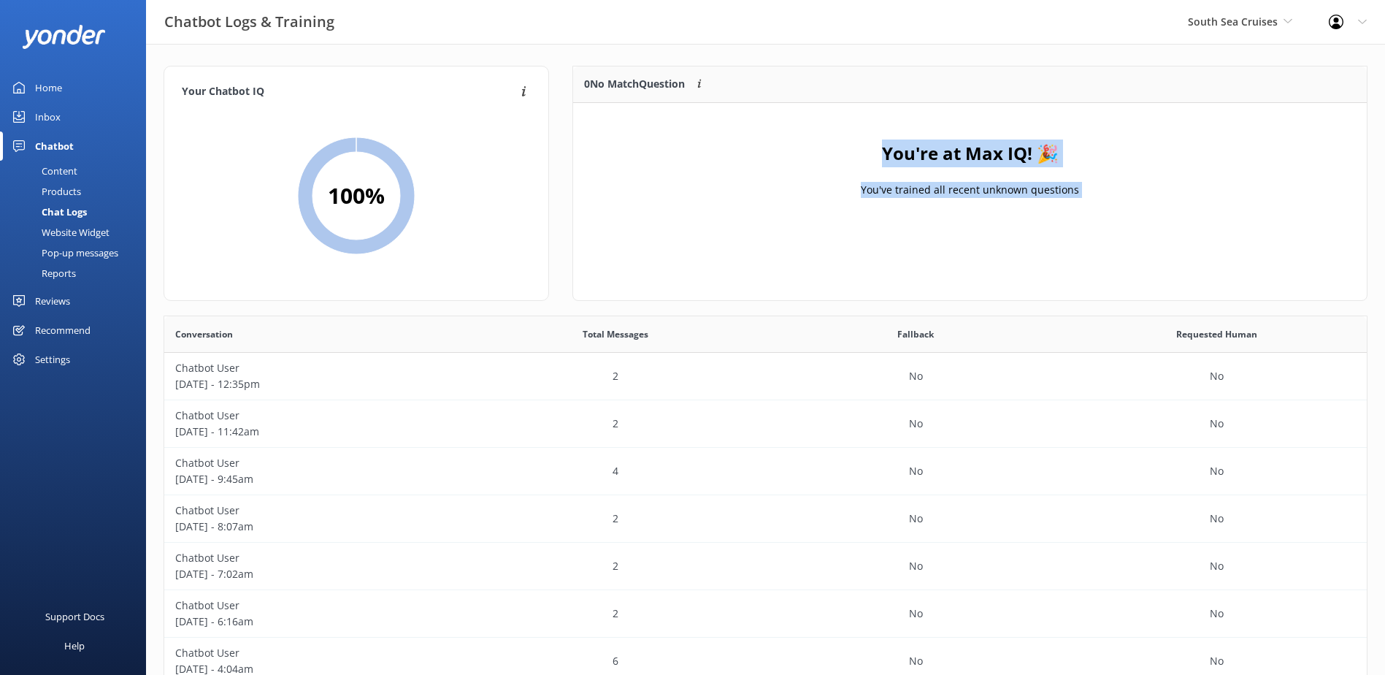
click at [49, 122] on div "Inbox" at bounding box center [48, 116] width 26 height 29
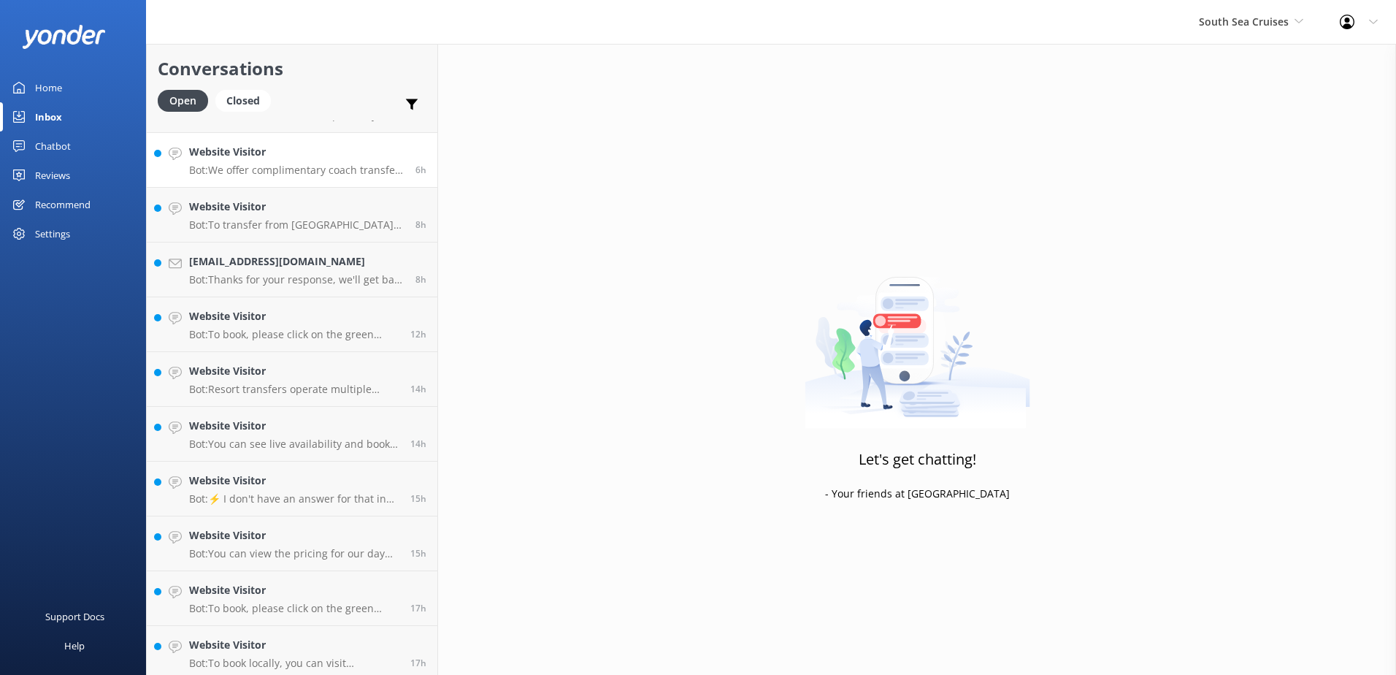
scroll to position [267, 0]
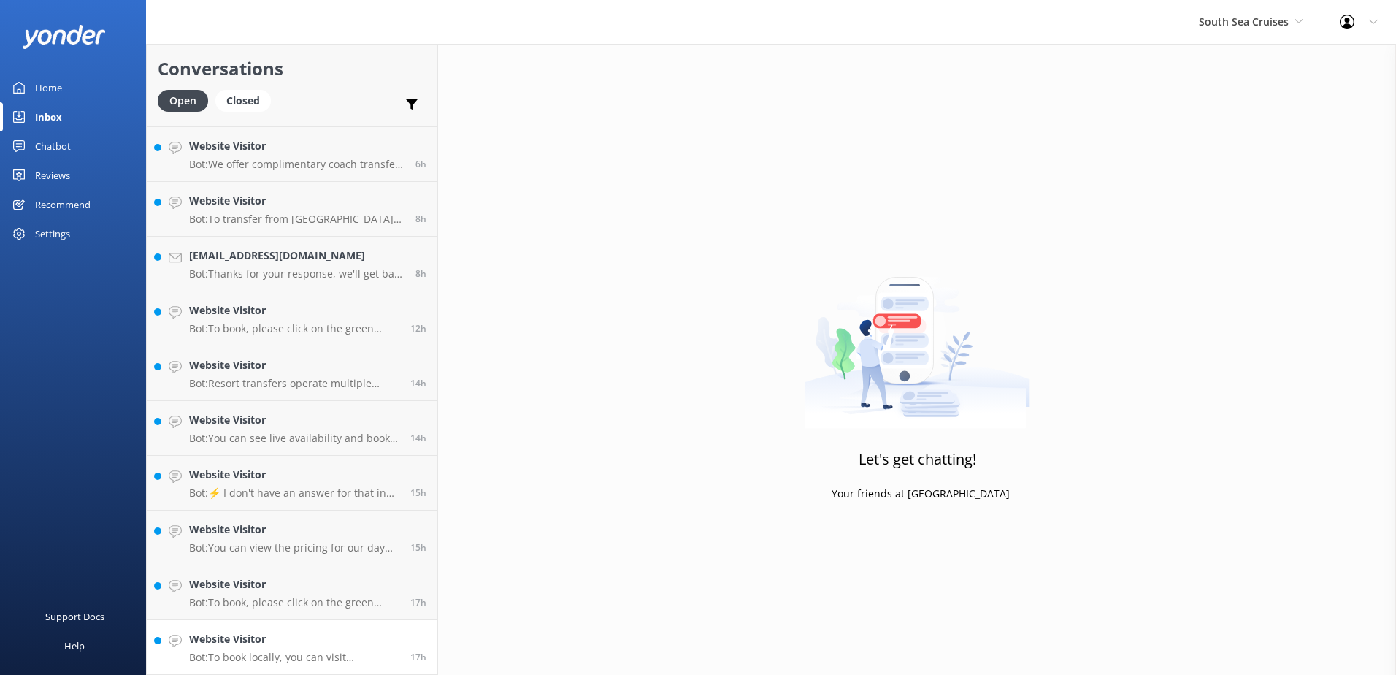
click at [331, 655] on p "Bot: To book locally, you can visit www.southseacruisesfiji.com/fiji-locals-spe…" at bounding box center [294, 656] width 210 height 13
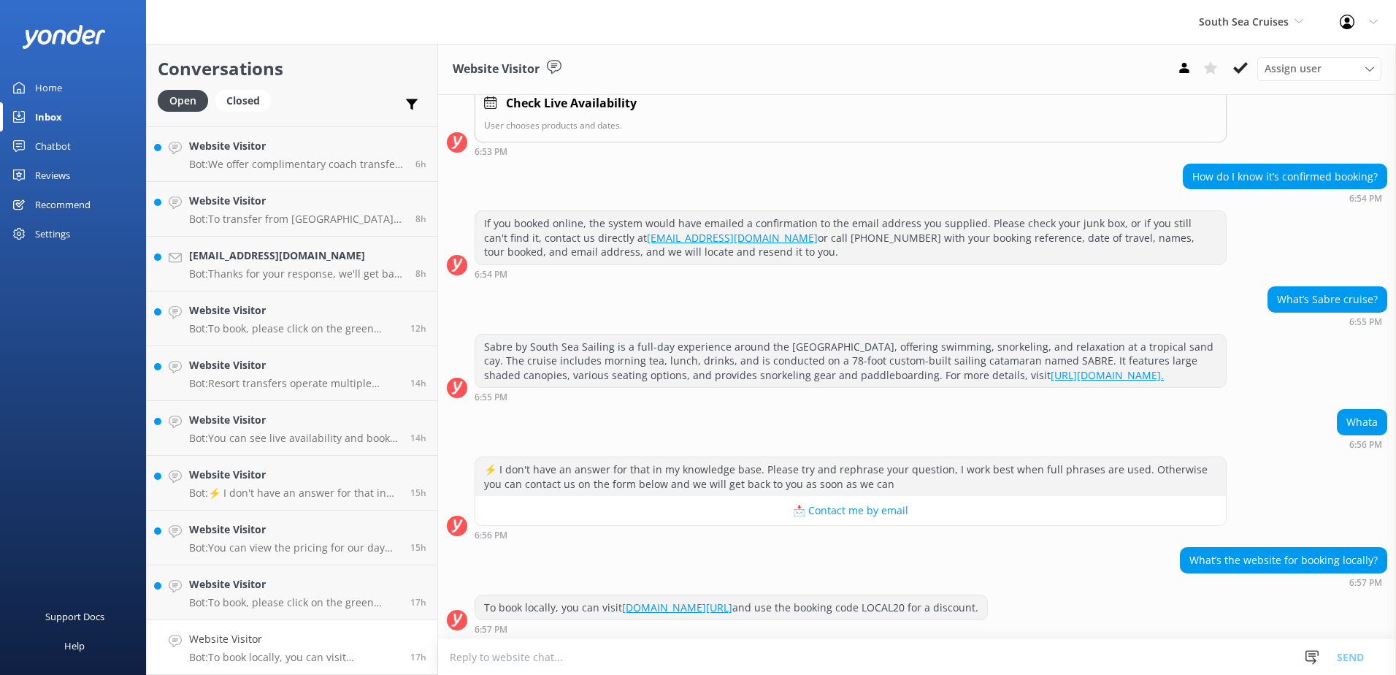
scroll to position [819, 0]
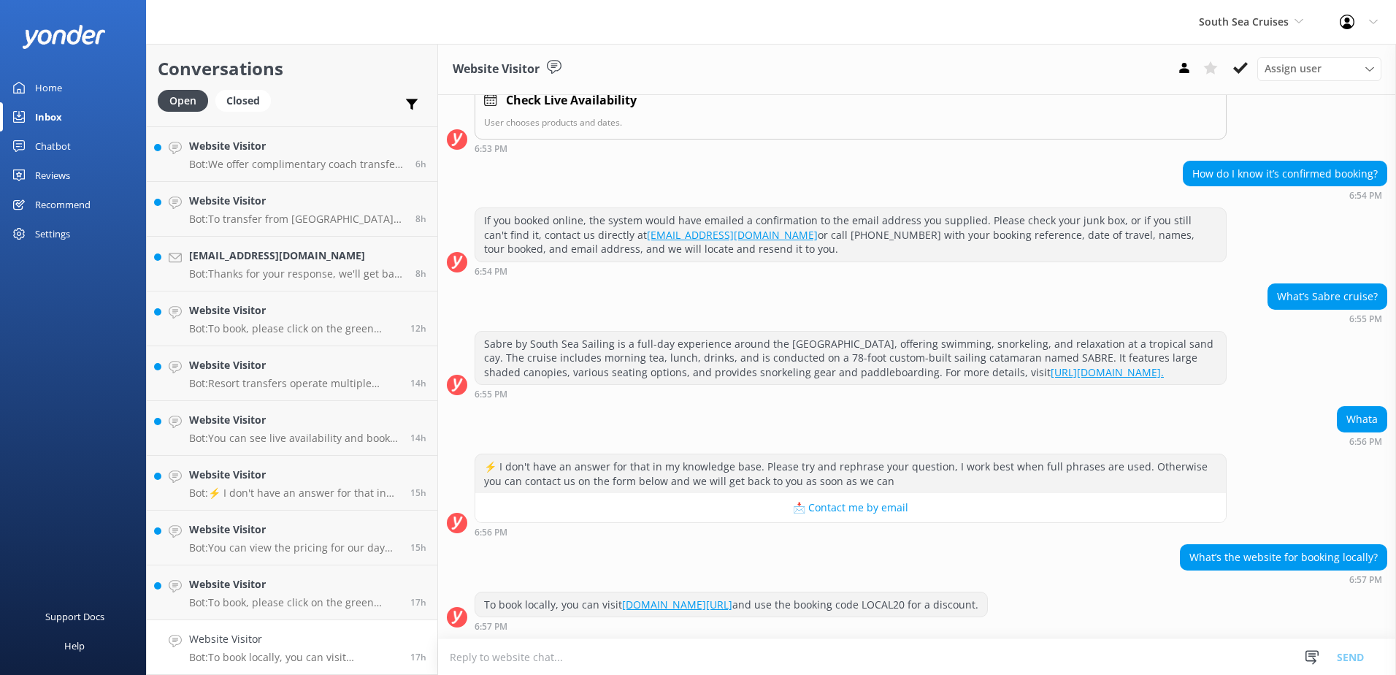
click at [988, 649] on textarea at bounding box center [917, 657] width 958 height 36
click at [1239, 70] on use at bounding box center [1240, 68] width 15 height 12
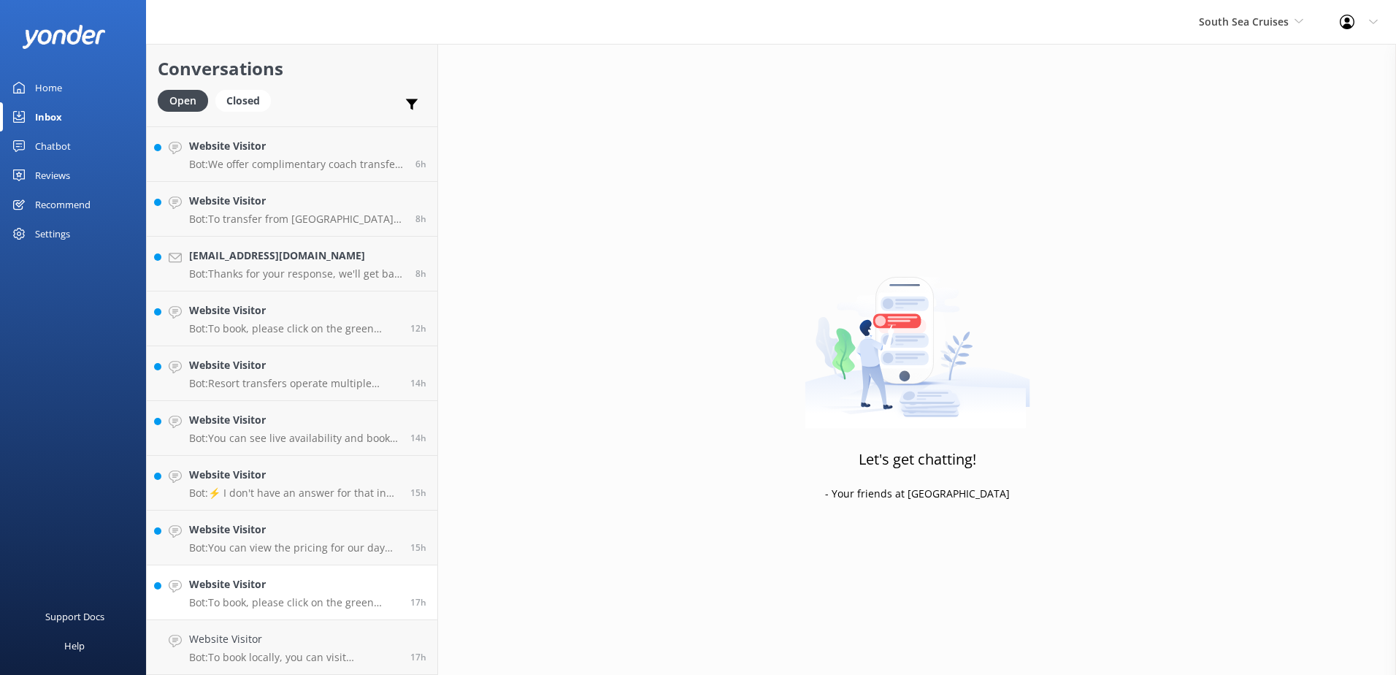
scroll to position [212, 0]
click at [344, 641] on h4 "Website Visitor" at bounding box center [294, 639] width 210 height 16
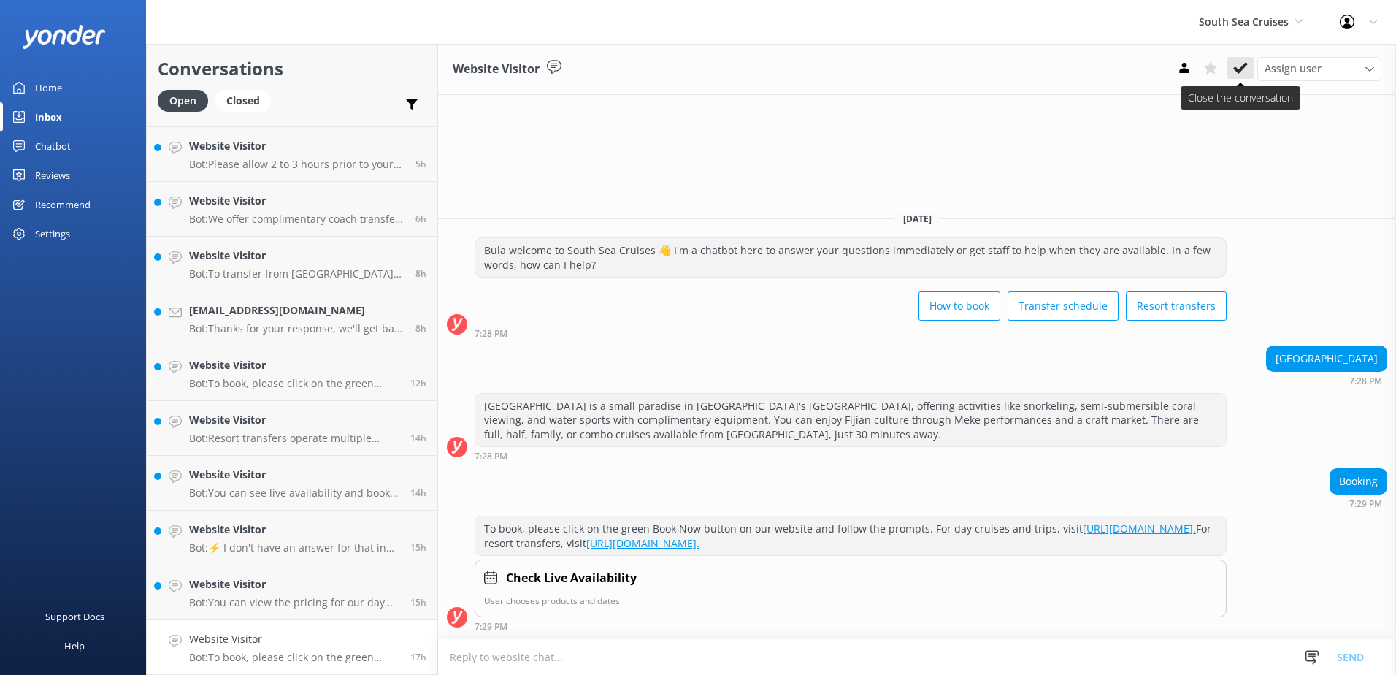
click at [1234, 68] on icon at bounding box center [1240, 68] width 15 height 15
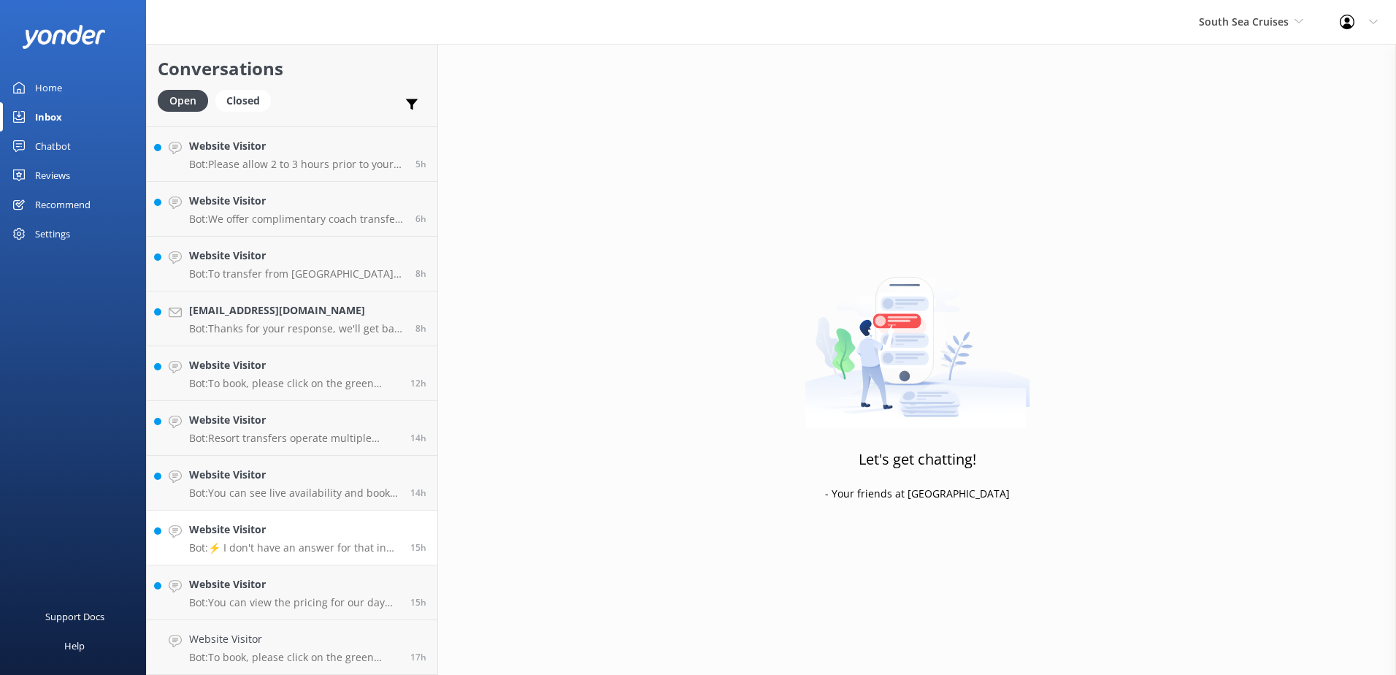
scroll to position [158, 0]
click at [310, 648] on div "Website Visitor Bot: You can view the pricing for our day trips on our website …" at bounding box center [294, 647] width 210 height 32
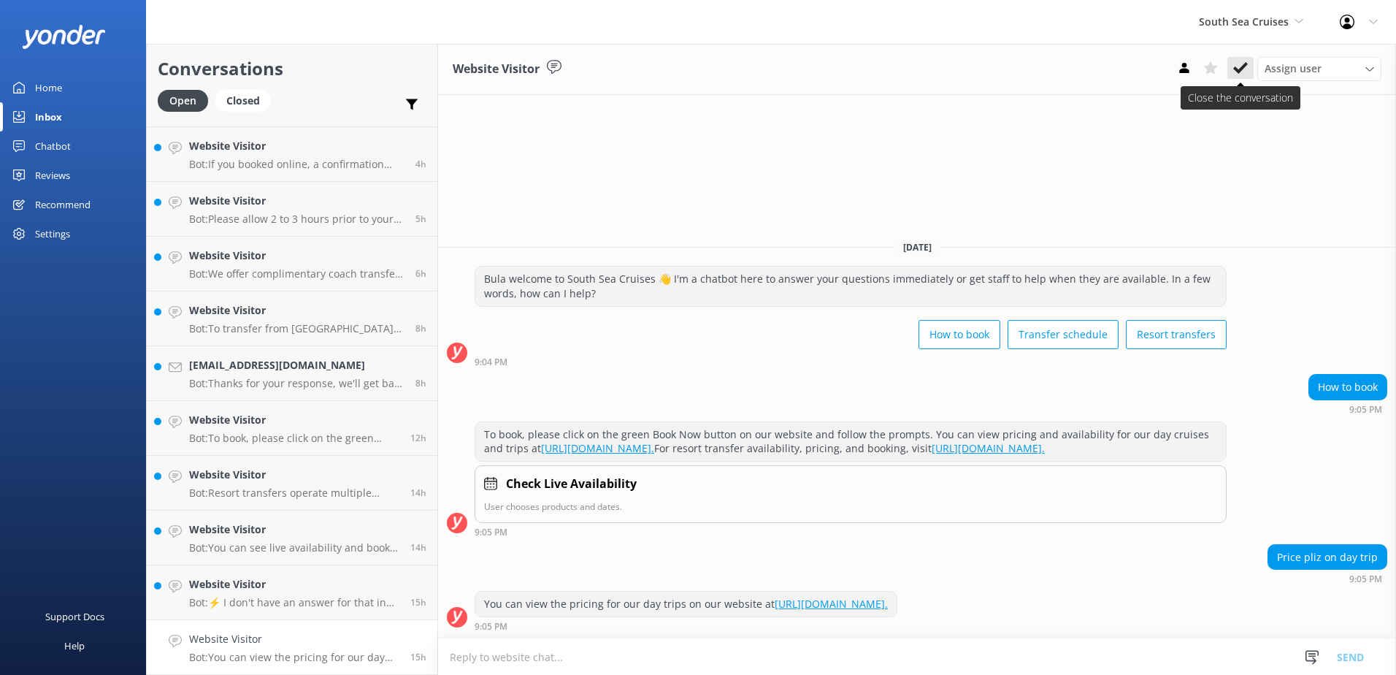
click at [1239, 69] on use at bounding box center [1240, 68] width 15 height 12
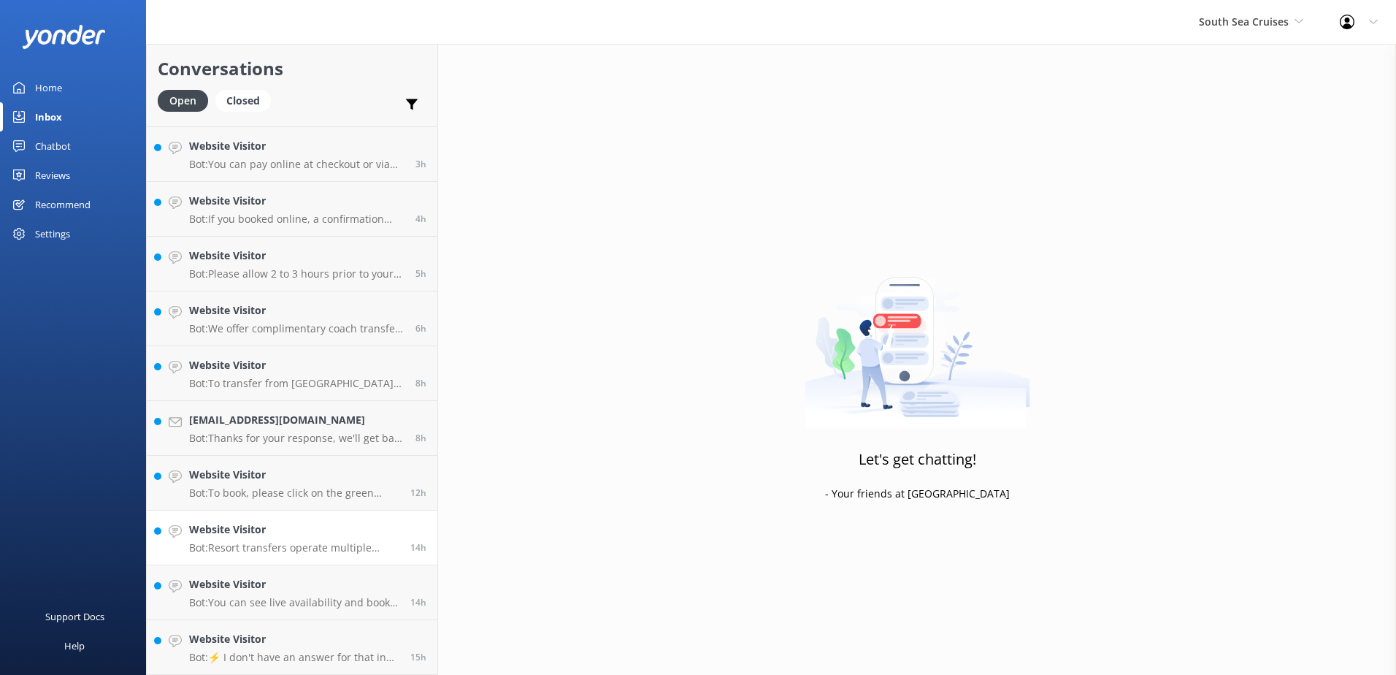
scroll to position [103, 0]
click at [331, 642] on h4 "Website Visitor" at bounding box center [294, 639] width 210 height 16
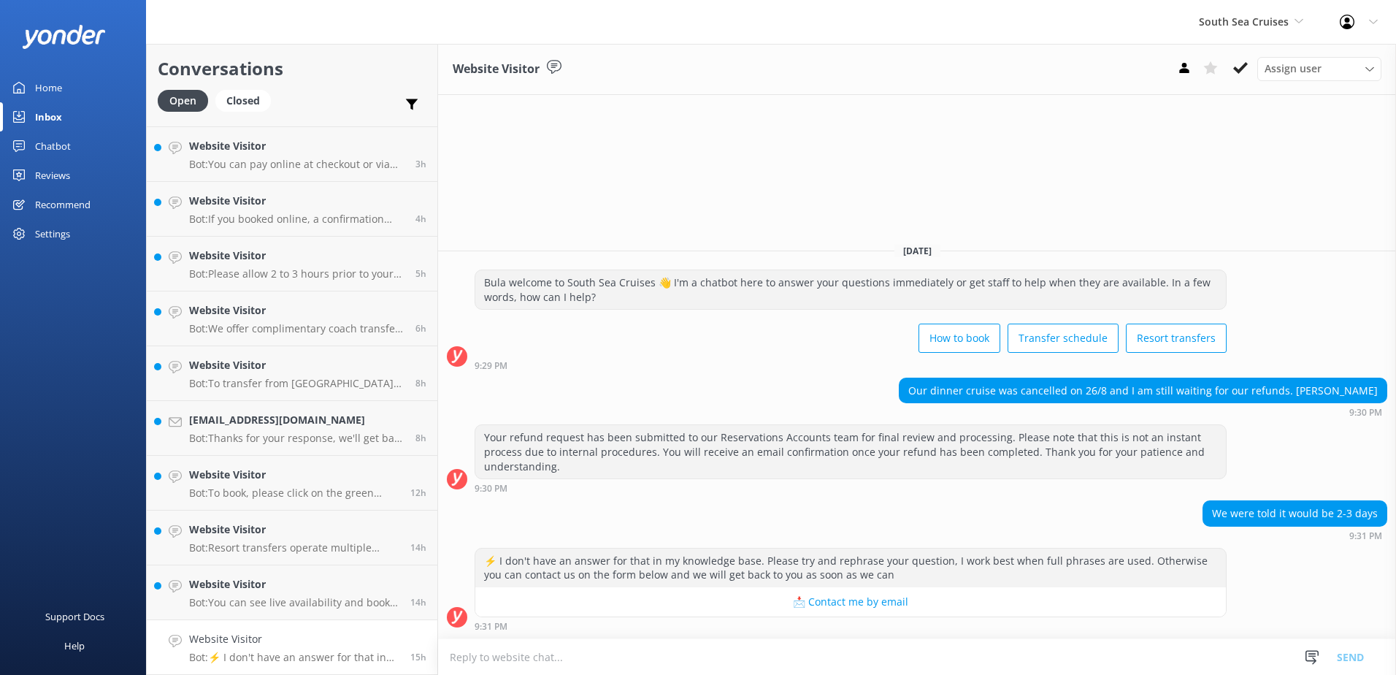
drag, startPoint x: 1294, startPoint y: 401, endPoint x: 1378, endPoint y: 402, distance: 83.2
click at [1378, 402] on div "Our dinner cruise was cancelled on 26/8 and I am still waiting for our refunds.…" at bounding box center [1142, 390] width 487 height 25
drag, startPoint x: 1378, startPoint y: 402, endPoint x: 1369, endPoint y: 404, distance: 9.2
copy div "Leanne Whittaker"
click at [966, 500] on div "We were told it would be 2-3 days 9:31 PM" at bounding box center [917, 520] width 958 height 40
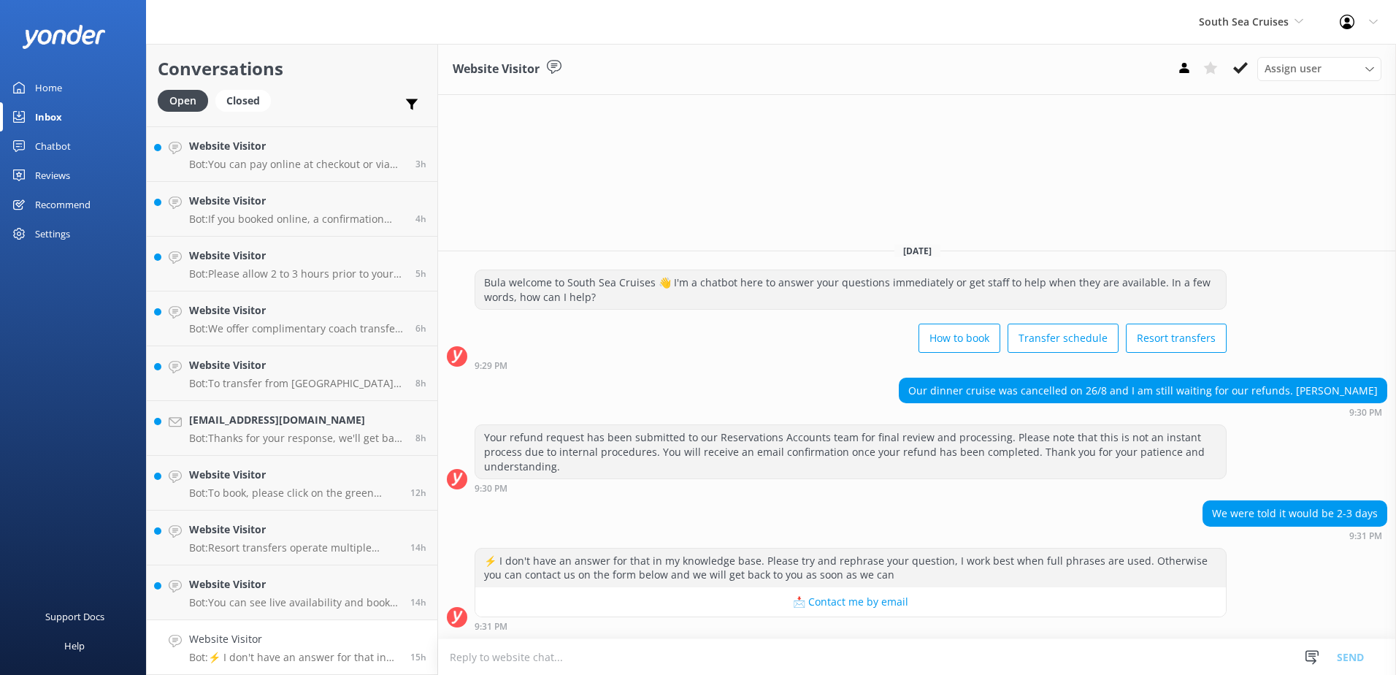
click at [904, 662] on textarea at bounding box center [917, 657] width 958 height 36
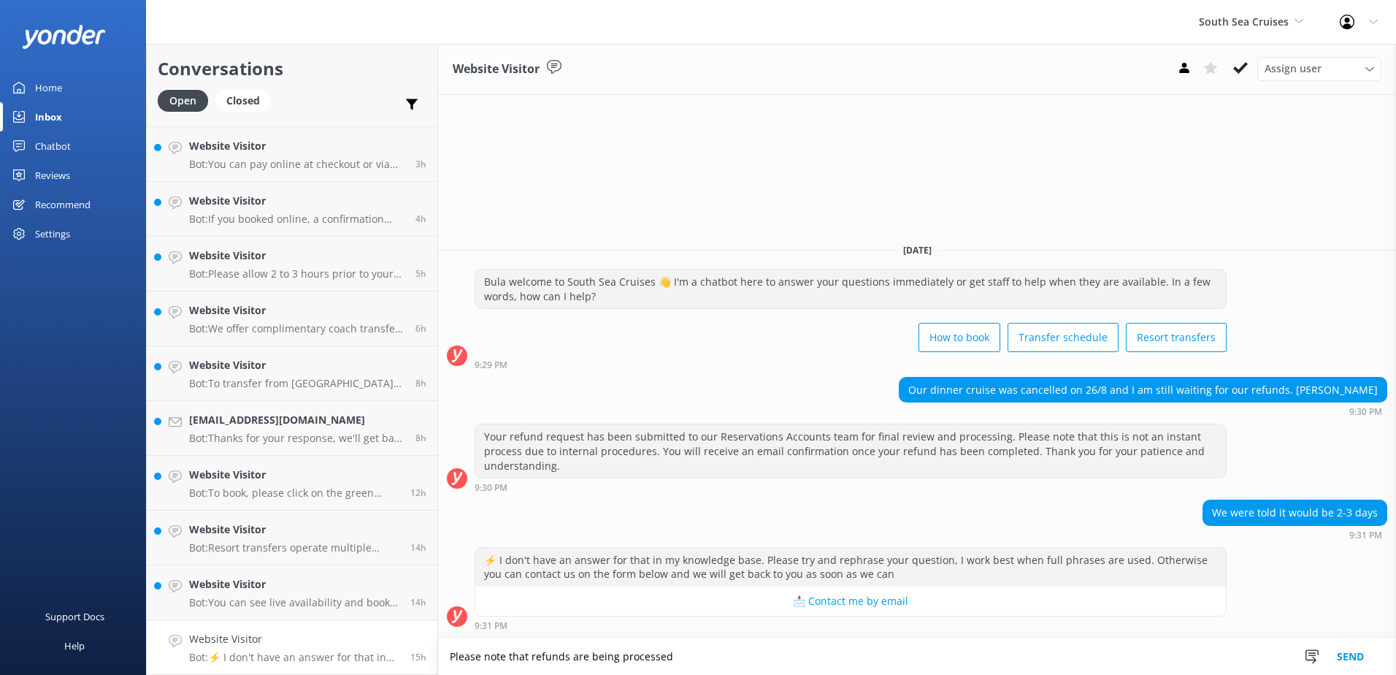
click at [723, 653] on textarea "Please note that refunds are being processed" at bounding box center [917, 656] width 958 height 37
drag, startPoint x: 526, startPoint y: 658, endPoint x: 508, endPoint y: 659, distance: 17.6
click at [508, 659] on textarea "Please note that refunds are being processed as we are required to follow inter…" at bounding box center [917, 656] width 958 height 37
click at [1161, 657] on textarea "Please note your refunds are being processed as we are required to follow inter…" at bounding box center [917, 656] width 958 height 37
type textarea "Please note your refunds are being processed as we are required to follow inter…"
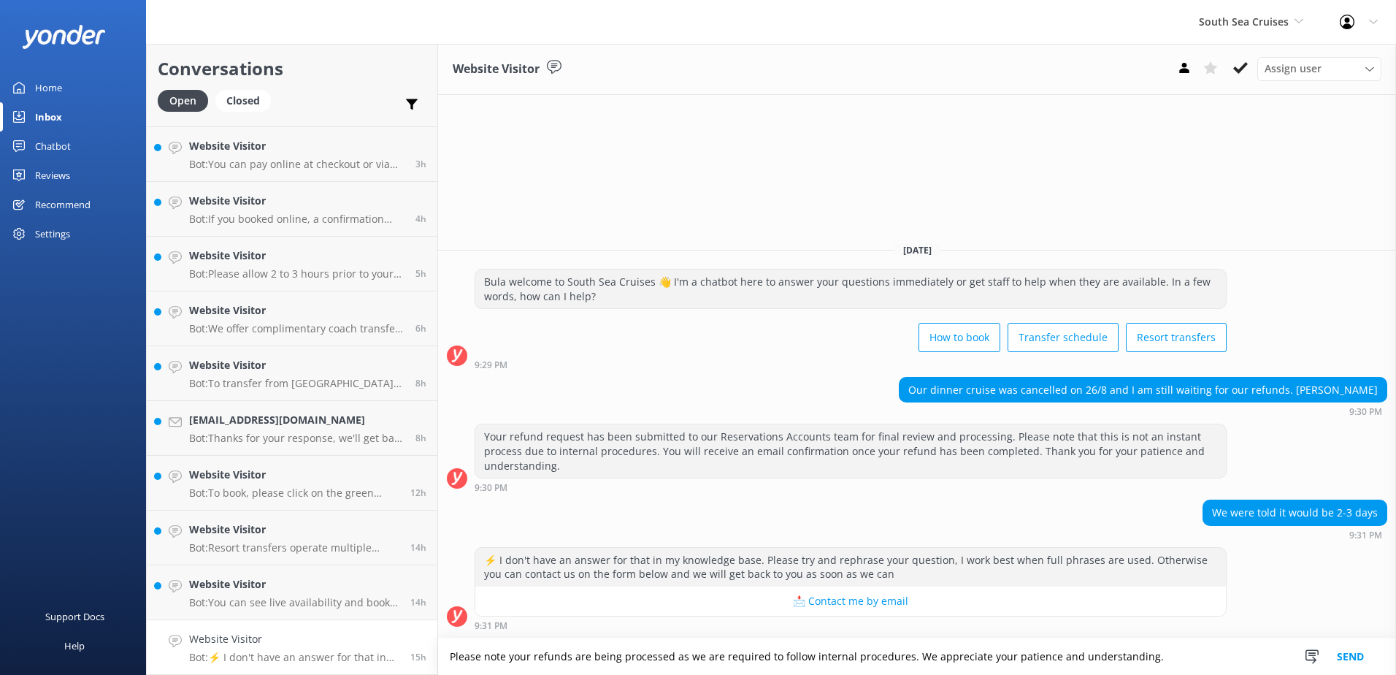
click at [1348, 648] on button "Send" at bounding box center [1350, 656] width 55 height 37
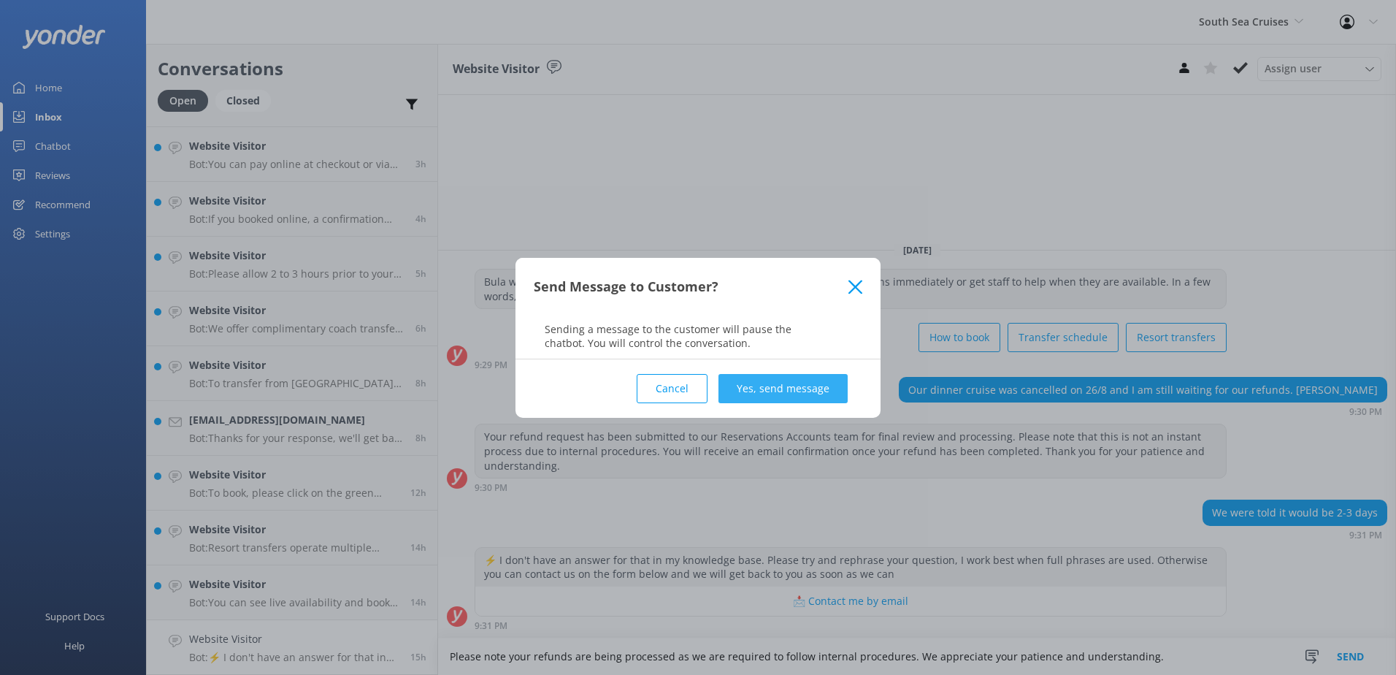
click at [804, 397] on button "Yes, send message" at bounding box center [782, 388] width 129 height 29
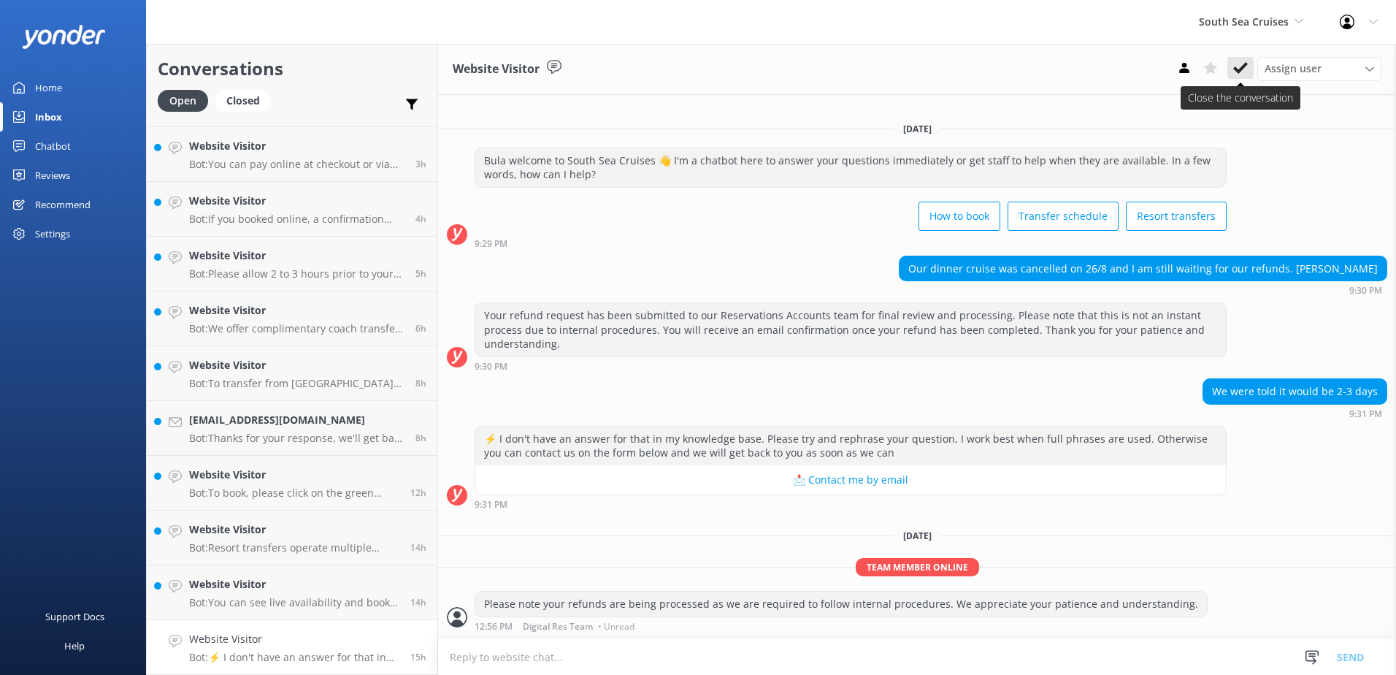
click at [1237, 70] on use at bounding box center [1240, 68] width 15 height 12
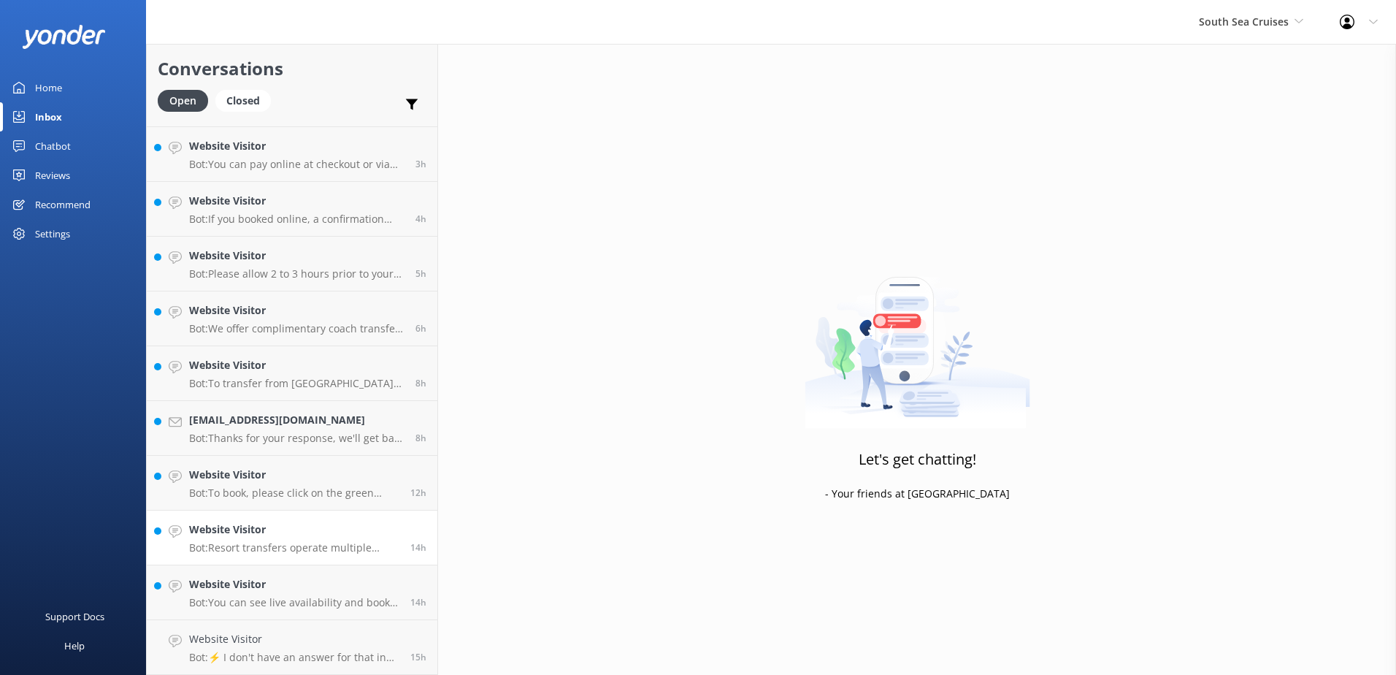
scroll to position [48, 0]
click at [293, 645] on h4 "Website Visitor" at bounding box center [294, 639] width 210 height 16
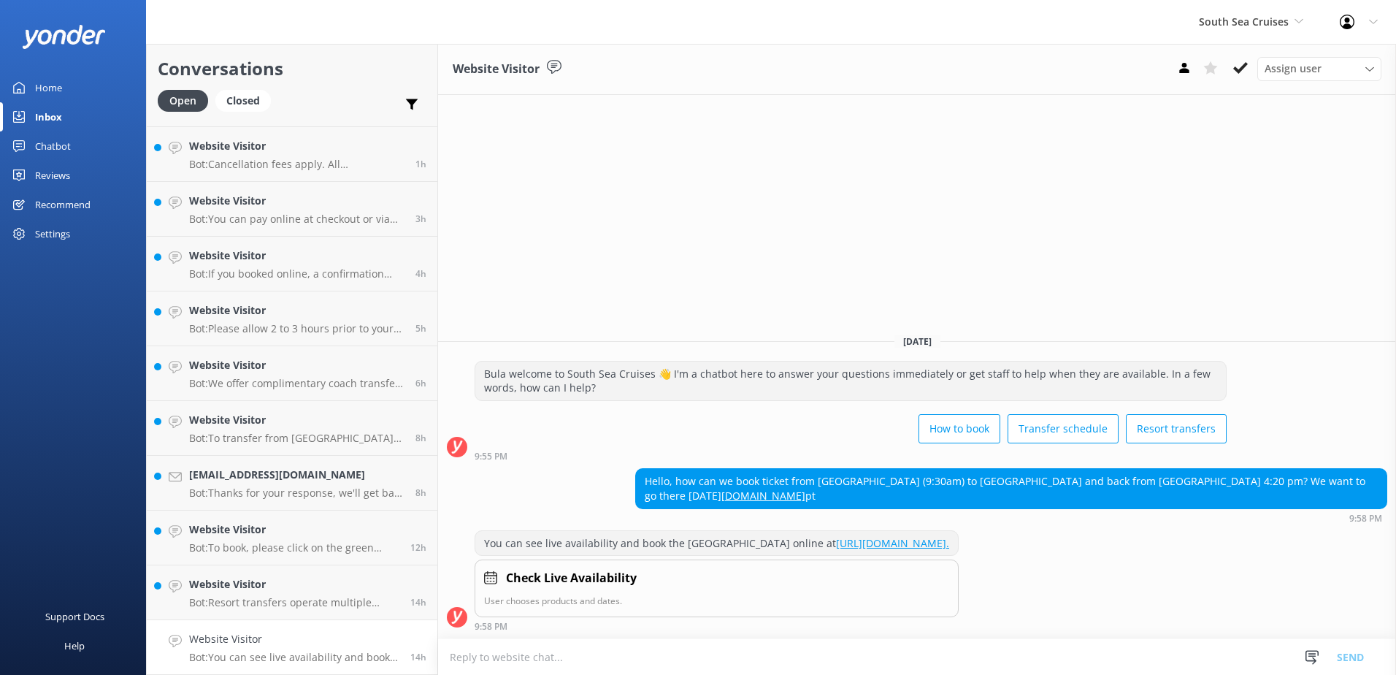
click at [904, 536] on link "[URL][DOMAIN_NAME]." at bounding box center [892, 543] width 113 height 14
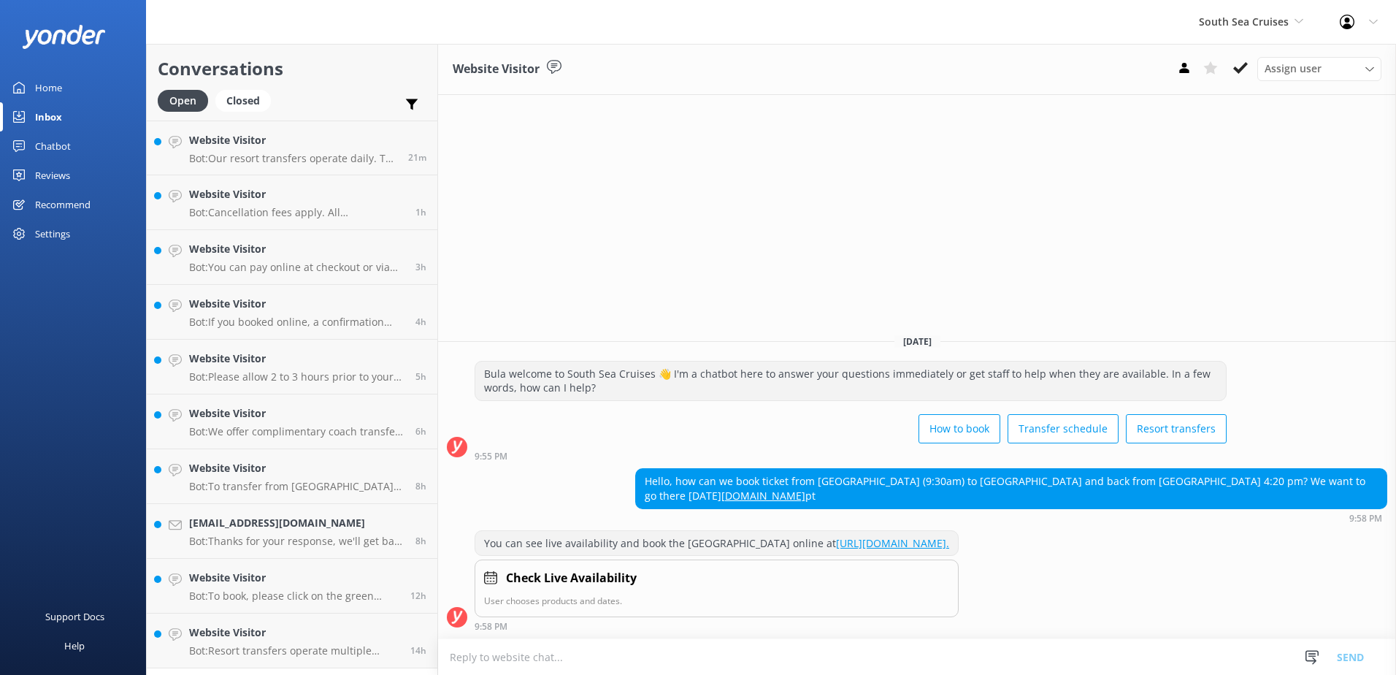
click at [1242, 72] on icon at bounding box center [1240, 68] width 15 height 15
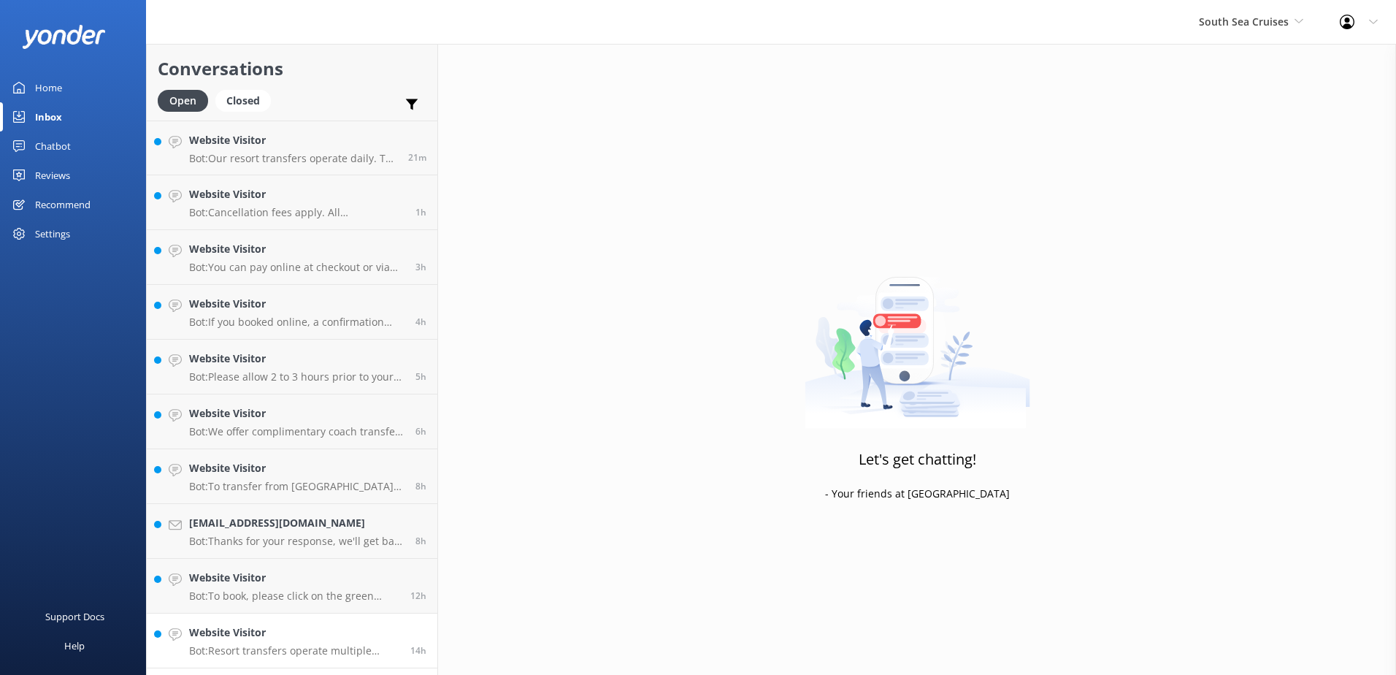
click at [349, 628] on h4 "Website Visitor" at bounding box center [294, 632] width 210 height 16
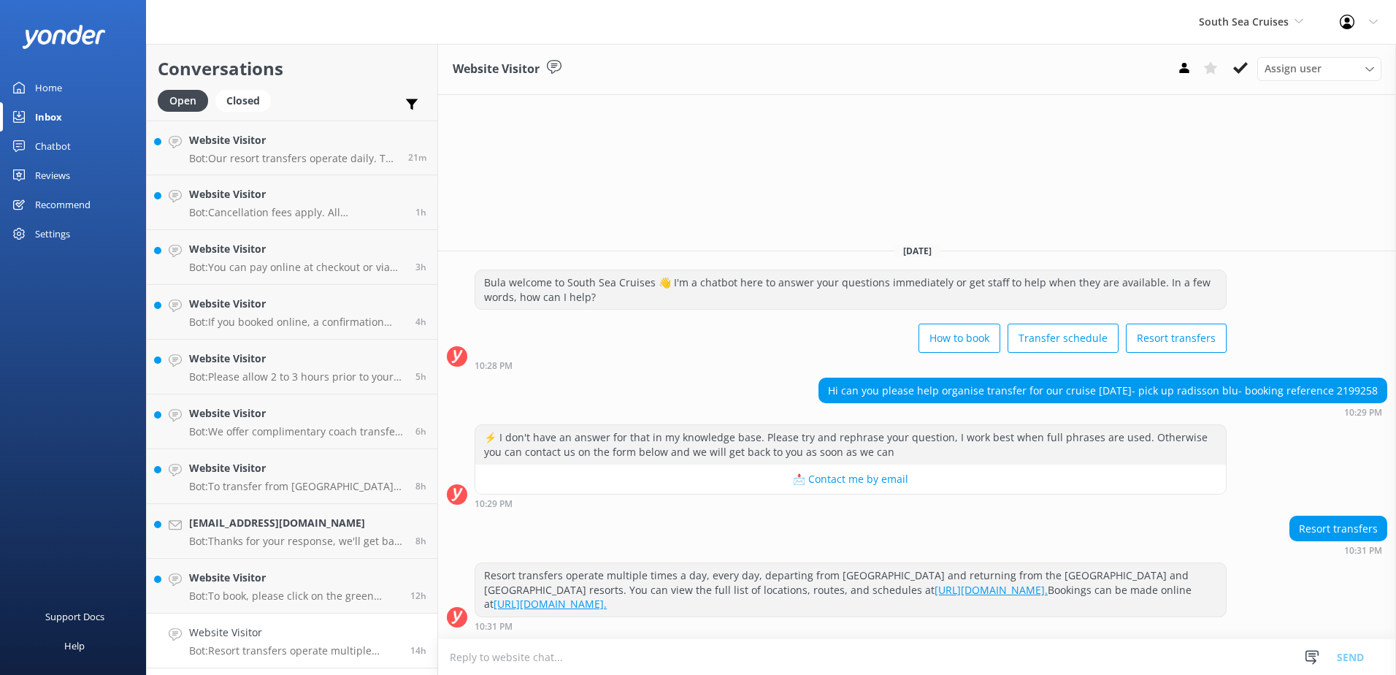
drag, startPoint x: 1337, startPoint y: 388, endPoint x: 1375, endPoint y: 387, distance: 38.0
click at [1375, 387] on div "Hi can you please help organise transfer for our cruise [DATE]- pick up radisso…" at bounding box center [1102, 390] width 567 height 25
copy div "2199258"
click at [1242, 58] on button at bounding box center [1240, 68] width 26 height 22
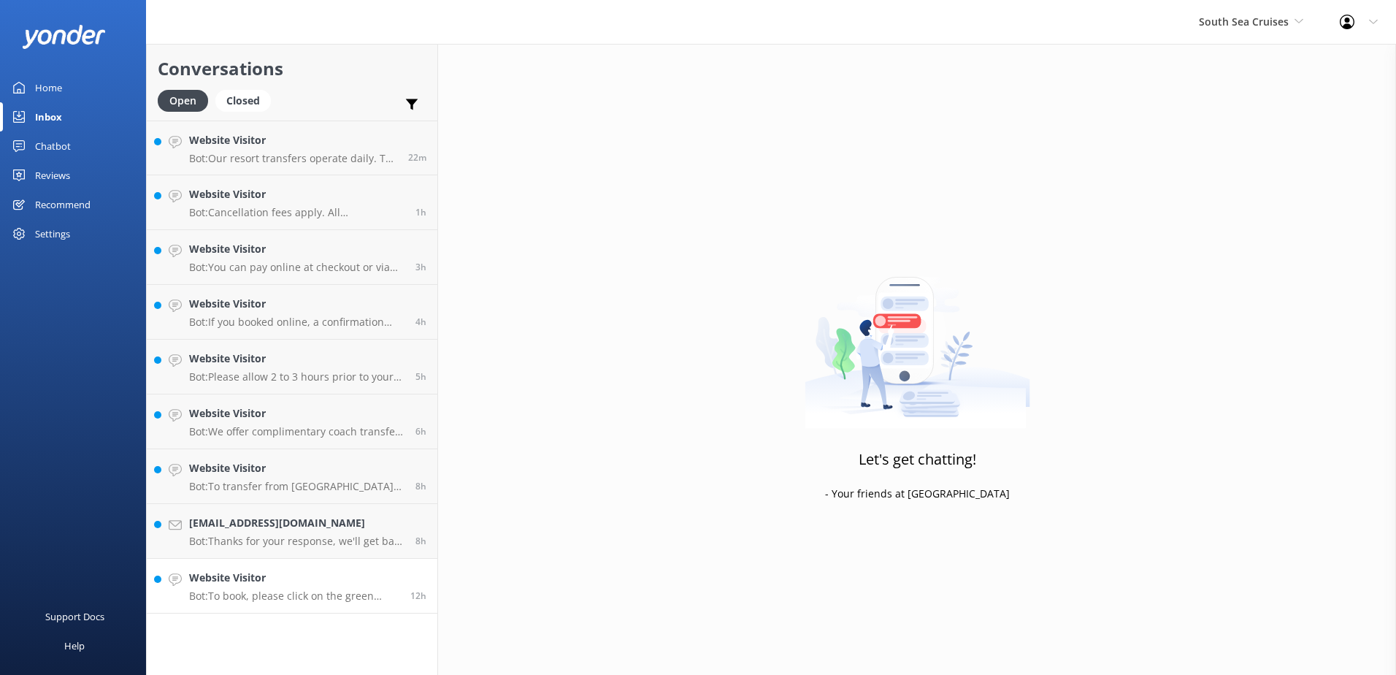
click at [333, 602] on p "Bot: To book, please click on the green Book Now button on our website and foll…" at bounding box center [294, 595] width 210 height 13
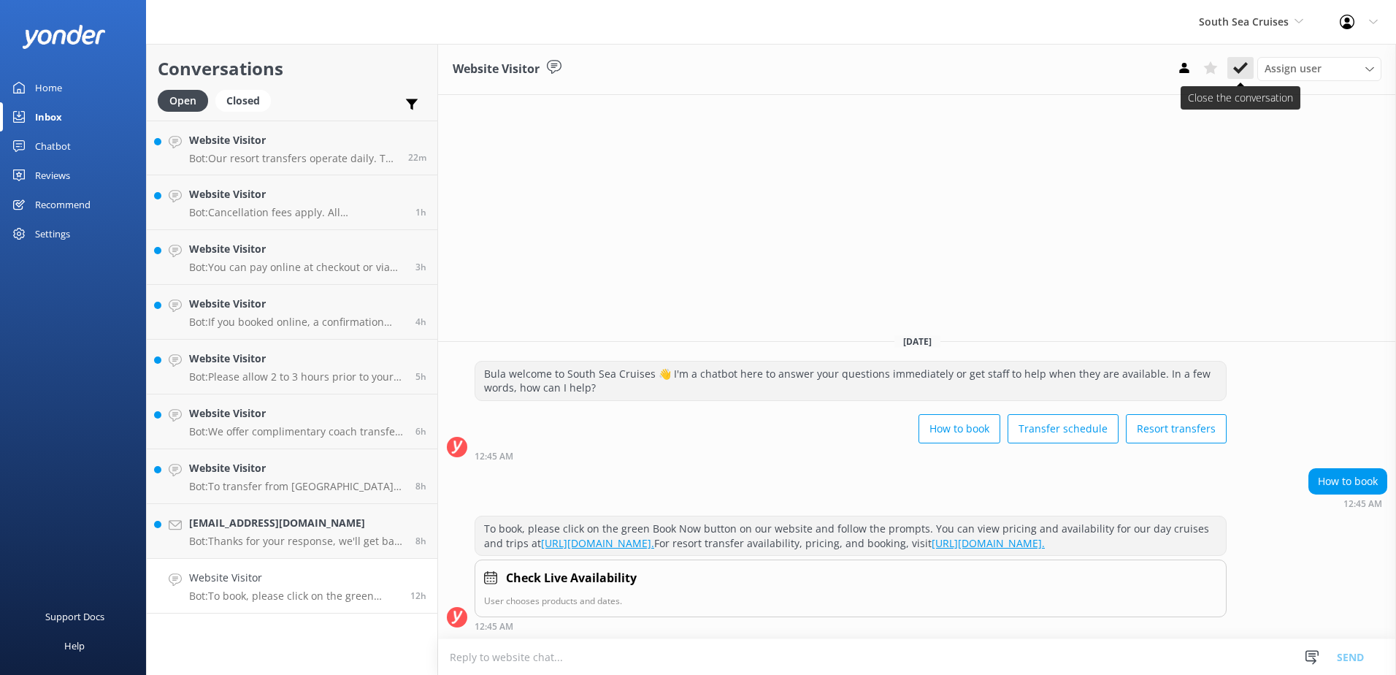
click at [1253, 69] on button at bounding box center [1240, 68] width 26 height 22
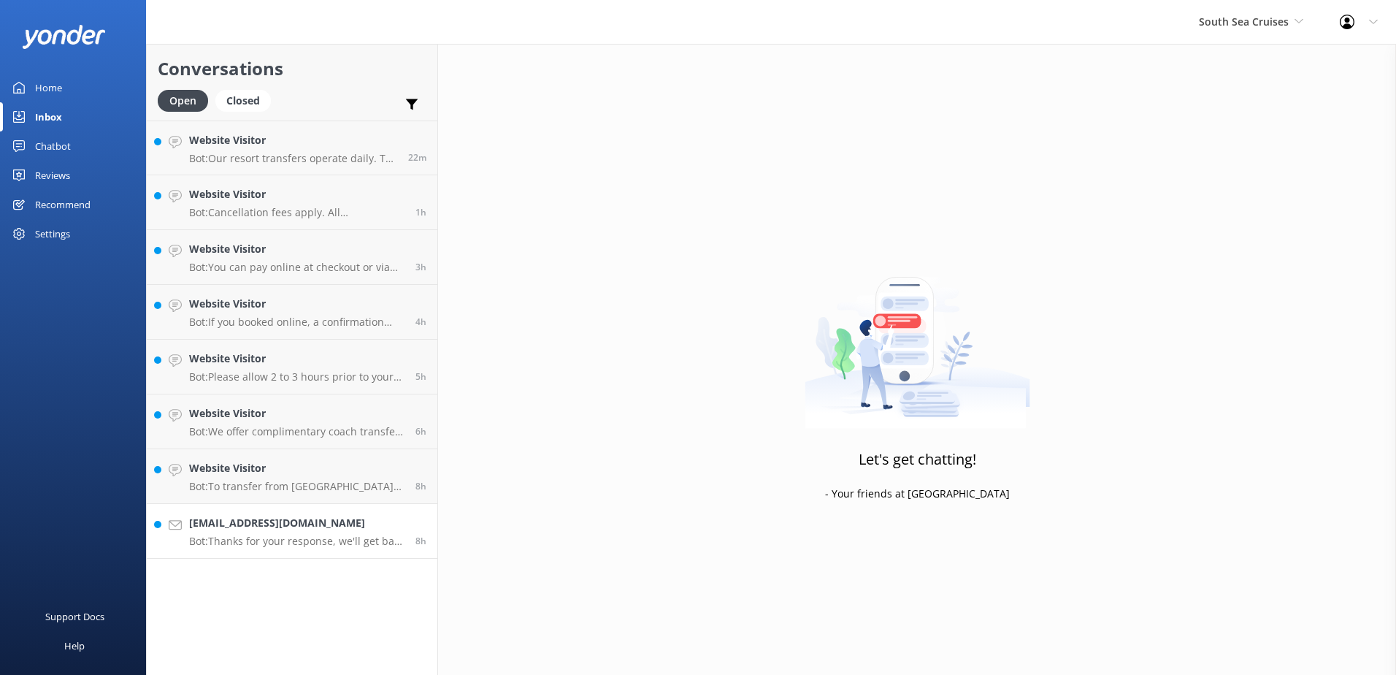
click at [304, 538] on p "Bot: Thanks for your response, we'll get back to you as soon as we can during o…" at bounding box center [296, 540] width 215 height 13
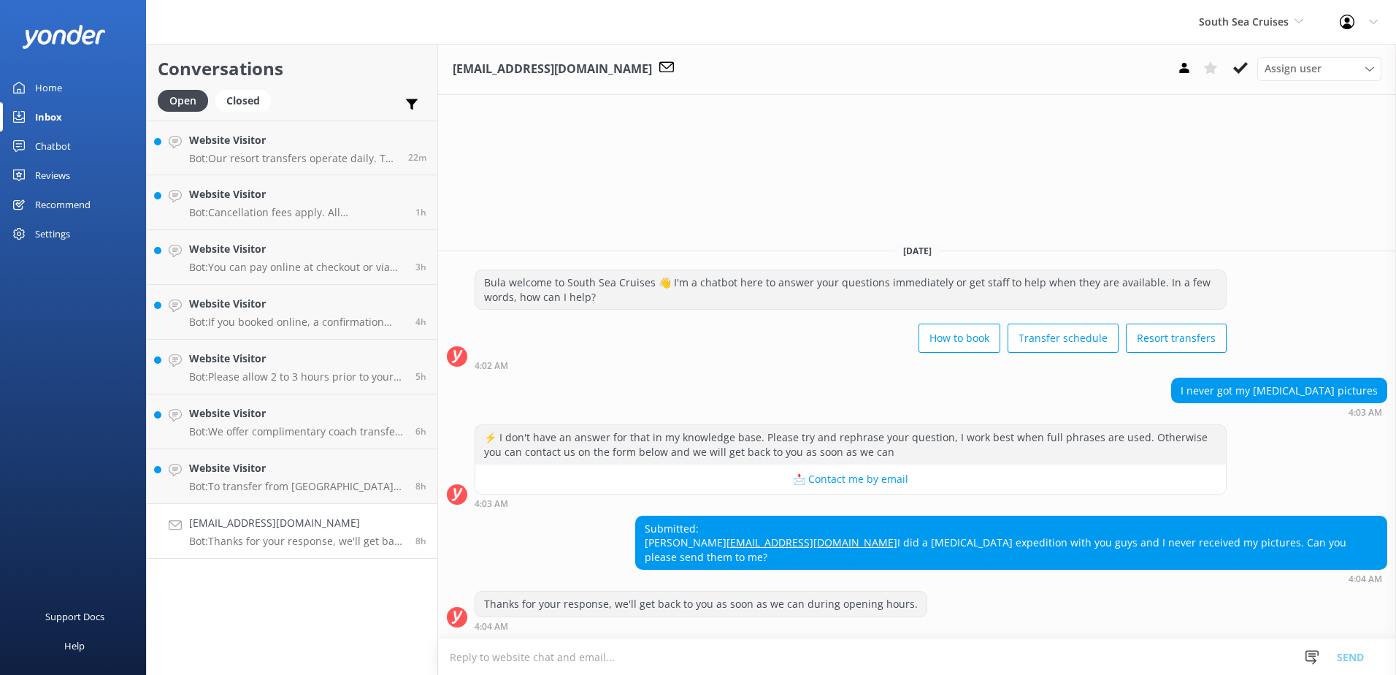
click at [1053, 660] on textarea at bounding box center [917, 657] width 958 height 36
click at [983, 623] on div "Thanks for your response, we'll get back to you as soon as we can during openin…" at bounding box center [917, 611] width 958 height 40
click at [846, 619] on div "Thanks for your response, we'll get back to you as soon as we can during openin…" at bounding box center [701, 611] width 453 height 40
click at [794, 579] on div "Submitted: [PERSON_NAME] [EMAIL_ADDRESS][DOMAIN_NAME] I did a [MEDICAL_DATA] ex…" at bounding box center [917, 549] width 958 height 69
click at [1016, 553] on div "Submitted: [PERSON_NAME] [EMAIL_ADDRESS][DOMAIN_NAME] I did a [MEDICAL_DATA] ex…" at bounding box center [1011, 542] width 750 height 53
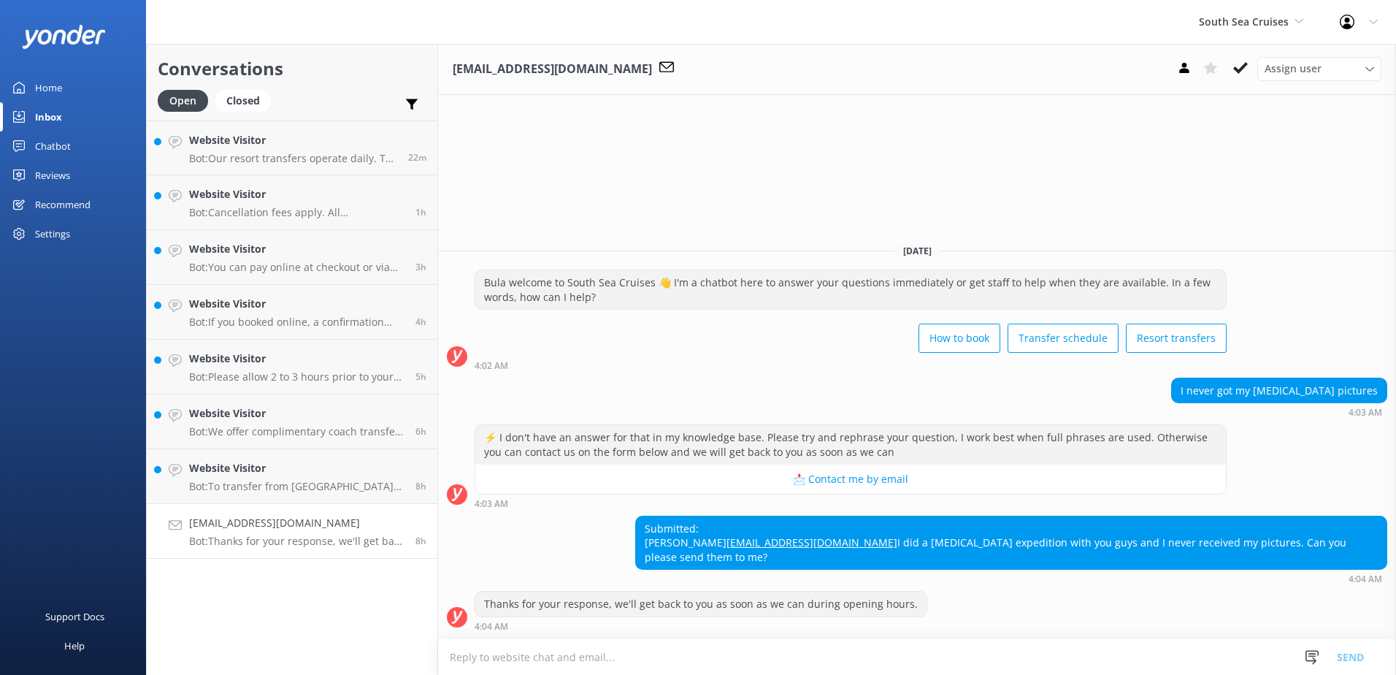
click at [896, 647] on textarea at bounding box center [917, 657] width 958 height 36
click at [895, 663] on textarea at bounding box center [917, 657] width 958 height 36
type textarea "P"
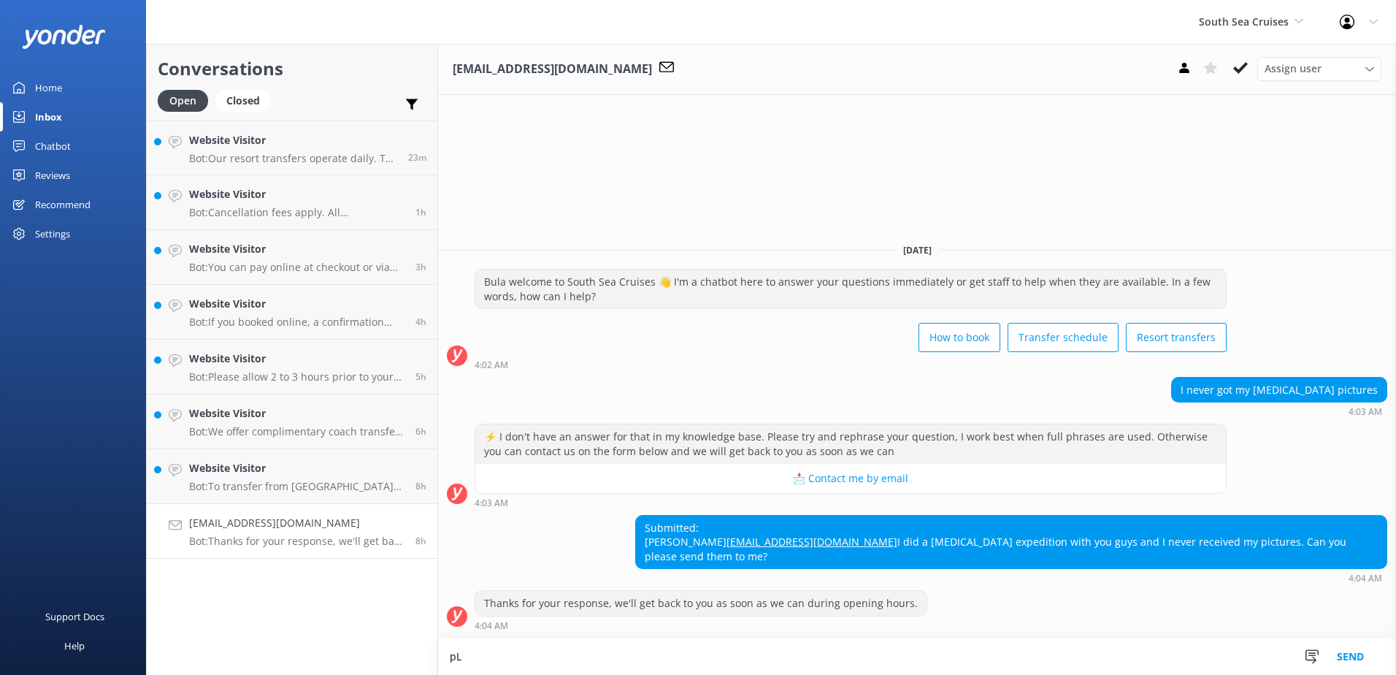
type textarea "p"
type textarea "Please provide"
drag, startPoint x: 904, startPoint y: 526, endPoint x: 841, endPoint y: 533, distance: 63.1
click at [841, 533] on div "Submitted: Ammon Wall Walltown95@gmail.com I did a scuba diving expedition with…" at bounding box center [1011, 541] width 750 height 53
copy div "[PERSON_NAME]"
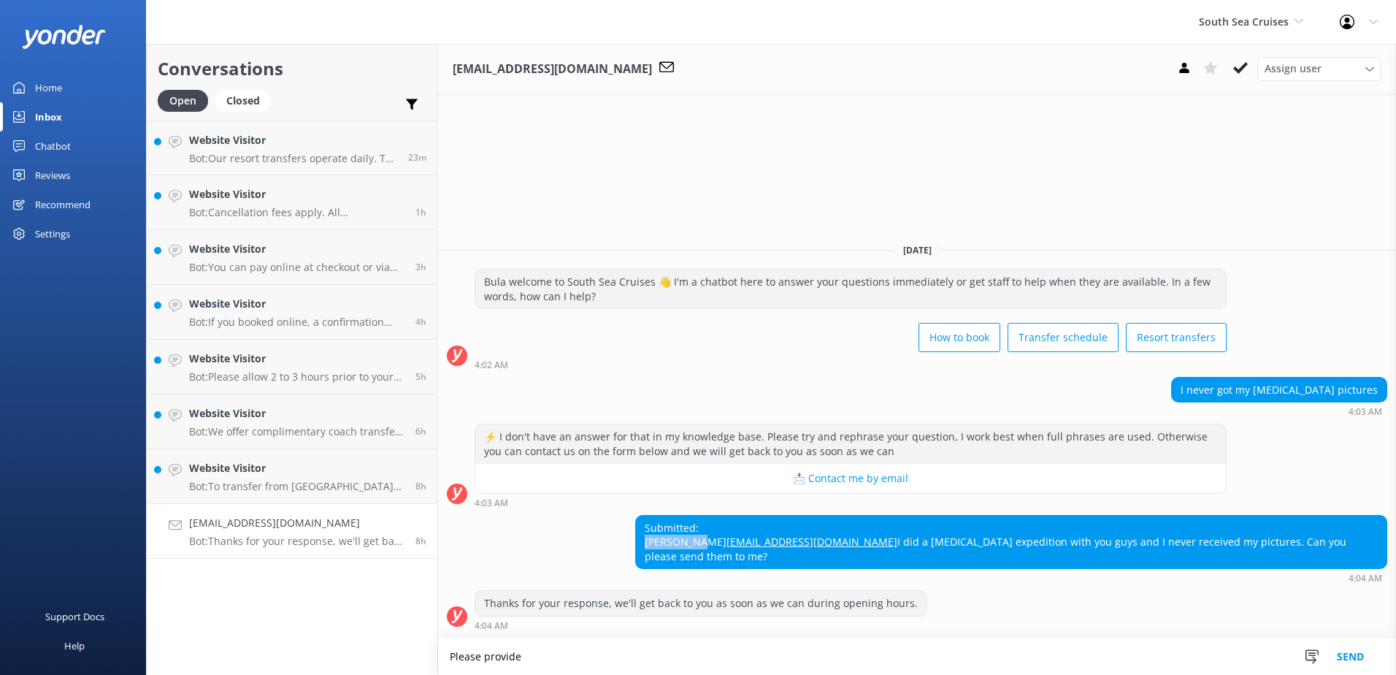
click at [1147, 402] on div "I never got my scuba diving pictures 4:03 AM" at bounding box center [917, 397] width 958 height 40
click at [1255, 15] on span "South Sea Cruises" at bounding box center [1244, 22] width 90 height 14
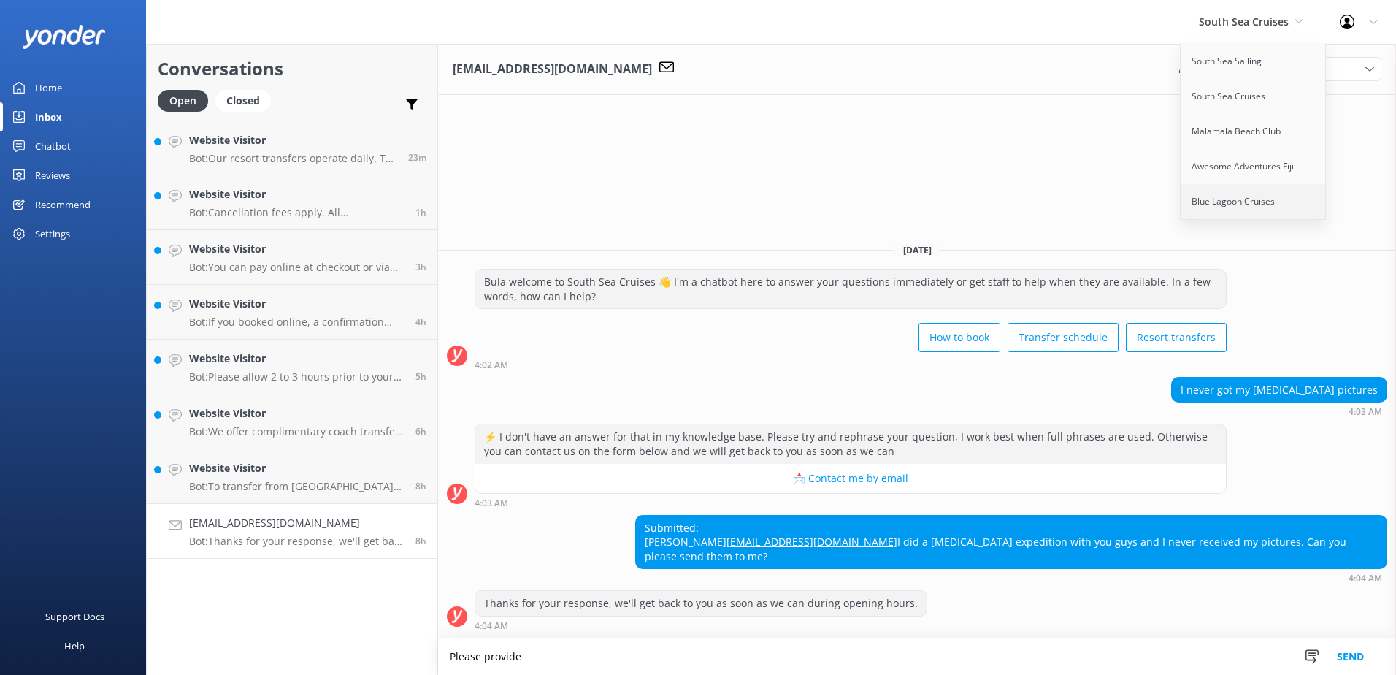
click at [1239, 201] on link "Blue Lagoon Cruises" at bounding box center [1253, 201] width 146 height 35
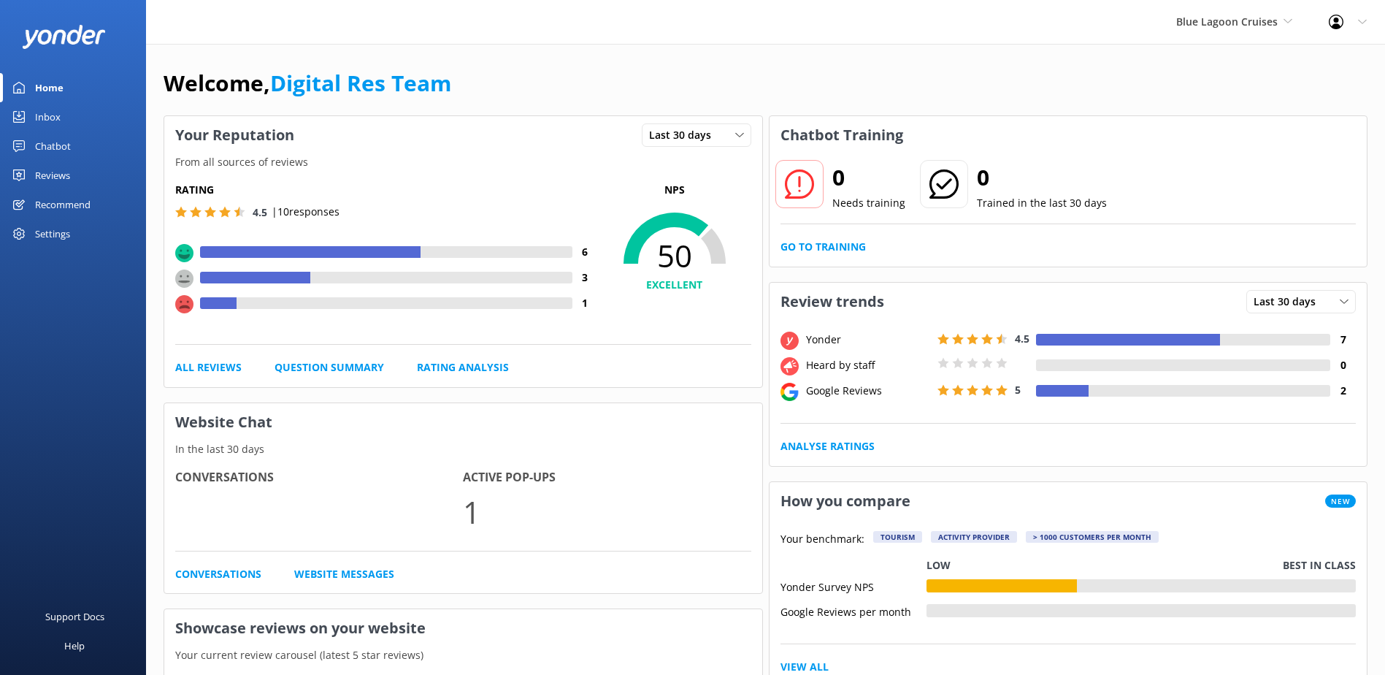
click at [58, 116] on div "Inbox" at bounding box center [48, 116] width 26 height 29
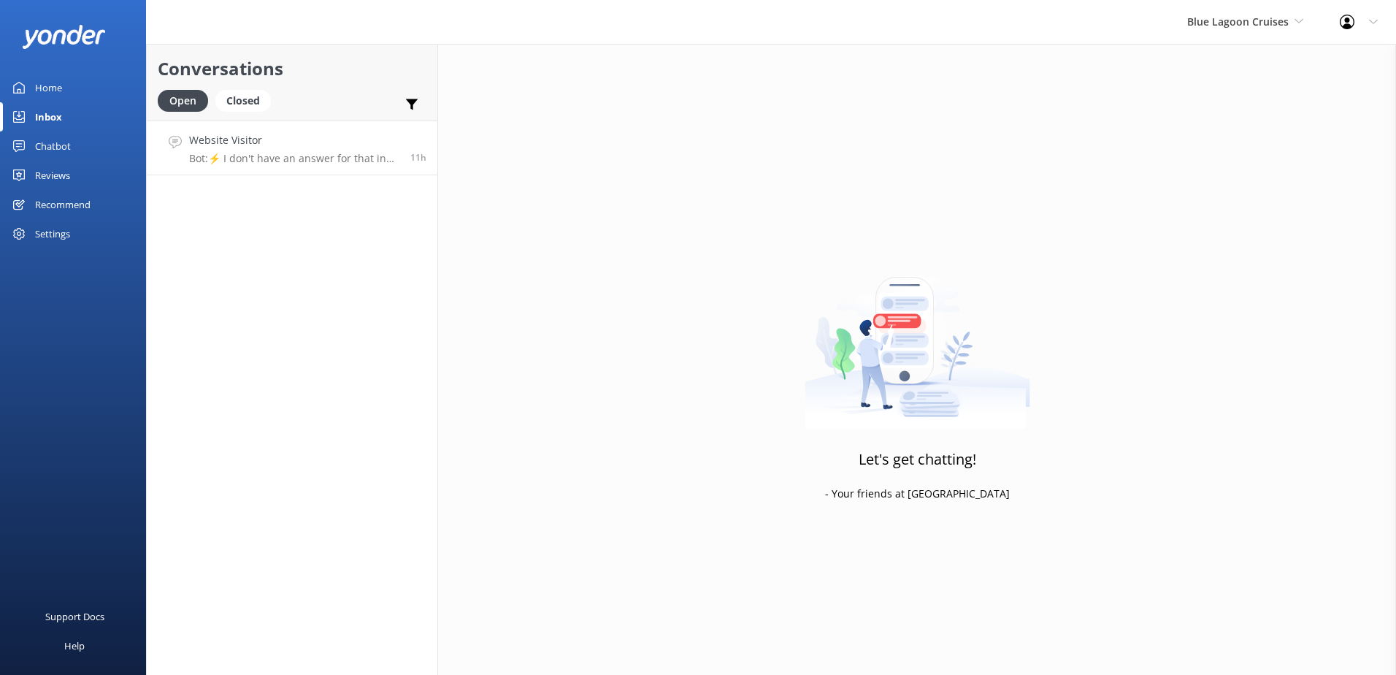
click at [235, 158] on p "Bot: ⚡ I don't have an answer for that in my knowledge base. Please try and rep…" at bounding box center [294, 158] width 210 height 13
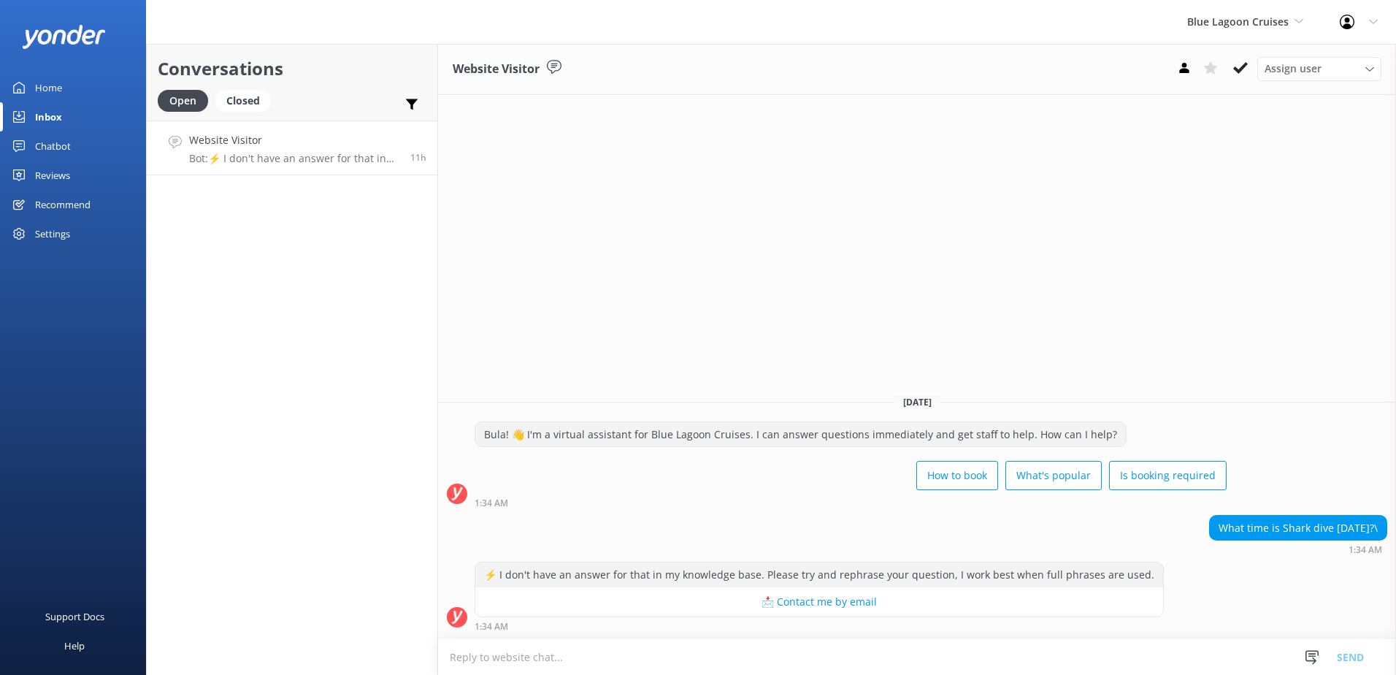
click at [869, 658] on textarea at bounding box center [917, 657] width 958 height 36
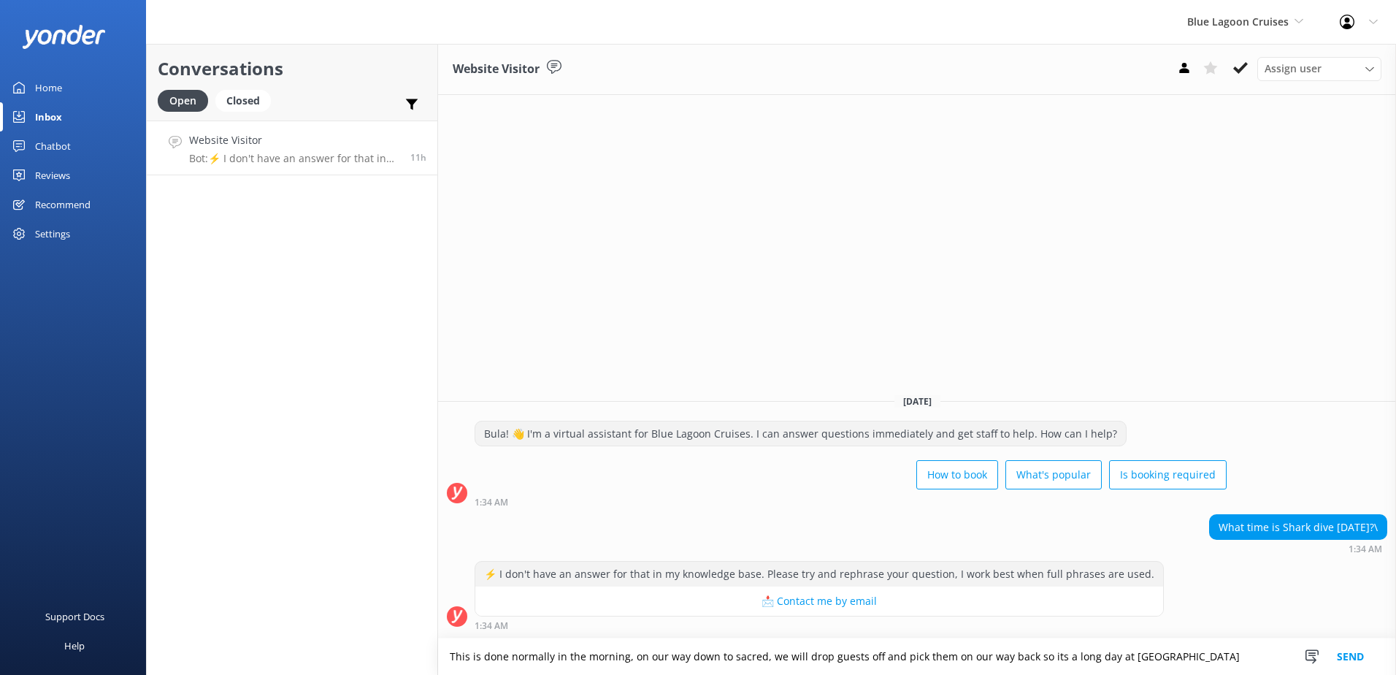
click at [1052, 661] on textarea "This is done normally in the morning, on our way down to sacred, we will drop g…" at bounding box center [917, 656] width 958 height 37
type textarea "This is done normally in the morning, on our way down to sacred, we will drop g…"
click at [1363, 656] on button "Send" at bounding box center [1350, 656] width 55 height 37
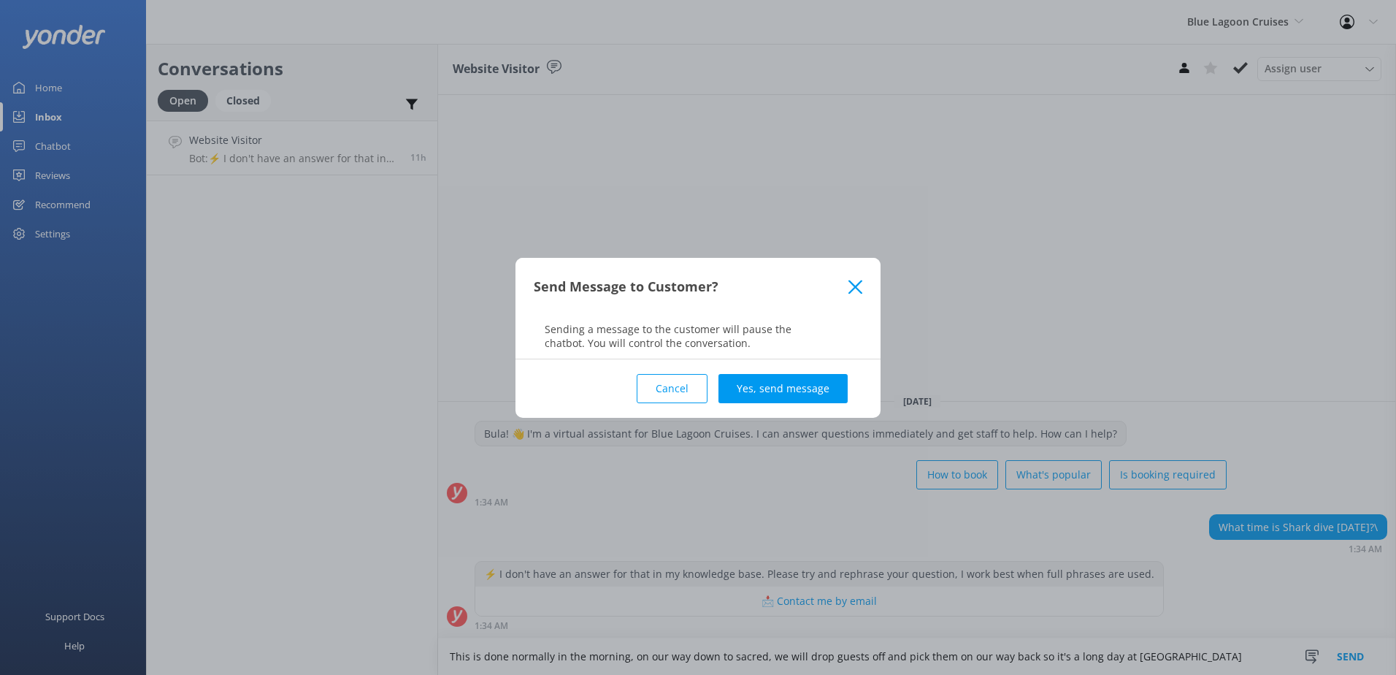
click at [814, 392] on button "Yes, send message" at bounding box center [782, 388] width 129 height 29
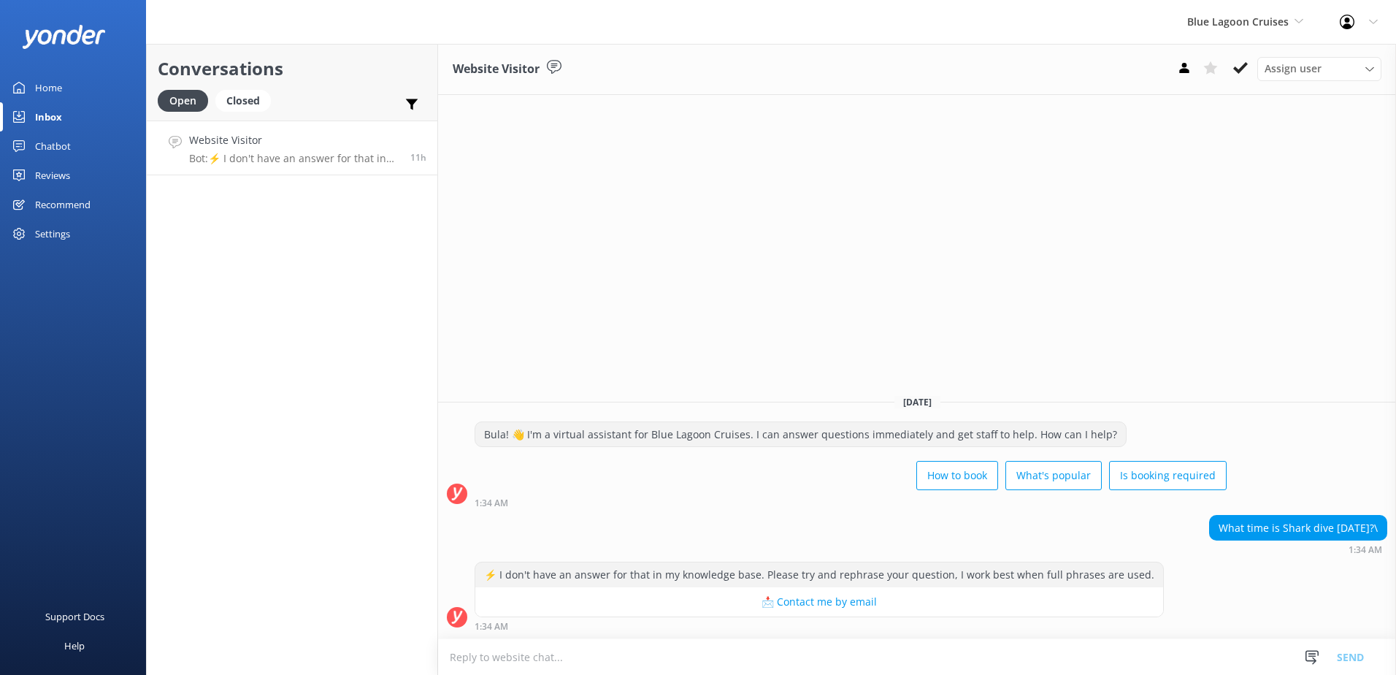
click at [800, 652] on textarea at bounding box center [917, 657] width 958 height 36
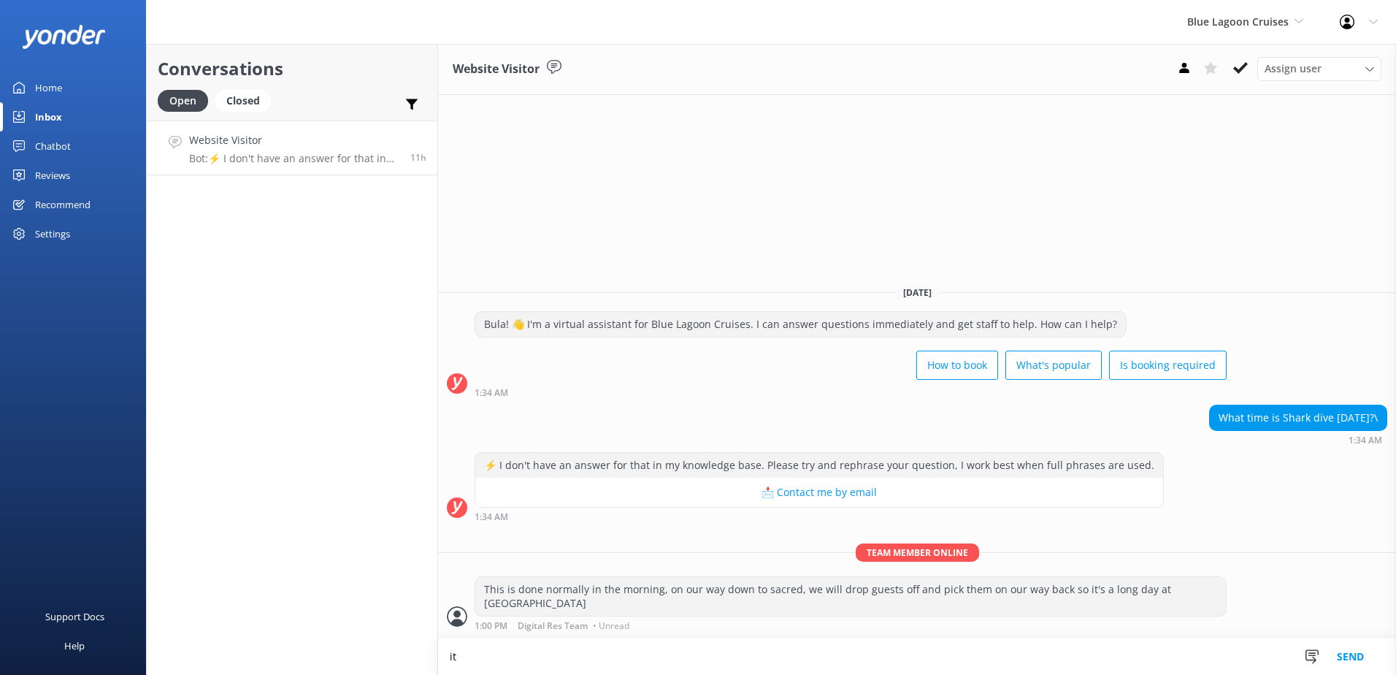
type textarea "i"
type textarea "It is best to book onboard rather than in advance as we cannot determine the we…"
click at [1347, 654] on button "Send" at bounding box center [1350, 656] width 55 height 37
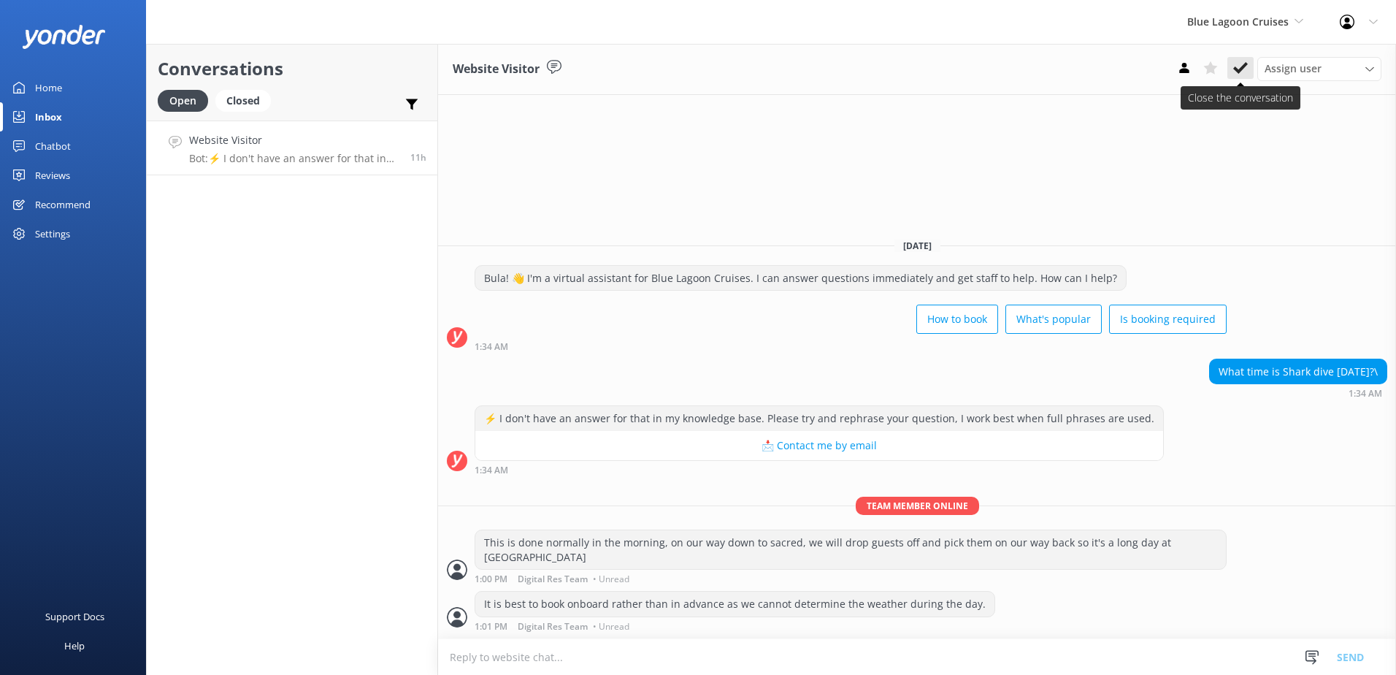
click at [1244, 75] on icon at bounding box center [1240, 68] width 15 height 15
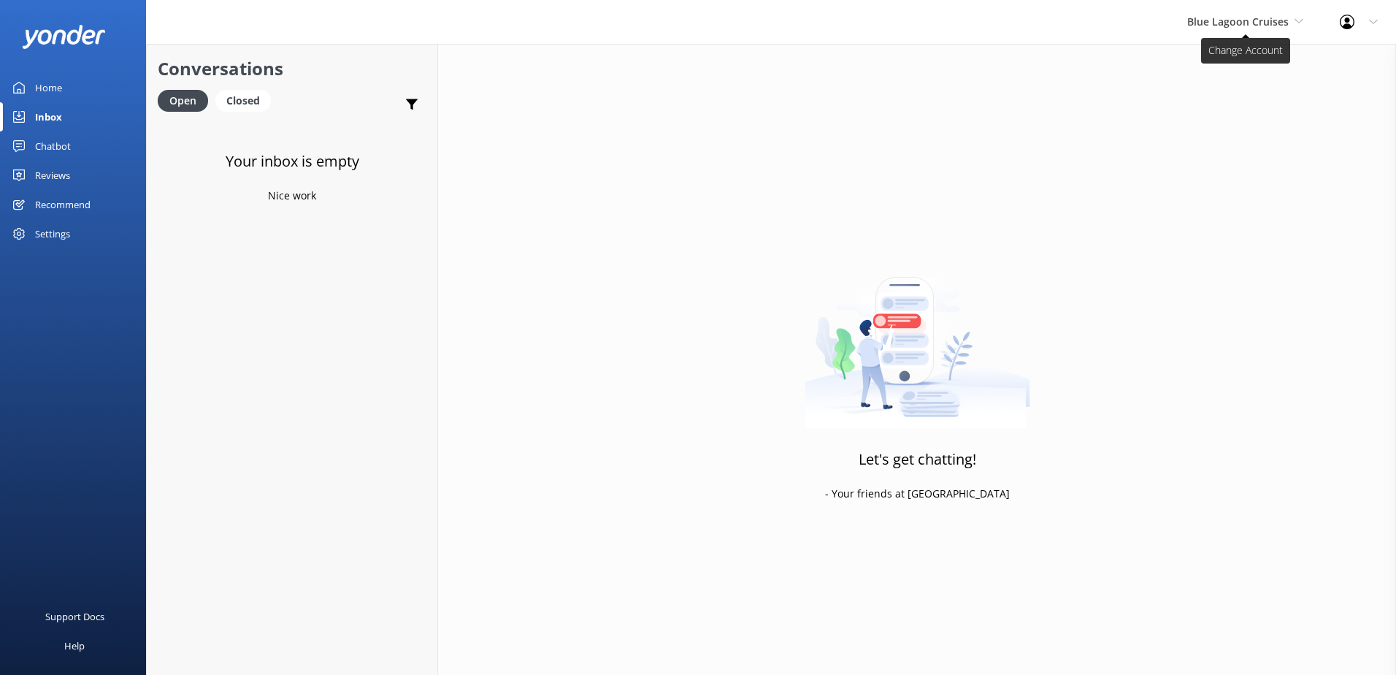
click at [1273, 30] on div "Blue Lagoon Cruises South Sea Sailing South Sea Cruises Malamala Beach Club Awe…" at bounding box center [1245, 22] width 153 height 44
click at [1242, 102] on link "South Sea Cruises" at bounding box center [1242, 96] width 146 height 35
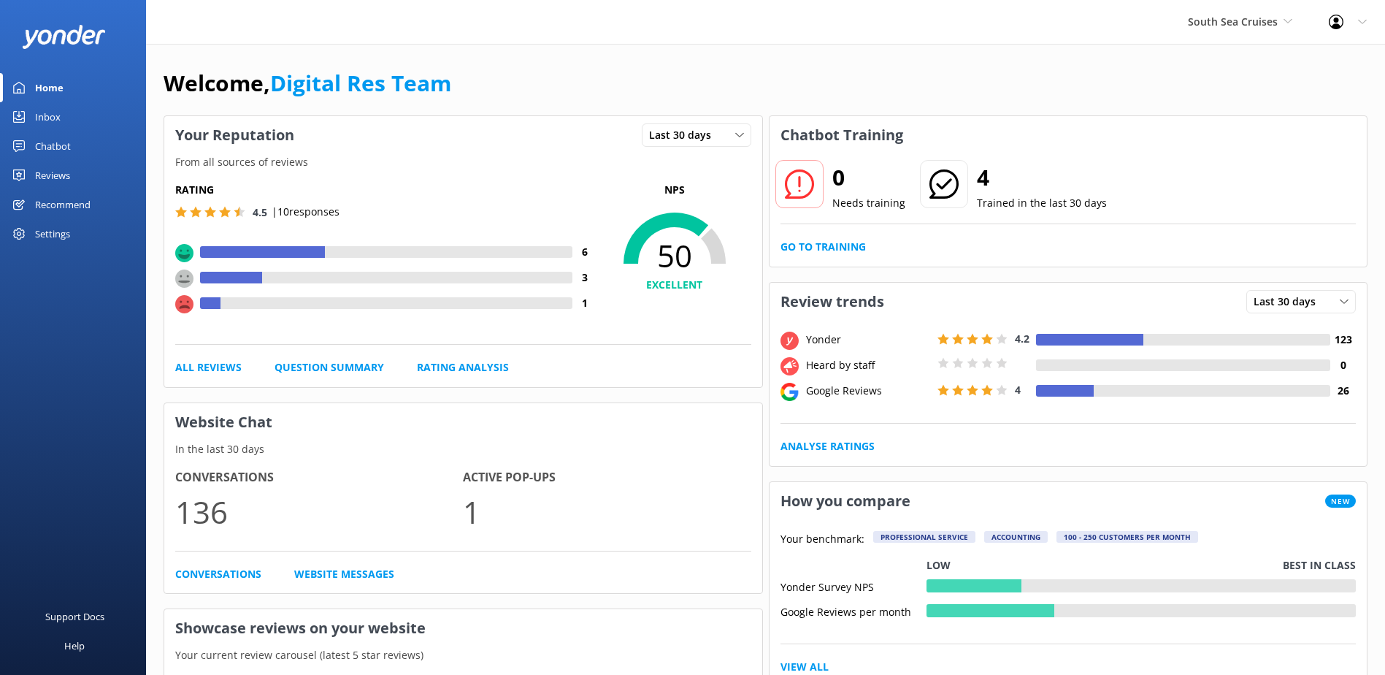
click at [34, 128] on link "Inbox" at bounding box center [73, 116] width 146 height 29
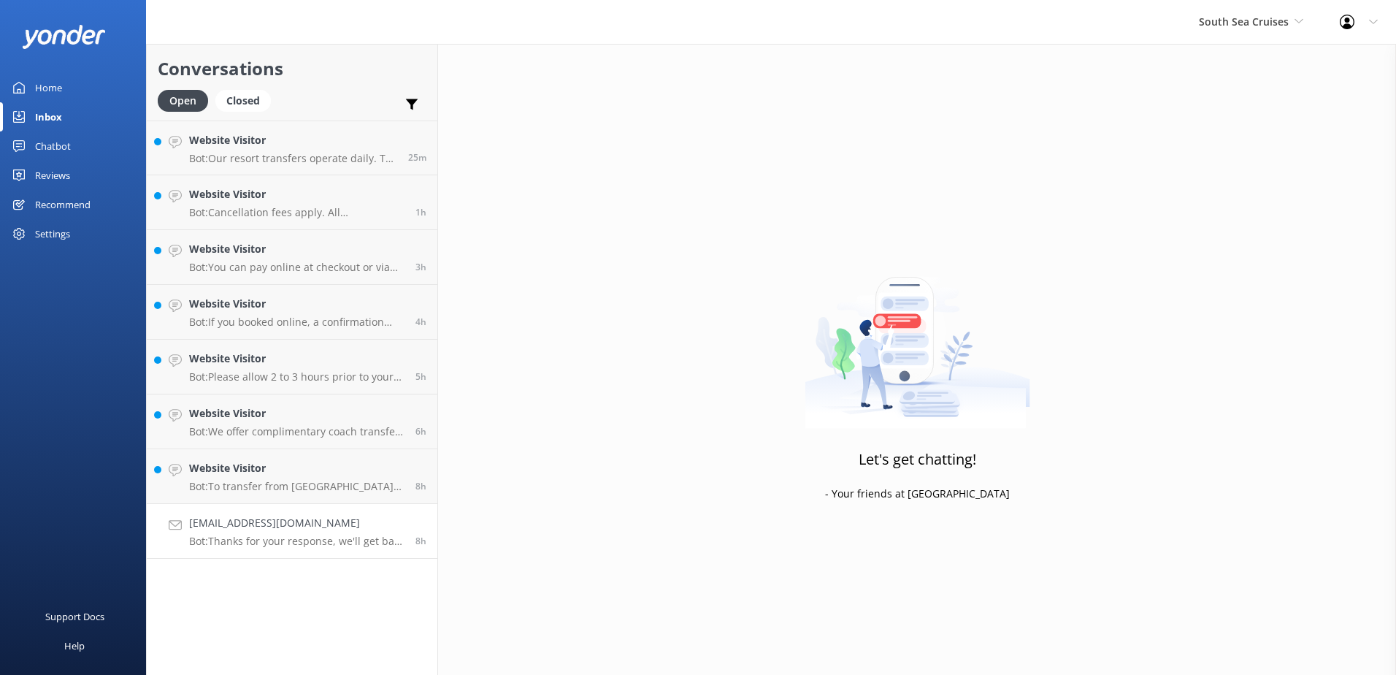
click at [331, 544] on p "Bot: Thanks for your response, we'll get back to you as soon as we can during o…" at bounding box center [296, 540] width 215 height 13
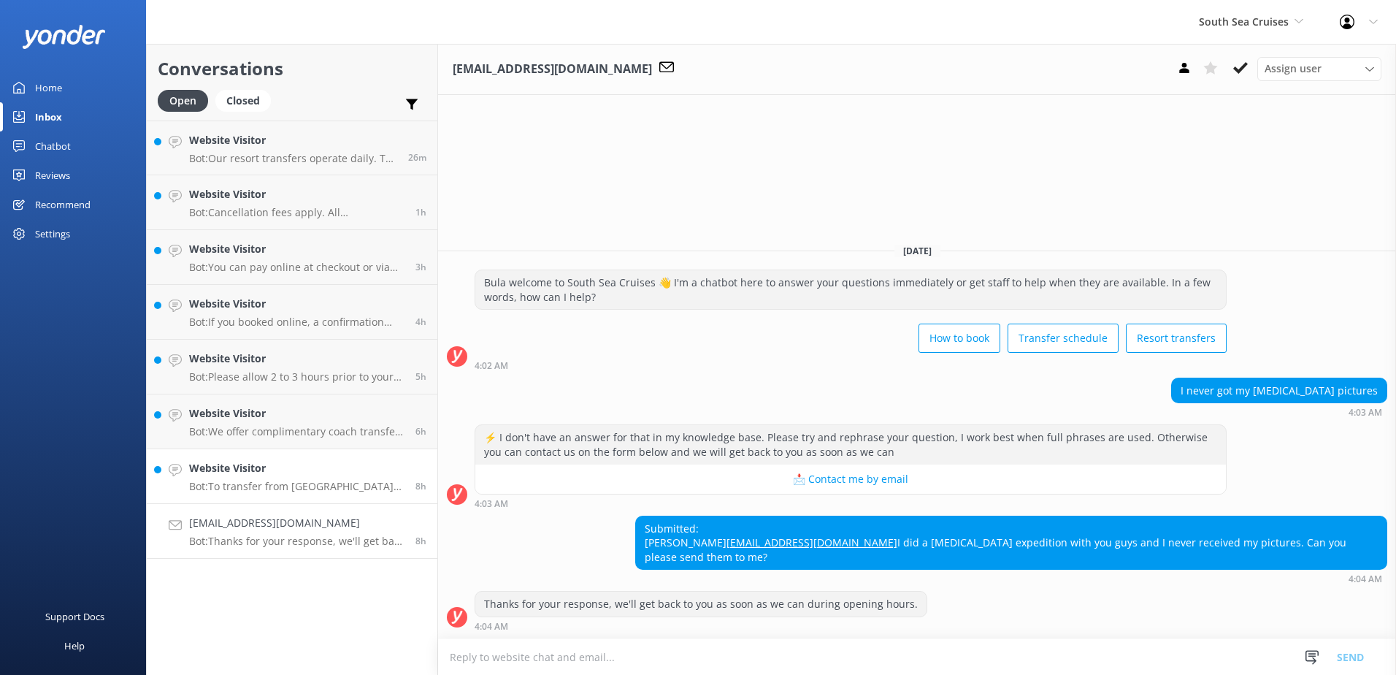
click at [323, 496] on link "Website Visitor Bot: To transfer from Tokoriki Island to Mantaray Island Resort…" at bounding box center [292, 476] width 291 height 55
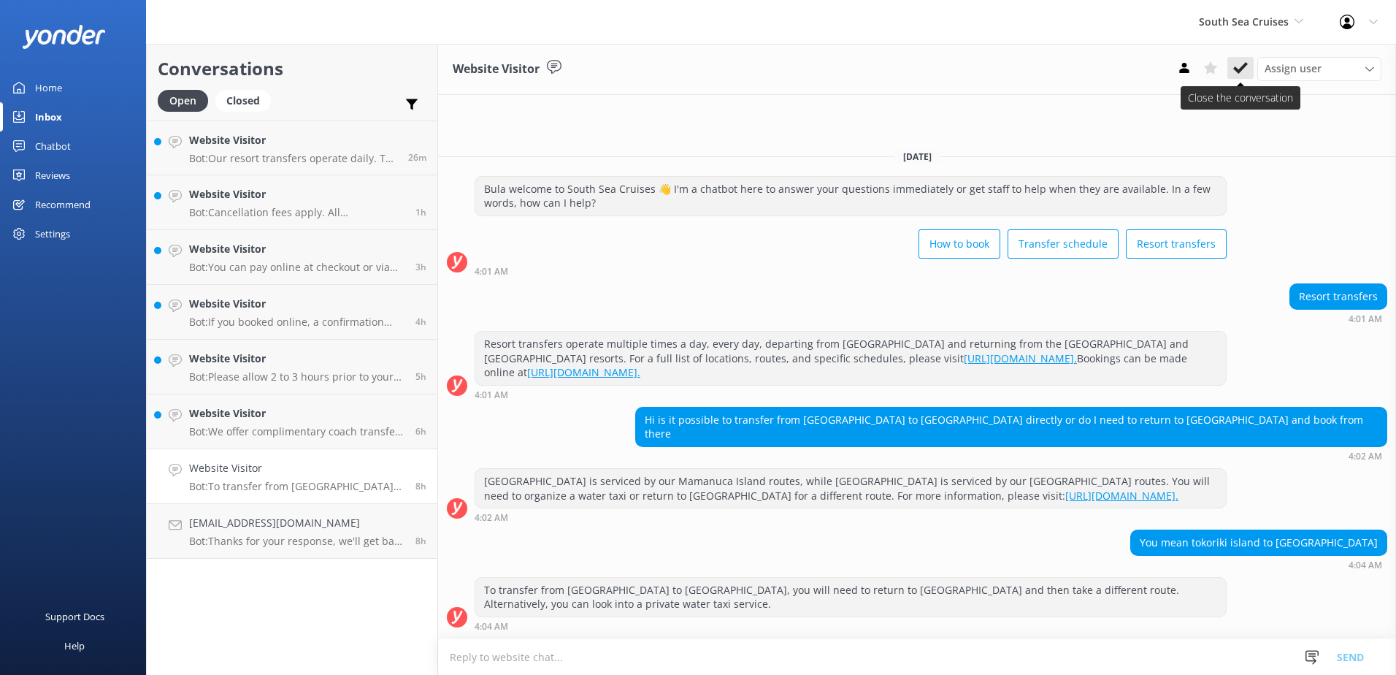
click at [1244, 59] on button at bounding box center [1240, 68] width 26 height 22
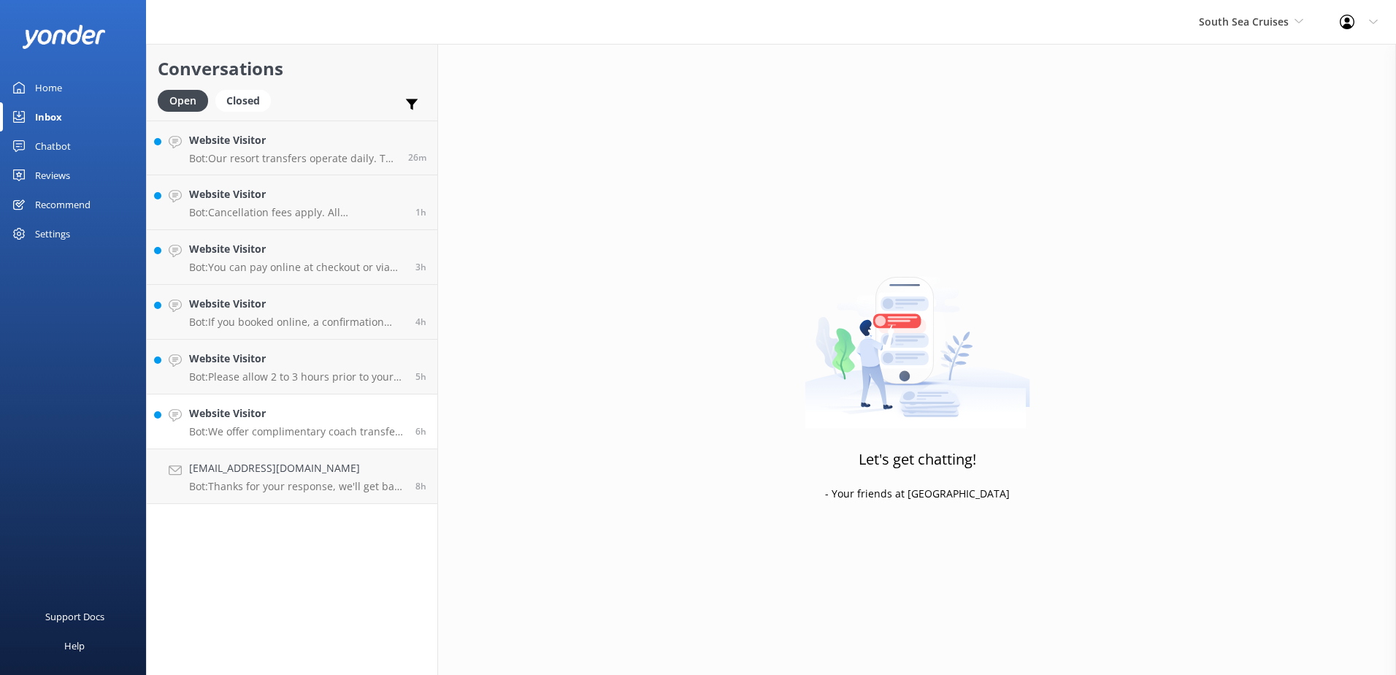
click at [313, 438] on link "Website Visitor Bot: We offer complimentary coach transfers from most Nadi and …" at bounding box center [292, 421] width 291 height 55
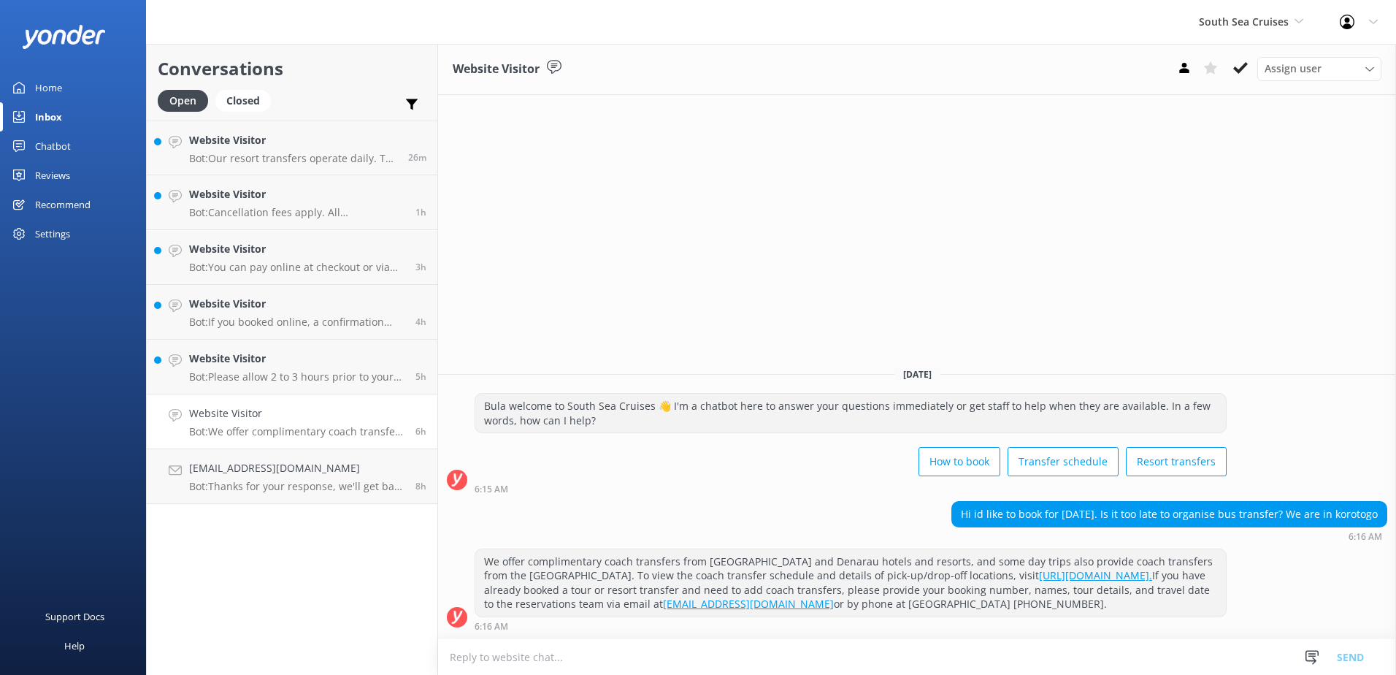
click at [915, 534] on div "Hi id like to book for today. Is it too late to organise bus transfer? We are i…" at bounding box center [917, 521] width 958 height 40
click at [1240, 66] on icon at bounding box center [1240, 68] width 15 height 15
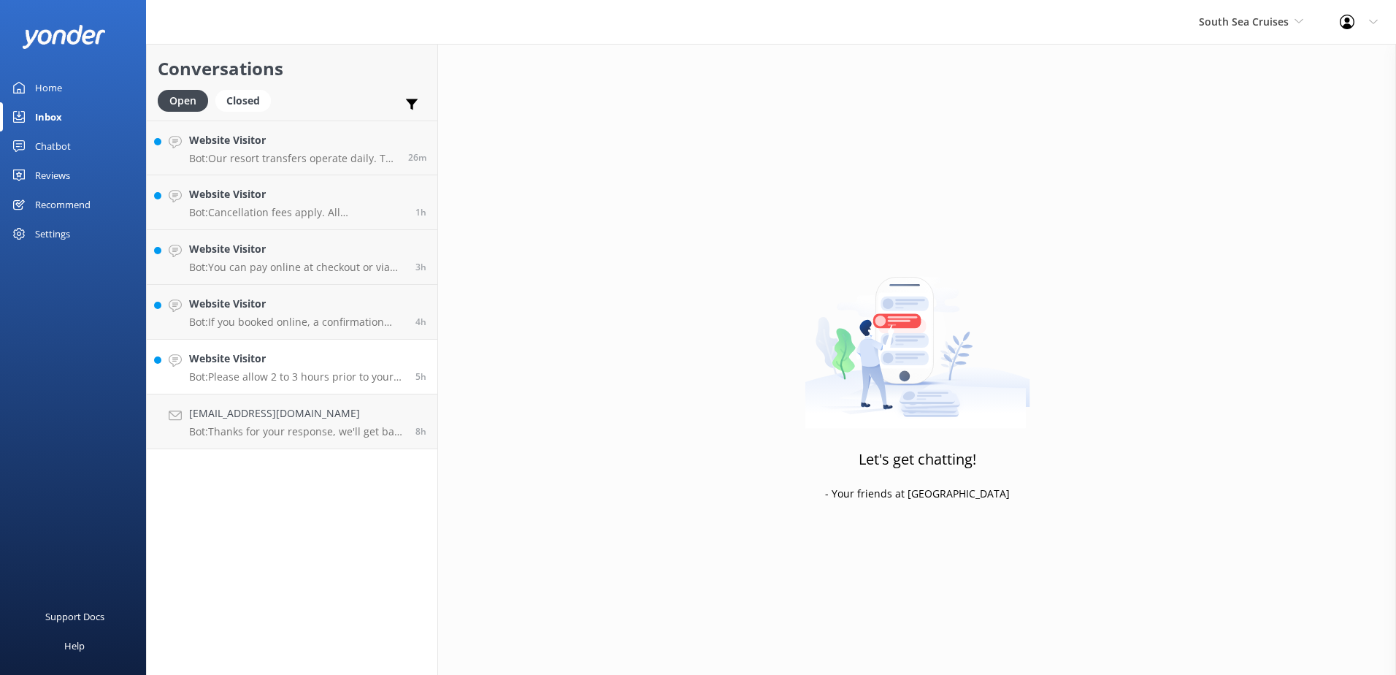
click at [330, 369] on div "Website Visitor Bot: Please allow 2 to 3 hours prior to your flight to check in…" at bounding box center [296, 366] width 215 height 32
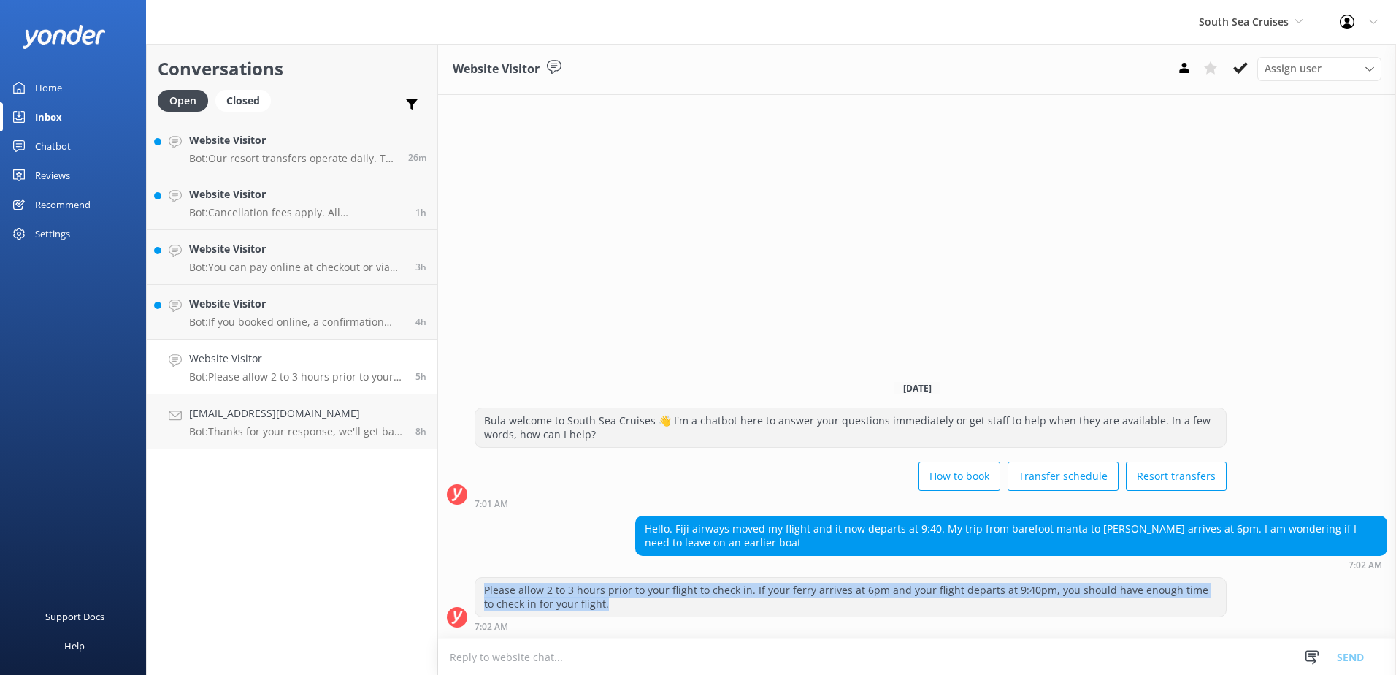
drag, startPoint x: 626, startPoint y: 607, endPoint x: 456, endPoint y: 583, distance: 171.9
click at [456, 583] on div "Please allow 2 to 3 hours prior to your flight to check in. If your ferry arriv…" at bounding box center [917, 604] width 958 height 54
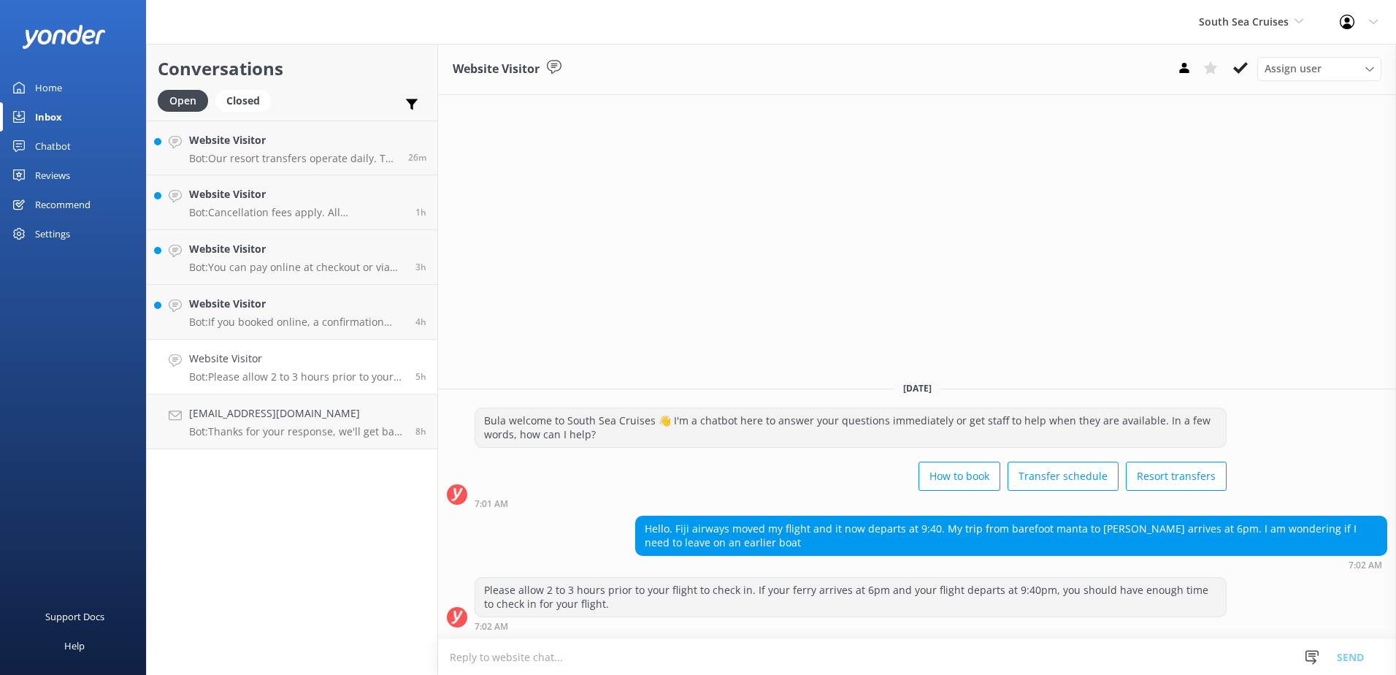
drag, startPoint x: 456, startPoint y: 583, endPoint x: 915, endPoint y: 565, distance: 458.8
click at [915, 565] on div "7:02 AM" at bounding box center [1011, 564] width 752 height 10
click at [1084, 666] on textarea at bounding box center [917, 657] width 958 height 36
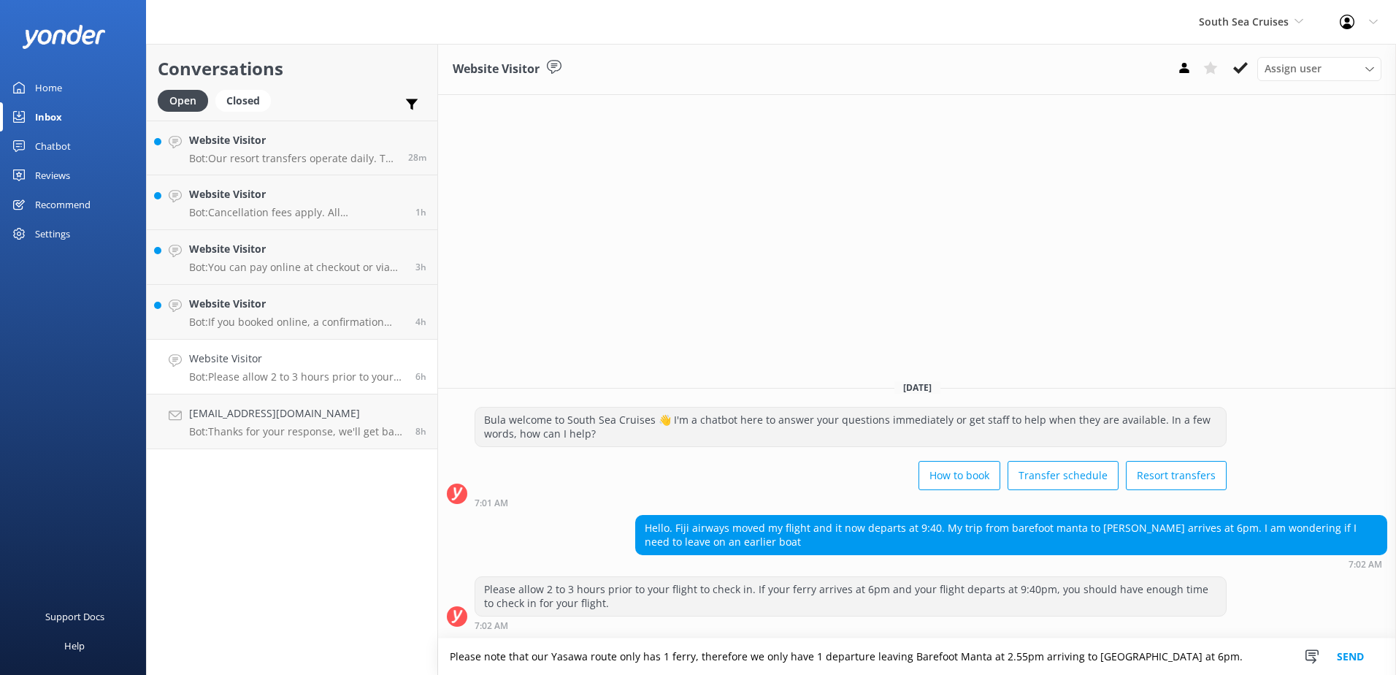
type textarea "Please note that our Yasawa route only has 1 ferry, therefore we only have 1 de…"
click at [1337, 659] on button "Send" at bounding box center [1350, 656] width 55 height 37
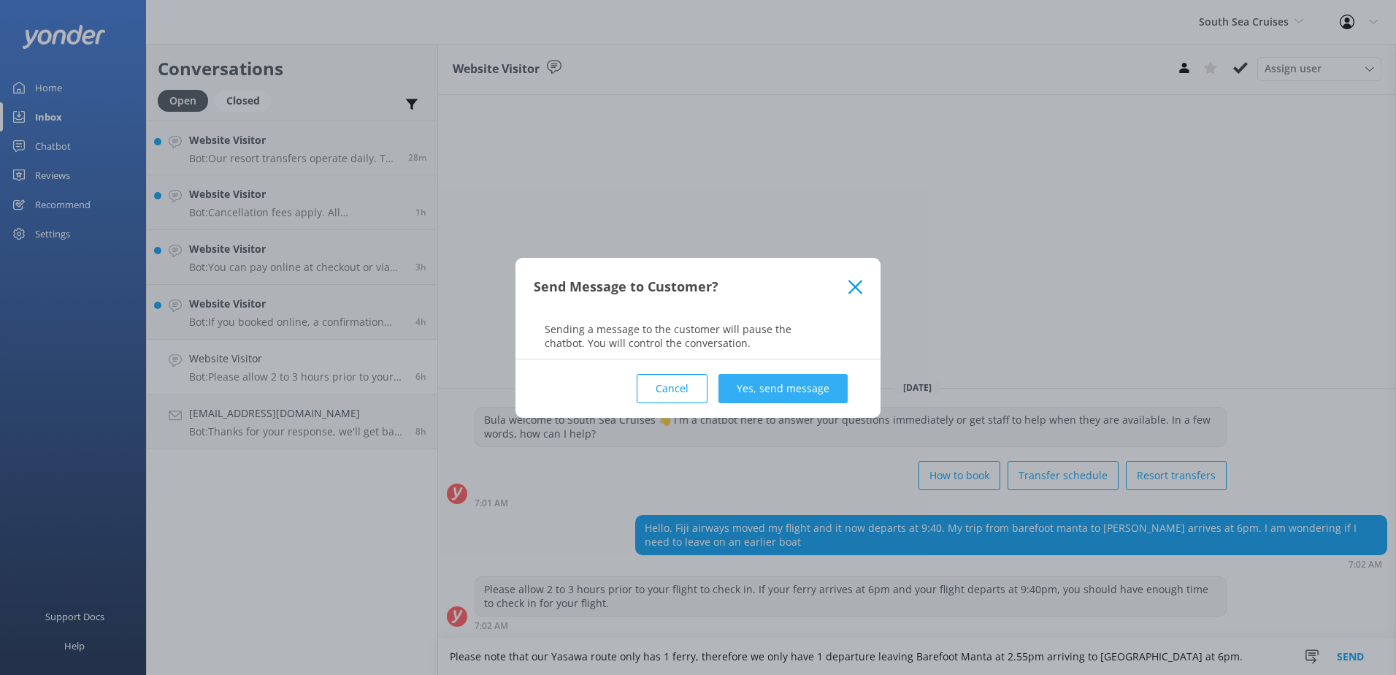
click at [806, 383] on button "Yes, send message" at bounding box center [782, 388] width 129 height 29
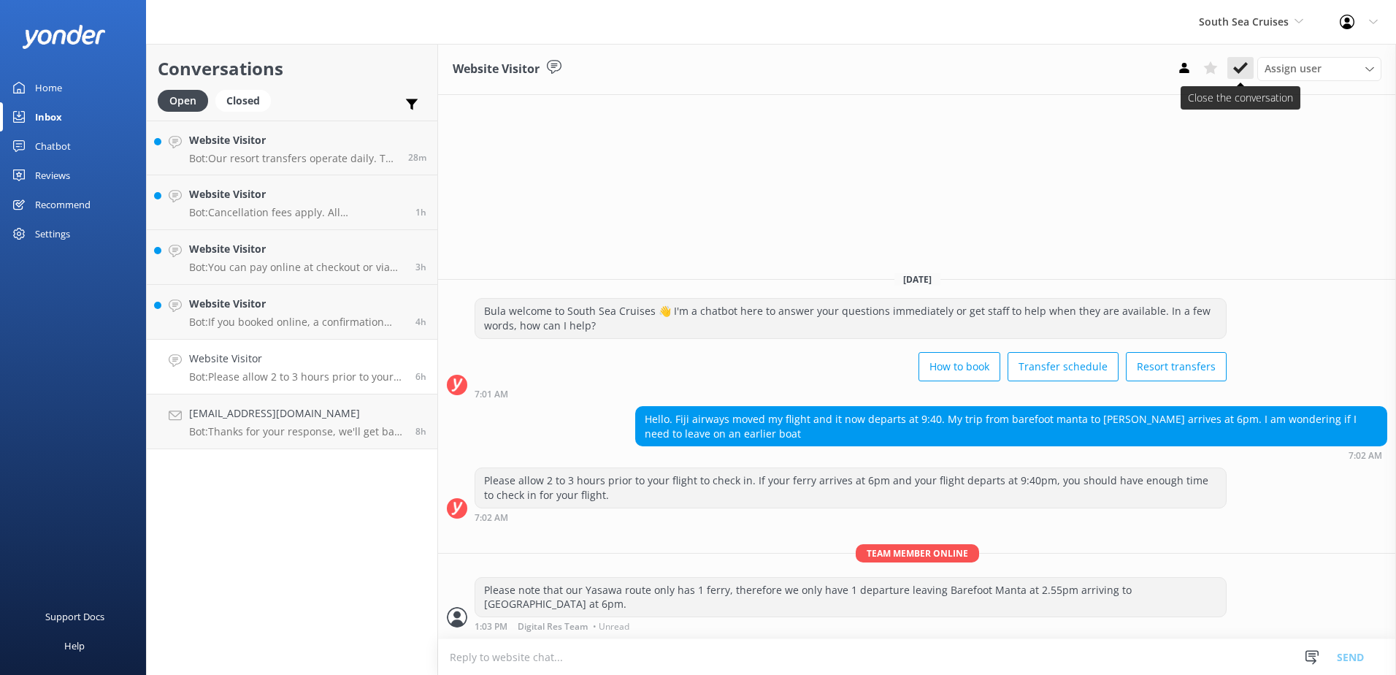
click at [1251, 66] on button at bounding box center [1240, 68] width 26 height 22
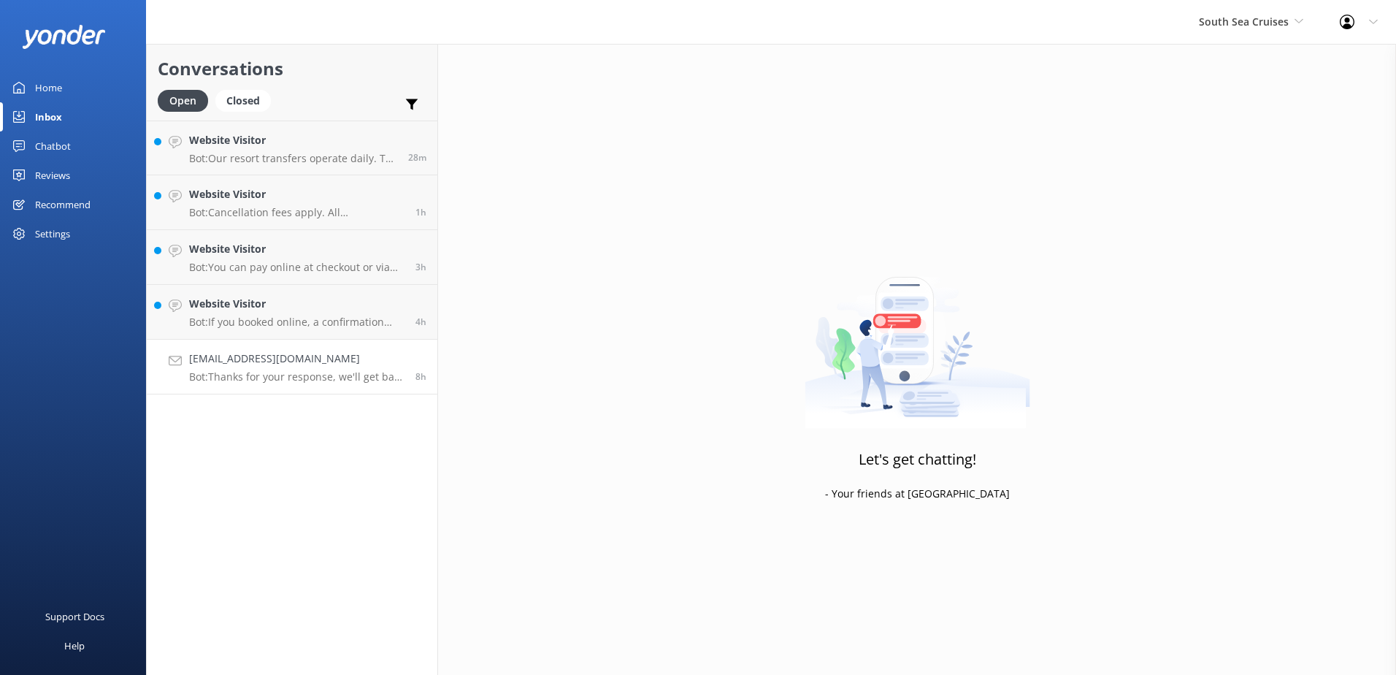
click at [288, 364] on h4 "[EMAIL_ADDRESS][DOMAIN_NAME]" at bounding box center [296, 358] width 215 height 16
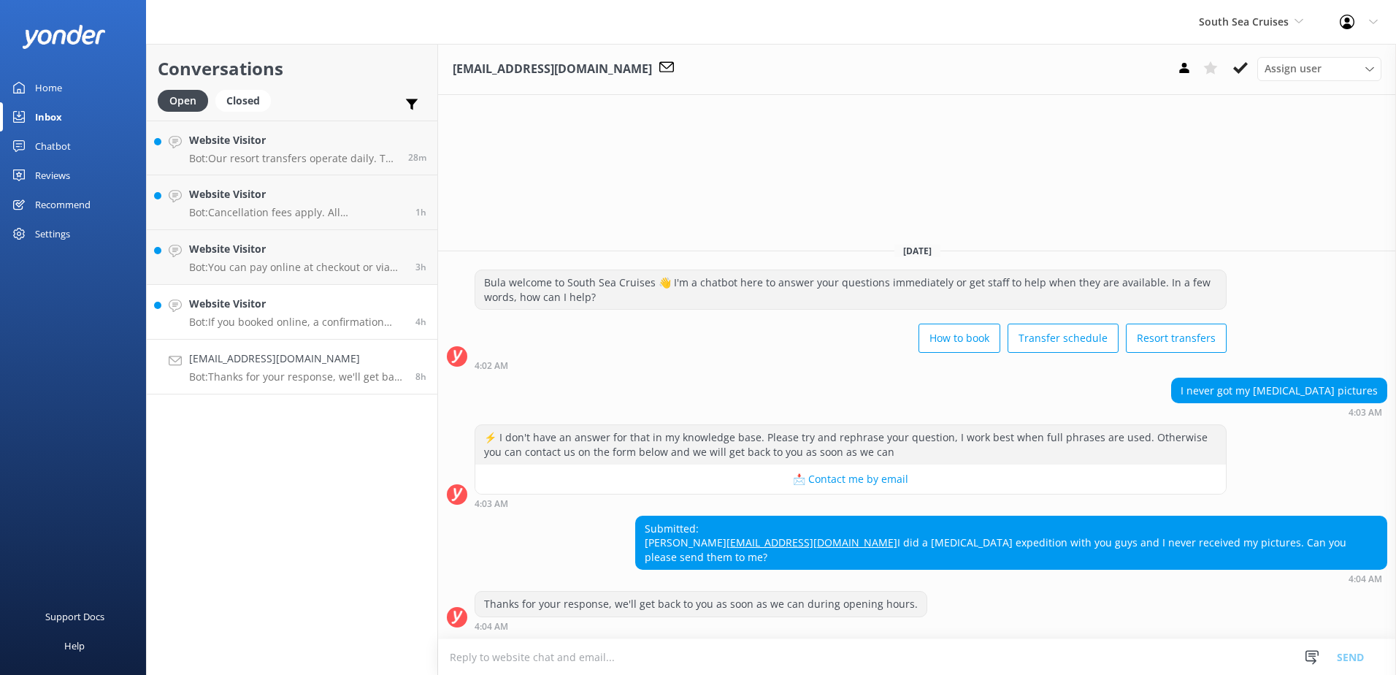
click at [316, 309] on h4 "Website Visitor" at bounding box center [296, 304] width 215 height 16
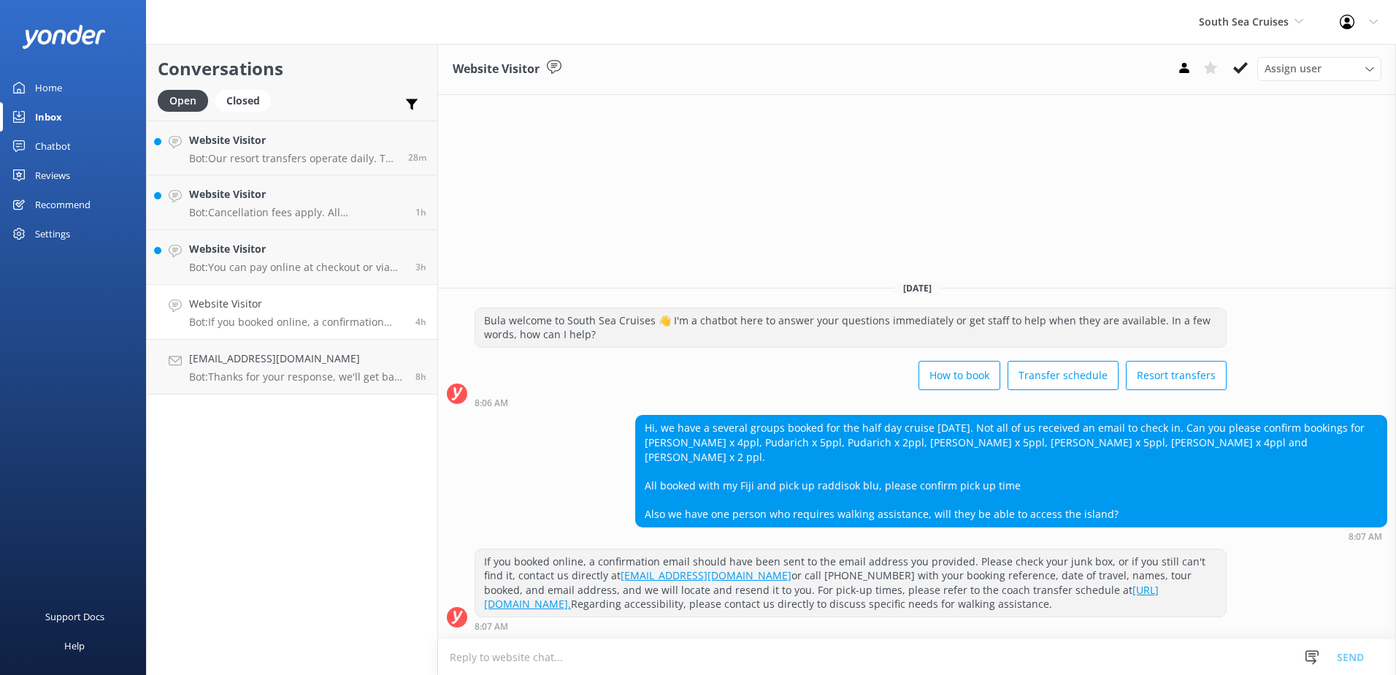
click at [1236, 63] on icon at bounding box center [1240, 68] width 15 height 15
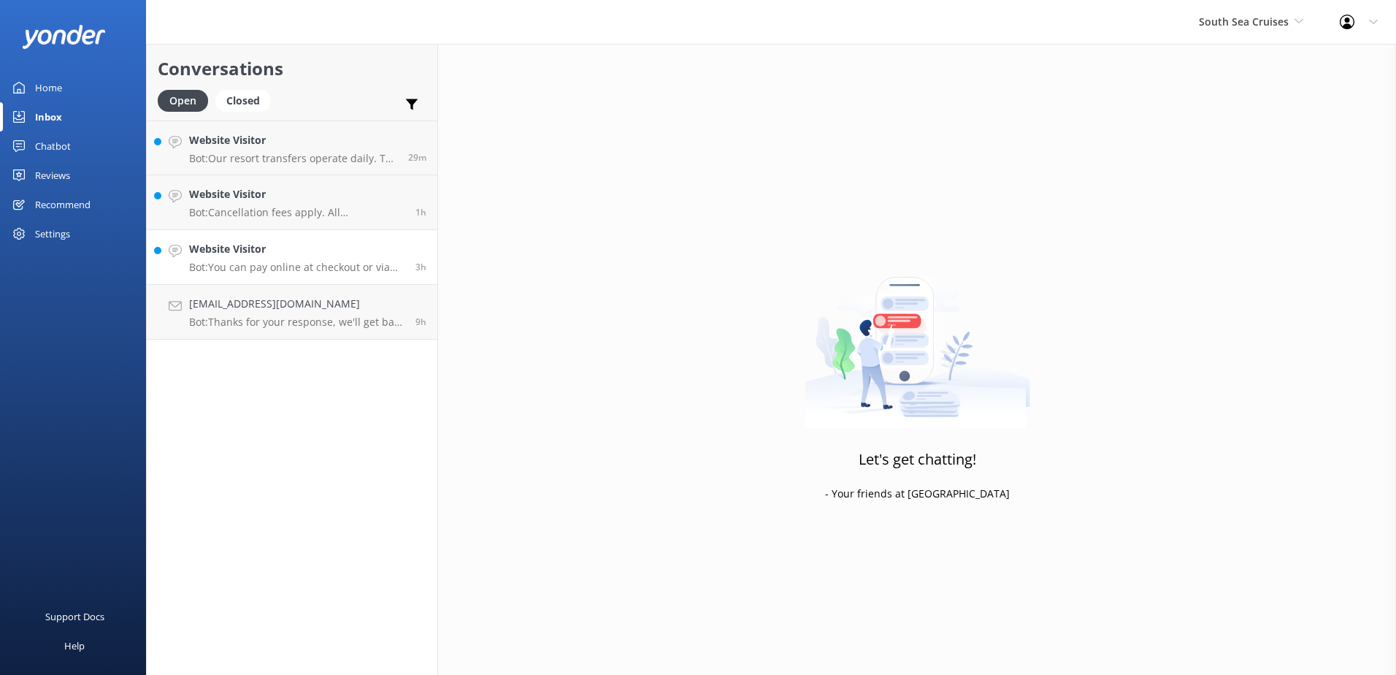
click at [318, 266] on p "Bot: You can pay online at checkout or via the payment link in your booking con…" at bounding box center [296, 267] width 215 height 13
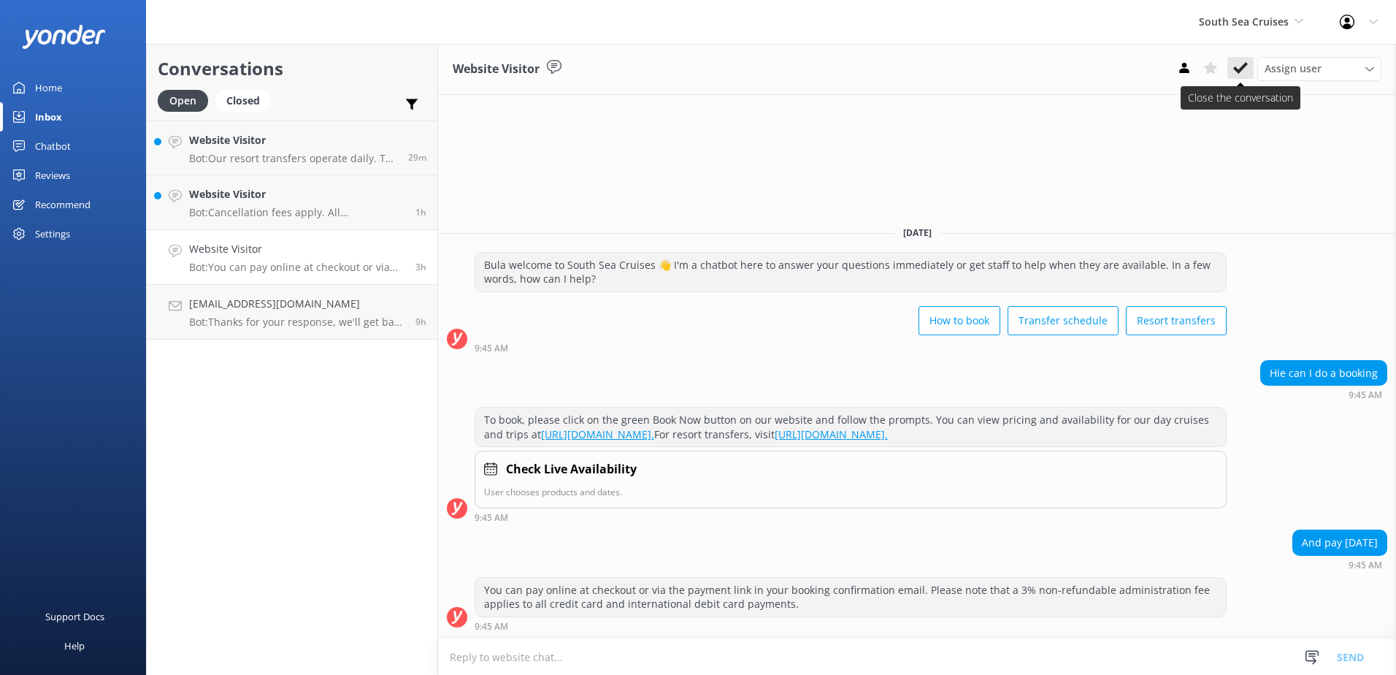
click at [1235, 69] on use at bounding box center [1240, 68] width 15 height 12
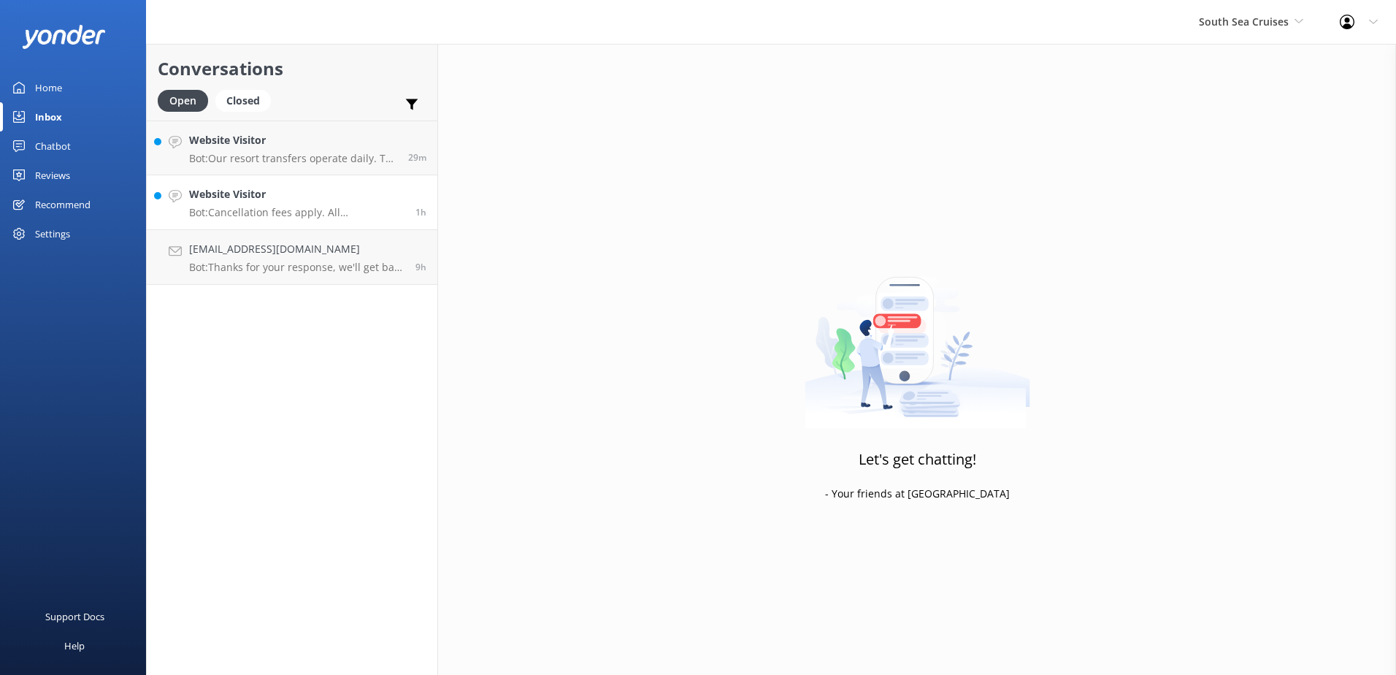
click at [378, 204] on div "Website Visitor Bot: Cancellation fees apply. All cancellations must be receive…" at bounding box center [296, 202] width 215 height 32
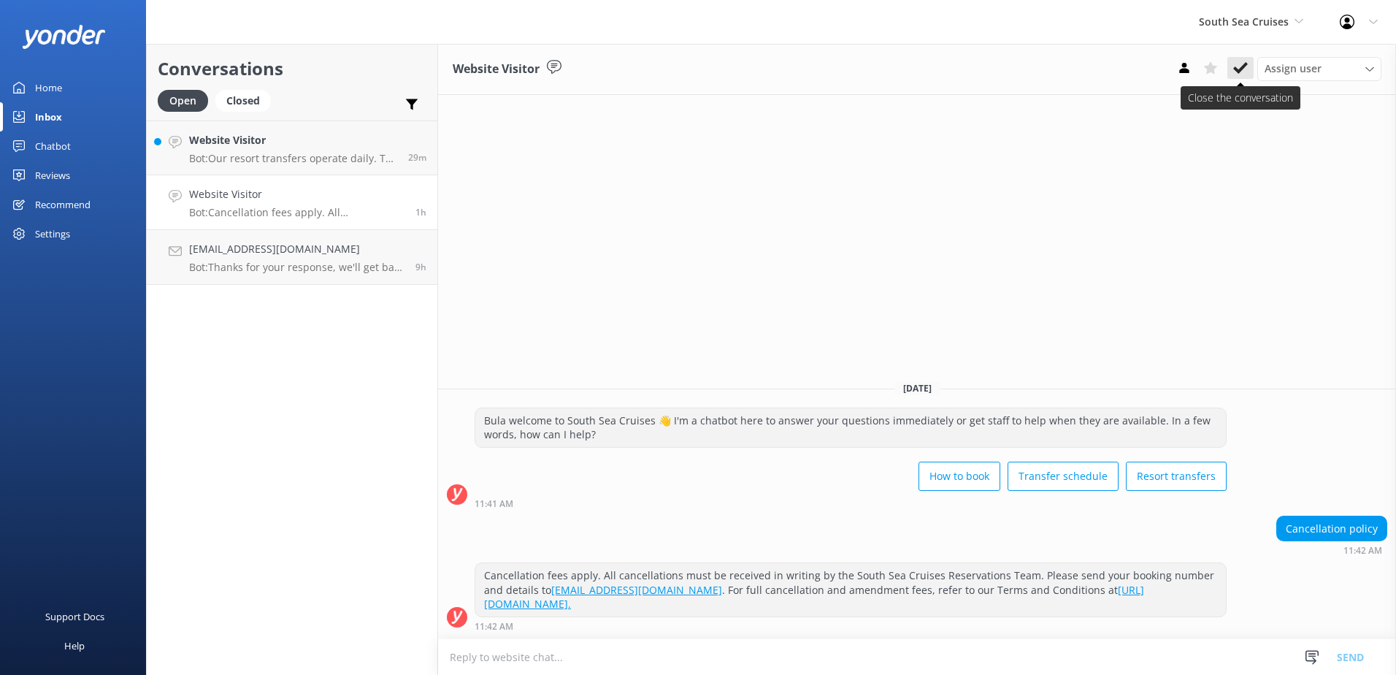
click at [1242, 70] on icon at bounding box center [1240, 68] width 15 height 15
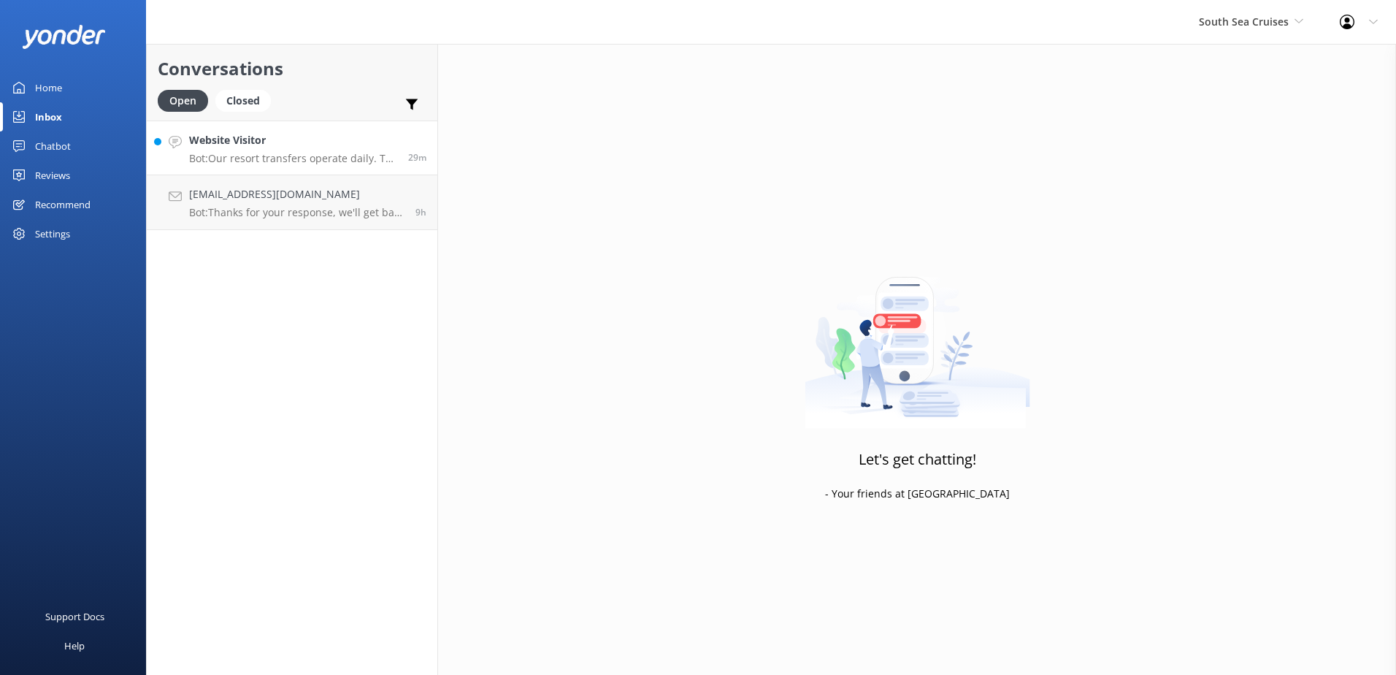
click at [330, 170] on link "Website Visitor Bot: Our resort transfers operate daily. To view the resort tra…" at bounding box center [292, 147] width 291 height 55
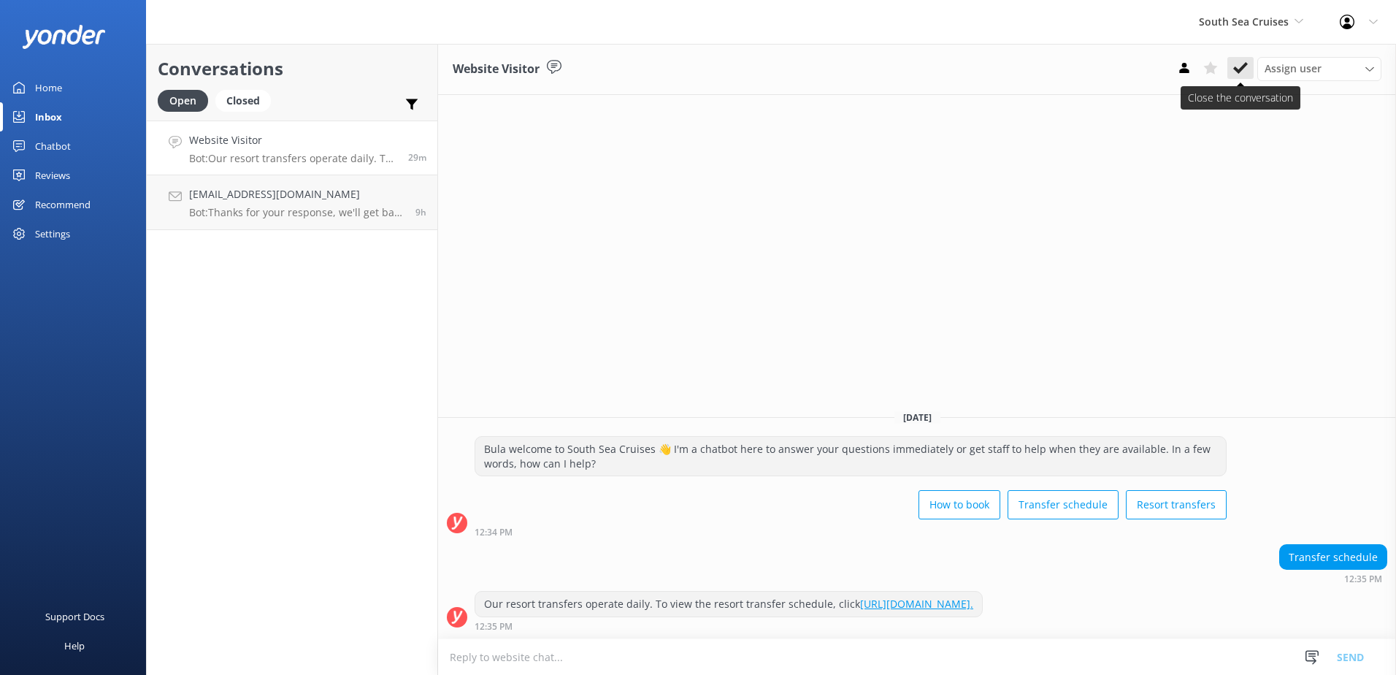
click at [1232, 61] on button at bounding box center [1240, 68] width 26 height 22
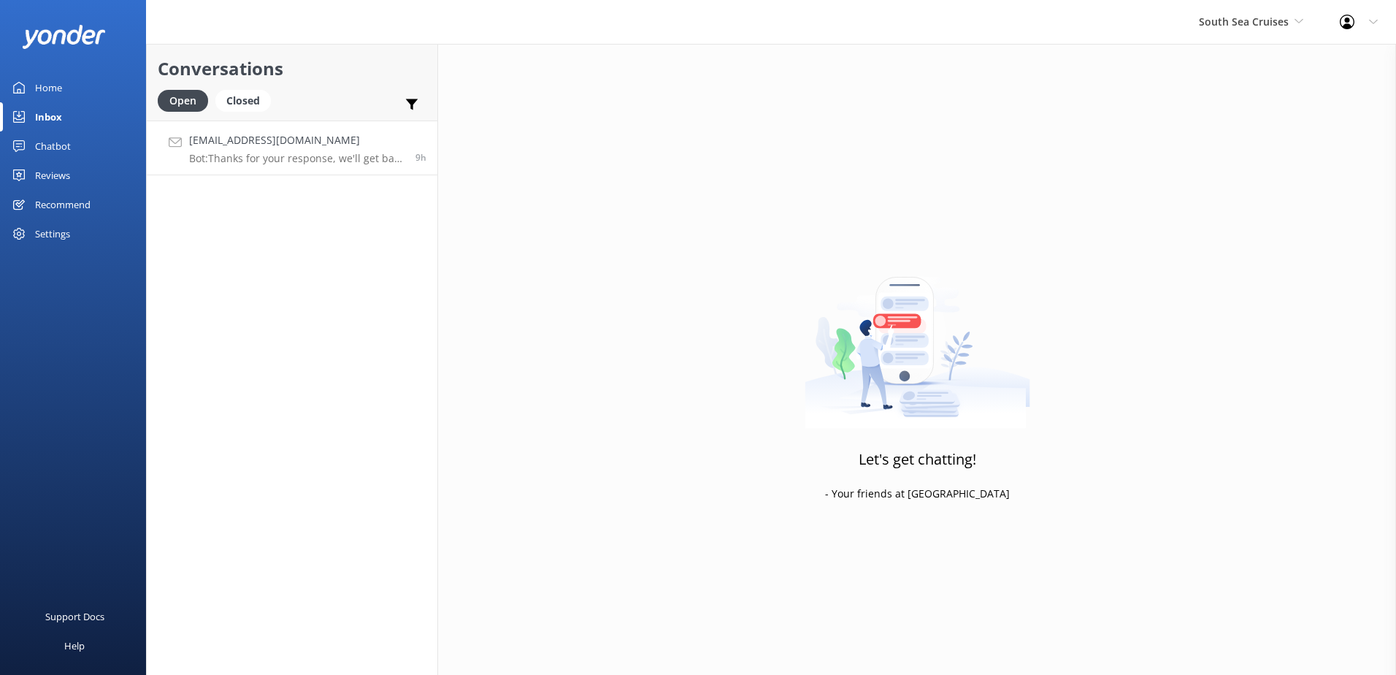
click at [315, 166] on link "Walltown95@gmail.com Bot: Thanks for your response, we'll get back to you as so…" at bounding box center [292, 147] width 291 height 55
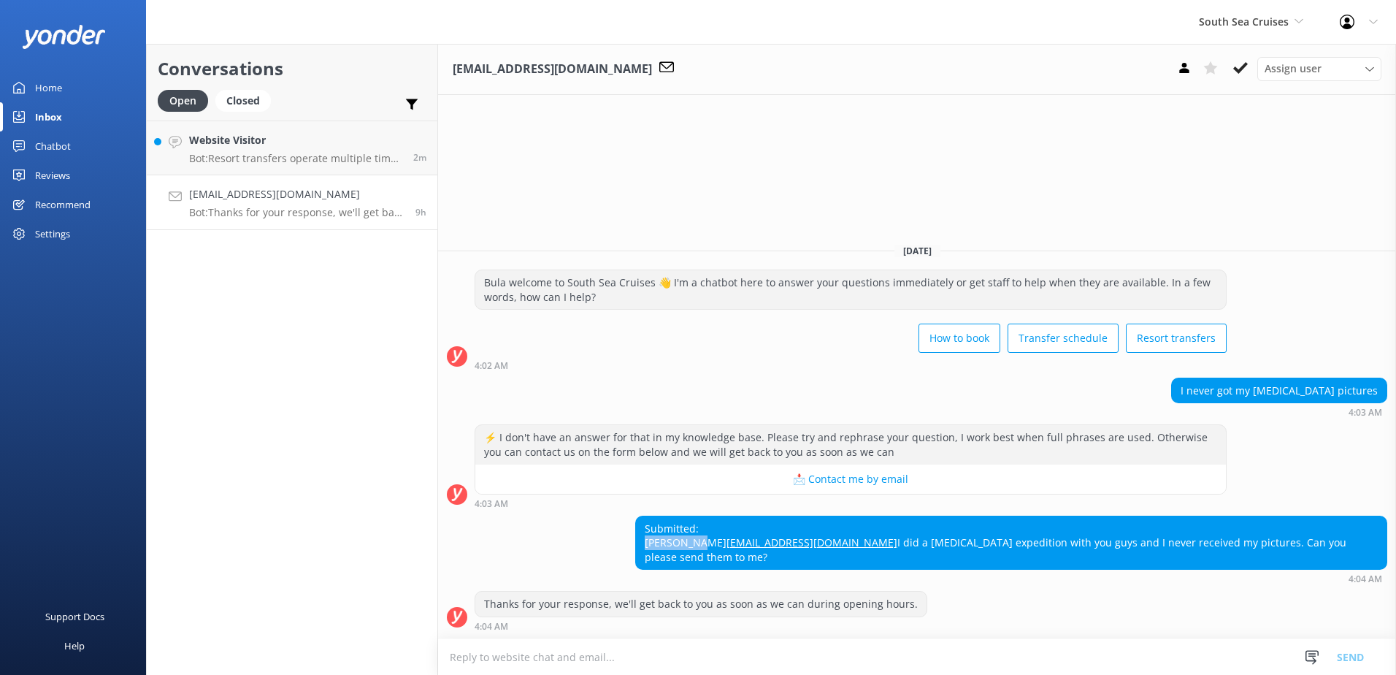
drag, startPoint x: 907, startPoint y: 529, endPoint x: 824, endPoint y: 529, distance: 82.5
click at [824, 529] on div "Submitted: [PERSON_NAME] [EMAIL_ADDRESS][DOMAIN_NAME] I did a [MEDICAL_DATA] ex…" at bounding box center [917, 549] width 958 height 69
copy div "[PERSON_NAME]"
click at [581, 649] on textarea at bounding box center [917, 657] width 958 height 36
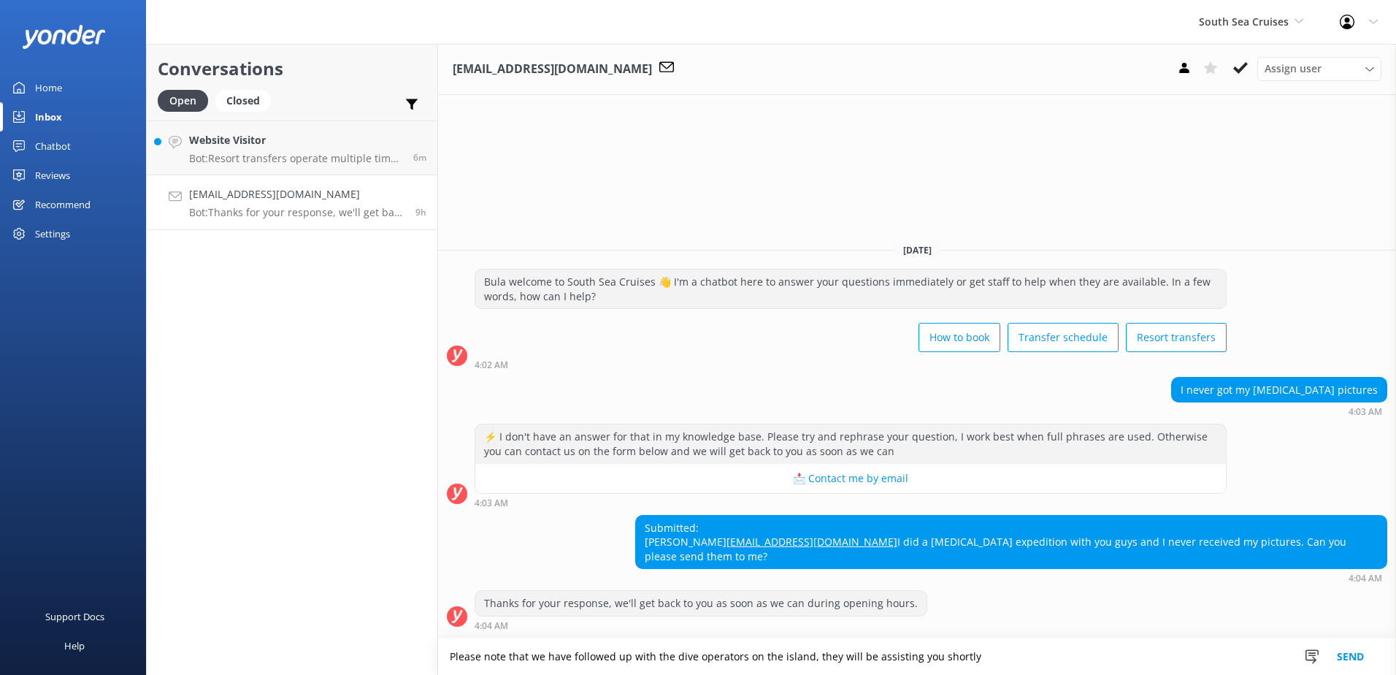
drag, startPoint x: 1018, startPoint y: 648, endPoint x: 246, endPoint y: 593, distance: 774.3
click at [246, 593] on div "Conversations Open Closed Important Assigned to me Unassigned Website Visitor B…" at bounding box center [771, 359] width 1250 height 631
paste textarea "and they will be assisting you shortly"
click at [1031, 661] on textarea "Please note that we have followed up with the dive operators on the island, and…" at bounding box center [917, 656] width 958 height 37
type textarea "Please note that we have followed up with the dive operators on the island, and…"
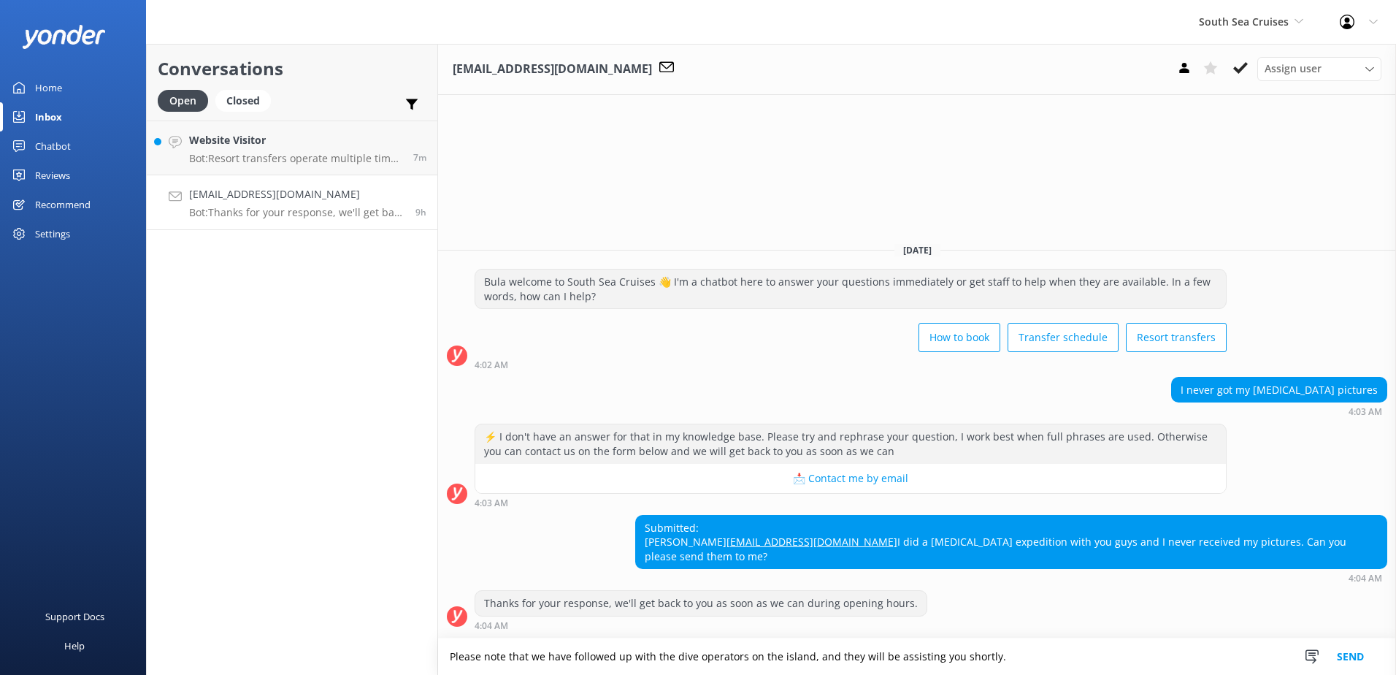
click at [1351, 660] on button "Send" at bounding box center [1350, 656] width 55 height 37
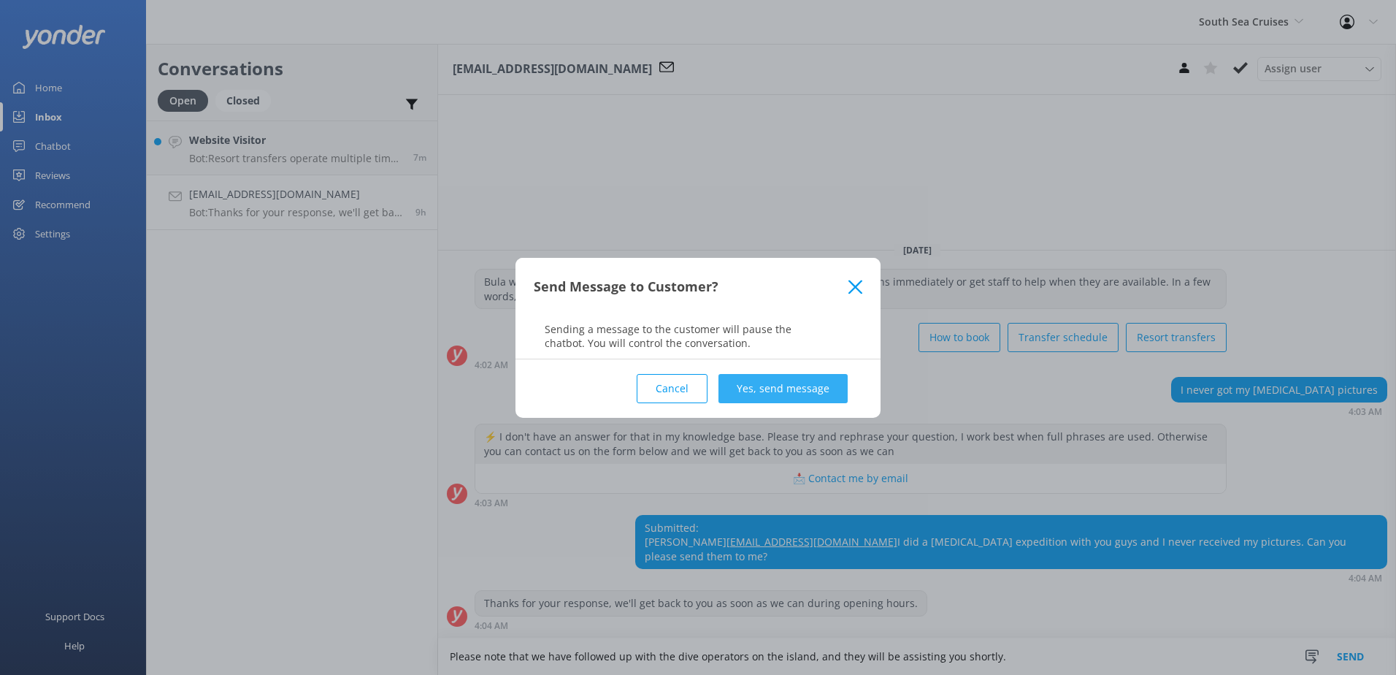
click at [781, 380] on button "Yes, send message" at bounding box center [782, 388] width 129 height 29
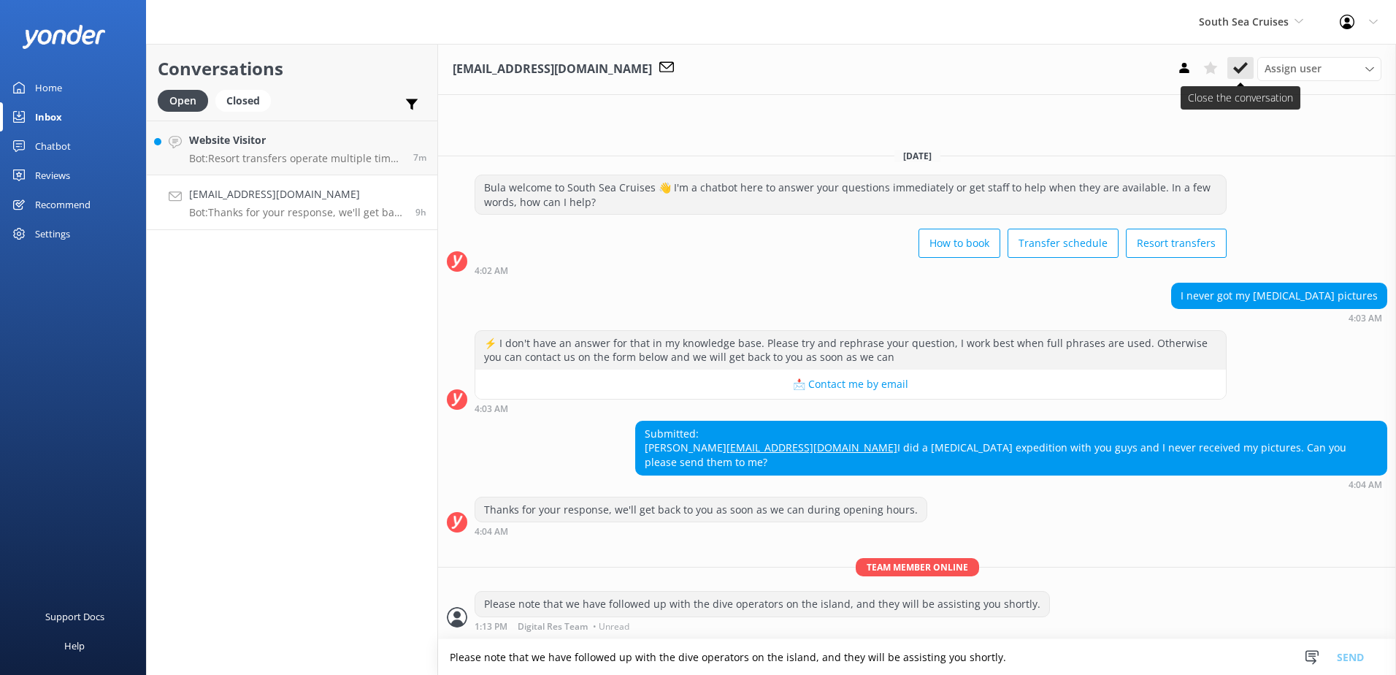
click at [1240, 69] on use at bounding box center [1240, 68] width 15 height 12
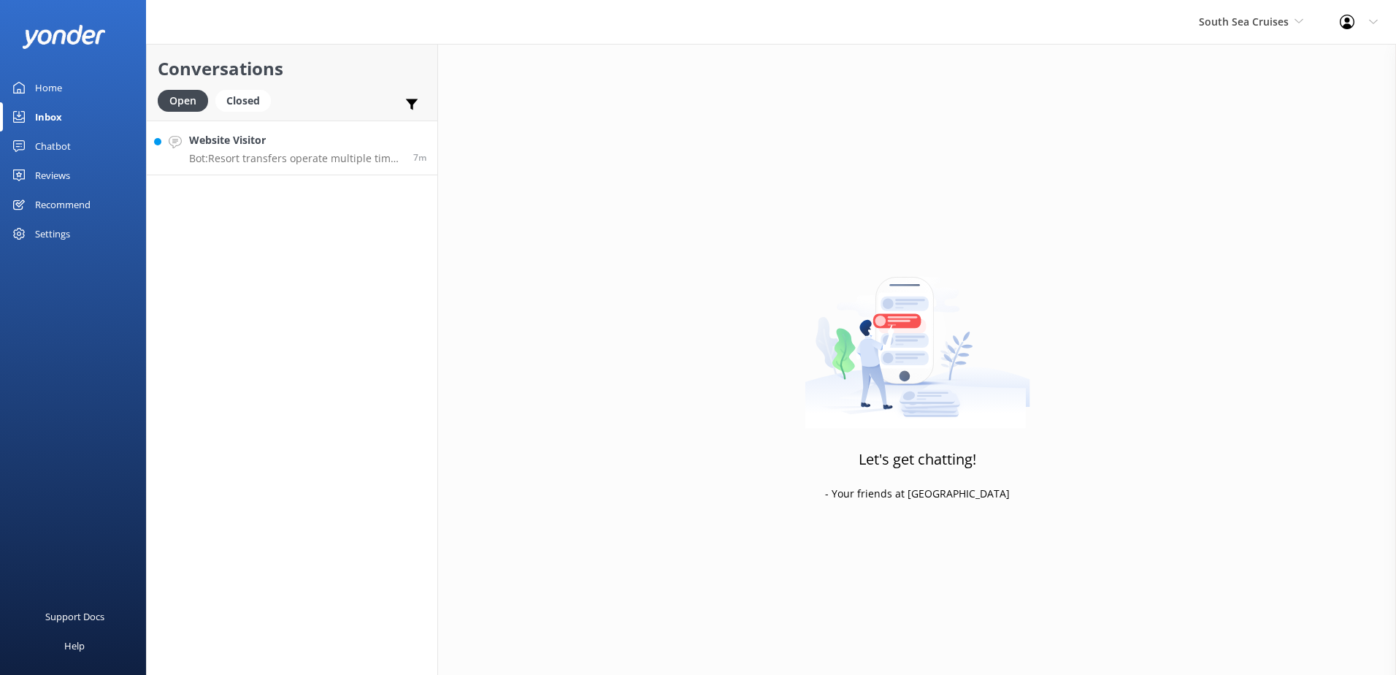
click at [359, 149] on div "Website Visitor Bot: Resort transfers operate multiple times a day, every day, …" at bounding box center [295, 147] width 213 height 31
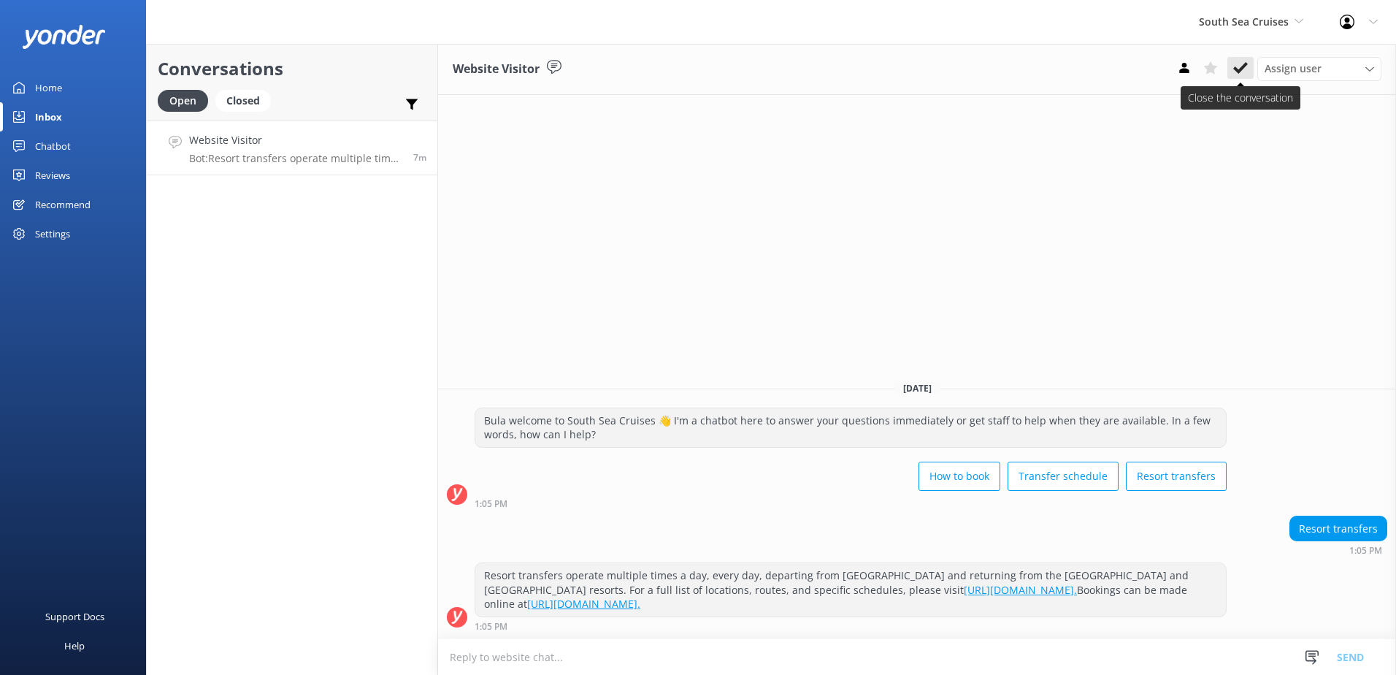
click at [1247, 67] on icon at bounding box center [1240, 68] width 15 height 15
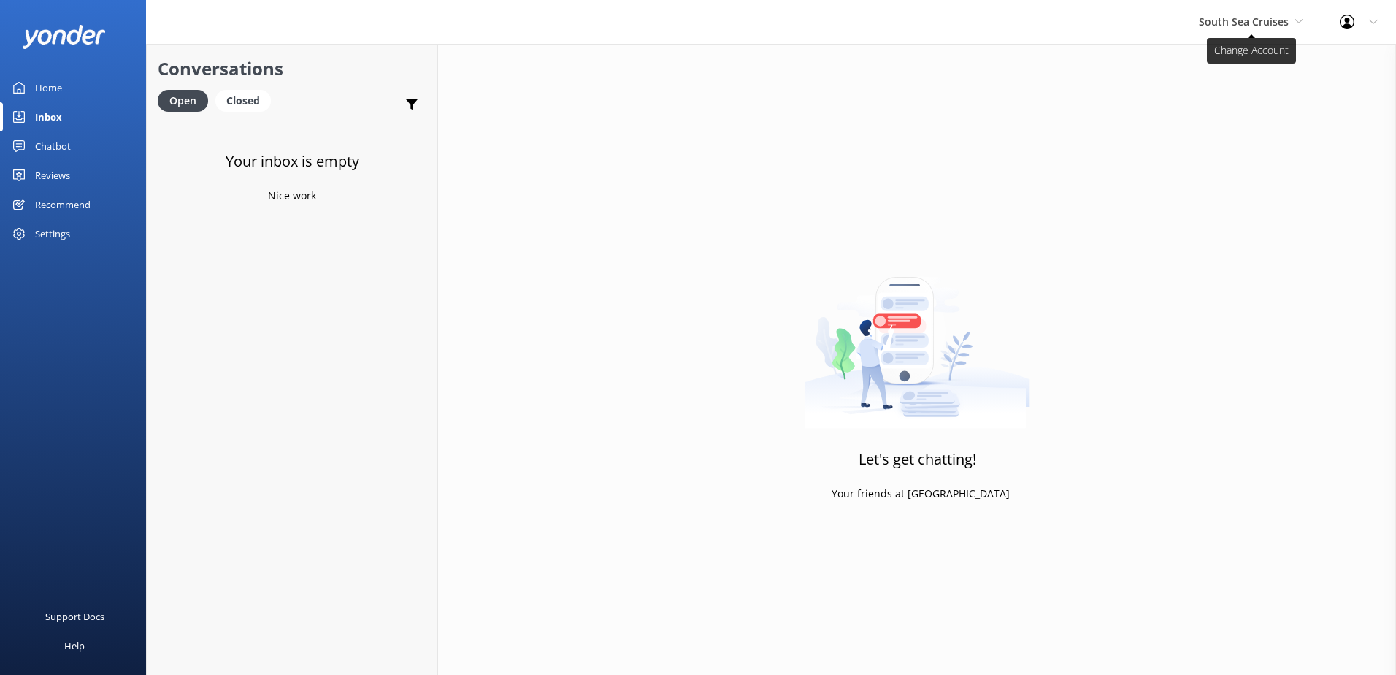
click at [1271, 27] on span "South Sea Cruises" at bounding box center [1244, 22] width 90 height 14
click at [1254, 64] on link "South Sea Sailing" at bounding box center [1253, 61] width 146 height 35
